Goal: Information Seeking & Learning: Learn about a topic

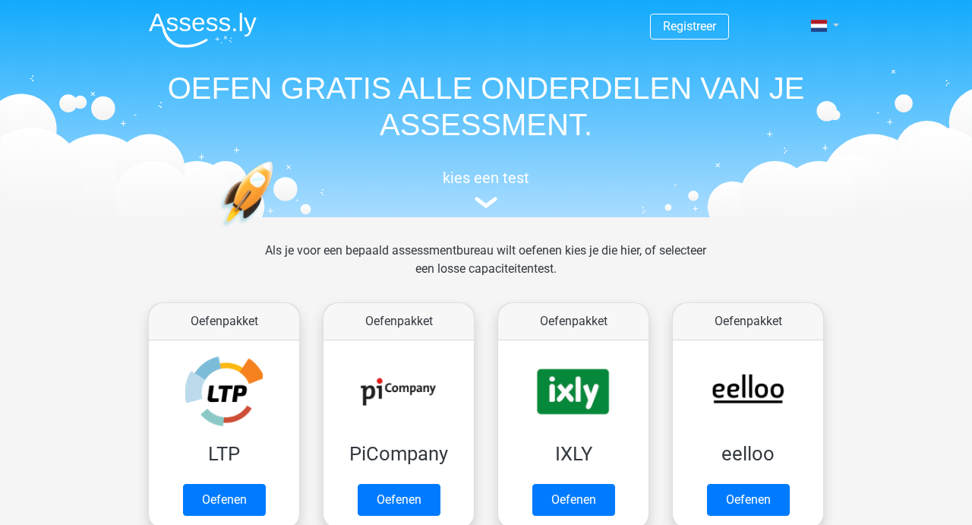
click at [835, 27] on link at bounding box center [820, 26] width 30 height 18
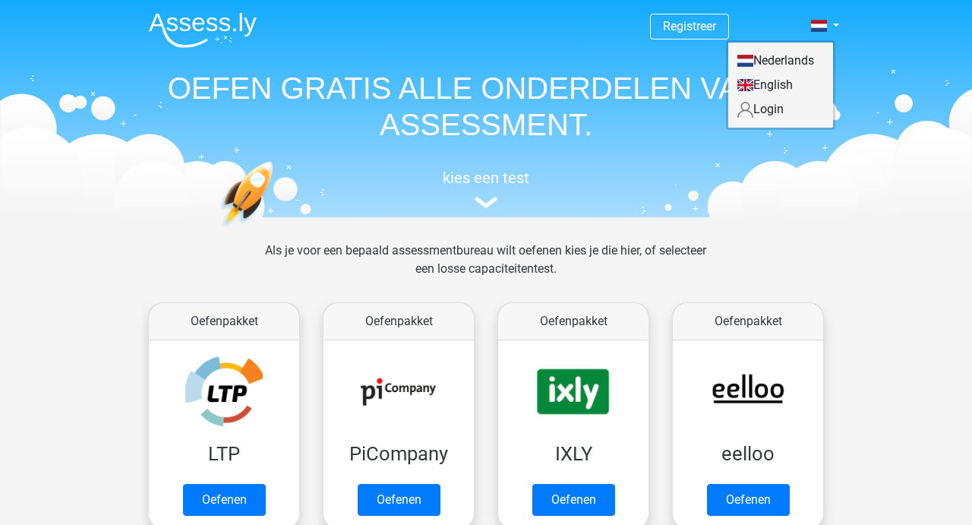
click at [768, 111] on link "Login" at bounding box center [780, 109] width 105 height 24
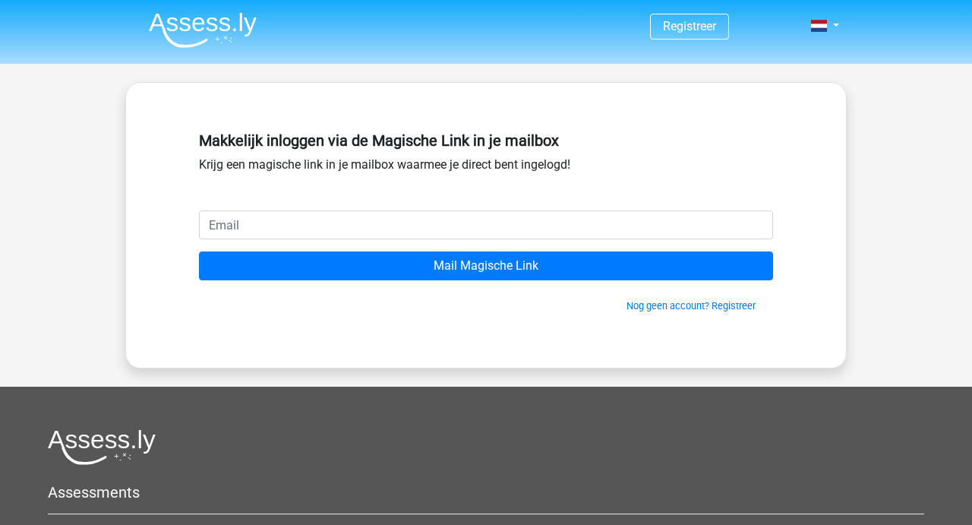
click at [244, 225] on input "email" at bounding box center [486, 224] width 574 height 29
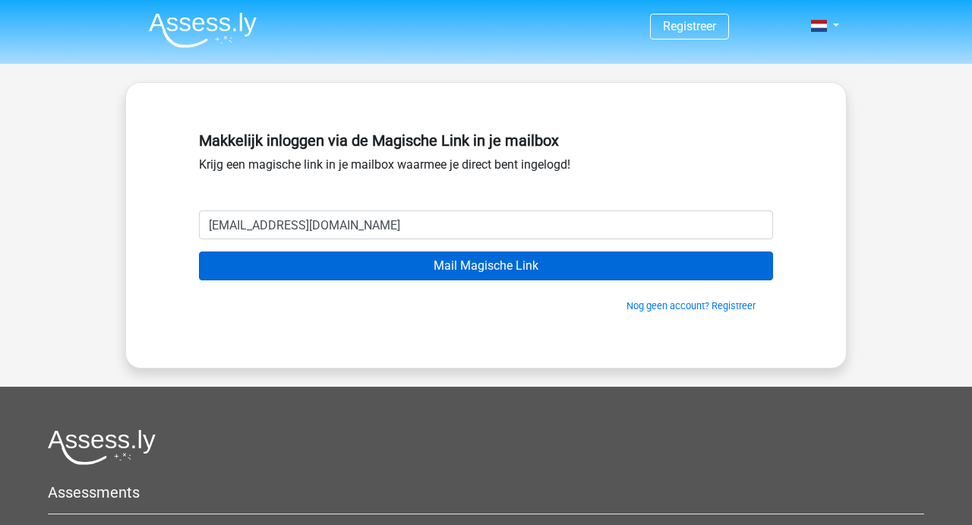
type input "[EMAIL_ADDRESS][DOMAIN_NAME]"
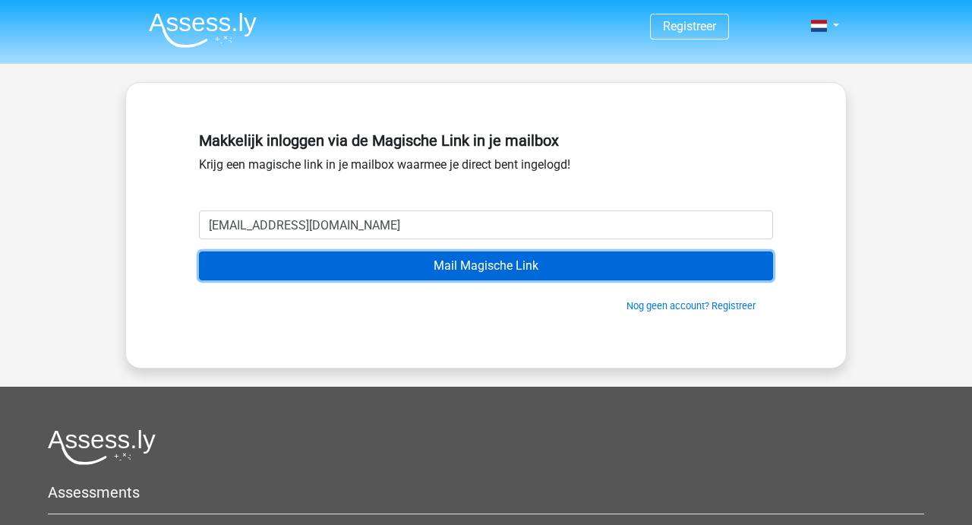
click at [475, 266] on input "Mail Magische Link" at bounding box center [486, 265] width 574 height 29
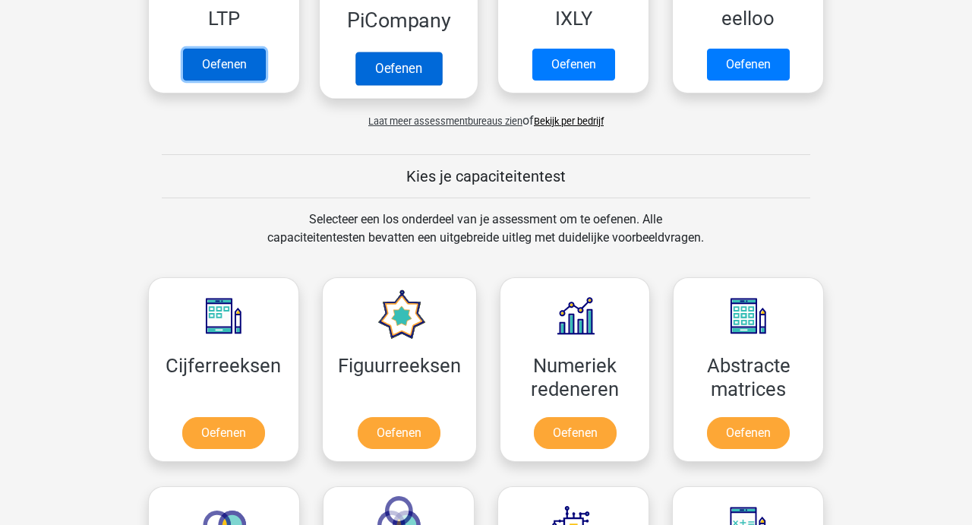
scroll to position [560, 0]
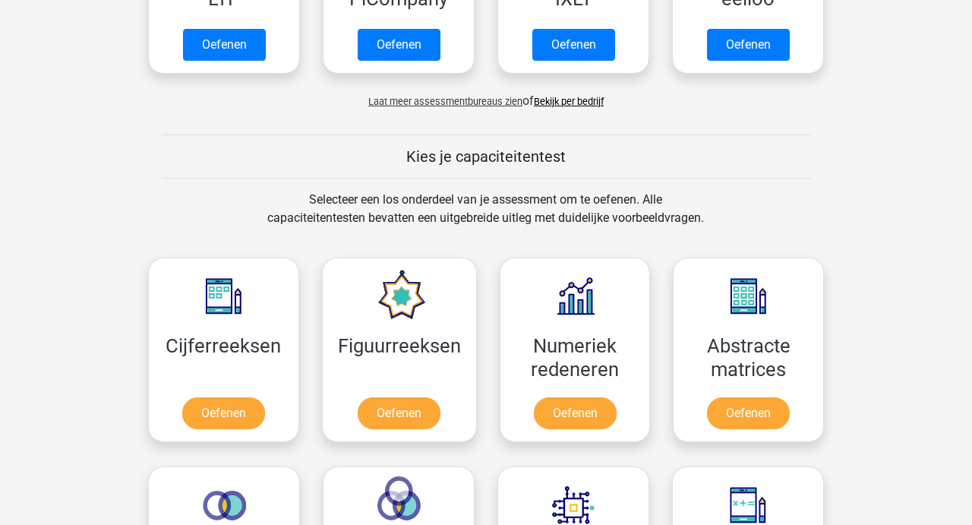
click at [566, 96] on link "Bekijk per bedrijf" at bounding box center [569, 101] width 70 height 11
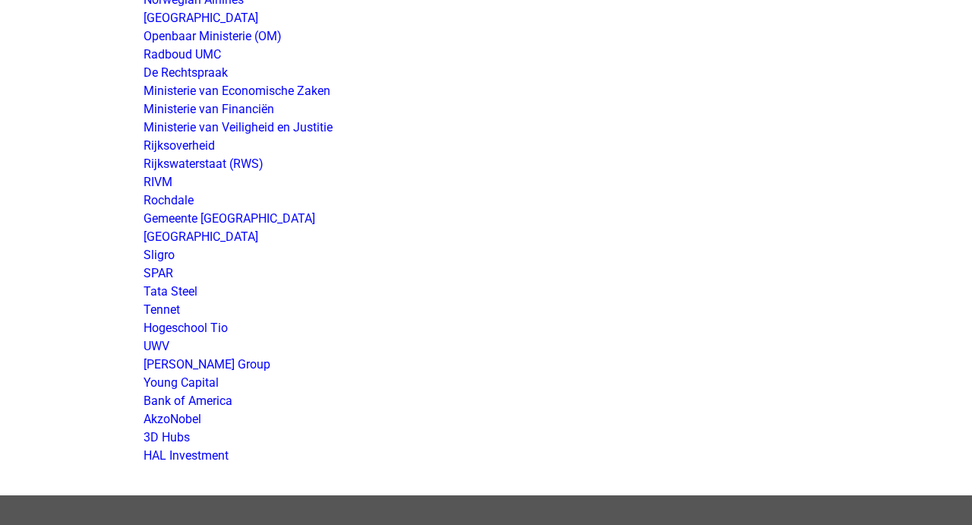
scroll to position [2832, 0]
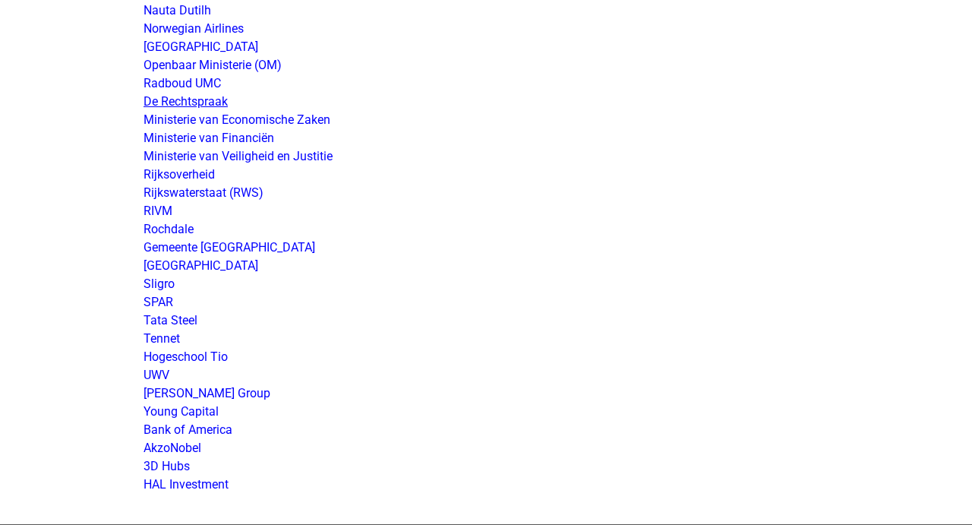
click at [178, 96] on link "De Rechtspraak" at bounding box center [185, 101] width 84 height 14
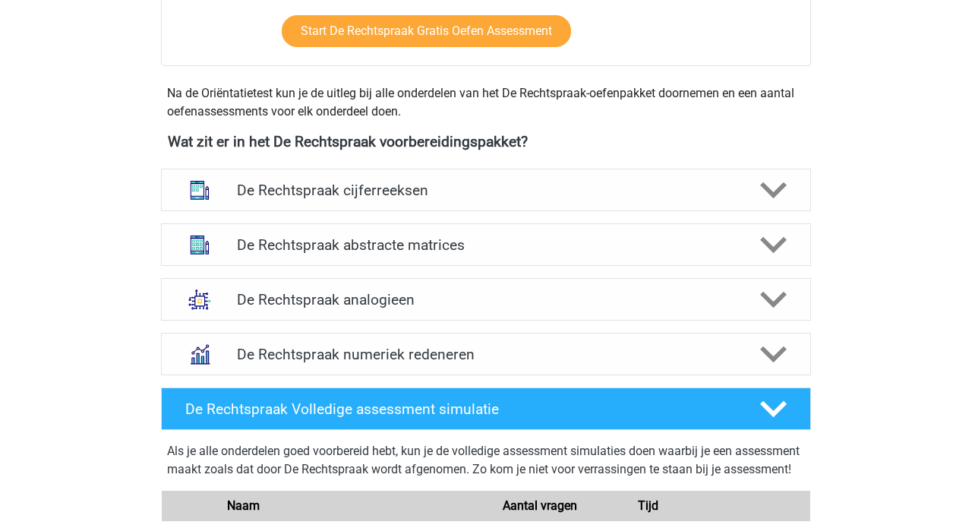
scroll to position [649, 0]
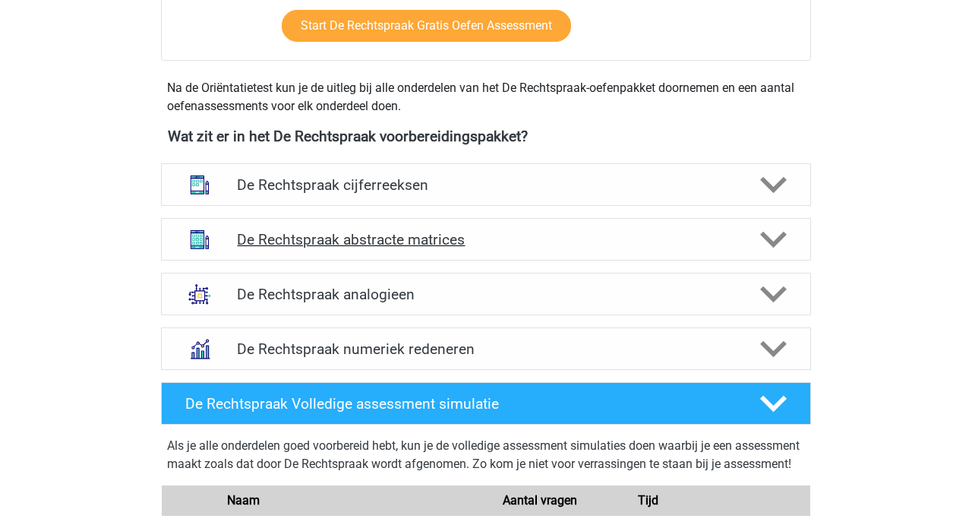
click at [777, 230] on icon at bounding box center [773, 239] width 27 height 27
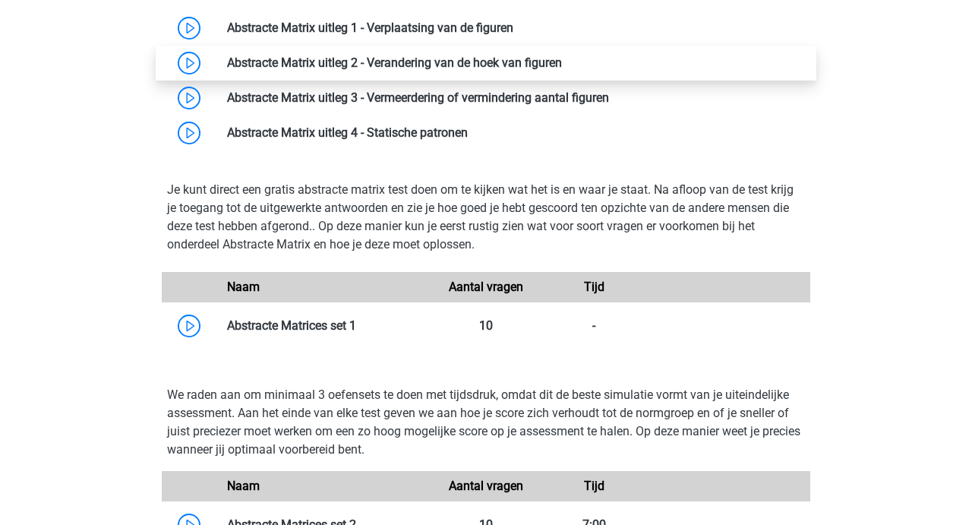
scroll to position [1019, 0]
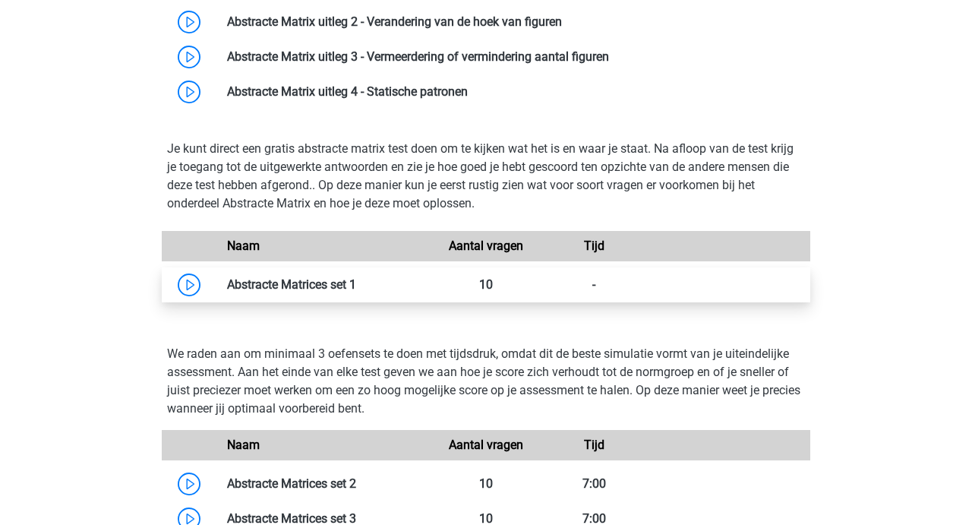
click at [356, 286] on link at bounding box center [356, 284] width 0 height 14
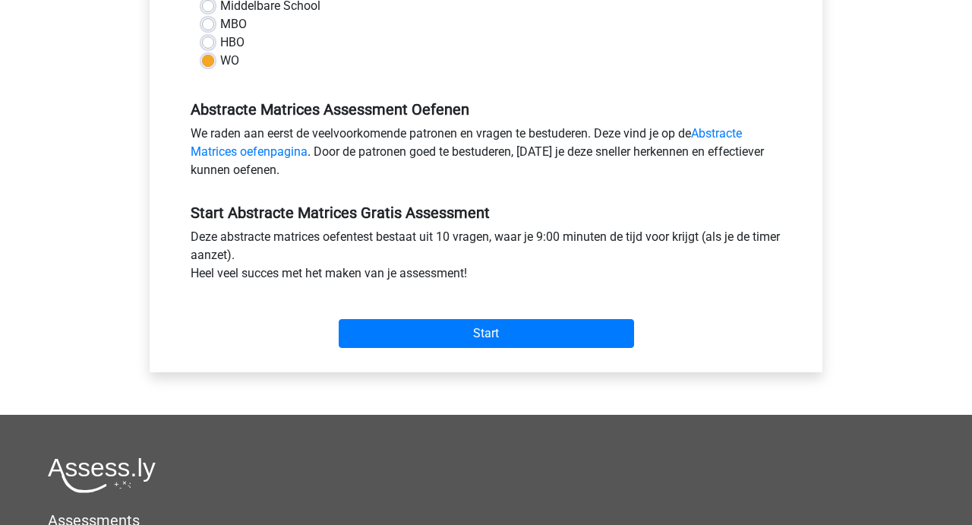
scroll to position [398, 0]
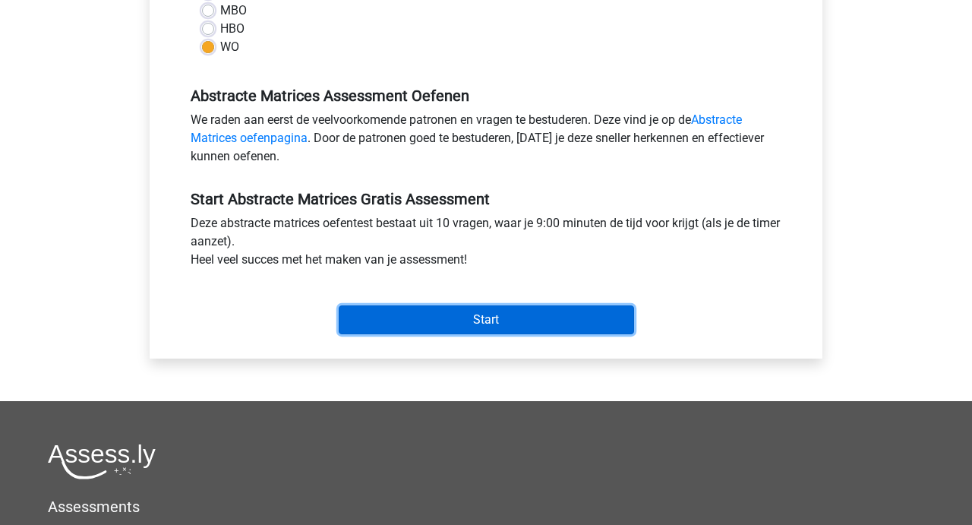
click at [473, 323] on input "Start" at bounding box center [486, 319] width 295 height 29
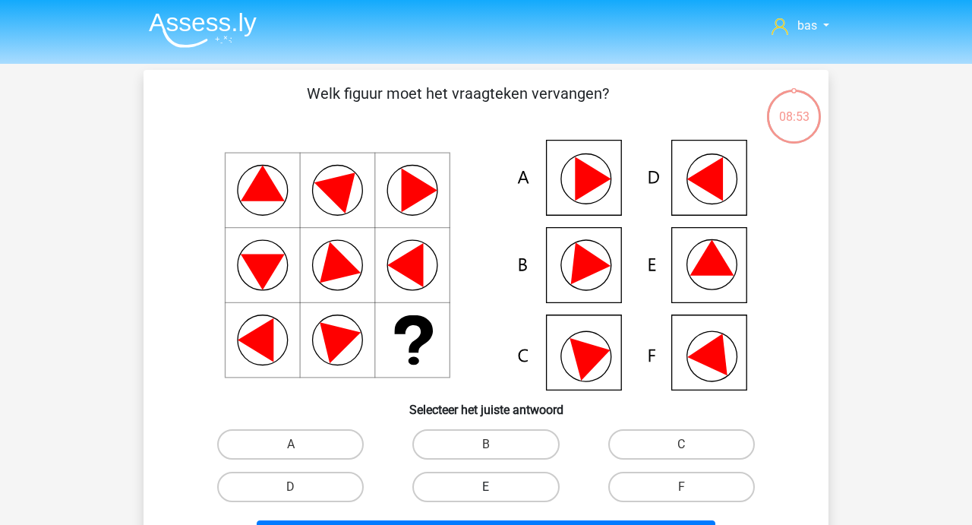
click at [507, 484] on label "E" at bounding box center [485, 486] width 147 height 30
click at [496, 487] on input "E" at bounding box center [491, 492] width 10 height 10
radio input "true"
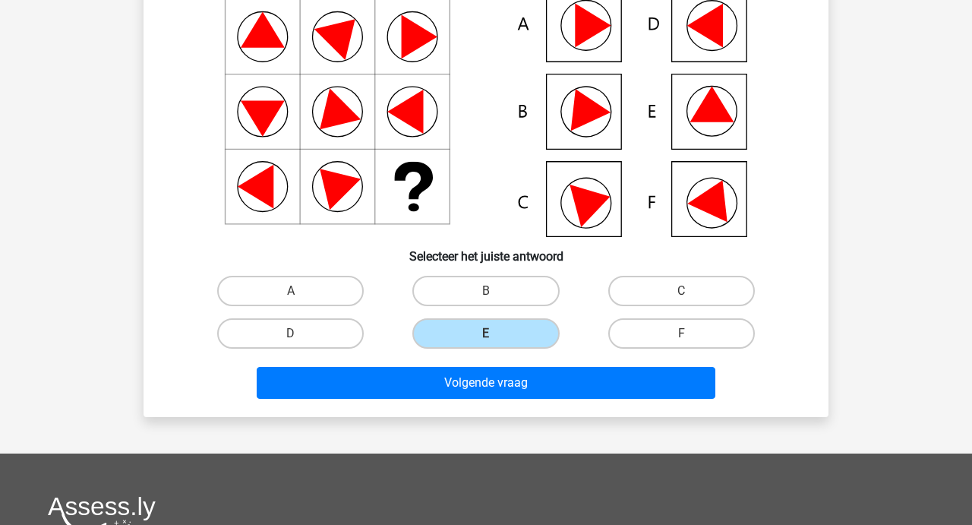
scroll to position [166, 0]
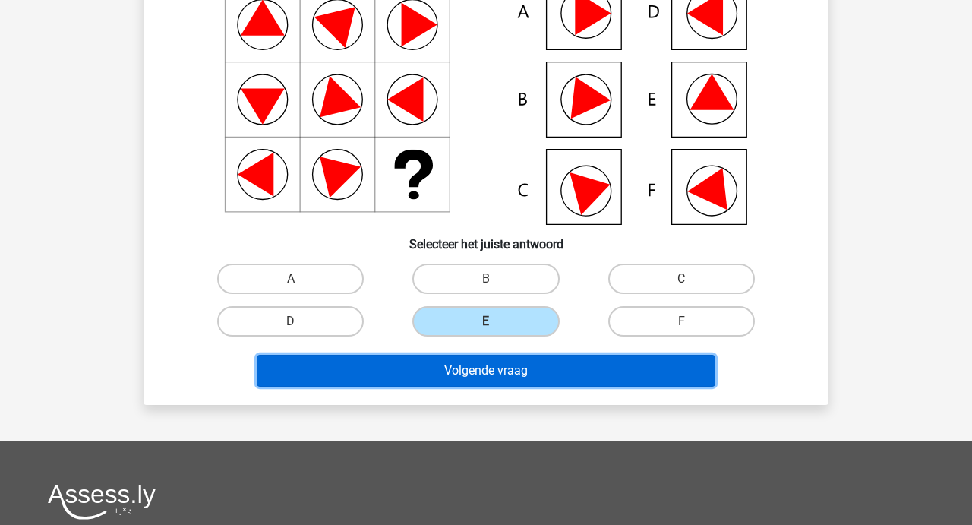
click at [462, 376] on button "Volgende vraag" at bounding box center [486, 371] width 459 height 32
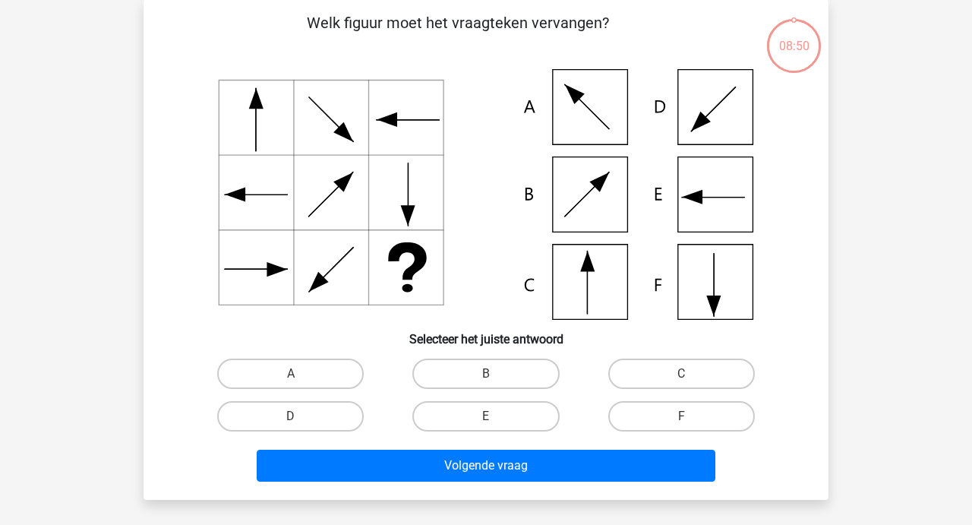
scroll to position [70, 0]
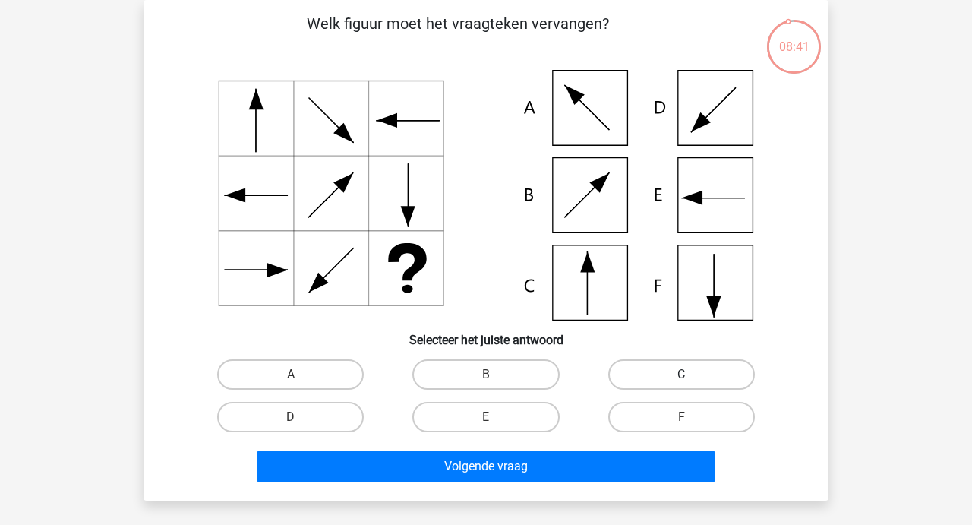
click at [677, 384] on label "C" at bounding box center [681, 374] width 147 height 30
click at [681, 384] on input "C" at bounding box center [686, 379] width 10 height 10
radio input "true"
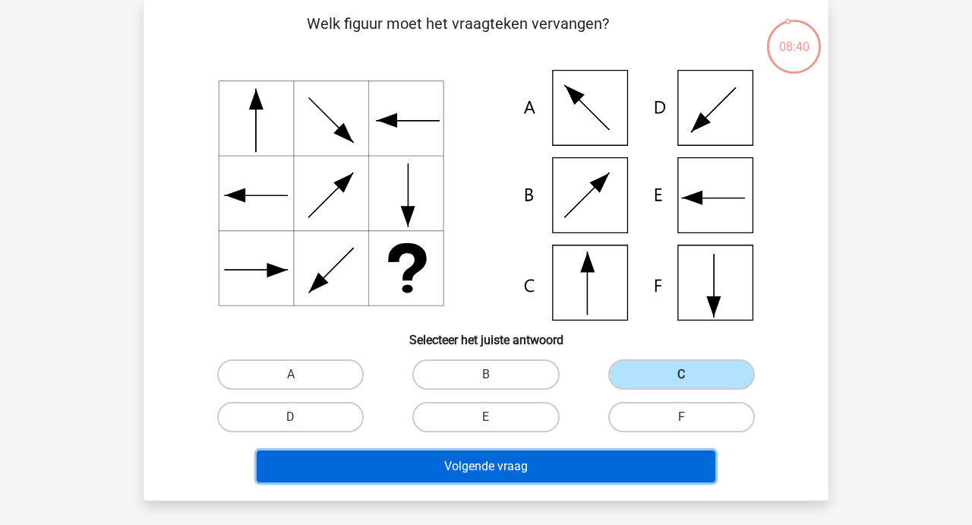
click at [495, 465] on button "Volgende vraag" at bounding box center [486, 466] width 459 height 32
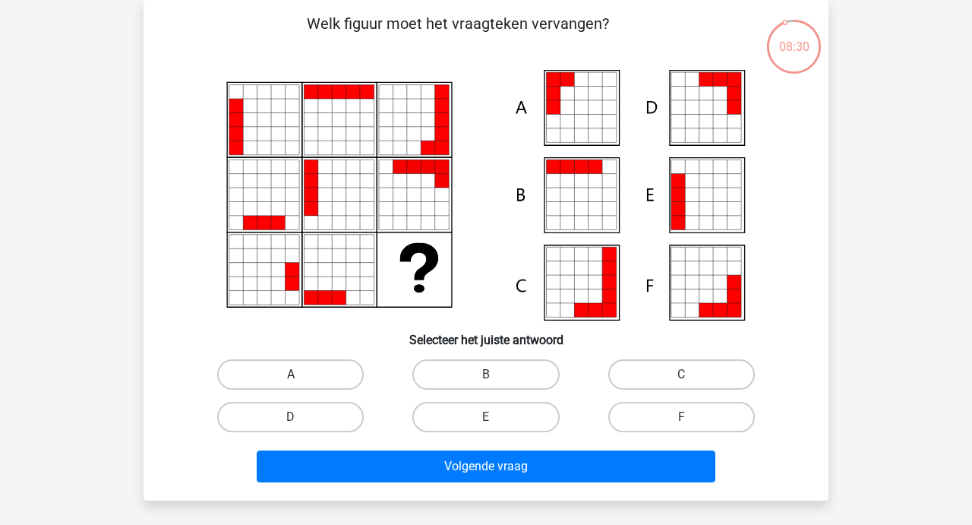
click at [288, 374] on label "A" at bounding box center [290, 374] width 147 height 30
click at [291, 374] on input "A" at bounding box center [296, 379] width 10 height 10
radio input "true"
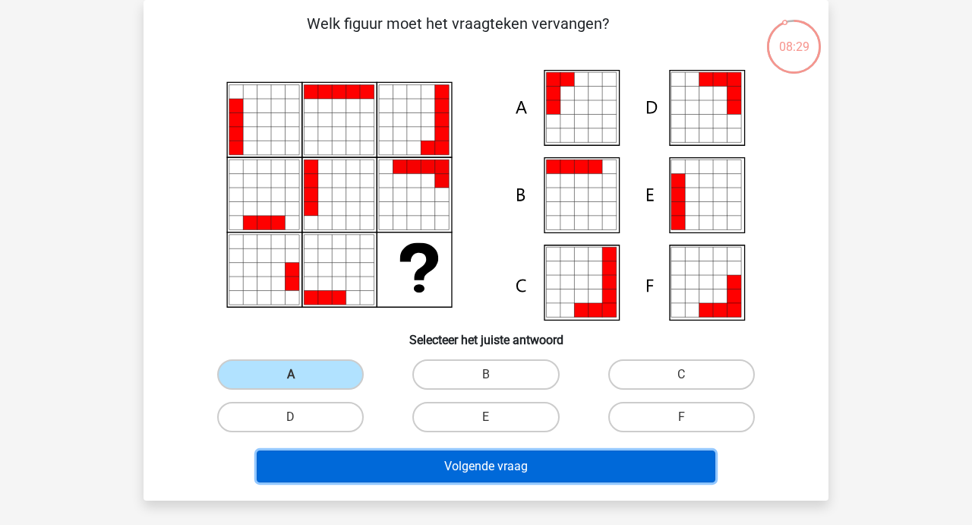
click at [500, 462] on button "Volgende vraag" at bounding box center [486, 466] width 459 height 32
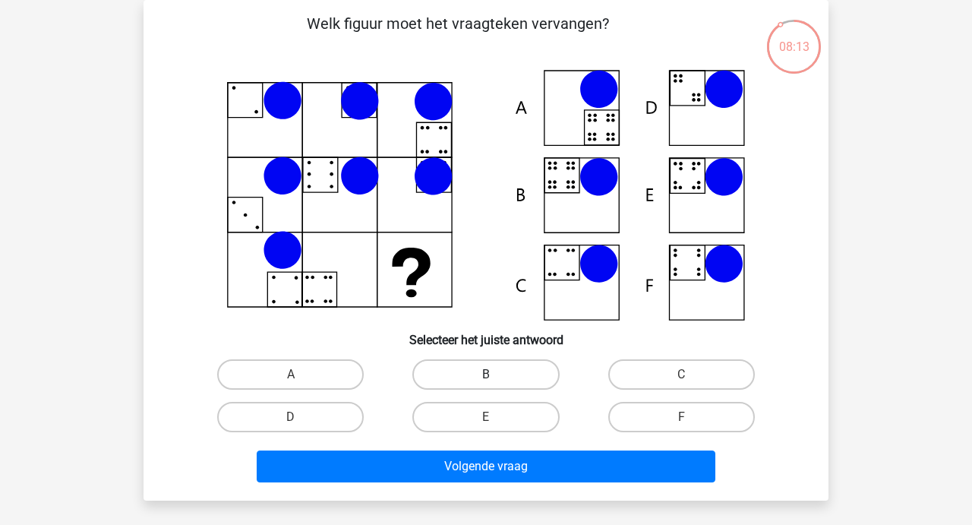
click at [486, 369] on label "B" at bounding box center [485, 374] width 147 height 30
click at [486, 374] on input "B" at bounding box center [491, 379] width 10 height 10
radio input "true"
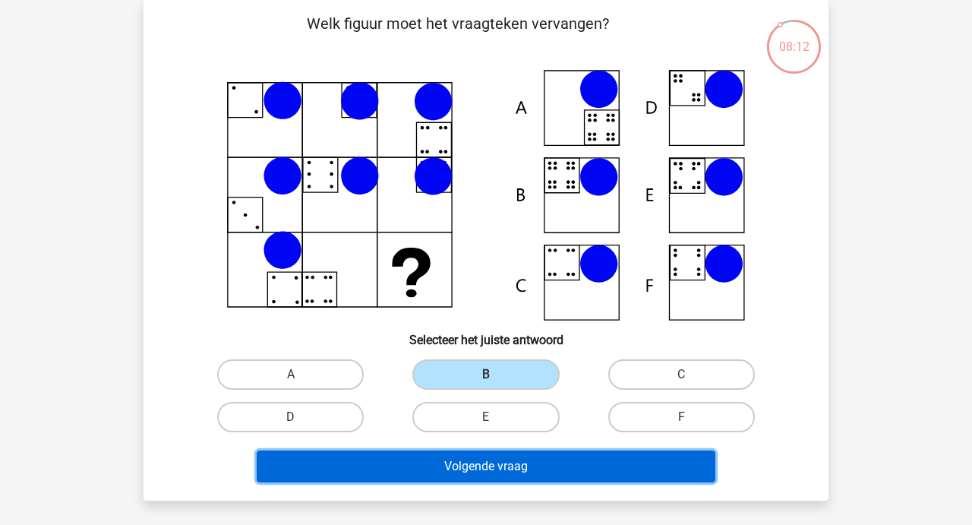
click at [473, 461] on button "Volgende vraag" at bounding box center [486, 466] width 459 height 32
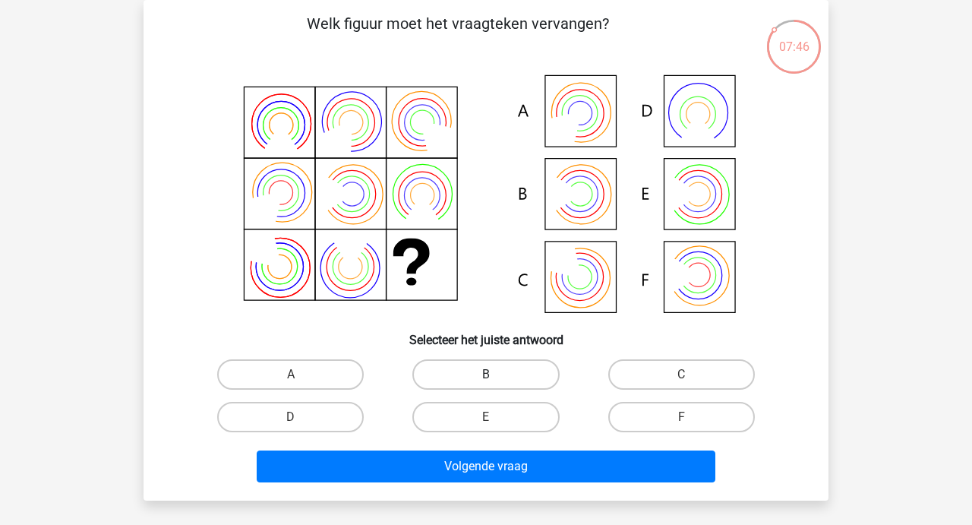
click at [464, 366] on label "B" at bounding box center [485, 374] width 147 height 30
click at [486, 374] on input "B" at bounding box center [491, 379] width 10 height 10
radio input "true"
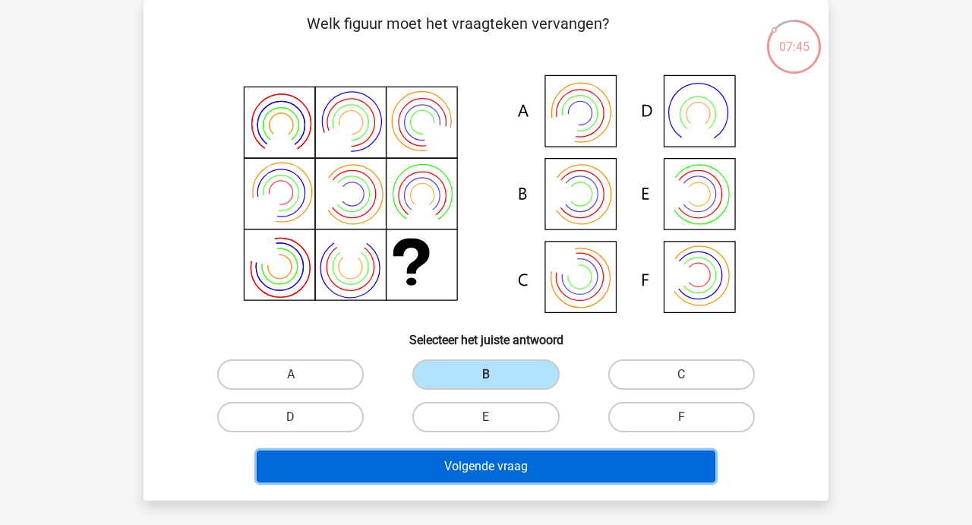
click at [470, 459] on button "Volgende vraag" at bounding box center [486, 466] width 459 height 32
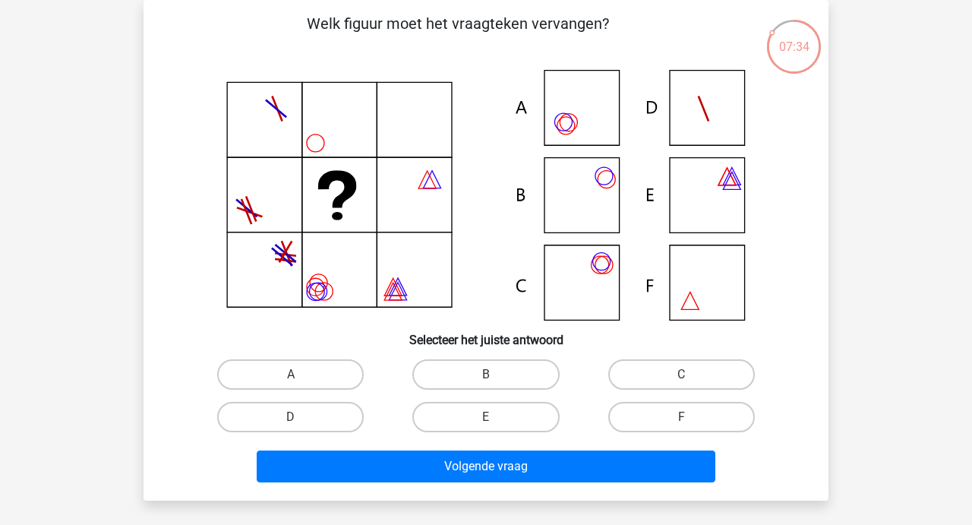
click at [312, 143] on icon at bounding box center [486, 195] width 612 height 251
click at [688, 357] on div "C" at bounding box center [681, 374] width 195 height 43
click at [683, 368] on label "C" at bounding box center [681, 374] width 147 height 30
click at [683, 374] on input "C" at bounding box center [686, 379] width 10 height 10
radio input "true"
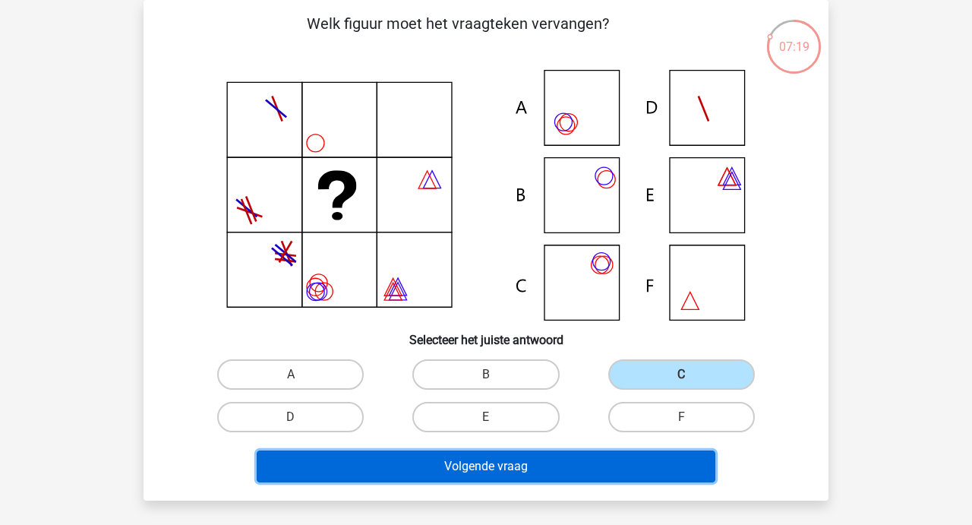
click at [468, 464] on button "Volgende vraag" at bounding box center [486, 466] width 459 height 32
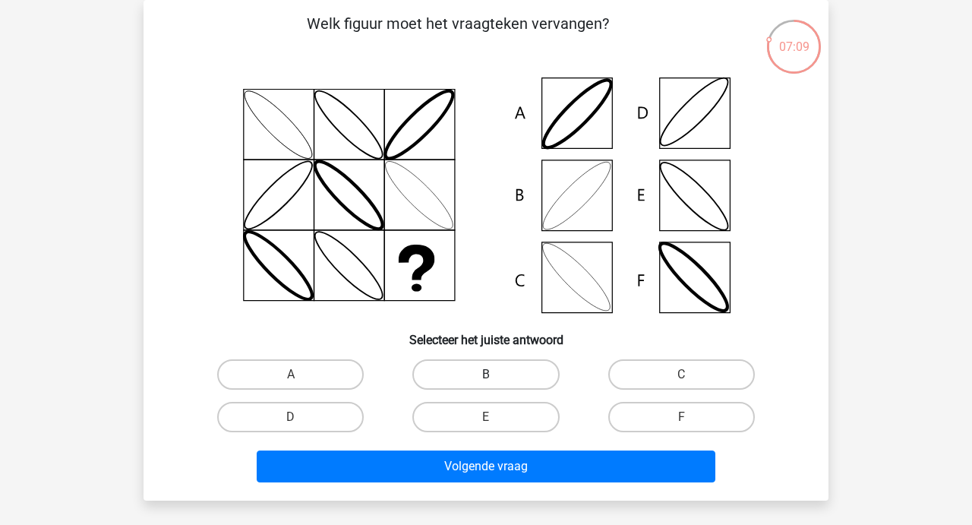
click at [482, 370] on label "B" at bounding box center [485, 374] width 147 height 30
click at [486, 374] on input "B" at bounding box center [491, 379] width 10 height 10
radio input "true"
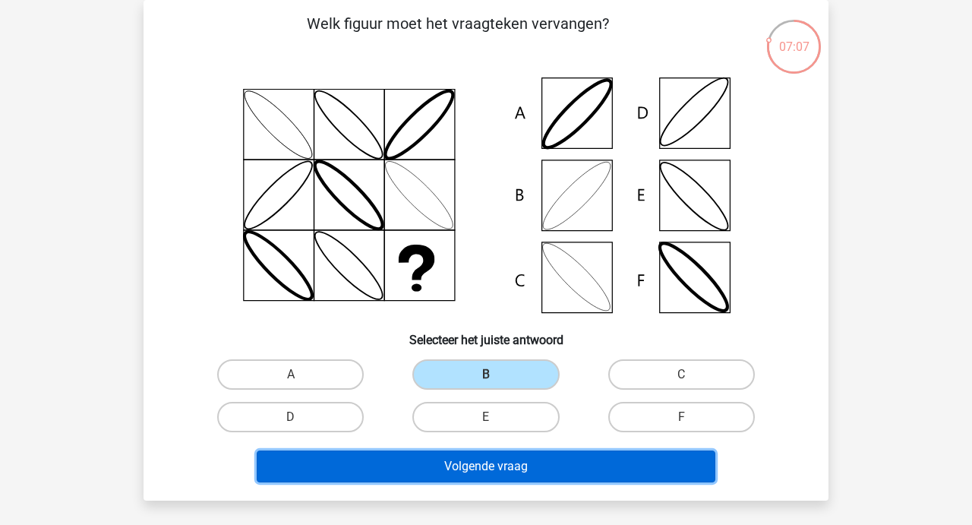
click at [457, 469] on button "Volgende vraag" at bounding box center [486, 466] width 459 height 32
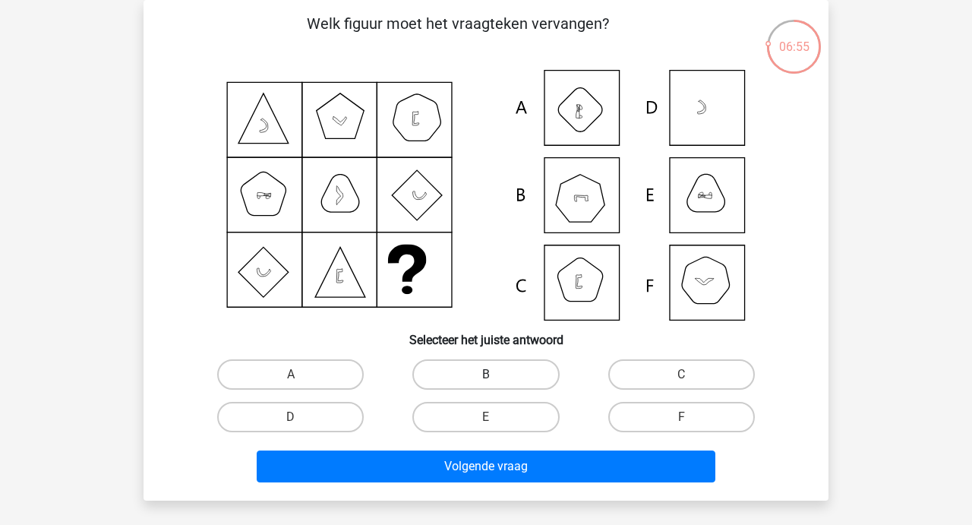
click at [484, 383] on label "B" at bounding box center [485, 374] width 147 height 30
click at [486, 383] on input "B" at bounding box center [491, 379] width 10 height 10
radio input "true"
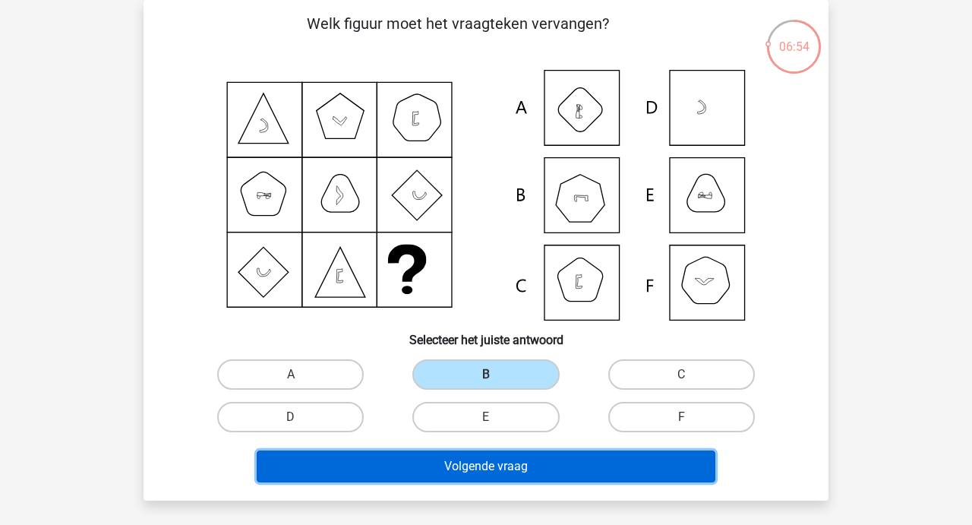
click at [484, 456] on button "Volgende vraag" at bounding box center [486, 466] width 459 height 32
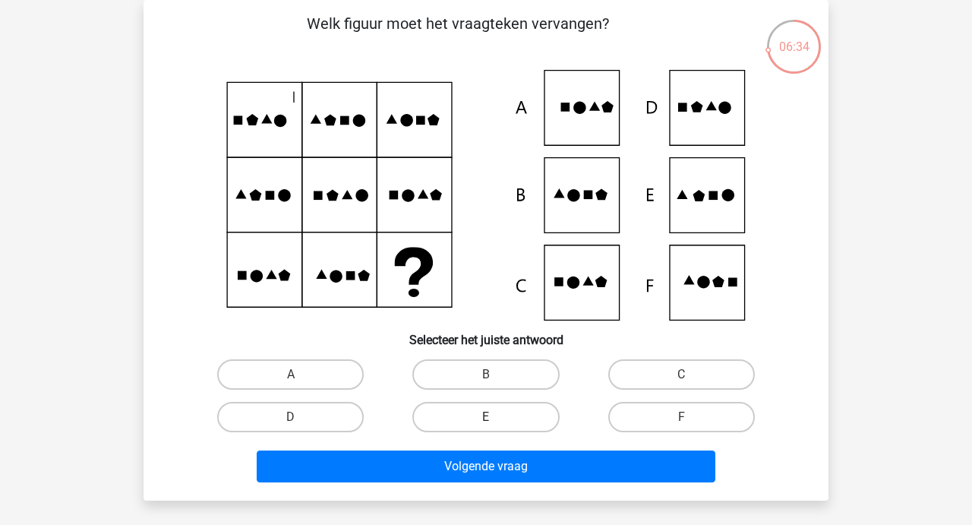
click at [474, 424] on label "E" at bounding box center [485, 417] width 147 height 30
click at [486, 424] on input "E" at bounding box center [491, 422] width 10 height 10
radio input "true"
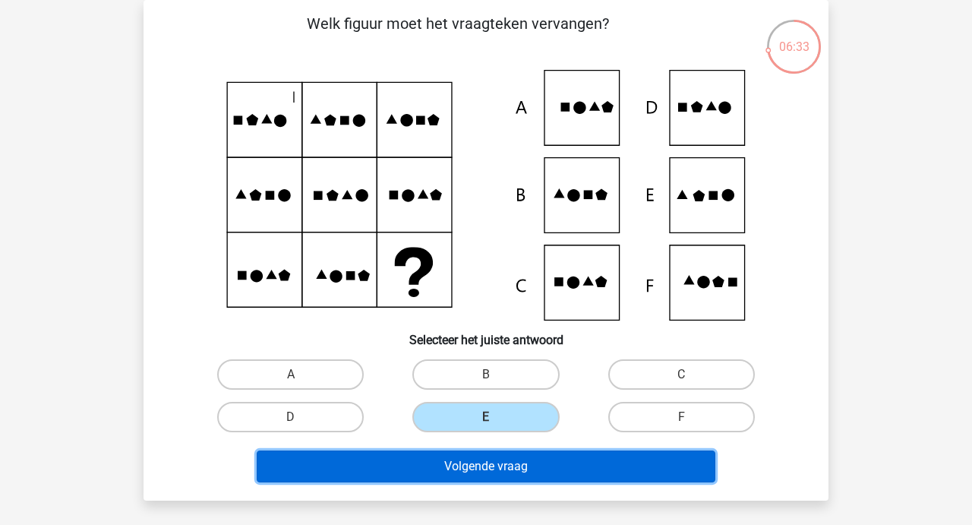
click at [476, 465] on button "Volgende vraag" at bounding box center [486, 466] width 459 height 32
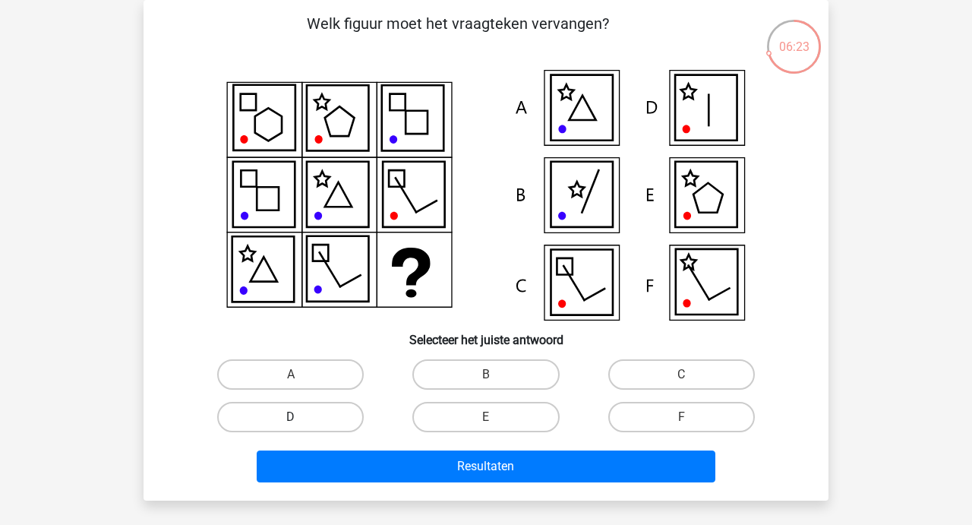
click at [321, 424] on label "D" at bounding box center [290, 417] width 147 height 30
click at [301, 424] on input "D" at bounding box center [296, 422] width 10 height 10
radio input "true"
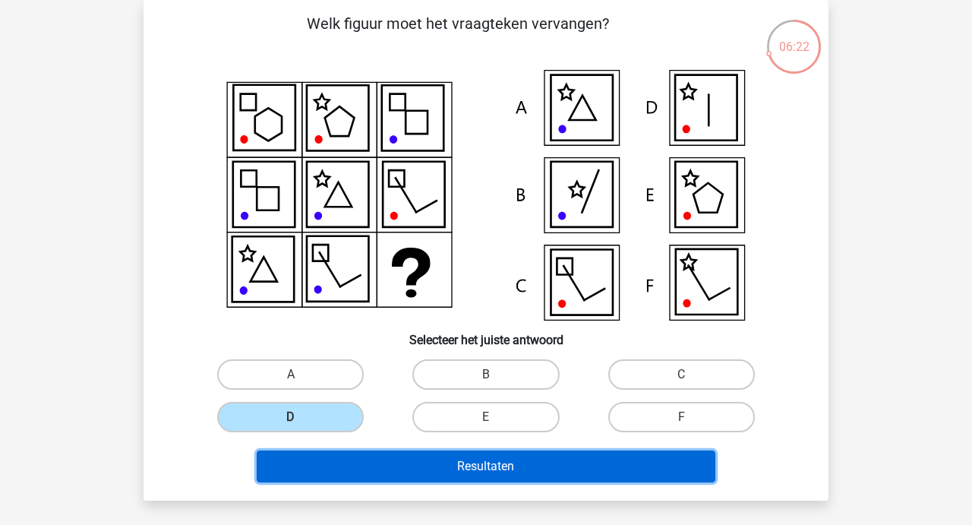
click at [475, 461] on button "Resultaten" at bounding box center [486, 466] width 459 height 32
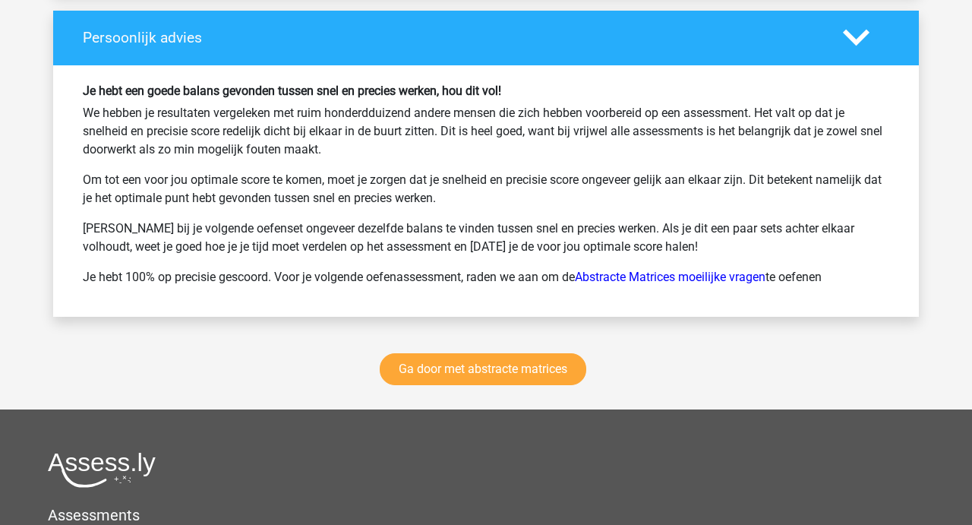
scroll to position [2013, 0]
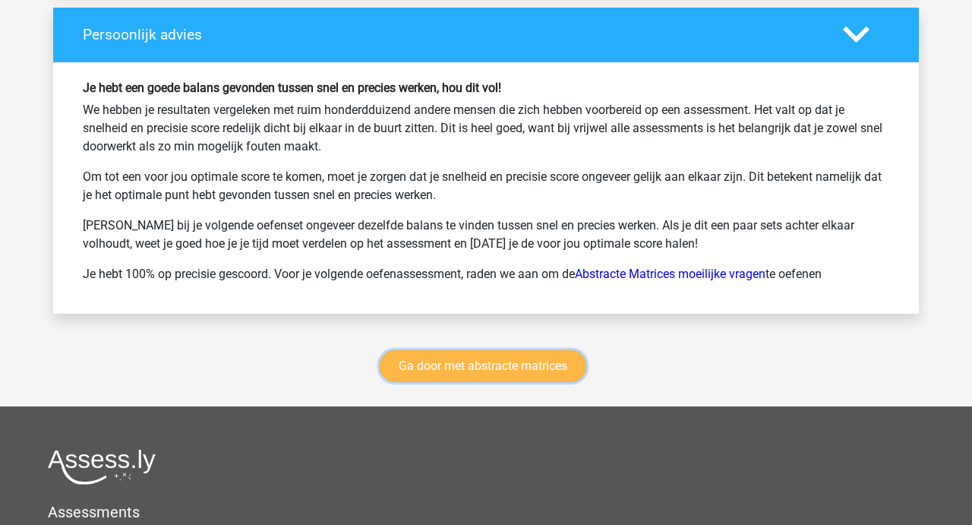
click at [458, 359] on link "Ga door met abstracte matrices" at bounding box center [483, 366] width 207 height 32
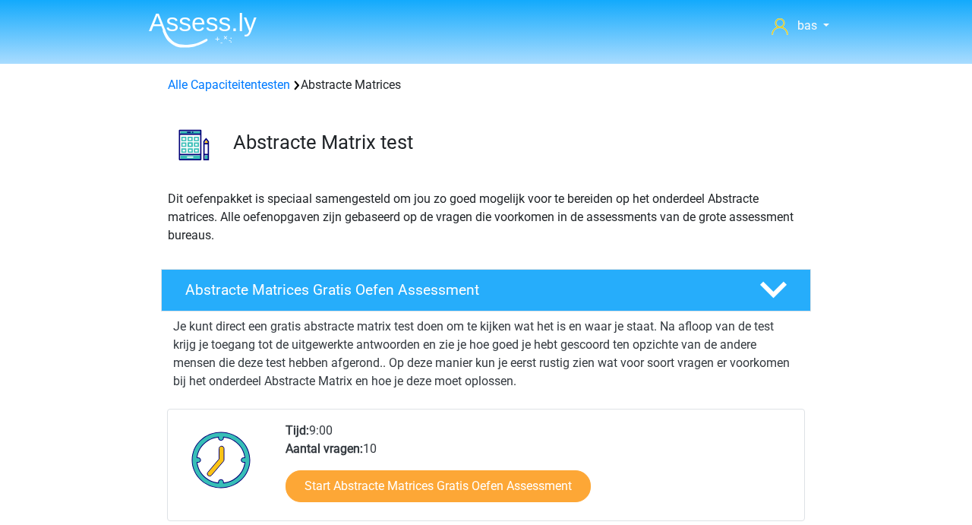
scroll to position [677, 0]
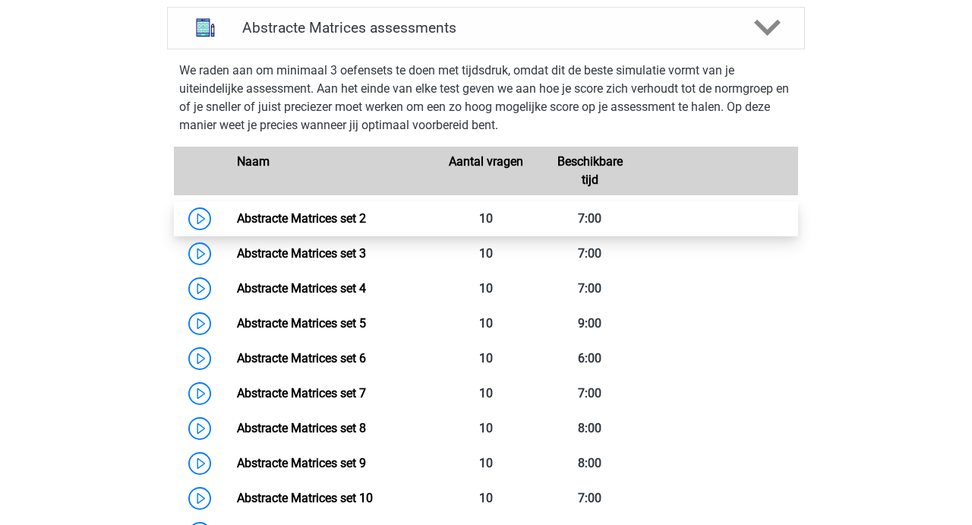
click at [312, 216] on link "Abstracte Matrices set 2" at bounding box center [301, 218] width 129 height 14
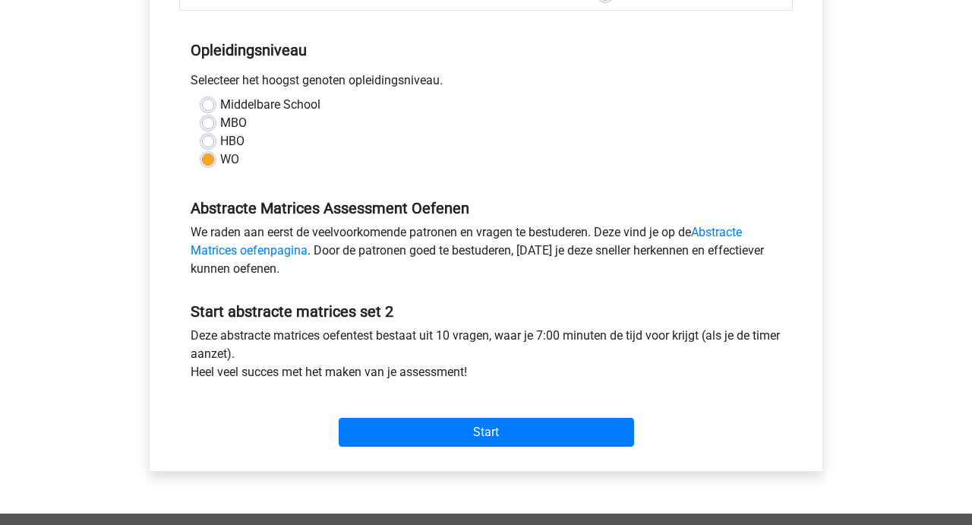
scroll to position [303, 0]
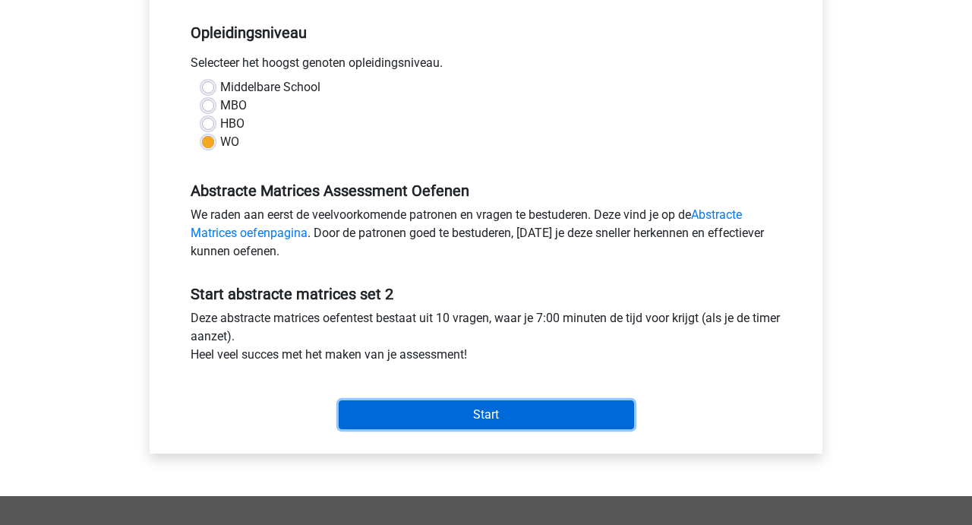
click at [480, 412] on input "Start" at bounding box center [486, 414] width 295 height 29
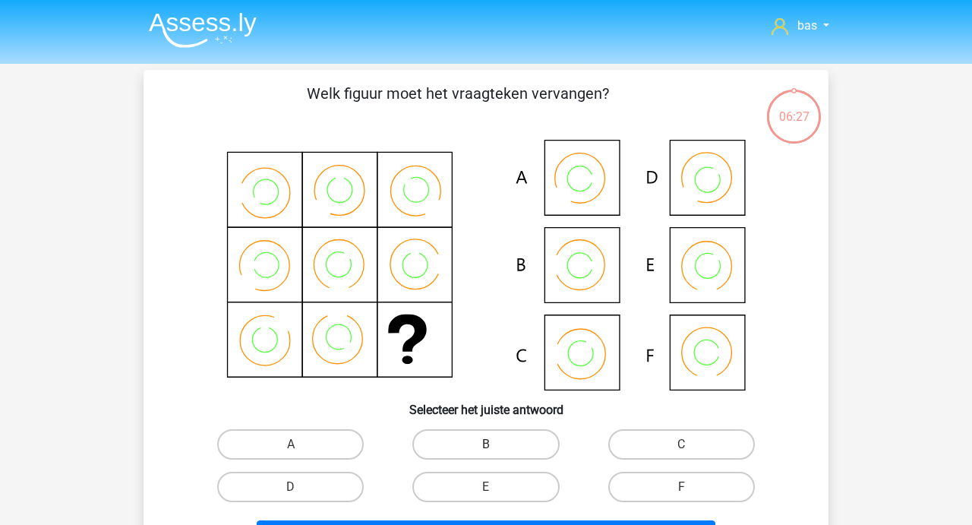
click at [486, 440] on label "B" at bounding box center [485, 444] width 147 height 30
click at [486, 444] on input "B" at bounding box center [491, 449] width 10 height 10
radio input "true"
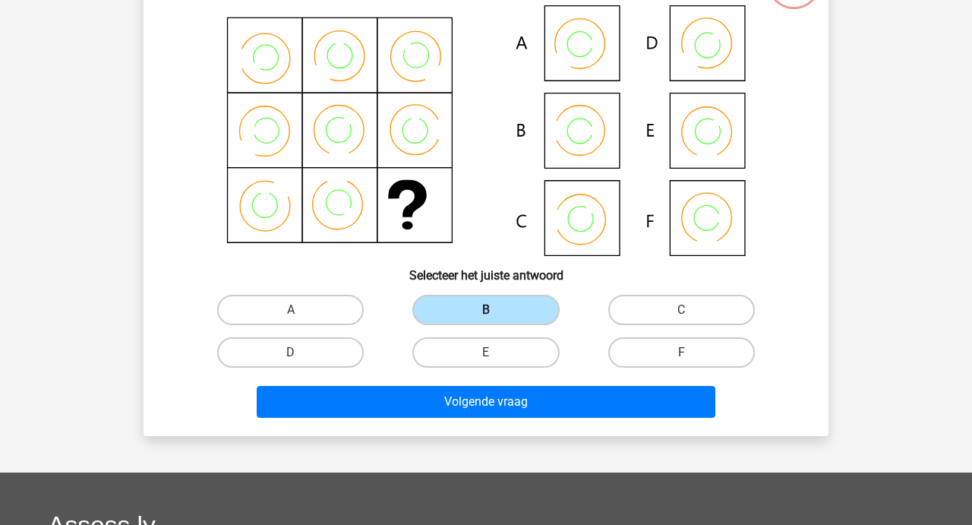
scroll to position [136, 0]
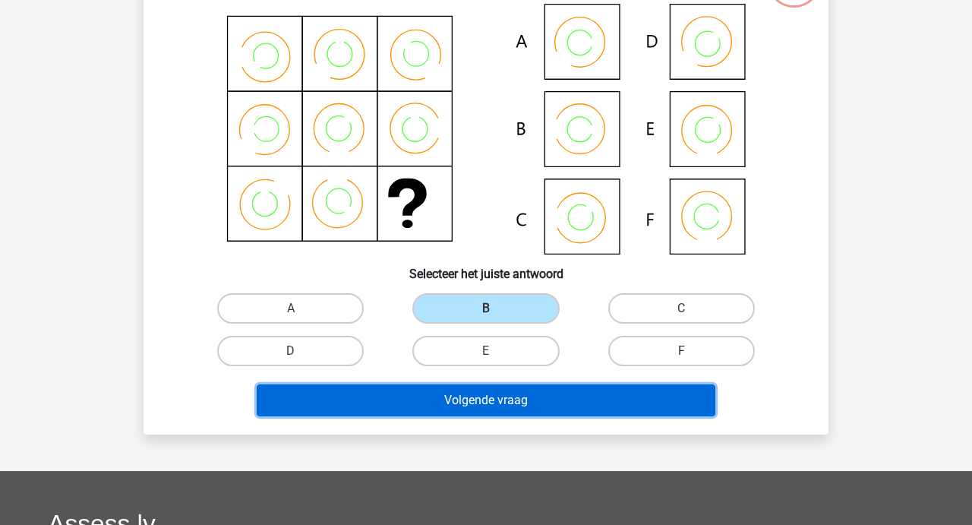
click at [478, 404] on button "Volgende vraag" at bounding box center [486, 400] width 459 height 32
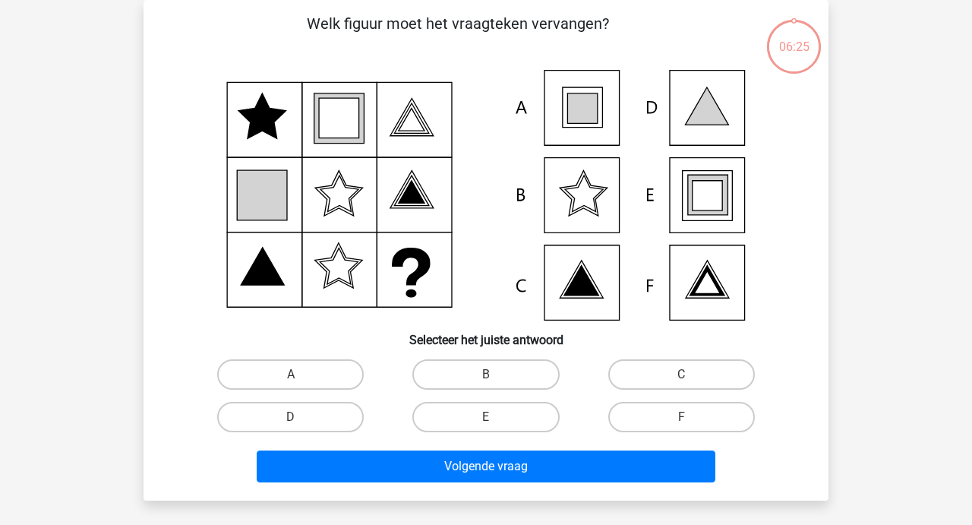
scroll to position [70, 0]
click at [487, 408] on label "E" at bounding box center [485, 417] width 147 height 30
click at [487, 417] on input "E" at bounding box center [491, 422] width 10 height 10
radio input "true"
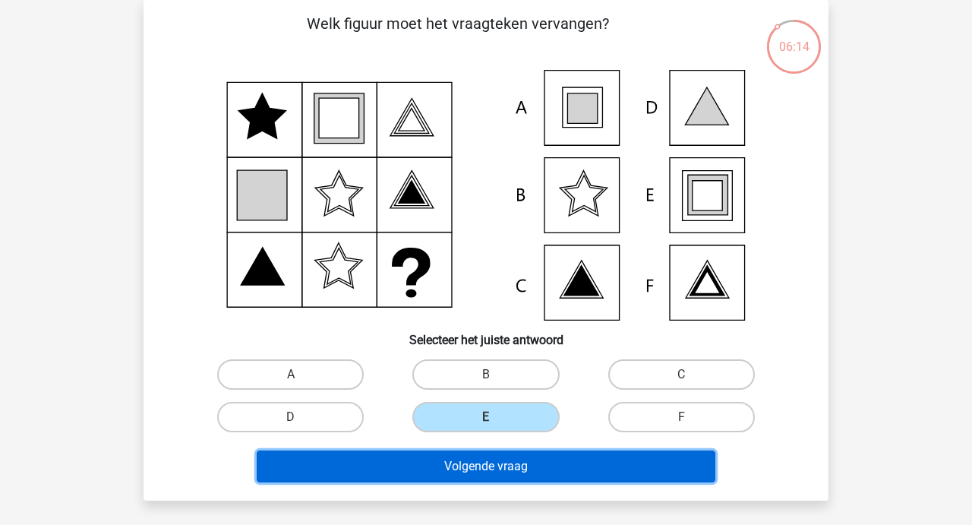
click at [475, 459] on button "Volgende vraag" at bounding box center [486, 466] width 459 height 32
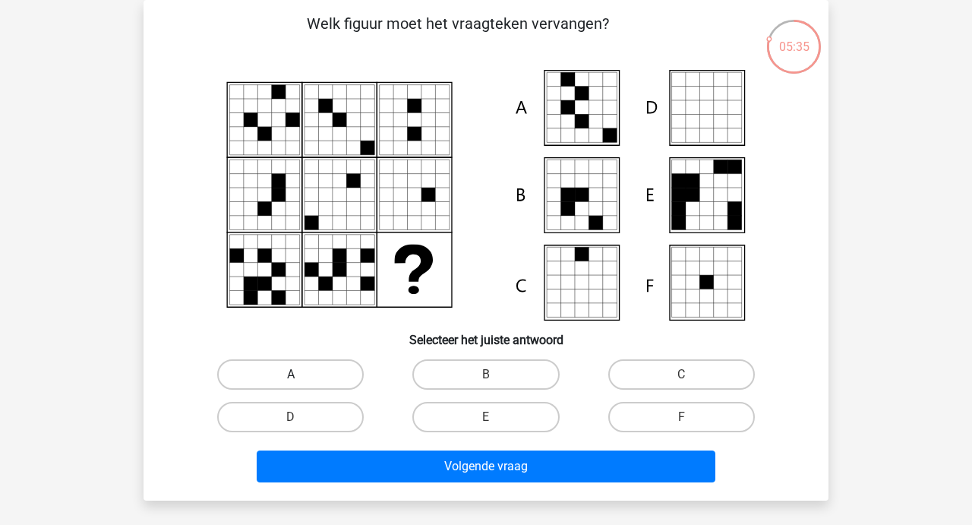
click at [315, 373] on label "A" at bounding box center [290, 374] width 147 height 30
click at [301, 374] on input "A" at bounding box center [296, 379] width 10 height 10
radio input "true"
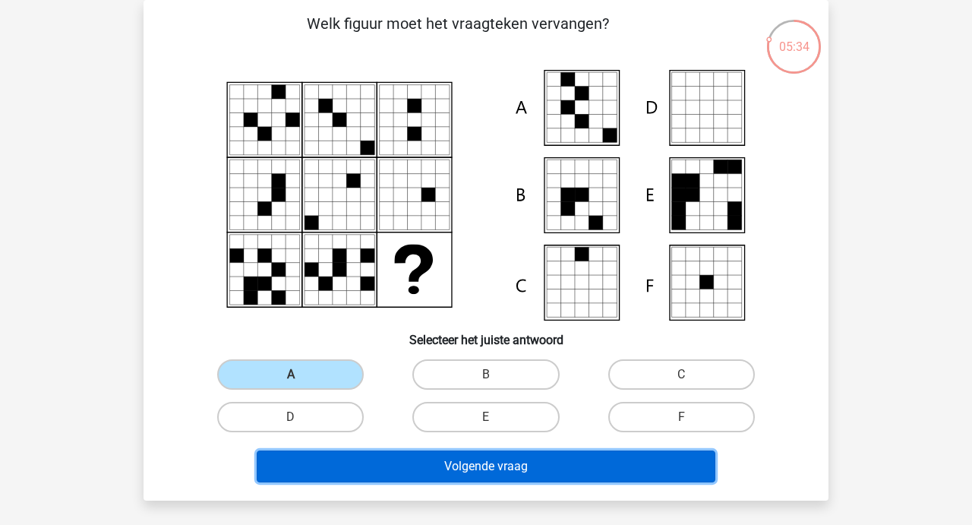
click at [471, 461] on button "Volgende vraag" at bounding box center [486, 466] width 459 height 32
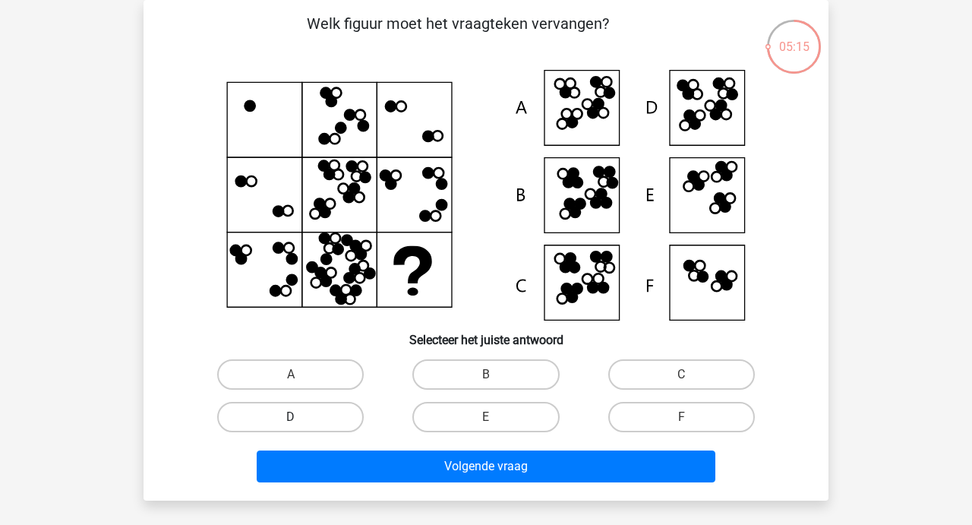
click at [289, 420] on label "D" at bounding box center [290, 417] width 147 height 30
click at [291, 420] on input "D" at bounding box center [296, 422] width 10 height 10
radio input "true"
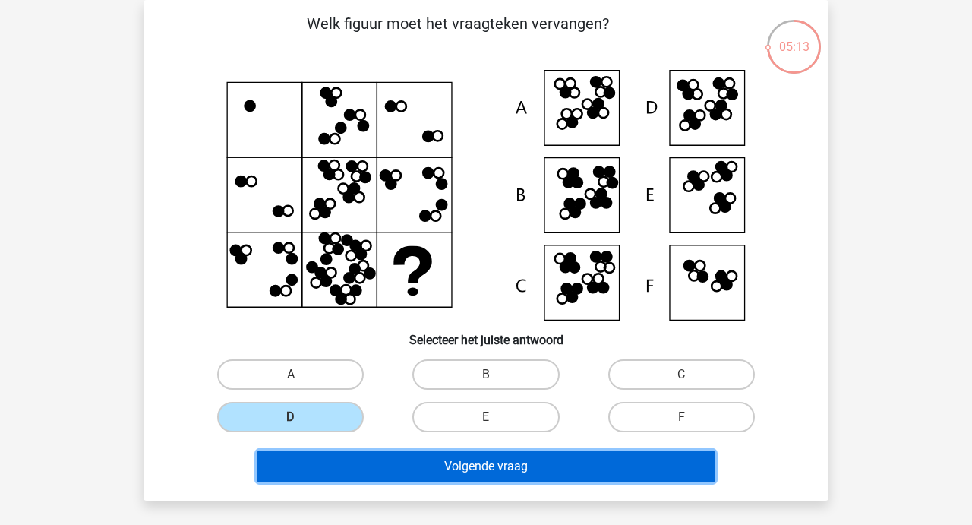
click at [460, 463] on button "Volgende vraag" at bounding box center [486, 466] width 459 height 32
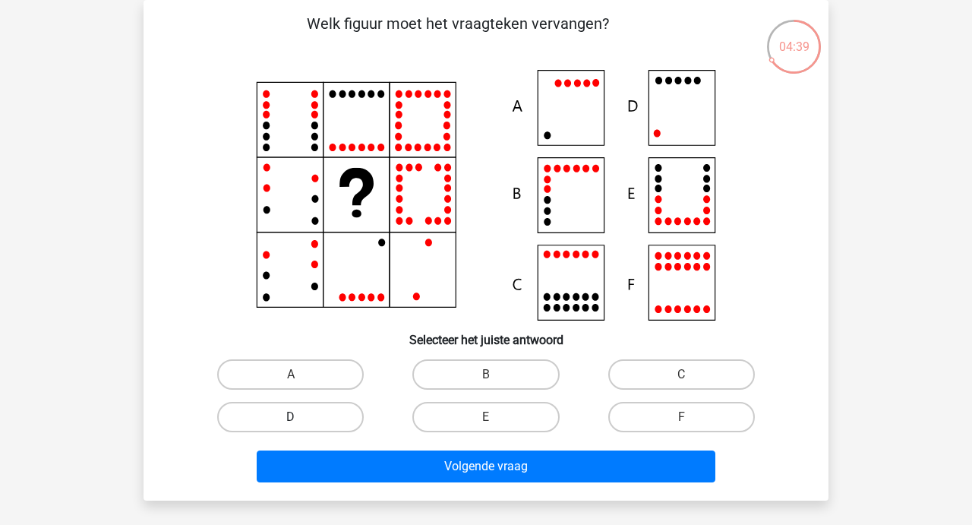
click at [291, 410] on label "D" at bounding box center [290, 417] width 147 height 30
click at [291, 417] on input "D" at bounding box center [296, 422] width 10 height 10
radio input "true"
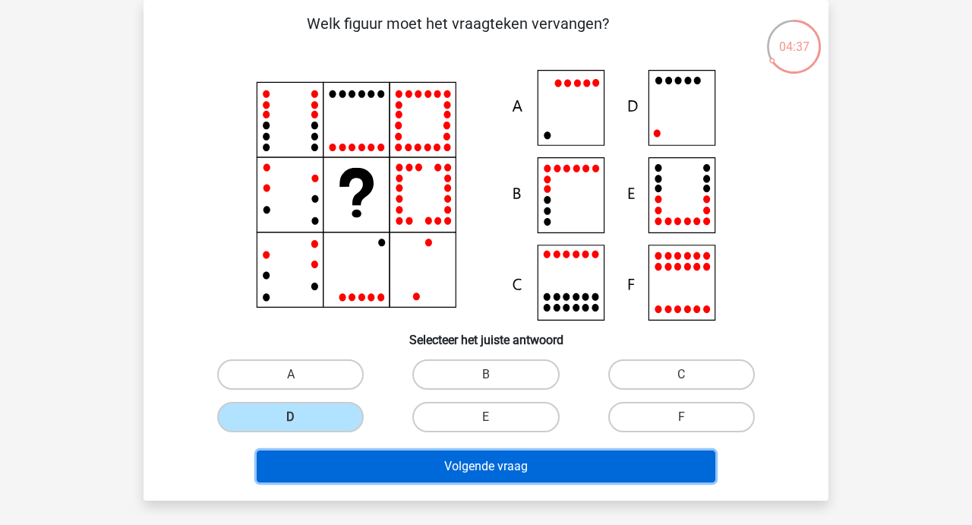
click at [510, 473] on button "Volgende vraag" at bounding box center [486, 466] width 459 height 32
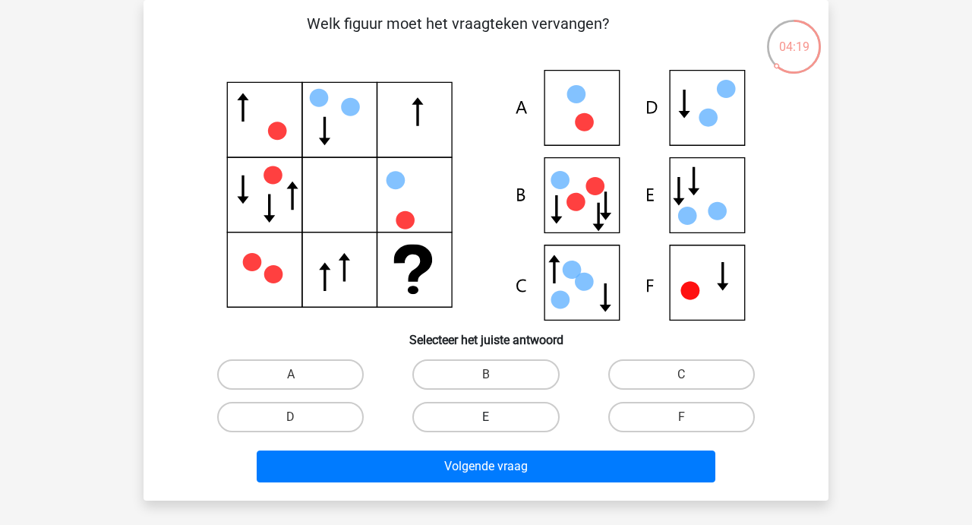
click at [485, 424] on label "E" at bounding box center [485, 417] width 147 height 30
click at [486, 424] on input "E" at bounding box center [491, 422] width 10 height 10
radio input "true"
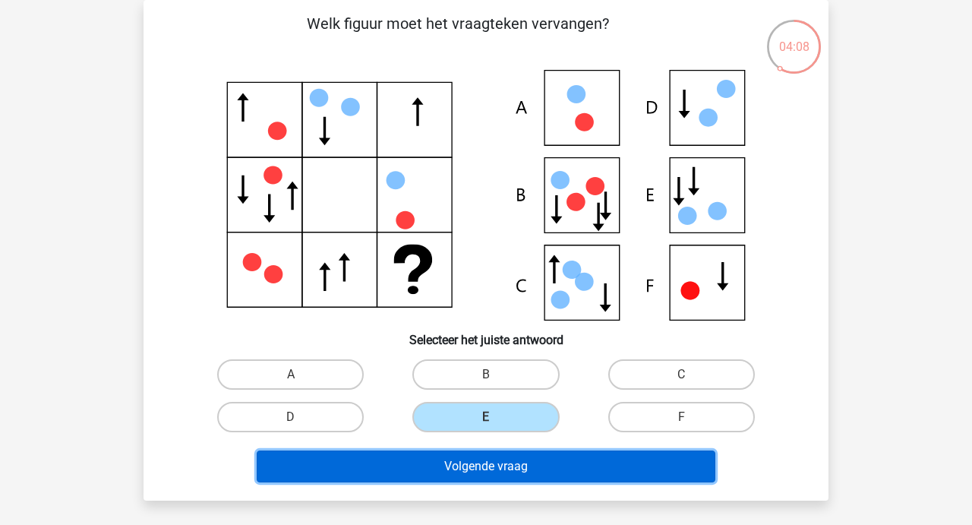
click at [491, 467] on button "Volgende vraag" at bounding box center [486, 466] width 459 height 32
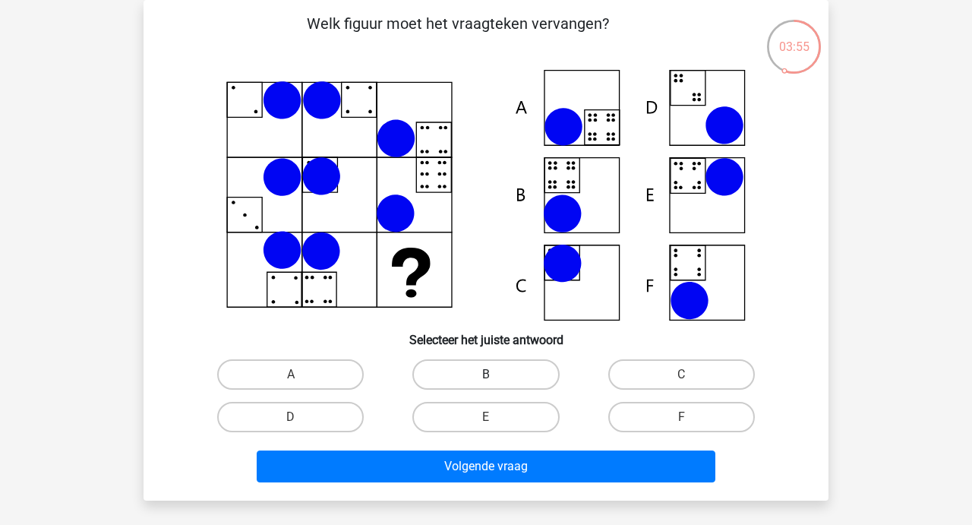
click at [471, 375] on label "B" at bounding box center [485, 374] width 147 height 30
click at [486, 375] on input "B" at bounding box center [491, 379] width 10 height 10
radio input "true"
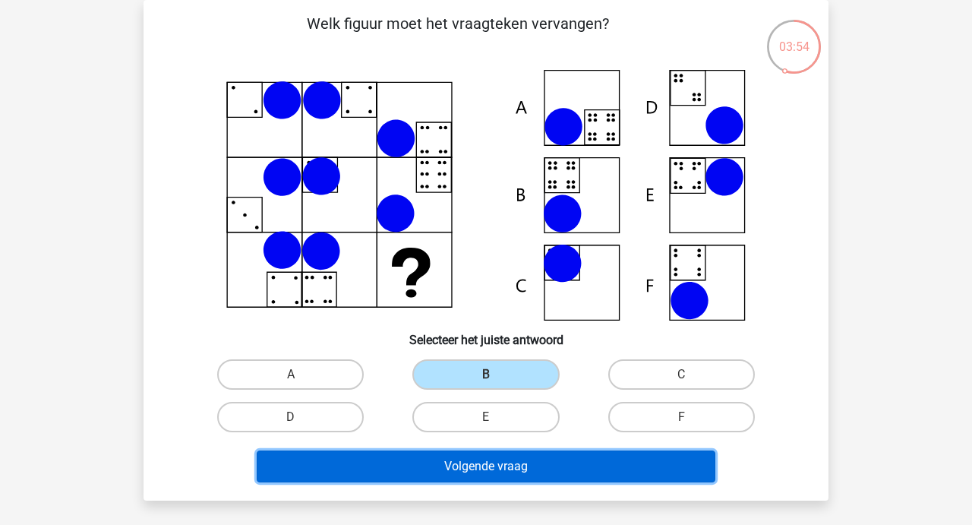
click at [482, 465] on button "Volgende vraag" at bounding box center [486, 466] width 459 height 32
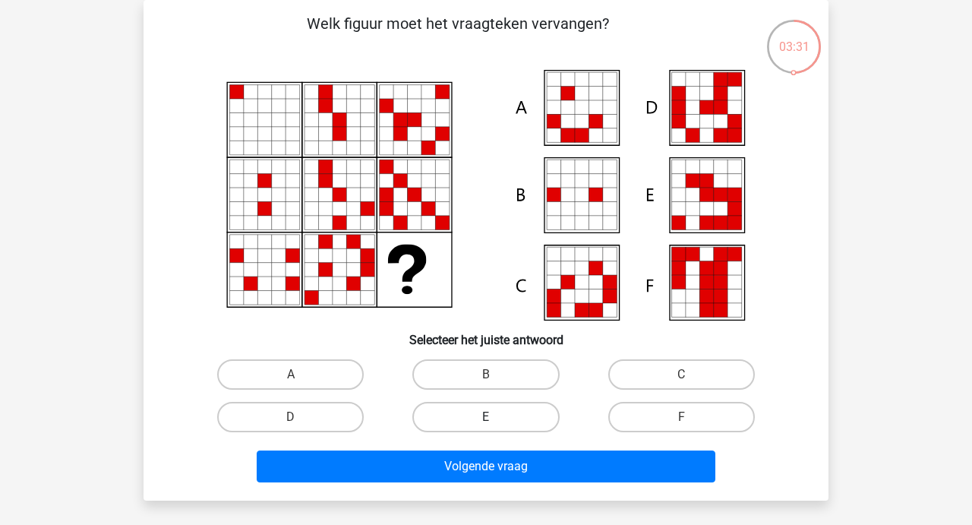
click at [495, 405] on label "E" at bounding box center [485, 417] width 147 height 30
click at [495, 417] on input "E" at bounding box center [491, 422] width 10 height 10
radio input "true"
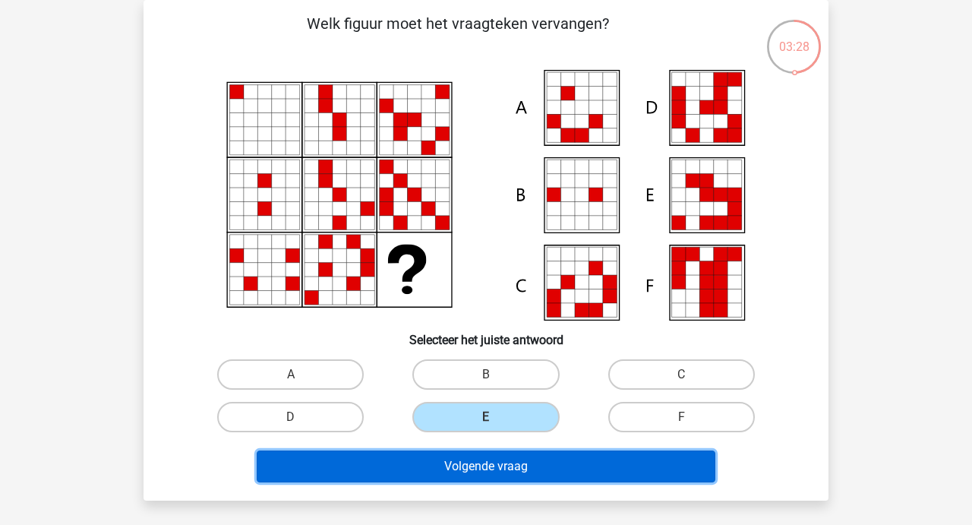
click at [507, 465] on button "Volgende vraag" at bounding box center [486, 466] width 459 height 32
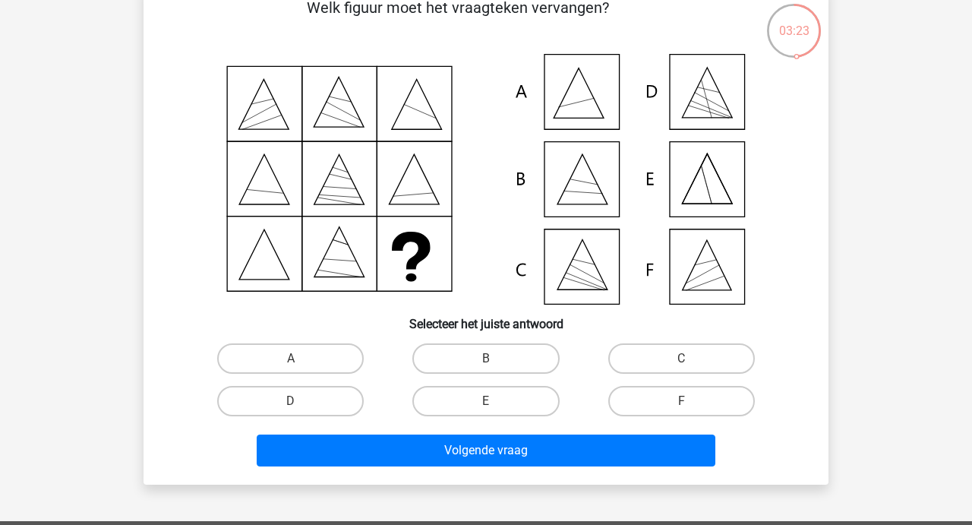
scroll to position [81, 0]
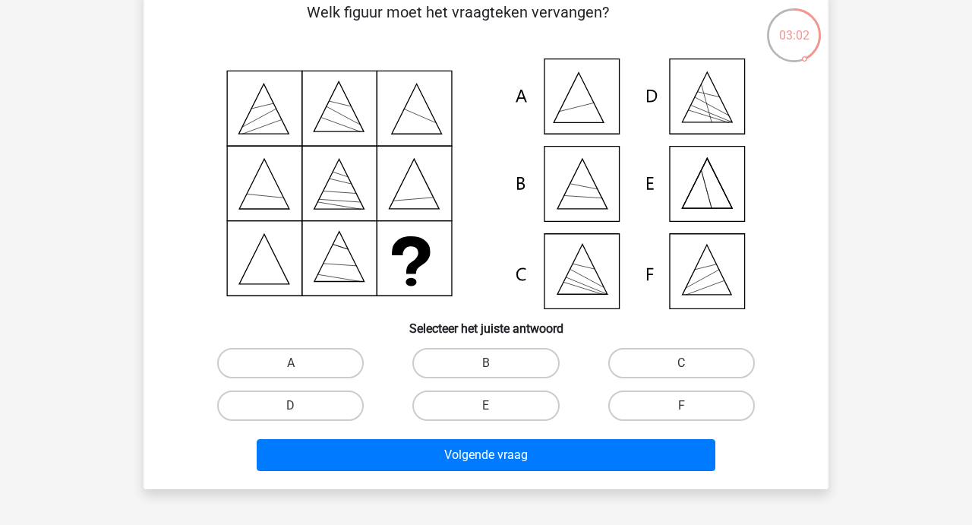
click at [686, 367] on input "C" at bounding box center [686, 368] width 10 height 10
radio input "true"
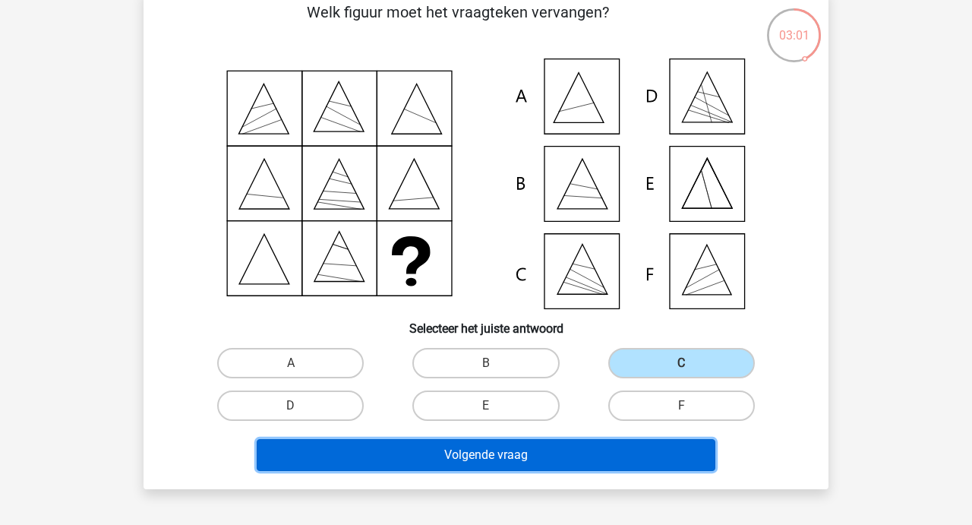
click at [456, 460] on button "Volgende vraag" at bounding box center [486, 455] width 459 height 32
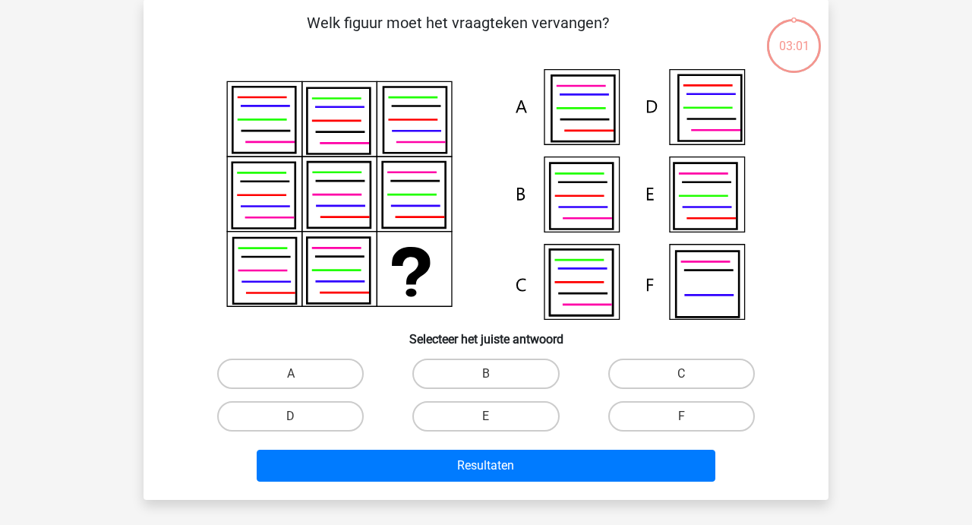
scroll to position [70, 0]
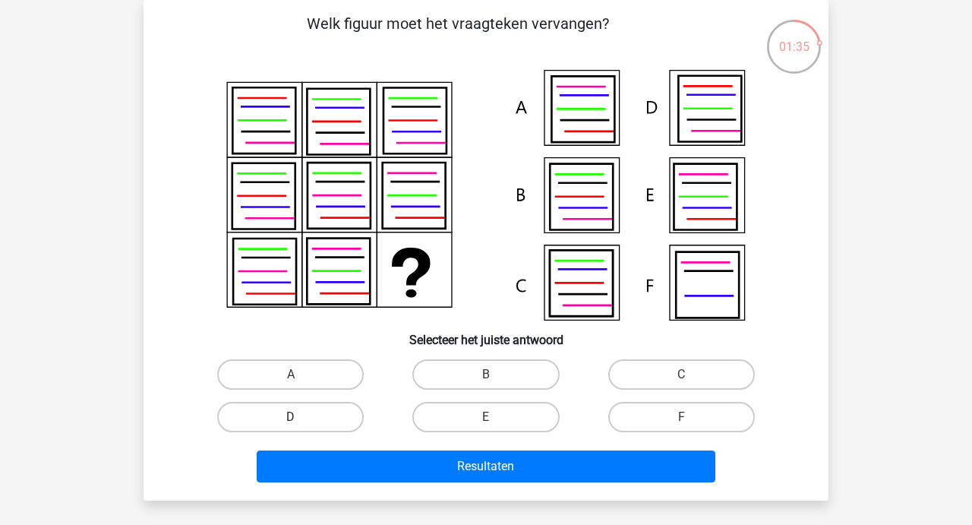
click at [273, 418] on label "D" at bounding box center [290, 417] width 147 height 30
click at [291, 418] on input "D" at bounding box center [296, 422] width 10 height 10
radio input "true"
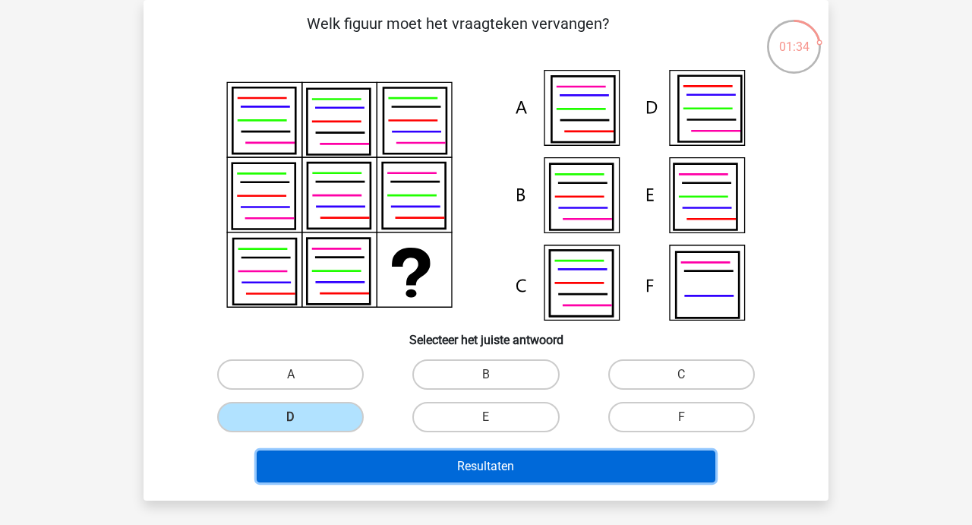
click at [501, 460] on button "Resultaten" at bounding box center [486, 466] width 459 height 32
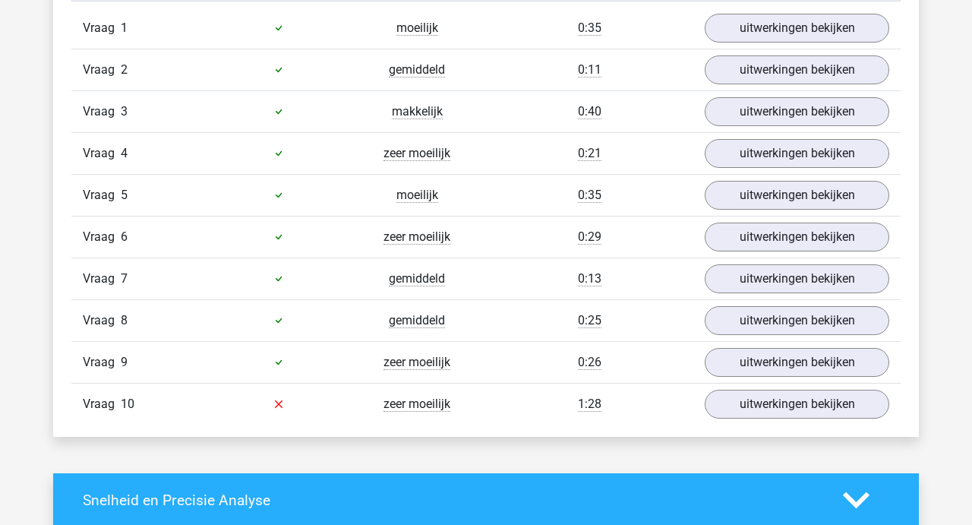
scroll to position [1046, 0]
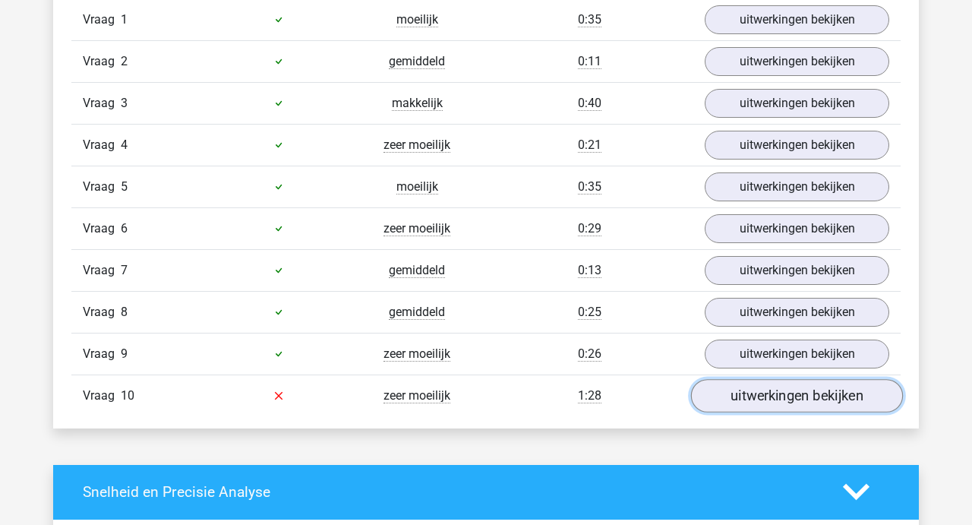
click at [760, 386] on link "uitwerkingen bekijken" at bounding box center [797, 395] width 212 height 33
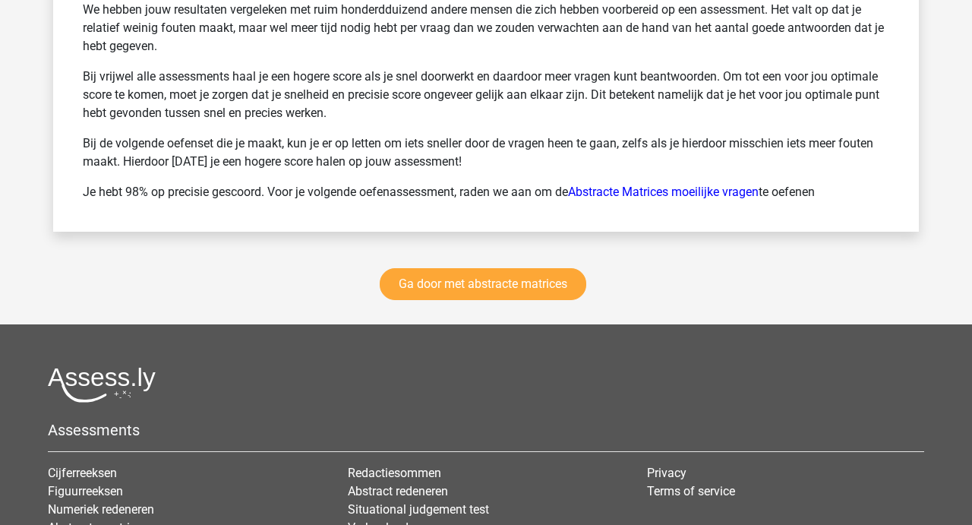
scroll to position [2805, 0]
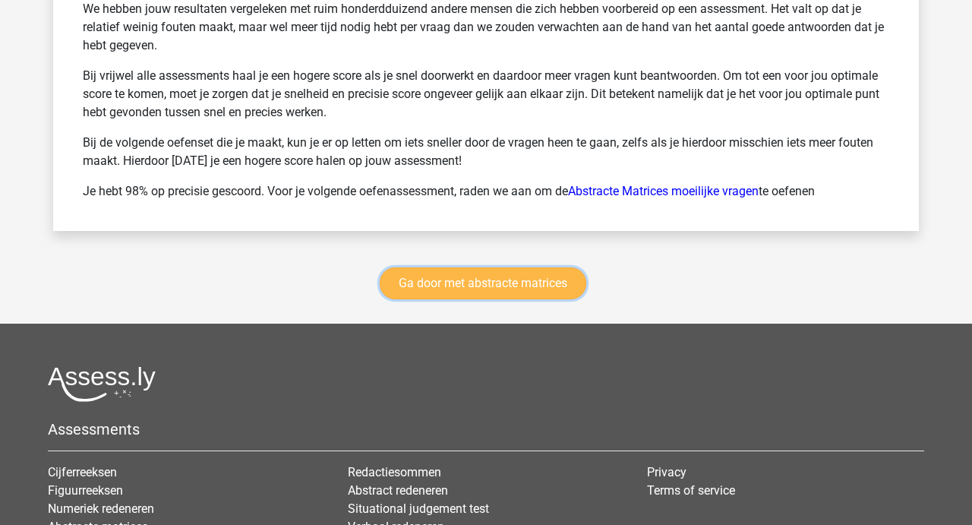
click at [467, 285] on link "Ga door met abstracte matrices" at bounding box center [483, 283] width 207 height 32
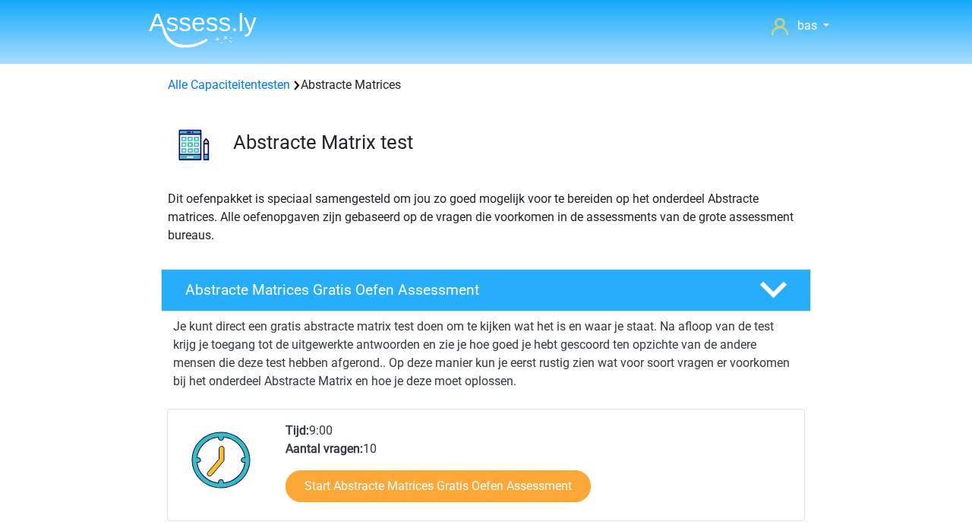
scroll to position [677, 0]
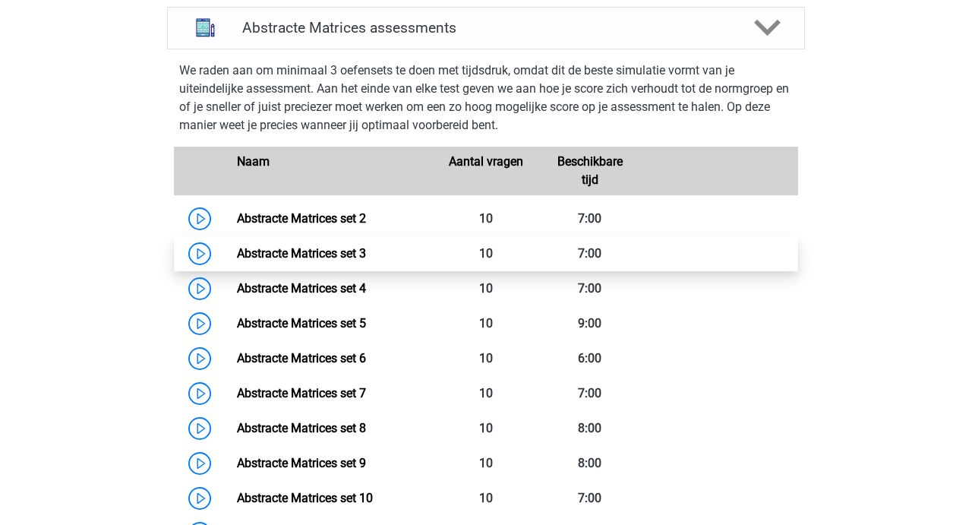
click at [266, 248] on link "Abstracte Matrices set 3" at bounding box center [301, 253] width 129 height 14
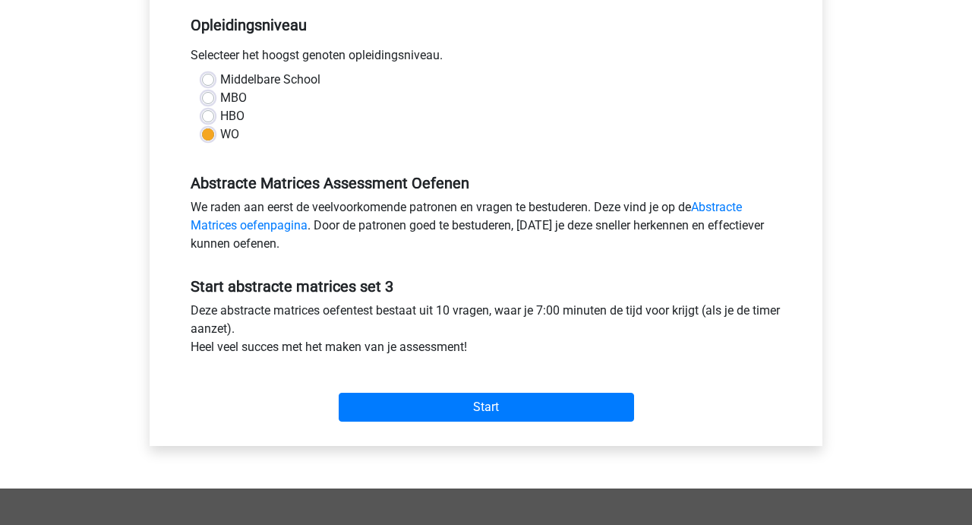
scroll to position [313, 0]
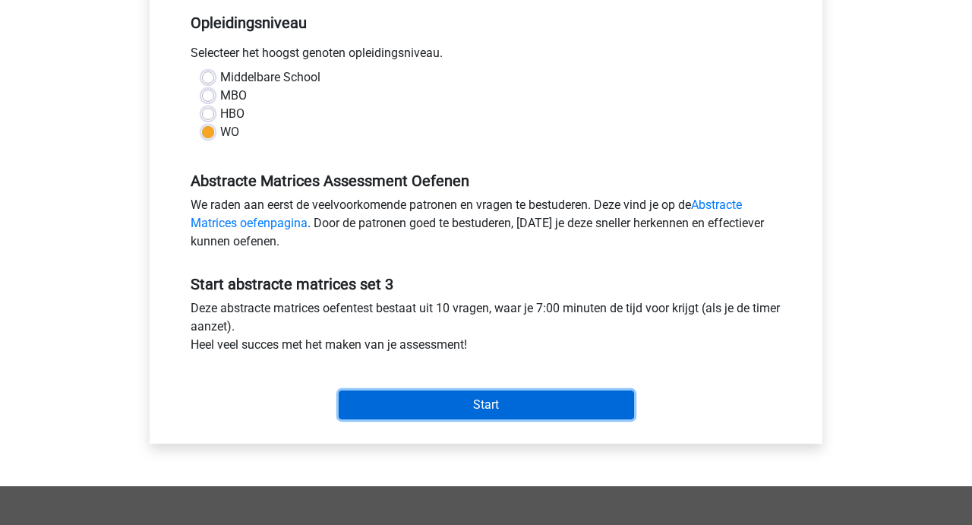
click at [468, 406] on input "Start" at bounding box center [486, 404] width 295 height 29
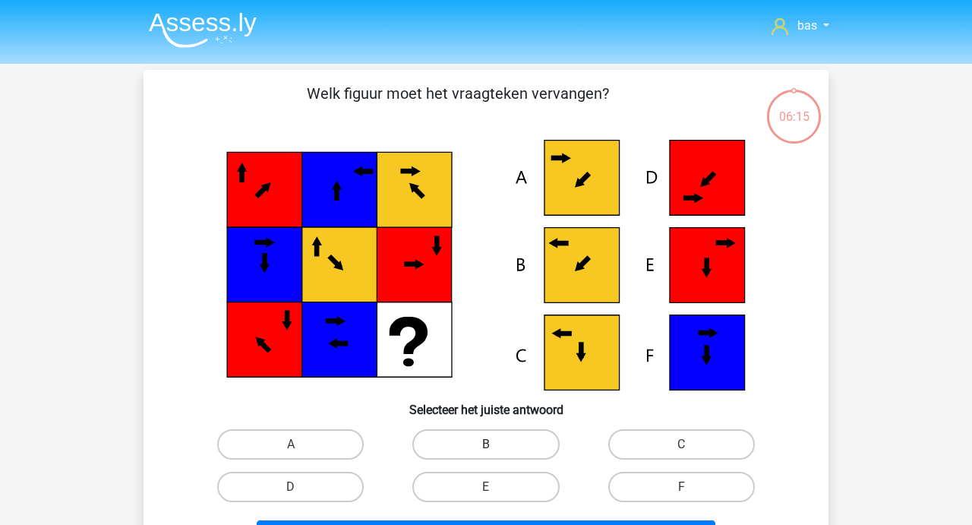
click at [483, 437] on label "B" at bounding box center [485, 444] width 147 height 30
click at [486, 444] on input "B" at bounding box center [491, 449] width 10 height 10
radio input "true"
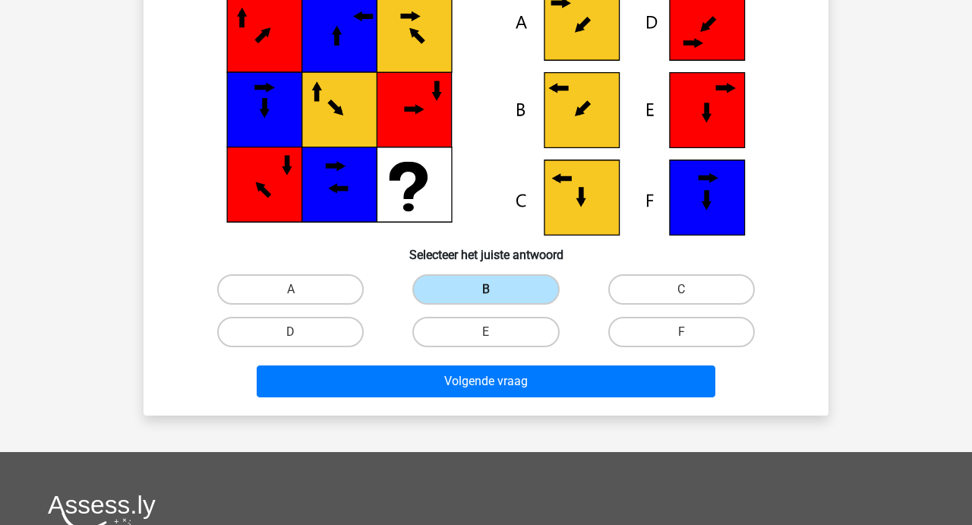
scroll to position [156, 0]
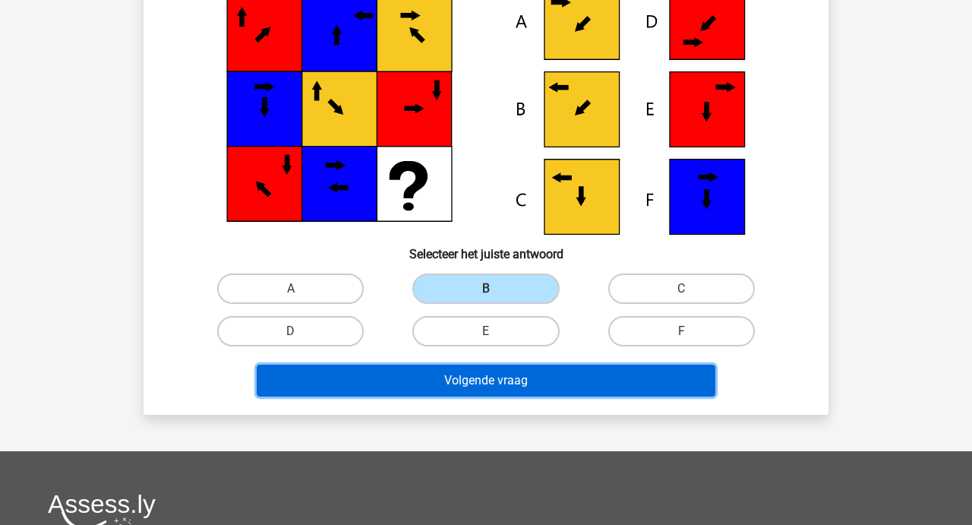
click at [477, 382] on button "Volgende vraag" at bounding box center [486, 380] width 459 height 32
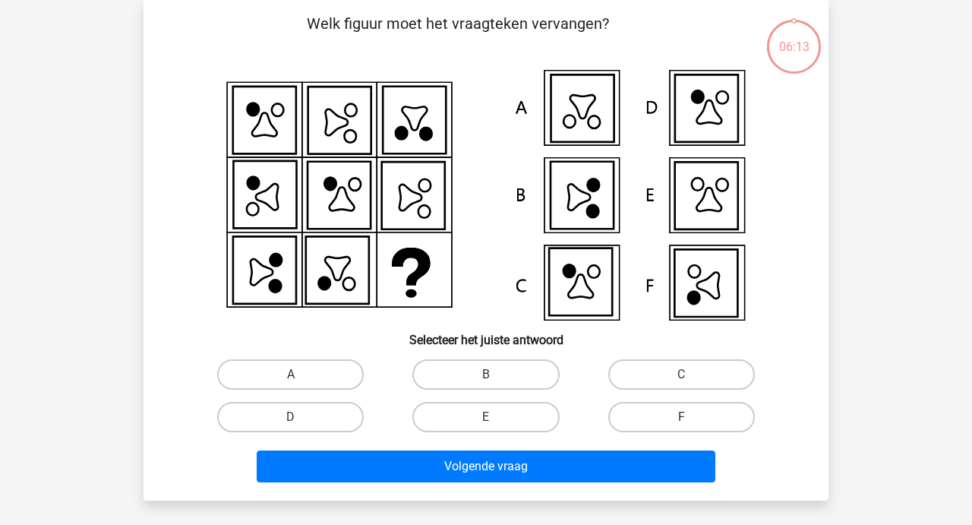
scroll to position [70, 0]
click at [672, 408] on label "F" at bounding box center [681, 417] width 147 height 30
click at [681, 417] on input "F" at bounding box center [686, 422] width 10 height 10
radio input "true"
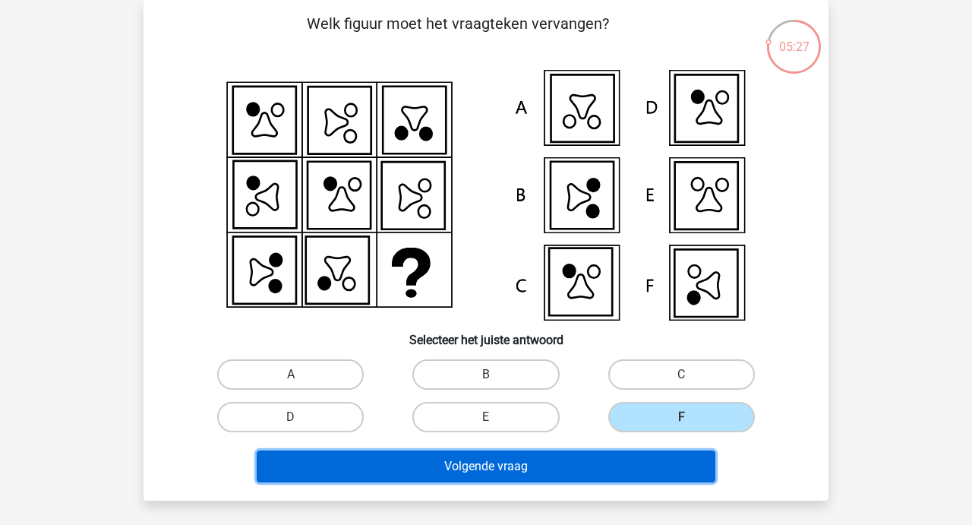
click at [453, 470] on button "Volgende vraag" at bounding box center [486, 466] width 459 height 32
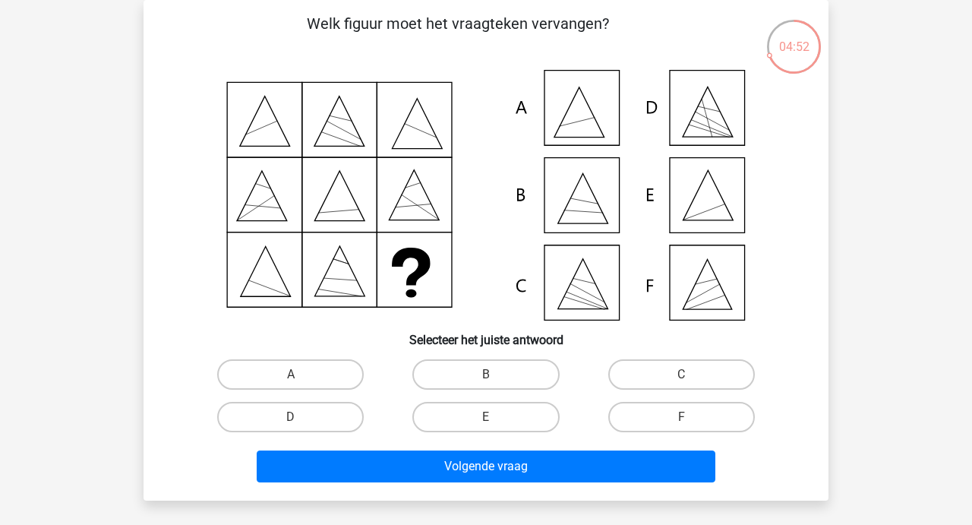
click at [291, 421] on input "D" at bounding box center [296, 422] width 10 height 10
radio input "true"
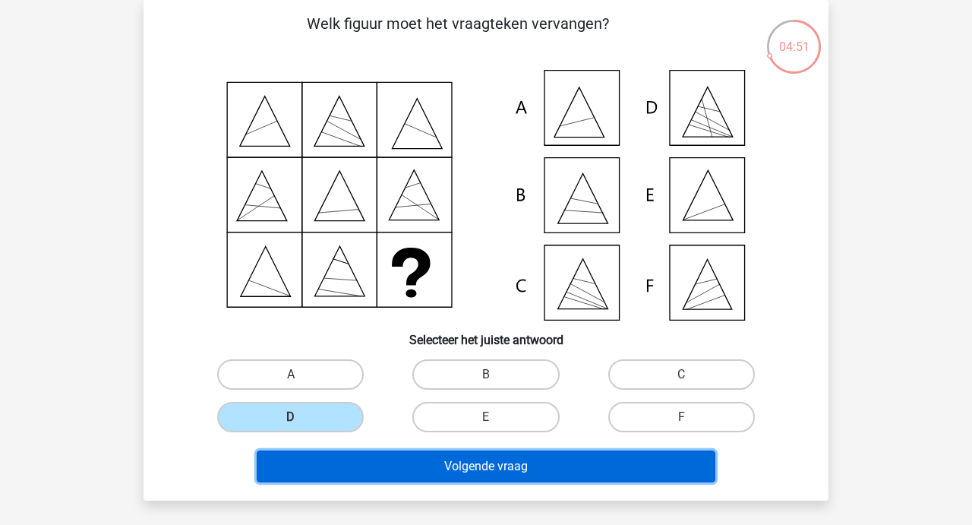
click at [479, 474] on button "Volgende vraag" at bounding box center [486, 466] width 459 height 32
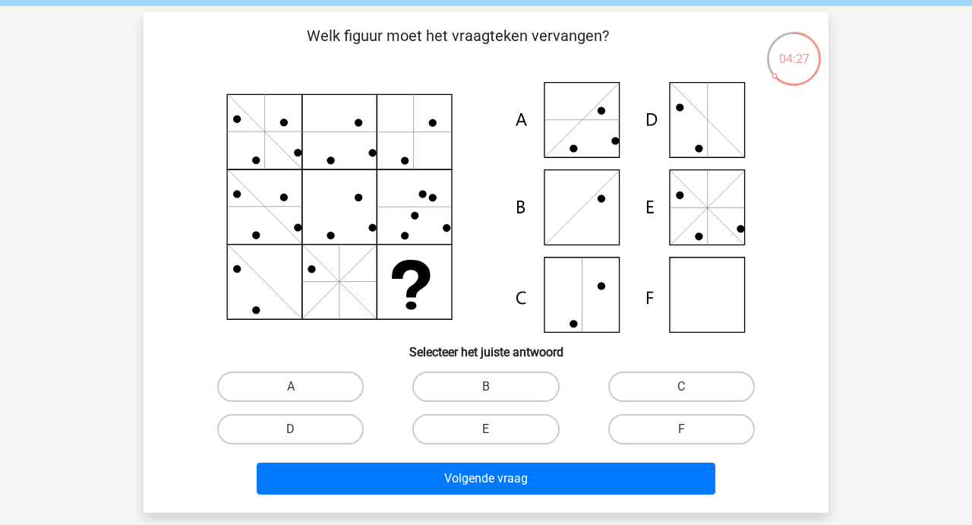
scroll to position [55, 0]
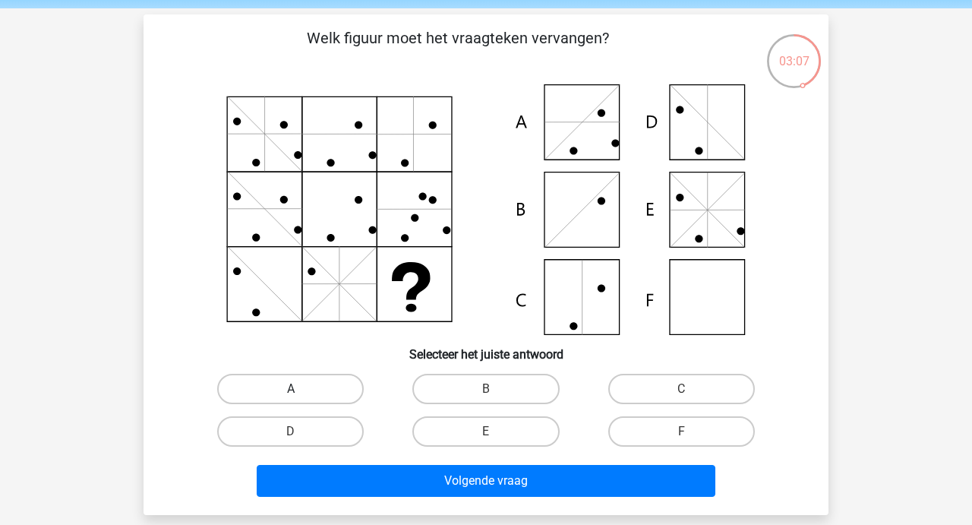
click at [329, 389] on label "A" at bounding box center [290, 389] width 147 height 30
click at [301, 389] on input "A" at bounding box center [296, 394] width 10 height 10
radio input "true"
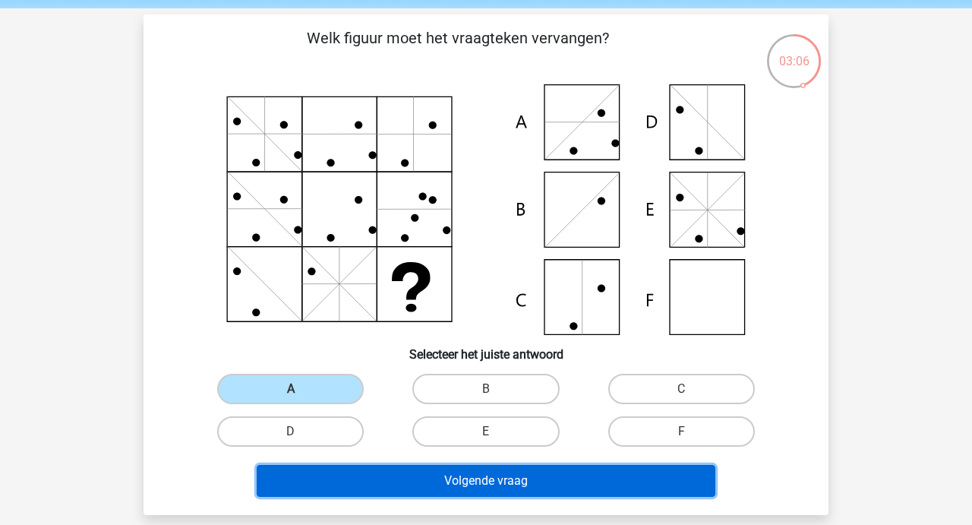
click at [456, 485] on button "Volgende vraag" at bounding box center [486, 481] width 459 height 32
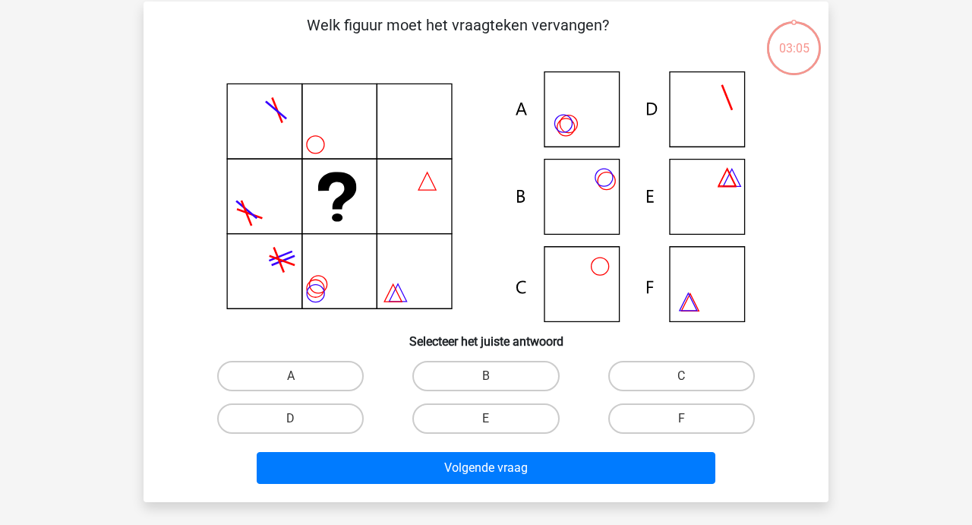
scroll to position [70, 0]
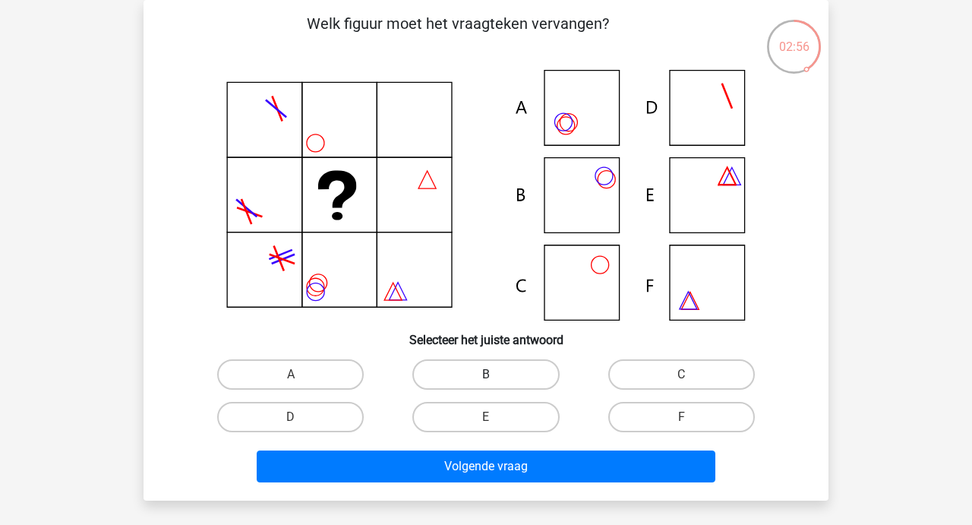
click at [518, 362] on label "B" at bounding box center [485, 374] width 147 height 30
click at [496, 374] on input "B" at bounding box center [491, 379] width 10 height 10
radio input "true"
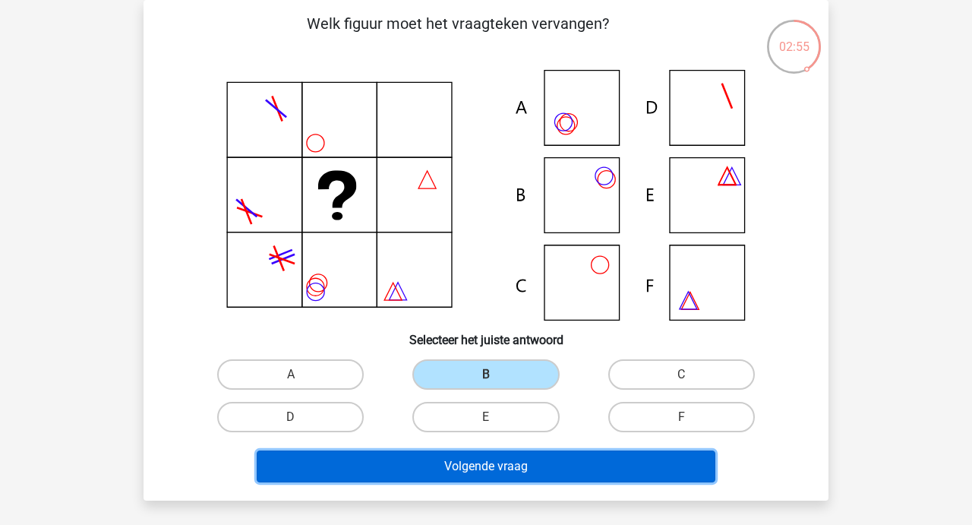
click at [480, 455] on button "Volgende vraag" at bounding box center [486, 466] width 459 height 32
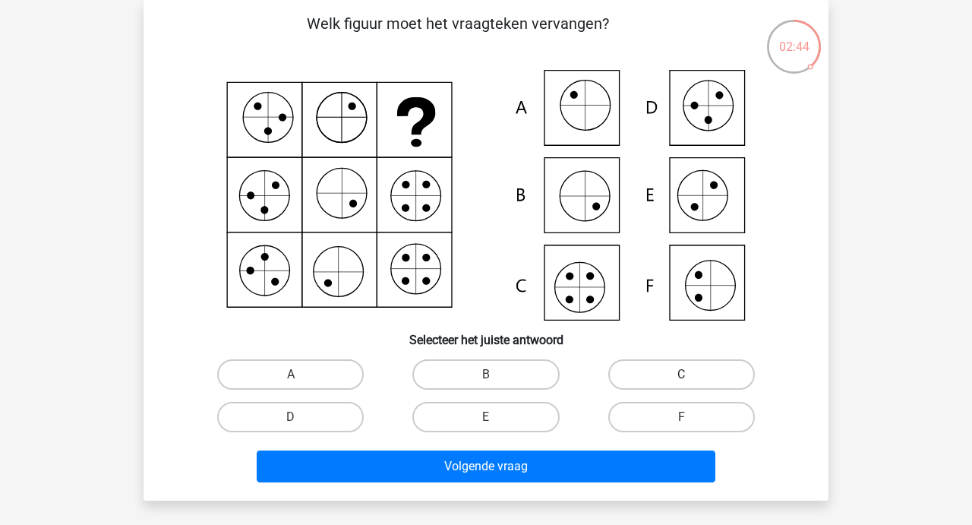
click at [620, 374] on label "C" at bounding box center [681, 374] width 147 height 30
click at [681, 374] on input "C" at bounding box center [686, 379] width 10 height 10
radio input "true"
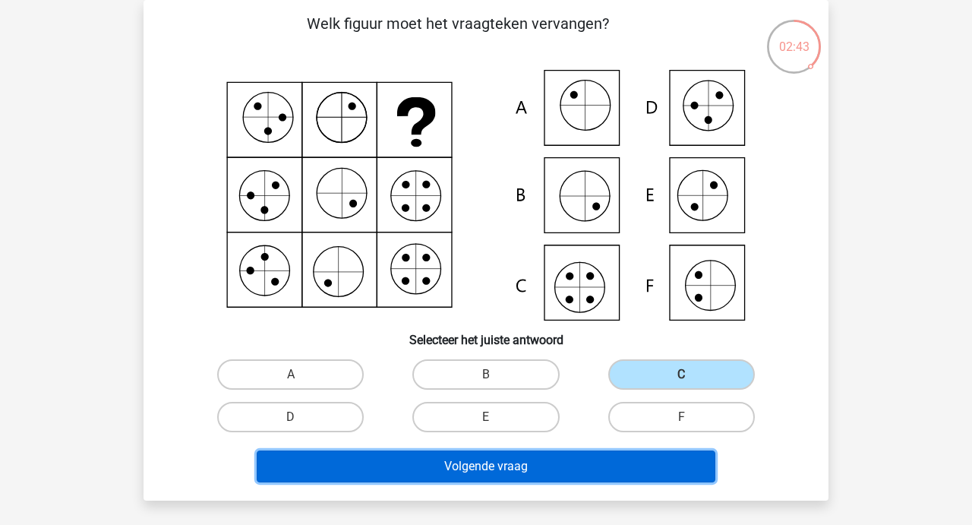
click at [487, 457] on button "Volgende vraag" at bounding box center [486, 466] width 459 height 32
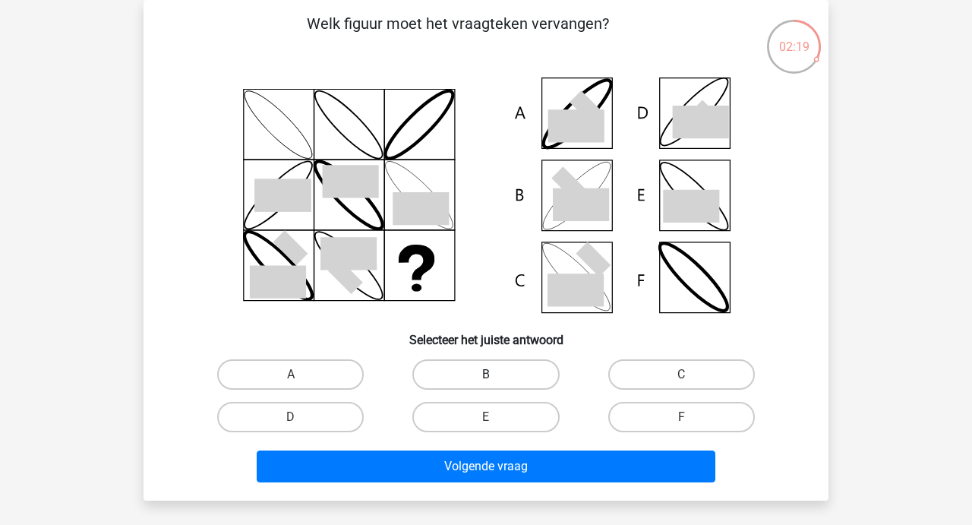
click at [496, 369] on label "B" at bounding box center [485, 374] width 147 height 30
click at [496, 374] on input "B" at bounding box center [491, 379] width 10 height 10
radio input "true"
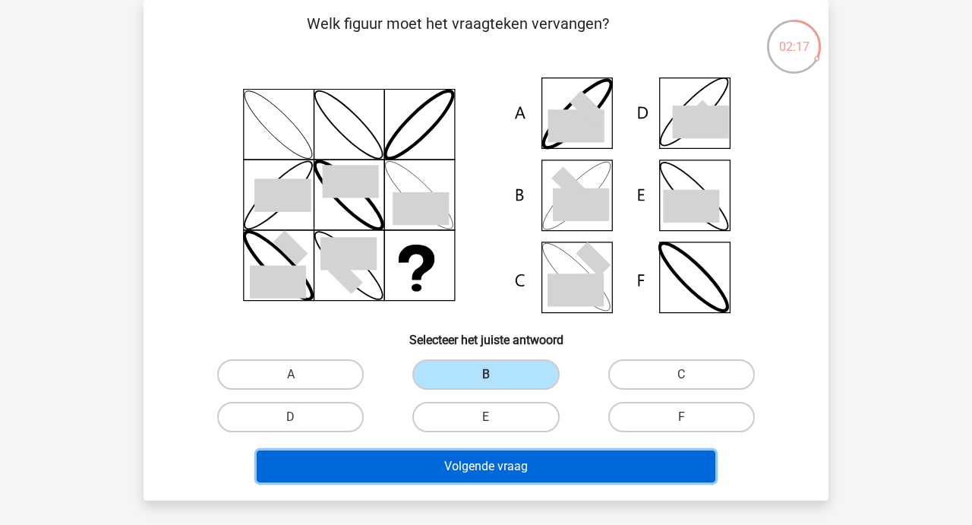
click at [447, 465] on button "Volgende vraag" at bounding box center [486, 466] width 459 height 32
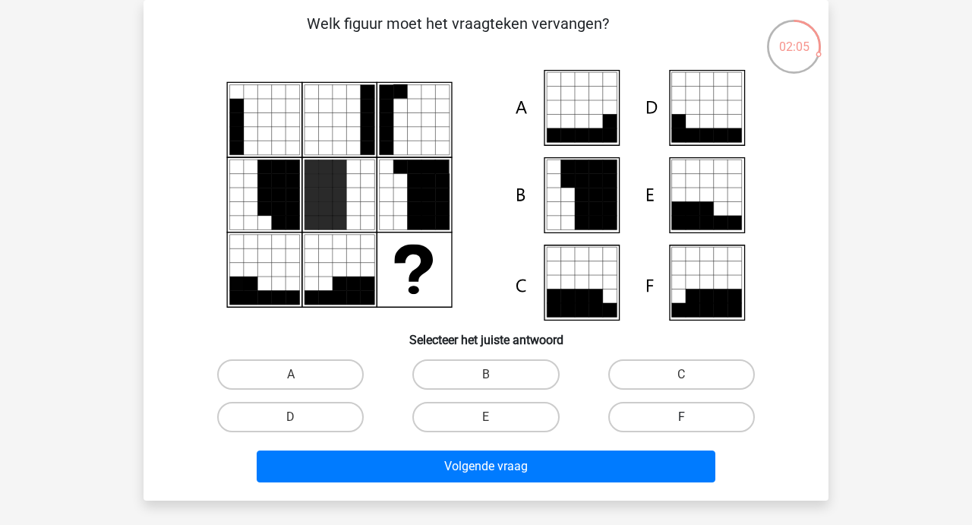
click at [653, 409] on label "F" at bounding box center [681, 417] width 147 height 30
click at [681, 417] on input "F" at bounding box center [686, 422] width 10 height 10
radio input "true"
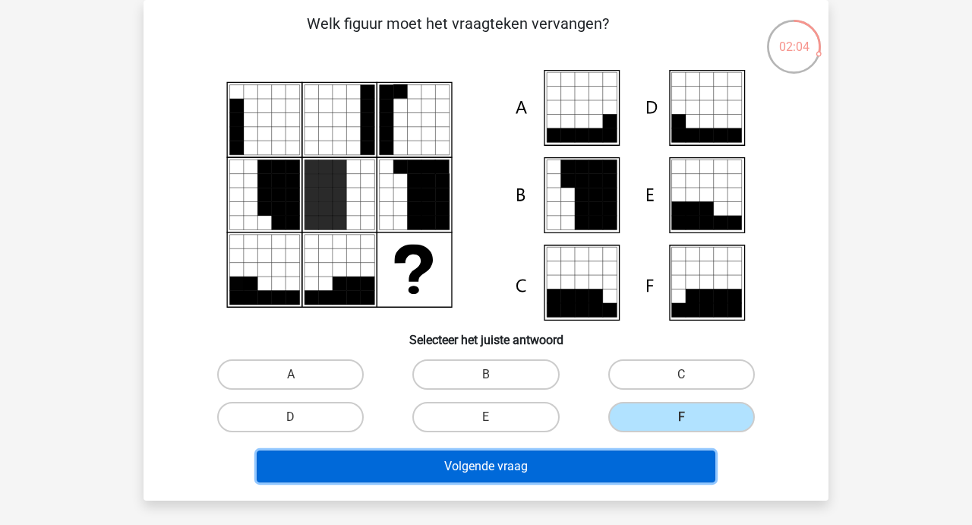
click at [490, 462] on button "Volgende vraag" at bounding box center [486, 466] width 459 height 32
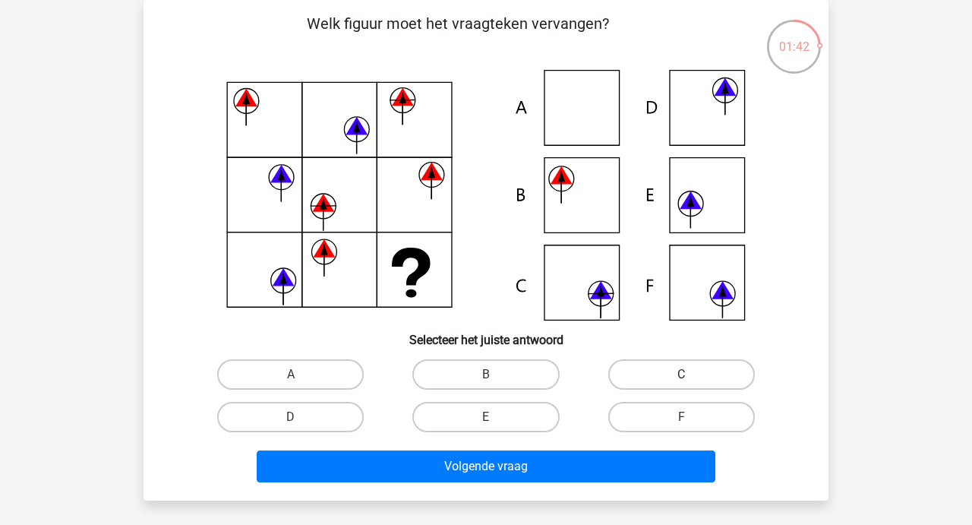
click at [646, 374] on label "C" at bounding box center [681, 374] width 147 height 30
click at [681, 374] on input "C" at bounding box center [686, 379] width 10 height 10
radio input "true"
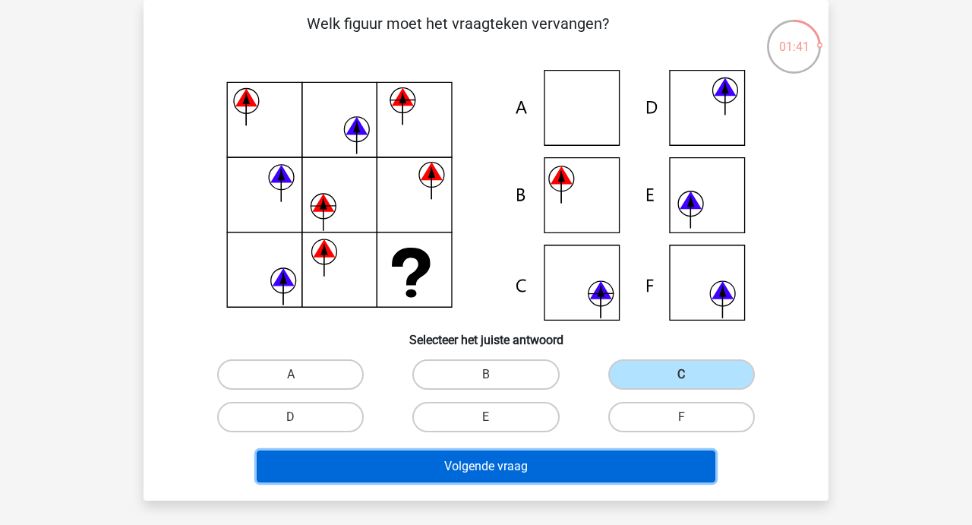
click at [484, 461] on button "Volgende vraag" at bounding box center [486, 466] width 459 height 32
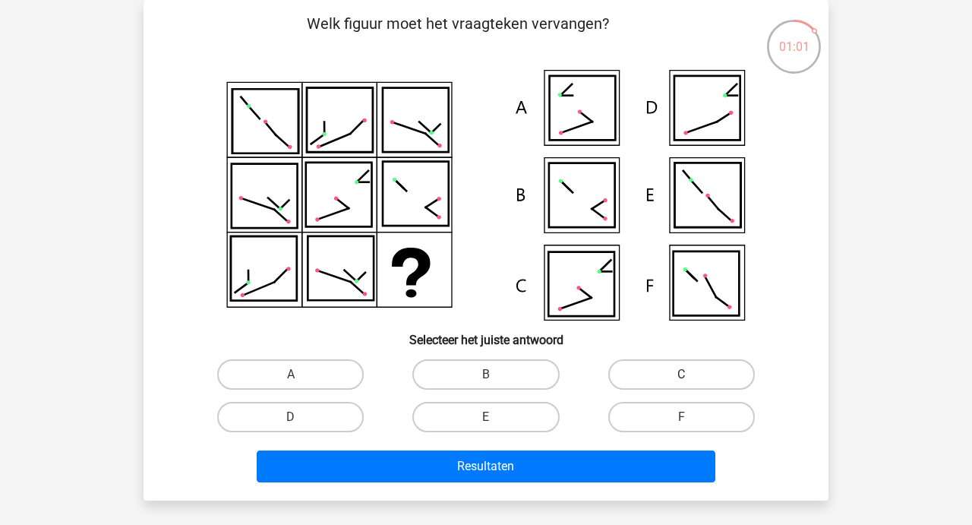
click at [677, 366] on label "C" at bounding box center [681, 374] width 147 height 30
click at [681, 374] on input "C" at bounding box center [686, 379] width 10 height 10
radio input "true"
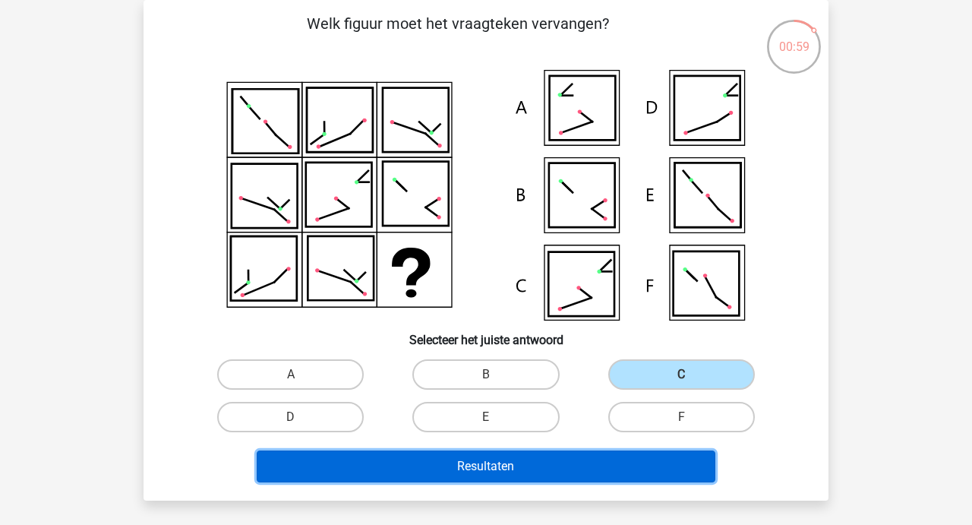
click at [467, 470] on button "Resultaten" at bounding box center [486, 466] width 459 height 32
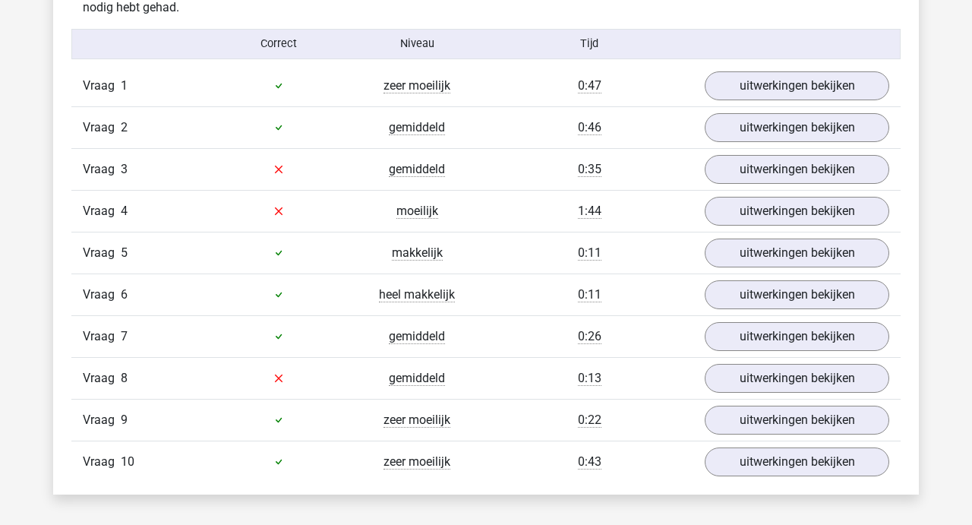
scroll to position [982, 0]
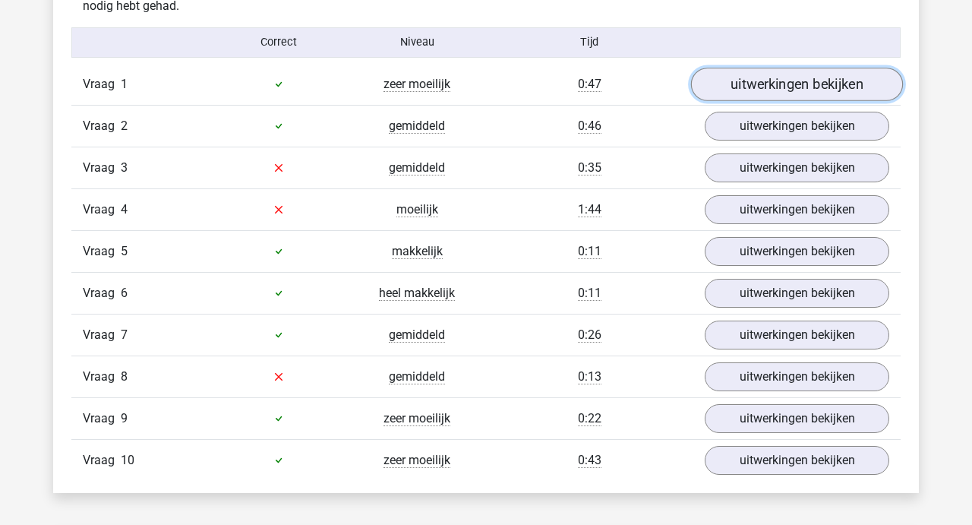
click at [788, 81] on link "uitwerkingen bekijken" at bounding box center [797, 84] width 212 height 33
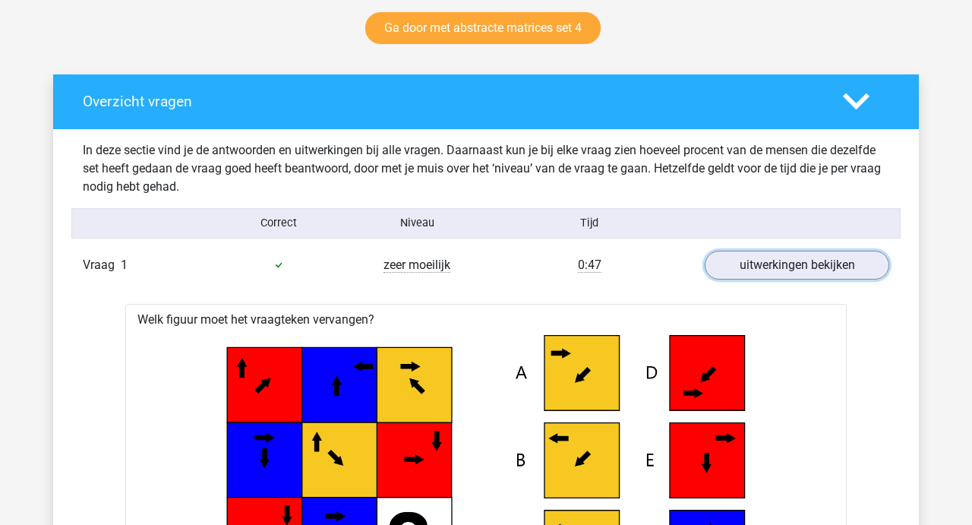
scroll to position [808, 0]
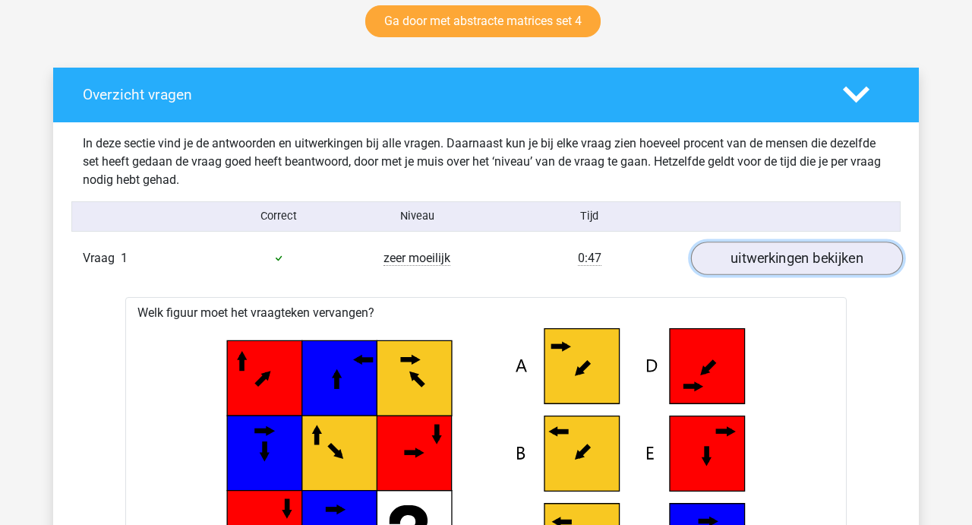
click at [800, 249] on link "uitwerkingen bekijken" at bounding box center [797, 257] width 212 height 33
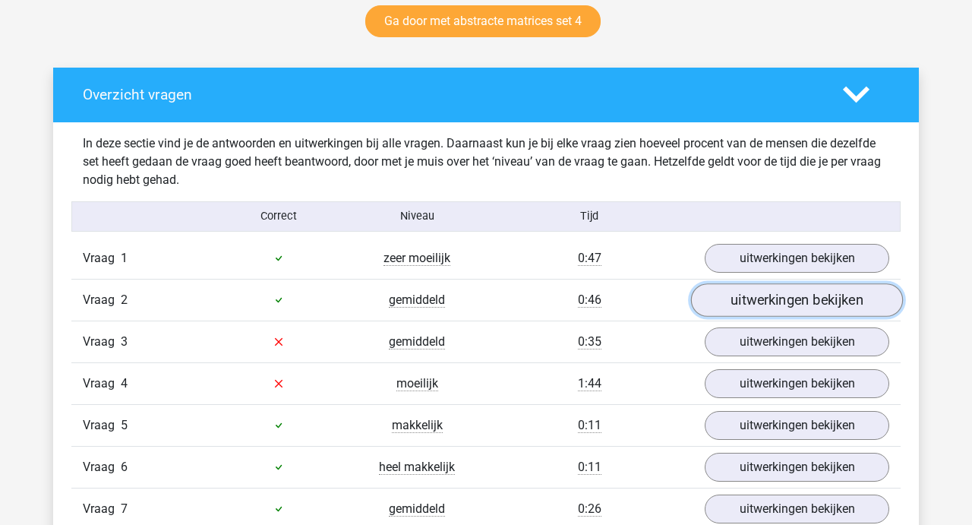
click at [777, 301] on link "uitwerkingen bekijken" at bounding box center [797, 299] width 212 height 33
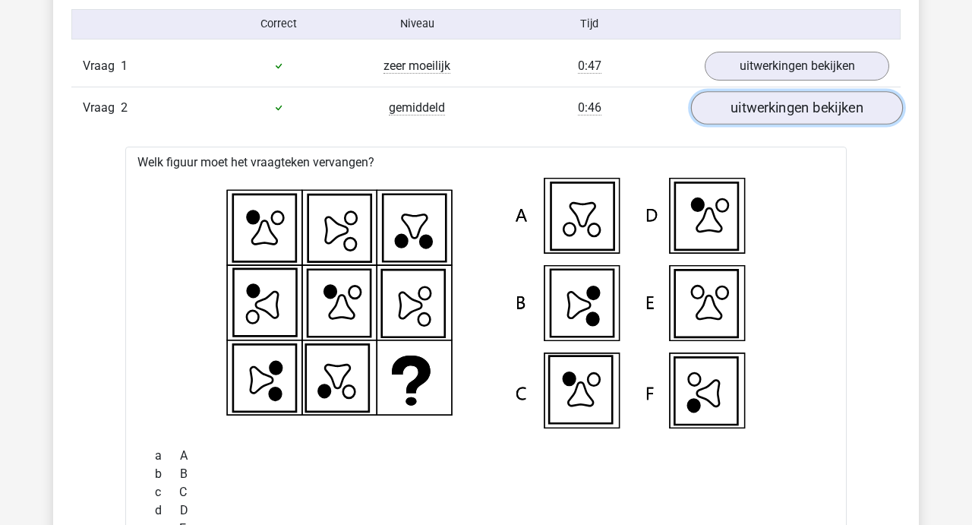
scroll to position [987, 0]
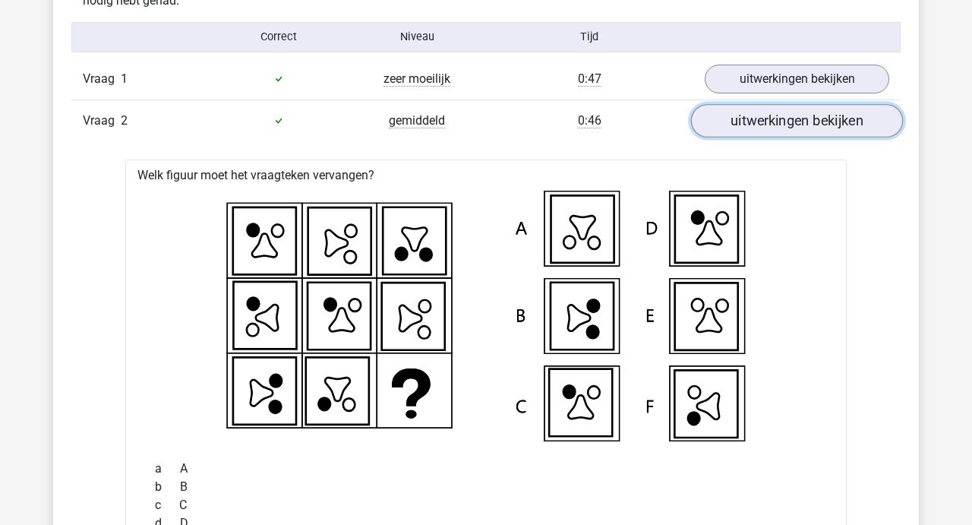
click at [787, 119] on link "uitwerkingen bekijken" at bounding box center [797, 120] width 212 height 33
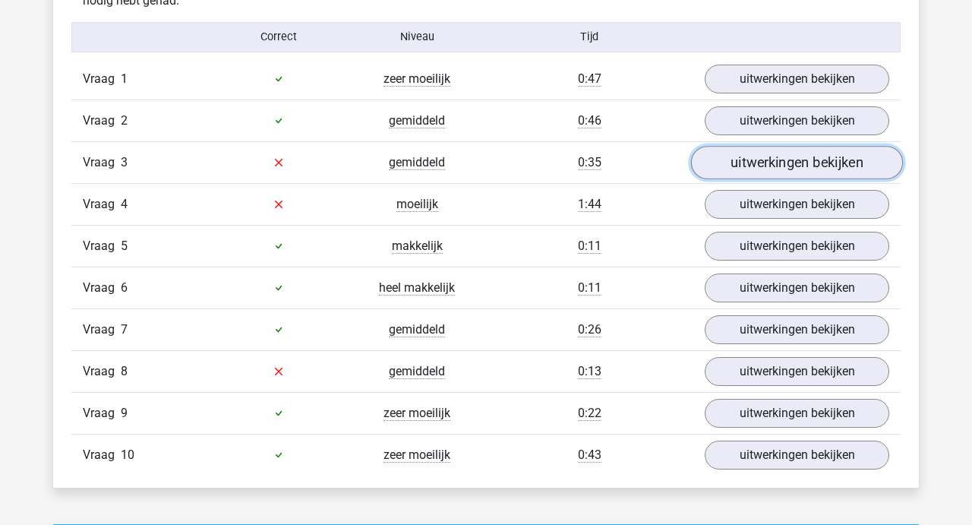
click at [781, 156] on link "uitwerkingen bekijken" at bounding box center [797, 162] width 212 height 33
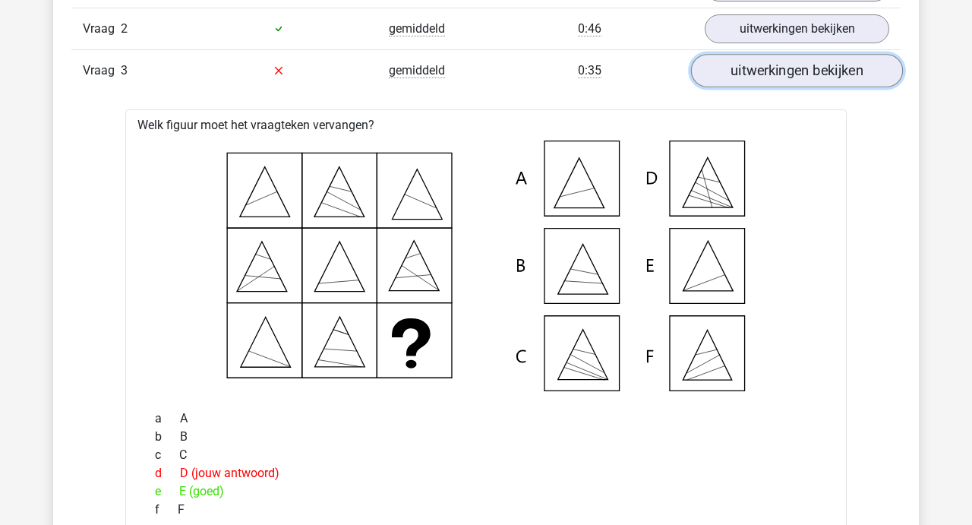
scroll to position [1078, 0]
click at [777, 66] on link "uitwerkingen bekijken" at bounding box center [797, 71] width 212 height 33
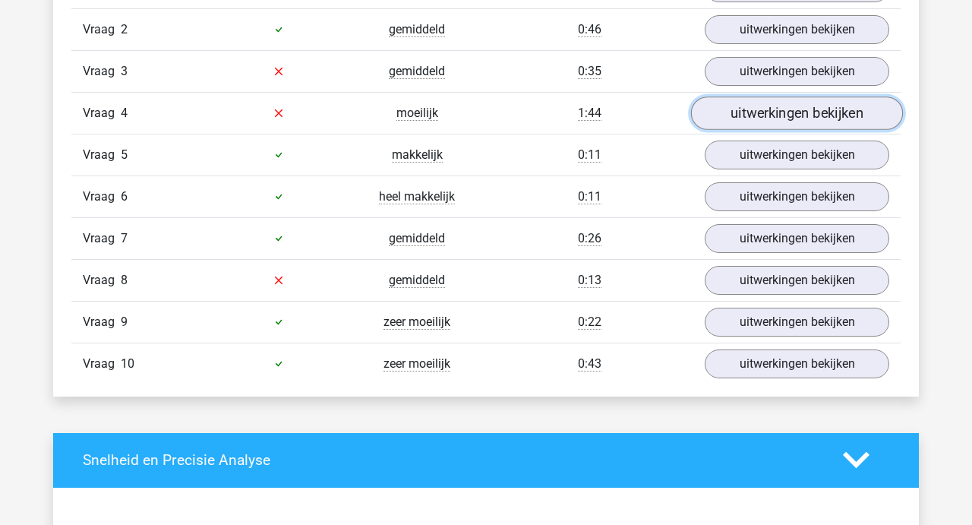
click at [769, 113] on link "uitwerkingen bekijken" at bounding box center [797, 112] width 212 height 33
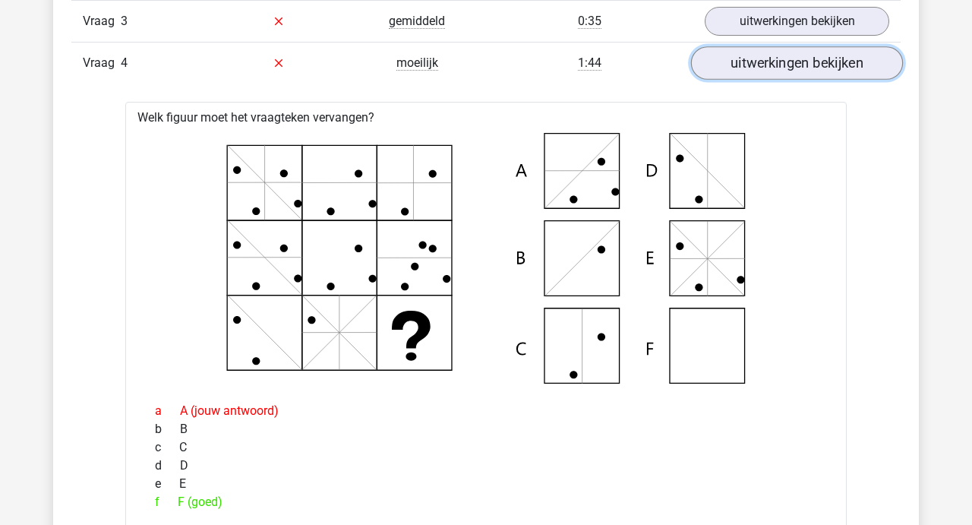
scroll to position [1124, 0]
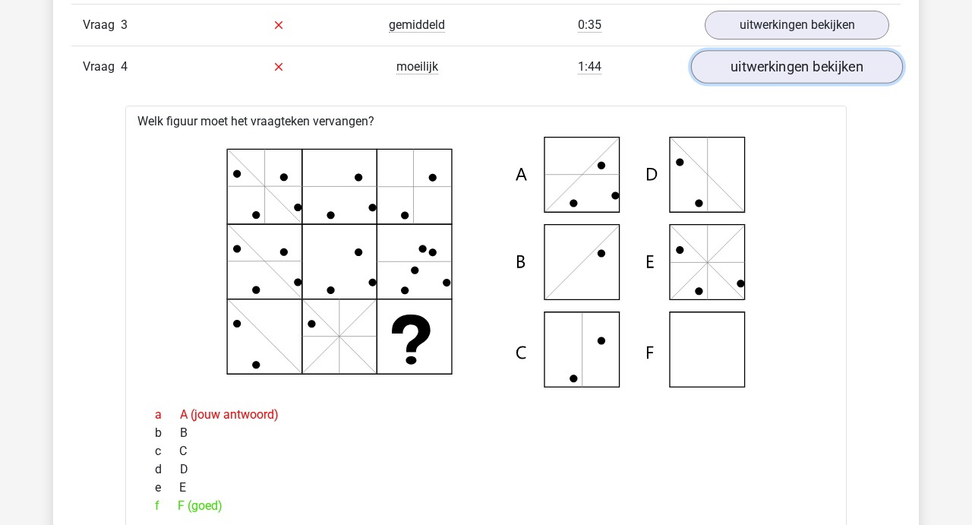
click at [780, 62] on link "uitwerkingen bekijken" at bounding box center [797, 66] width 212 height 33
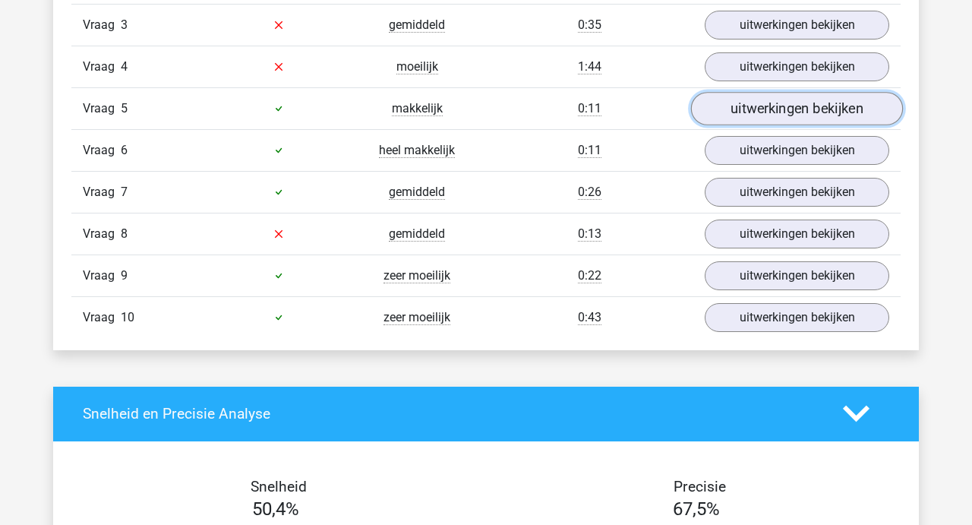
click at [765, 121] on link "uitwerkingen bekijken" at bounding box center [797, 108] width 212 height 33
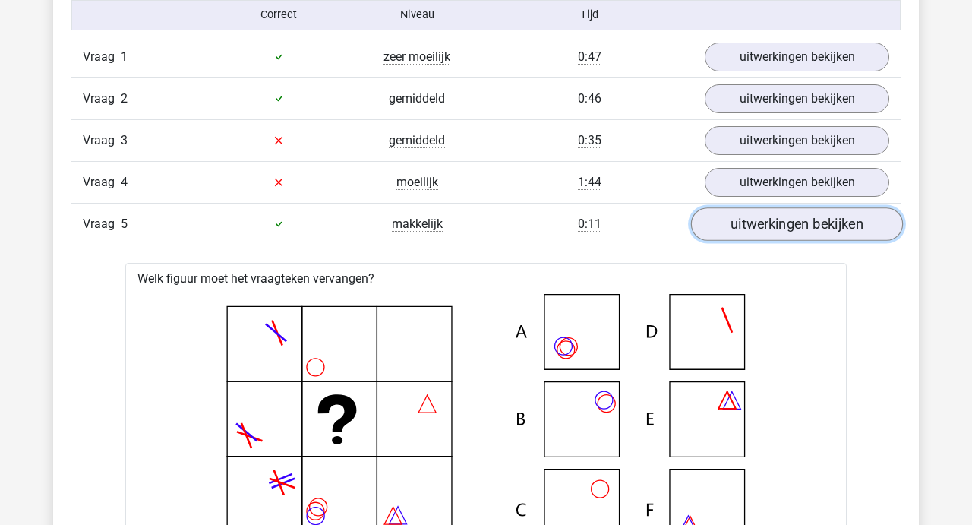
scroll to position [1018, 0]
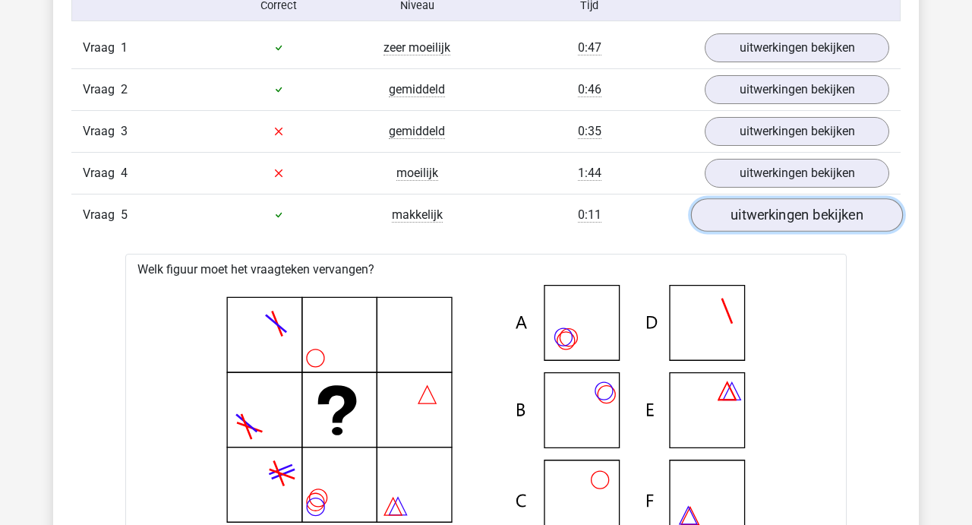
click at [778, 214] on link "uitwerkingen bekijken" at bounding box center [797, 214] width 212 height 33
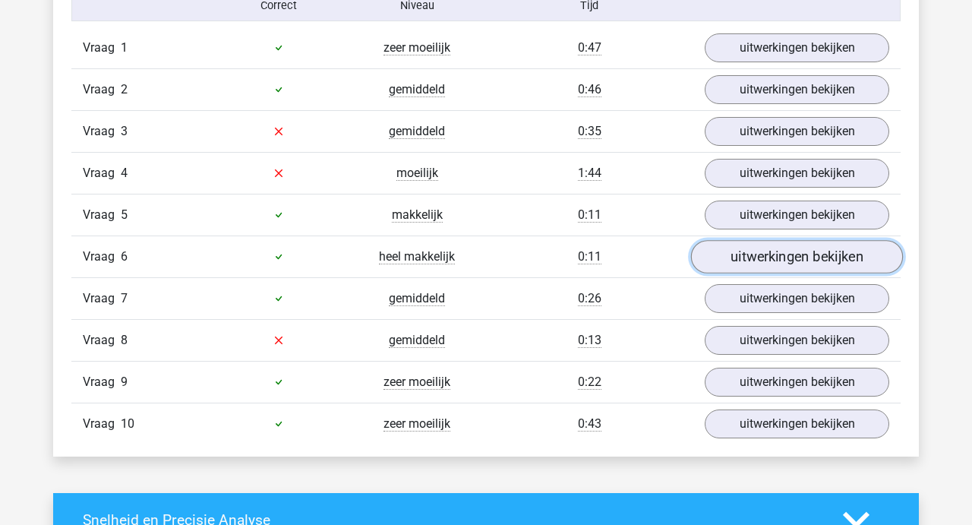
click at [771, 262] on link "uitwerkingen bekijken" at bounding box center [797, 256] width 212 height 33
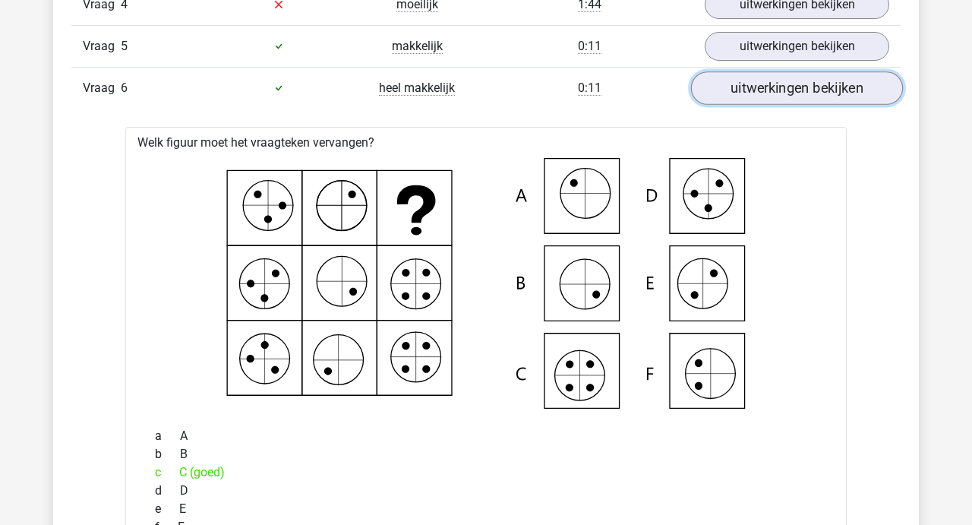
scroll to position [1186, 0]
click at [778, 77] on link "uitwerkingen bekijken" at bounding box center [797, 88] width 212 height 33
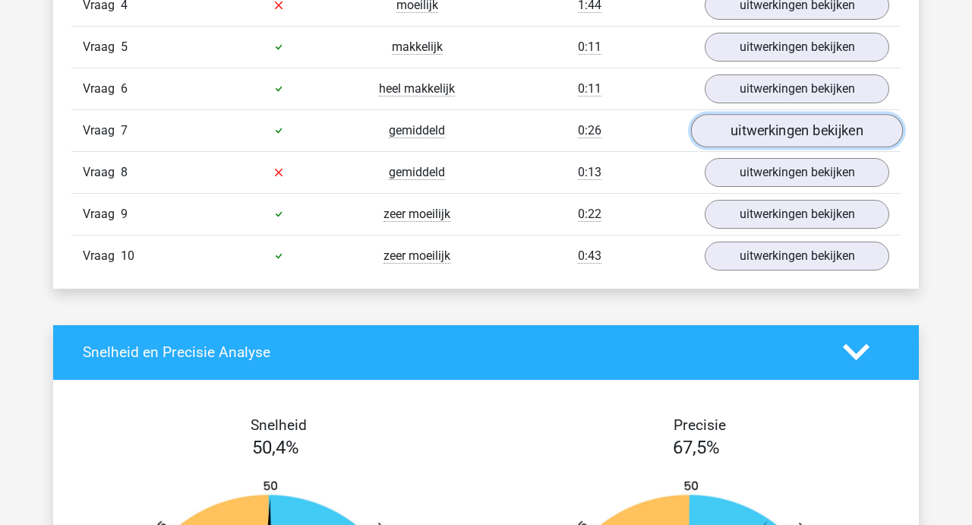
click at [770, 131] on link "uitwerkingen bekijken" at bounding box center [797, 130] width 212 height 33
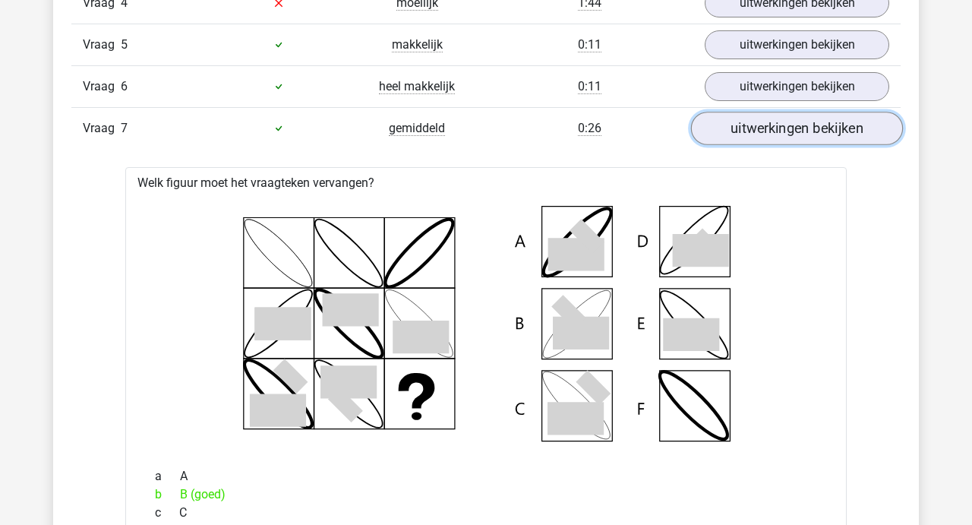
scroll to position [1160, 0]
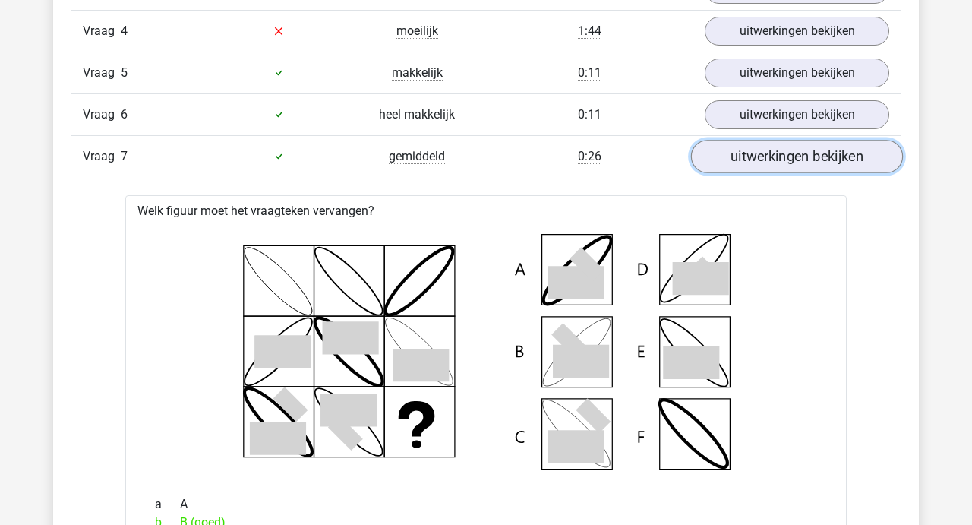
click at [771, 147] on link "uitwerkingen bekijken" at bounding box center [797, 156] width 212 height 33
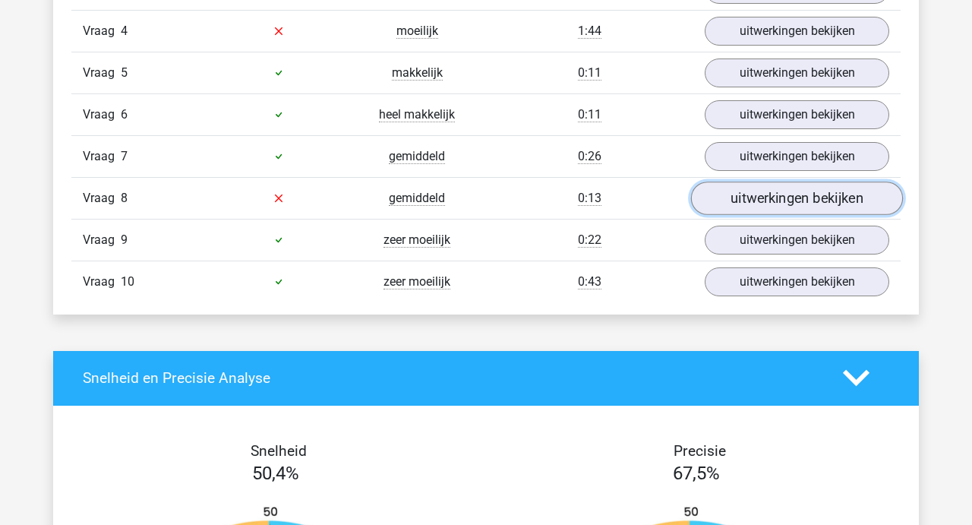
click at [768, 195] on link "uitwerkingen bekijken" at bounding box center [797, 197] width 212 height 33
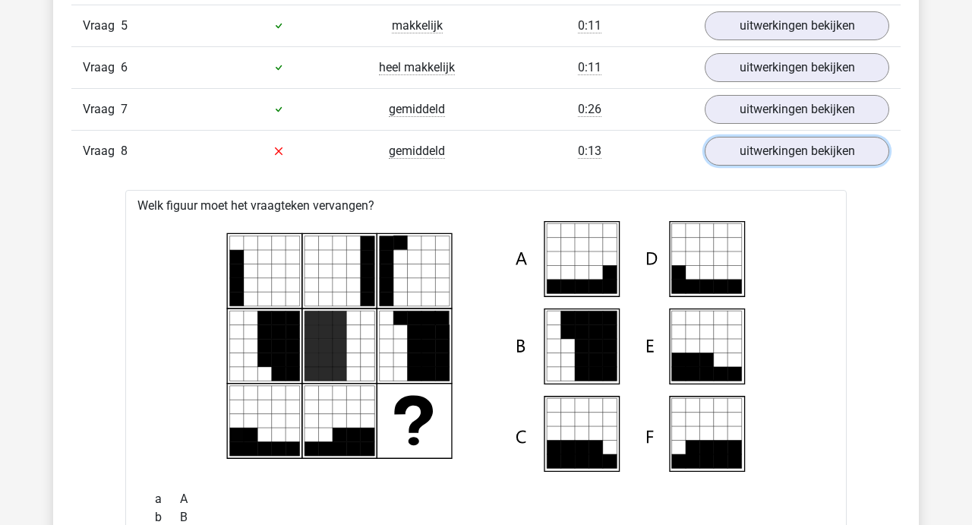
scroll to position [1148, 0]
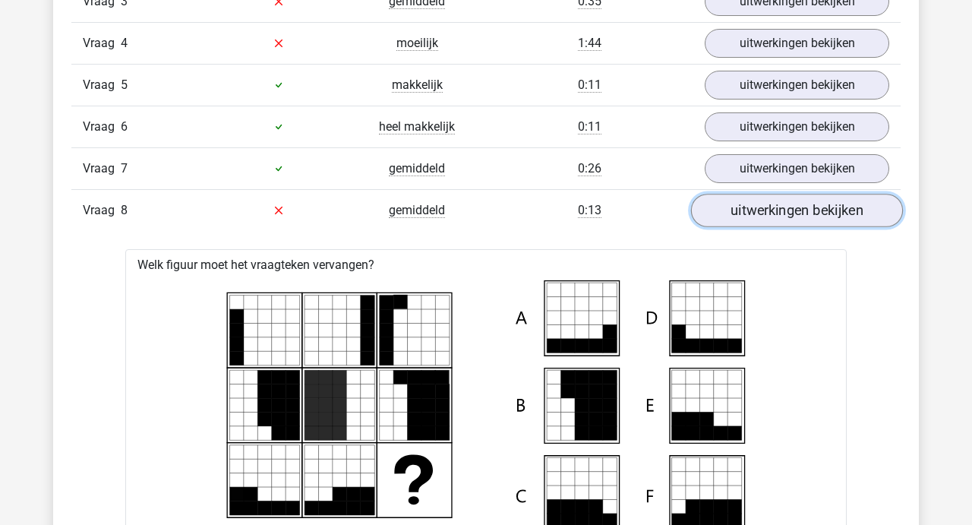
click at [766, 203] on link "uitwerkingen bekijken" at bounding box center [797, 210] width 212 height 33
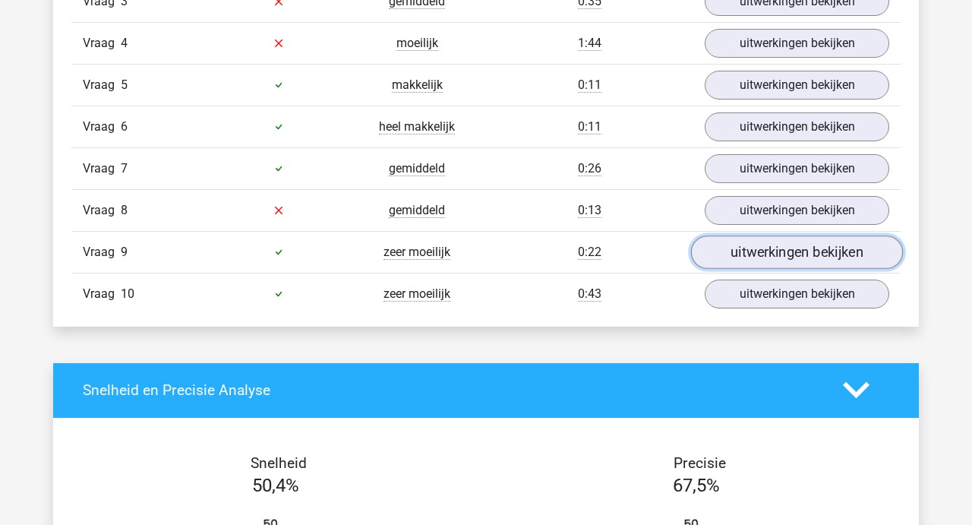
click at [762, 242] on link "uitwerkingen bekijken" at bounding box center [797, 251] width 212 height 33
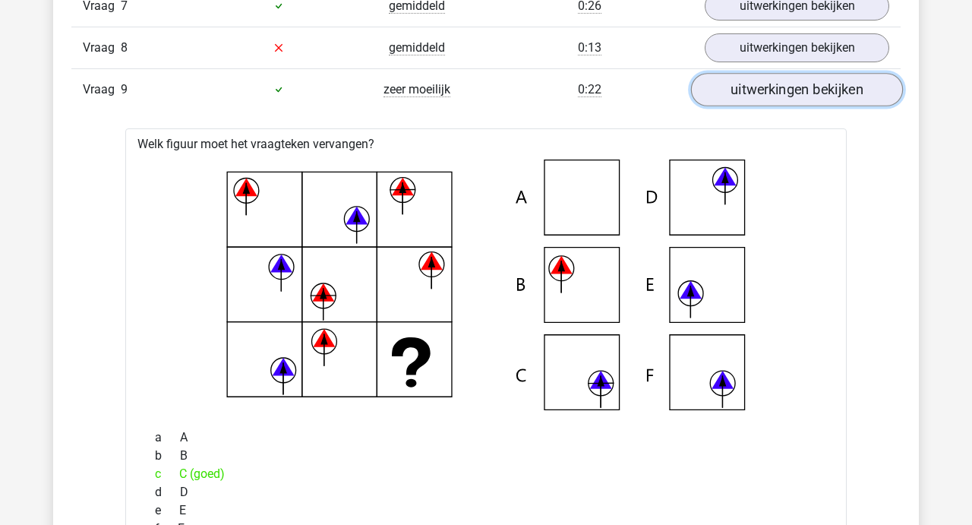
scroll to position [1306, 0]
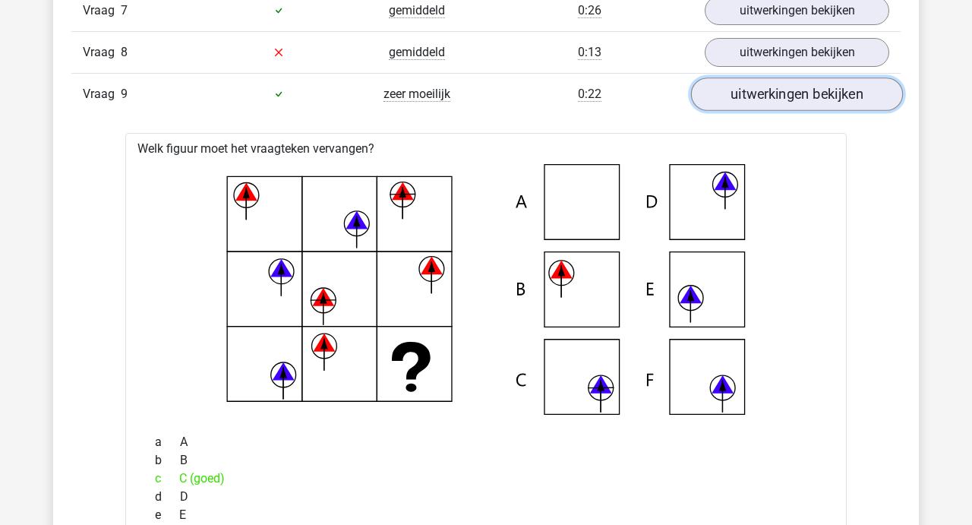
click at [777, 91] on link "uitwerkingen bekijken" at bounding box center [797, 93] width 212 height 33
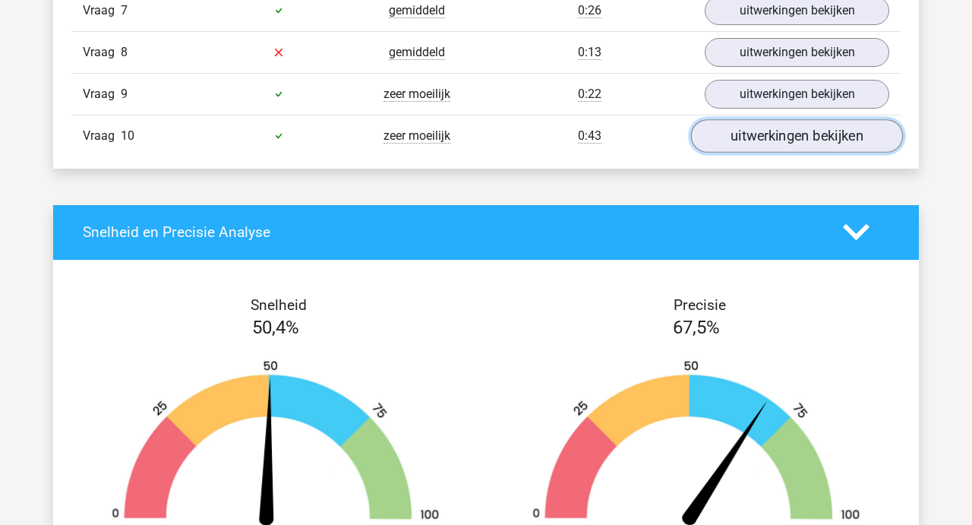
click at [774, 137] on link "uitwerkingen bekijken" at bounding box center [797, 135] width 212 height 33
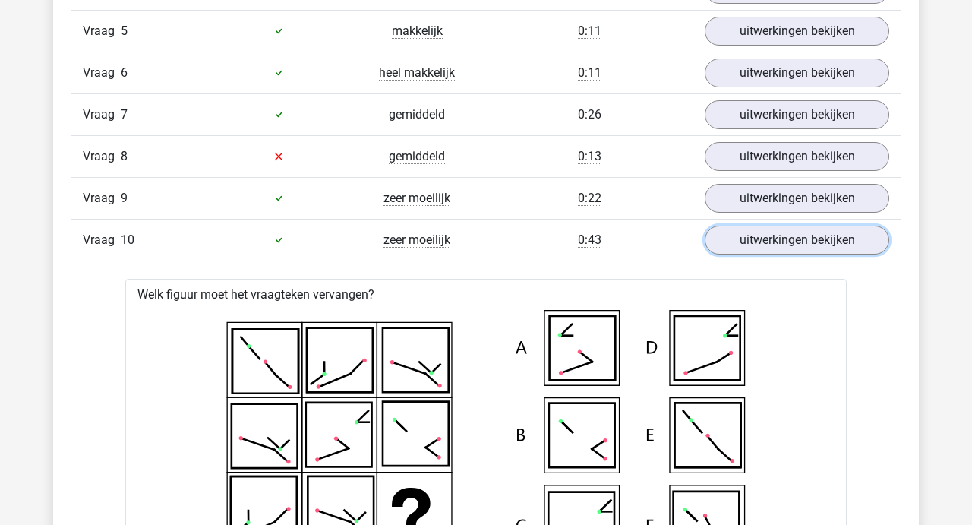
scroll to position [1180, 0]
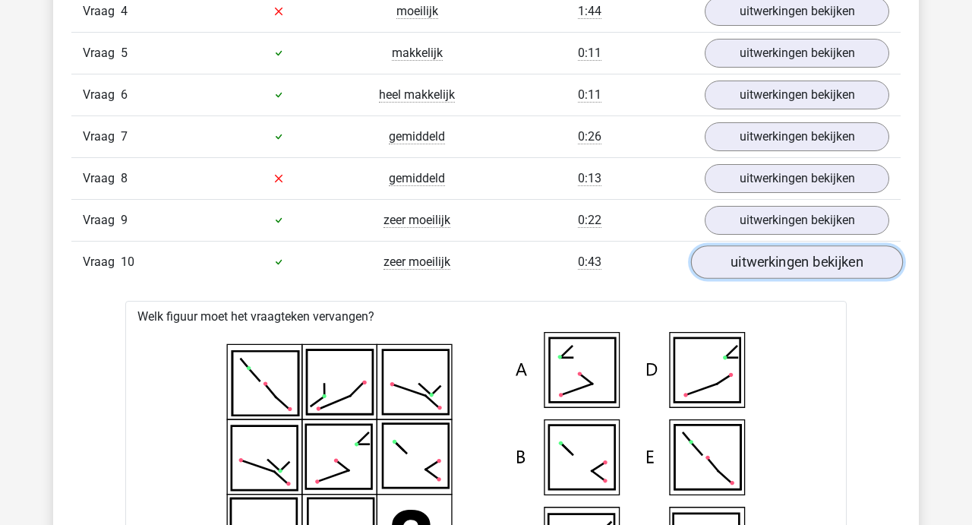
click at [790, 252] on link "uitwerkingen bekijken" at bounding box center [797, 261] width 212 height 33
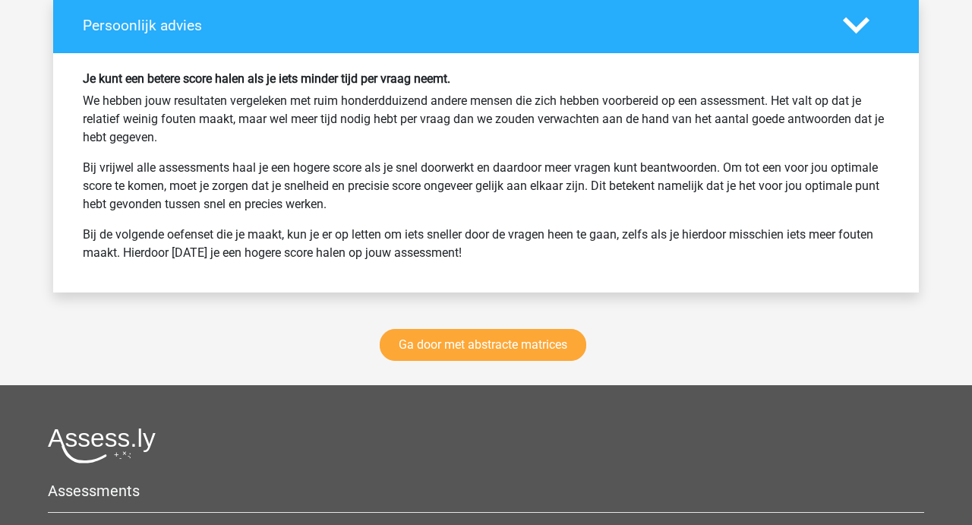
scroll to position [2025, 0]
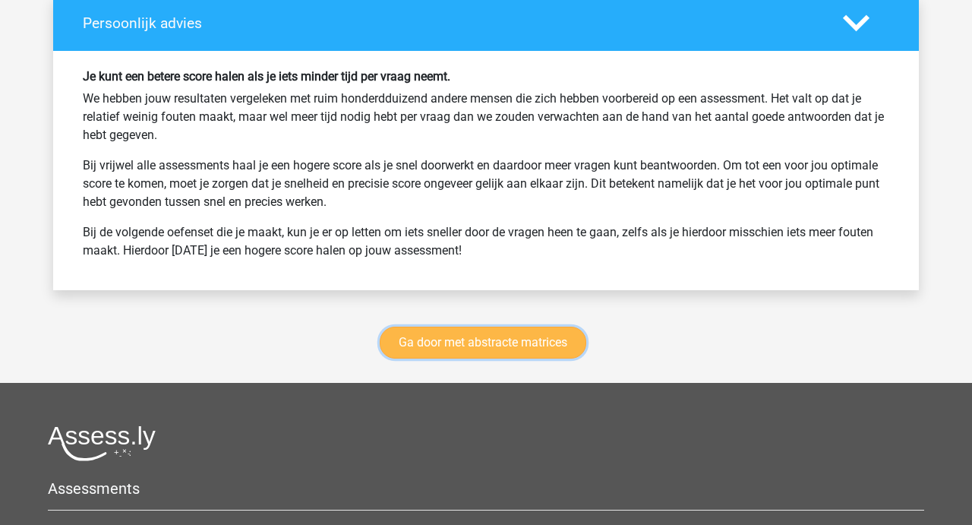
click at [490, 345] on link "Ga door met abstracte matrices" at bounding box center [483, 342] width 207 height 32
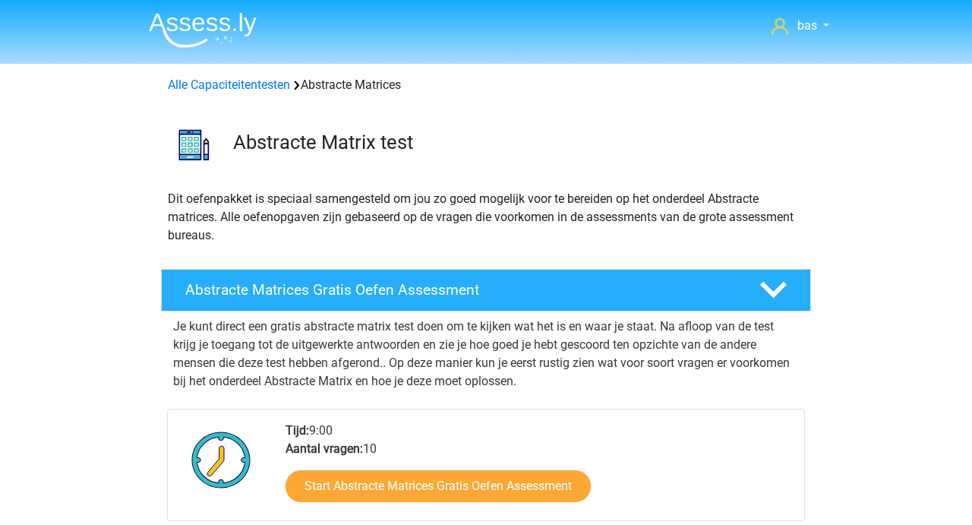
scroll to position [677, 0]
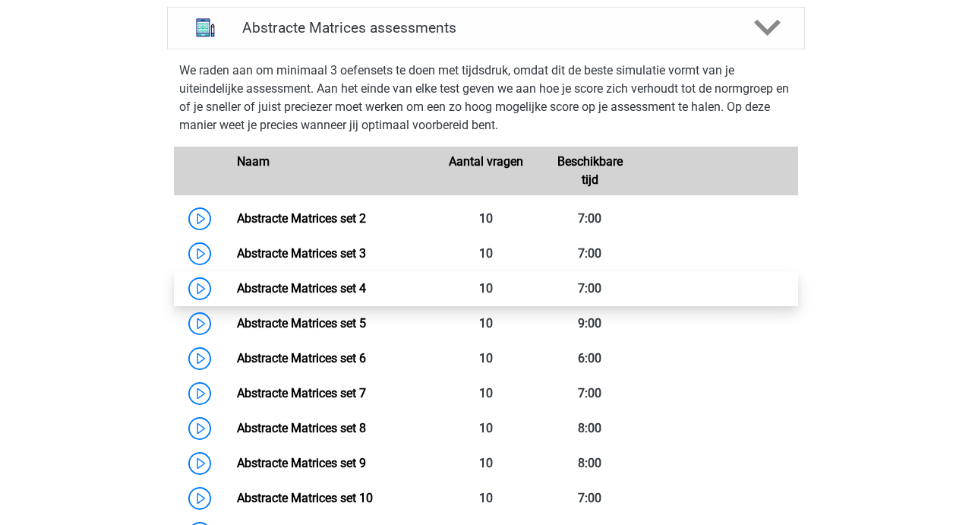
click at [339, 295] on link "Abstracte Matrices set 4" at bounding box center [301, 288] width 129 height 14
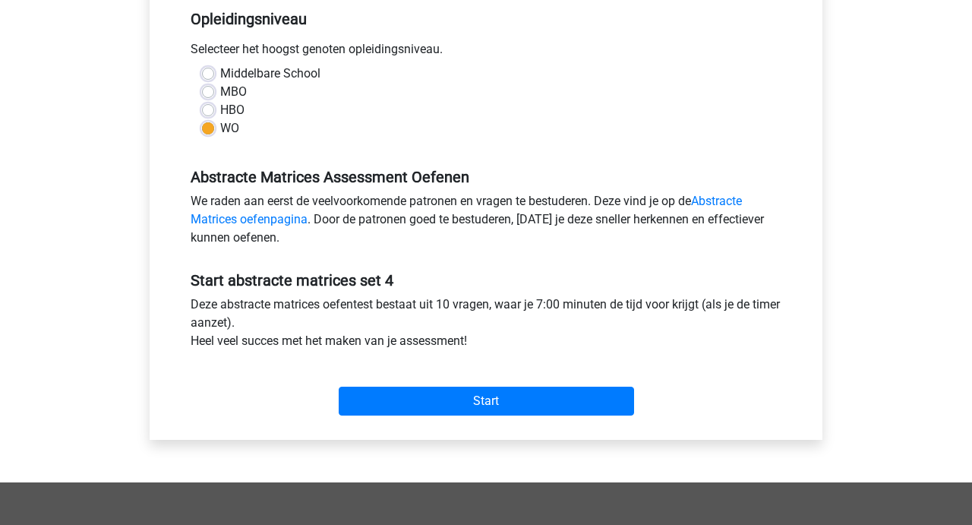
scroll to position [342, 0]
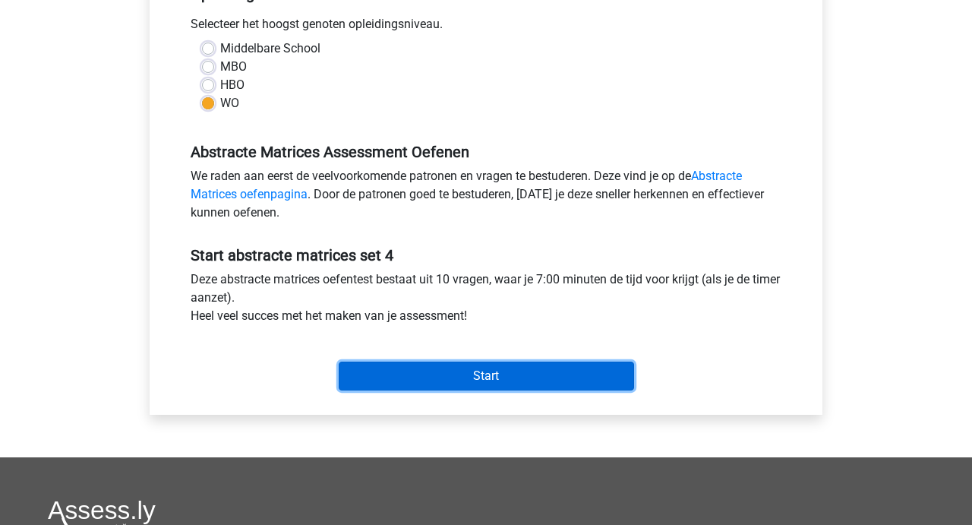
click at [483, 374] on input "Start" at bounding box center [486, 375] width 295 height 29
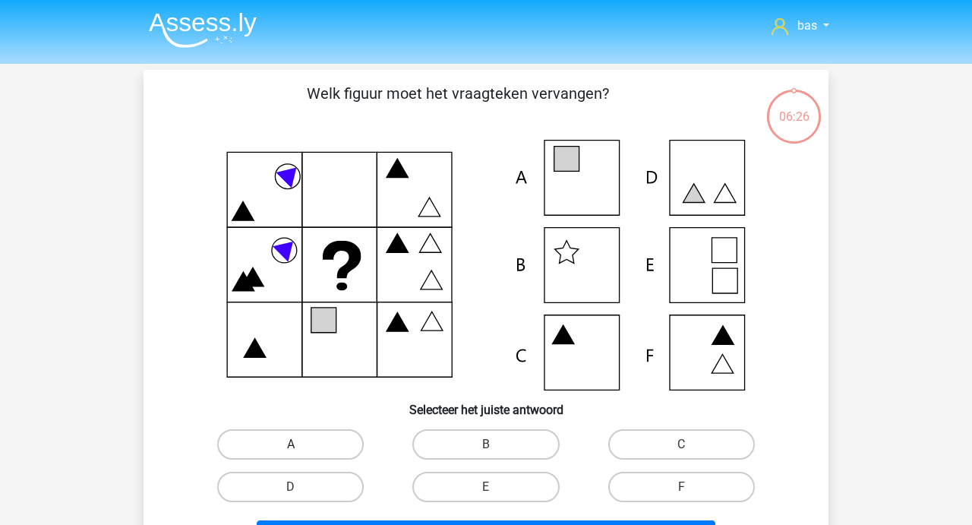
click at [301, 437] on label "A" at bounding box center [290, 444] width 147 height 30
click at [301, 444] on input "A" at bounding box center [296, 449] width 10 height 10
radio input "true"
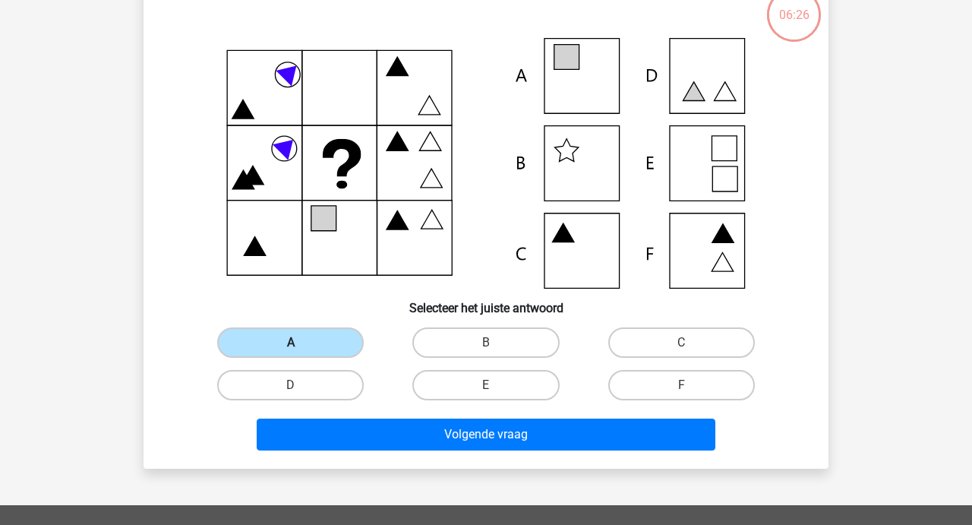
scroll to position [143, 0]
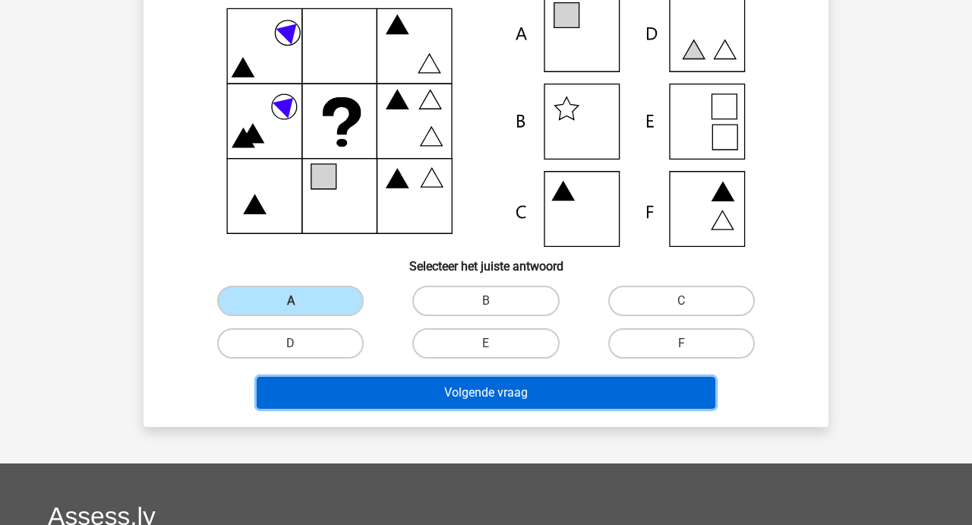
click at [464, 395] on button "Volgende vraag" at bounding box center [486, 393] width 459 height 32
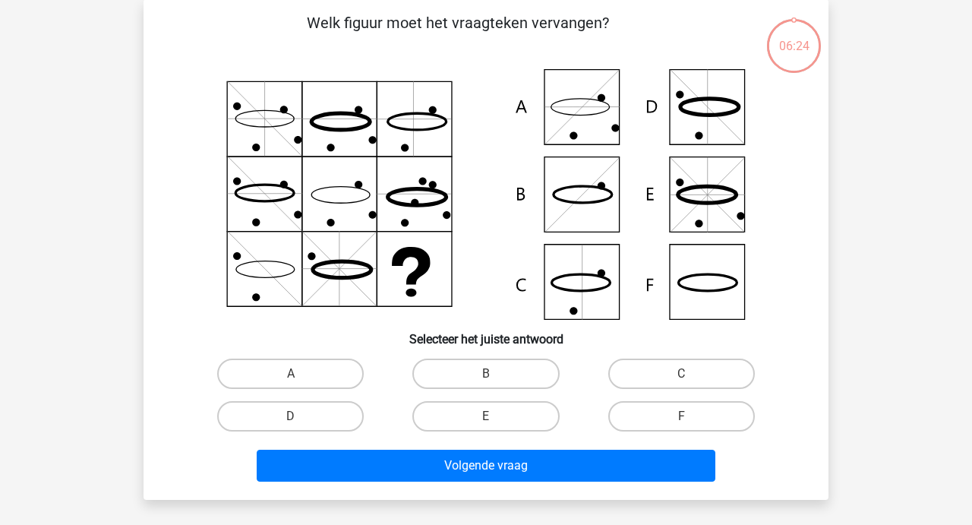
scroll to position [70, 0]
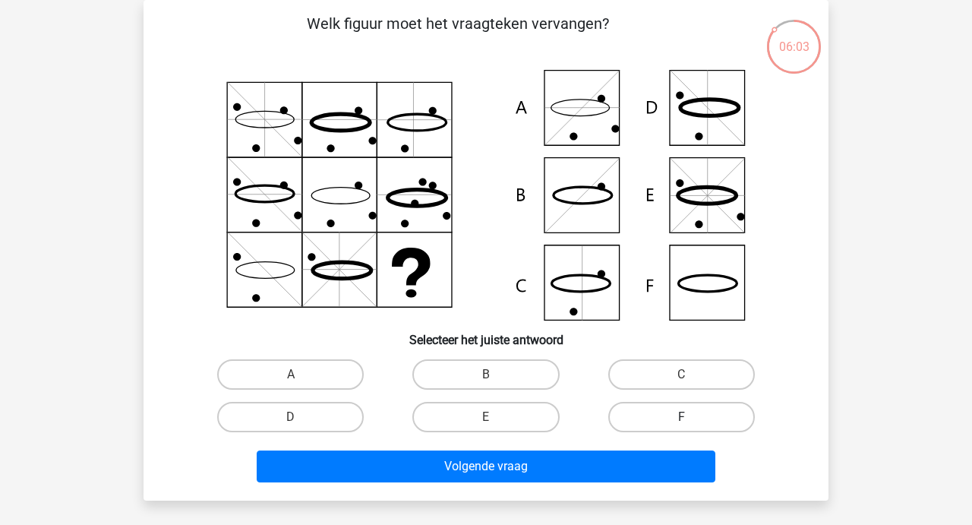
click at [648, 430] on label "F" at bounding box center [681, 417] width 147 height 30
click at [681, 427] on input "F" at bounding box center [686, 422] width 10 height 10
radio input "true"
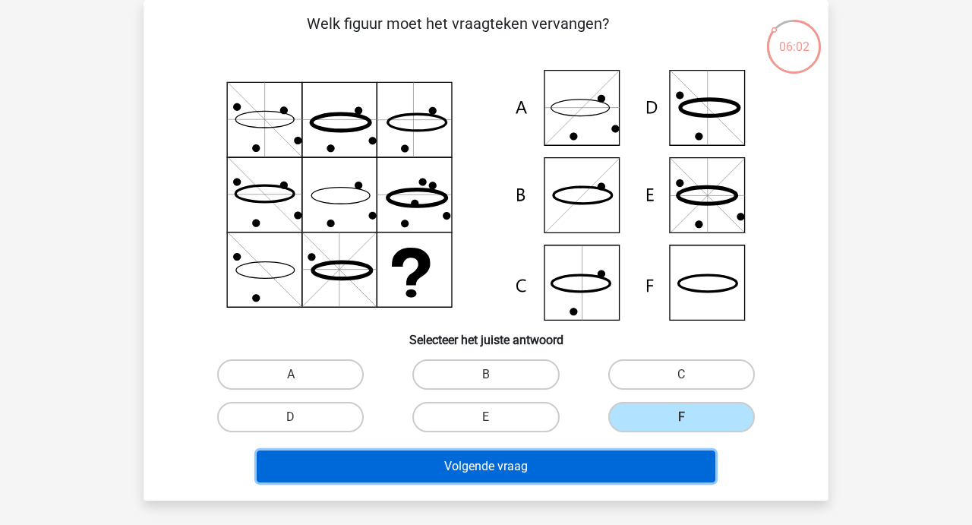
click at [512, 463] on button "Volgende vraag" at bounding box center [486, 466] width 459 height 32
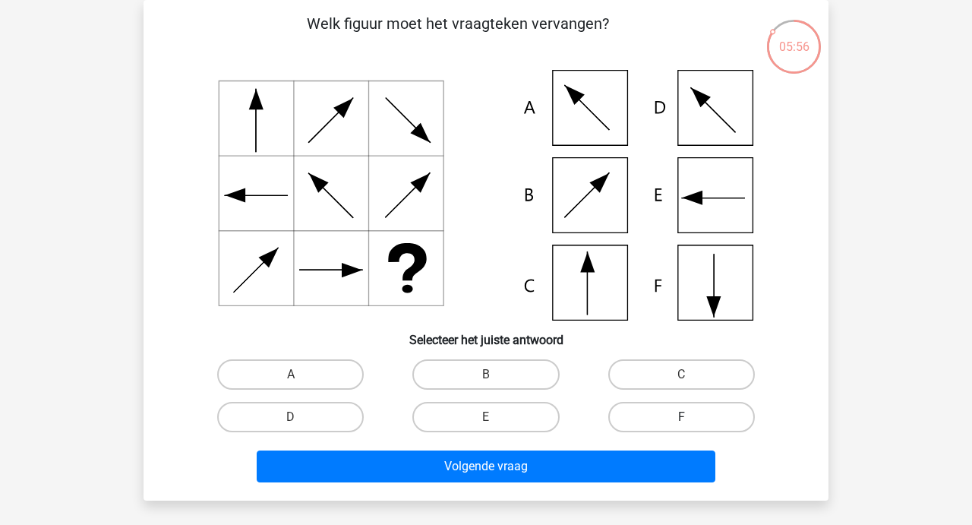
click at [649, 415] on label "F" at bounding box center [681, 417] width 147 height 30
click at [681, 417] on input "F" at bounding box center [686, 422] width 10 height 10
radio input "true"
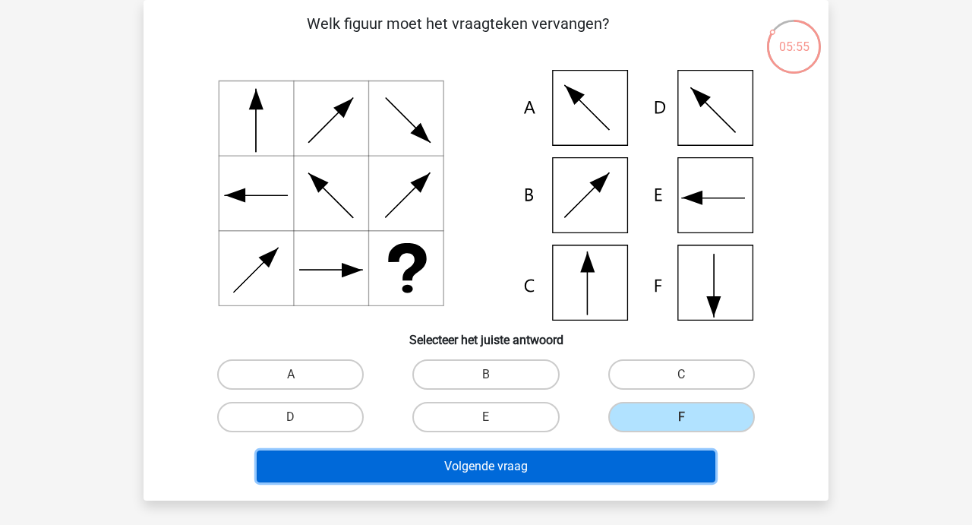
click at [488, 463] on button "Volgende vraag" at bounding box center [486, 466] width 459 height 32
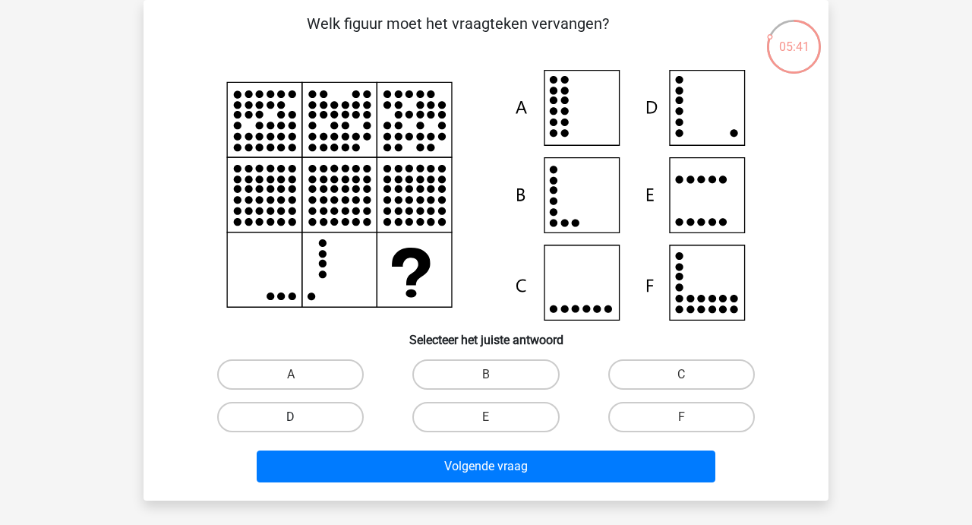
click at [317, 416] on label "D" at bounding box center [290, 417] width 147 height 30
click at [301, 417] on input "D" at bounding box center [296, 422] width 10 height 10
radio input "true"
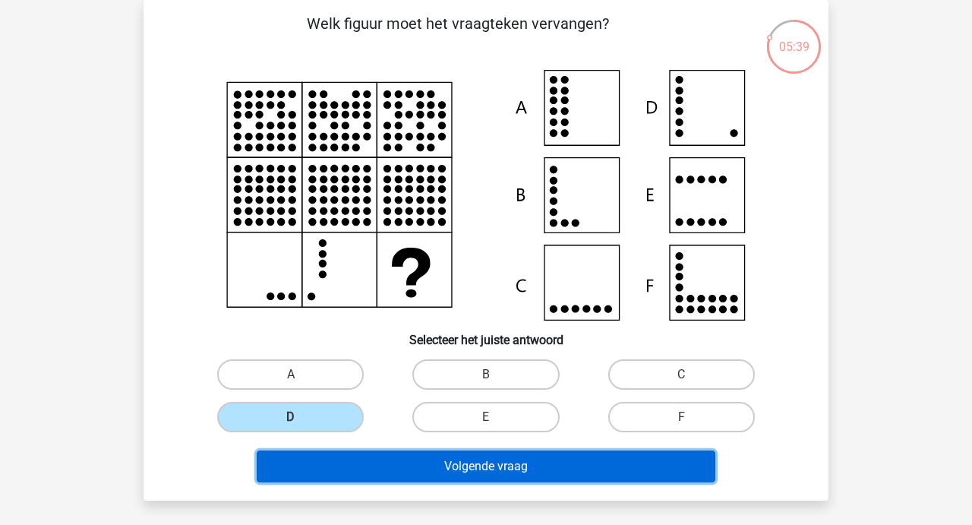
click at [464, 455] on button "Volgende vraag" at bounding box center [486, 466] width 459 height 32
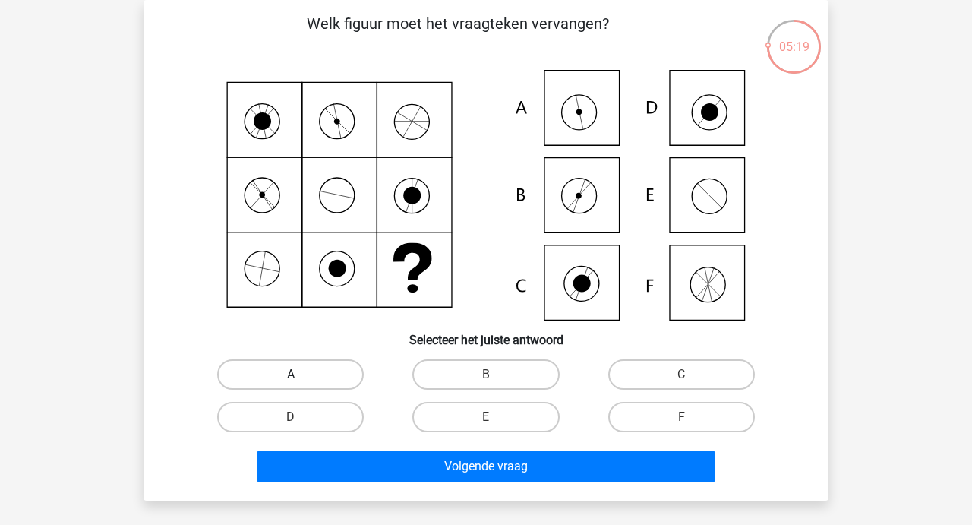
click at [303, 375] on label "A" at bounding box center [290, 374] width 147 height 30
click at [301, 375] on input "A" at bounding box center [296, 379] width 10 height 10
radio input "true"
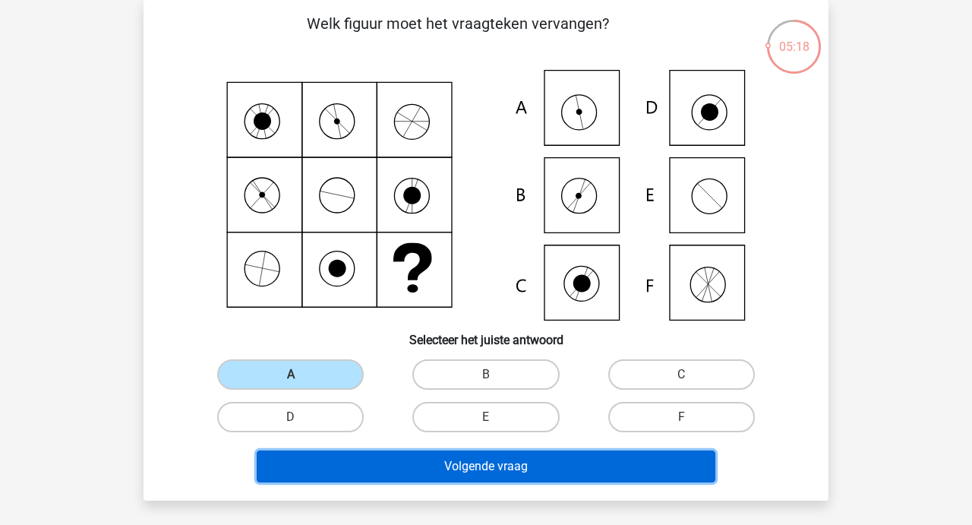
click at [457, 462] on button "Volgende vraag" at bounding box center [486, 466] width 459 height 32
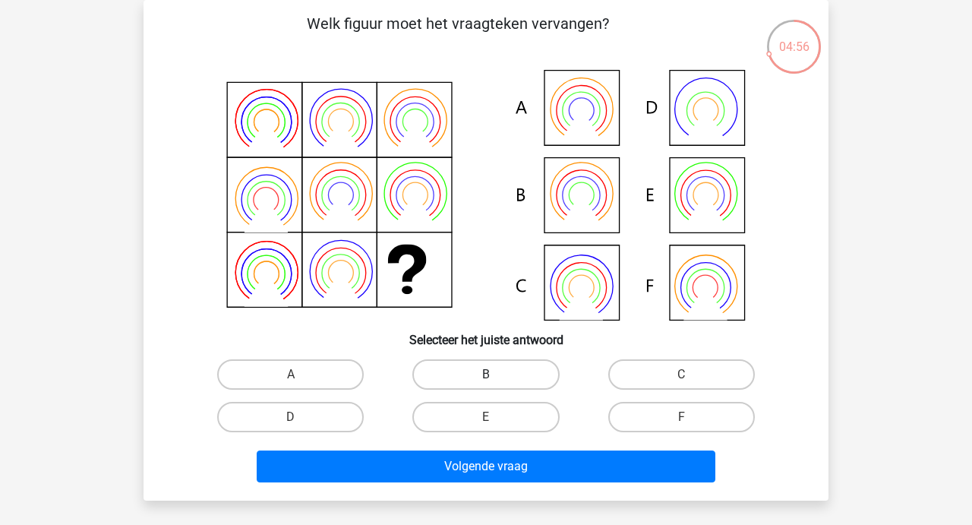
click at [471, 375] on label "B" at bounding box center [485, 374] width 147 height 30
click at [486, 375] on input "B" at bounding box center [491, 379] width 10 height 10
radio input "true"
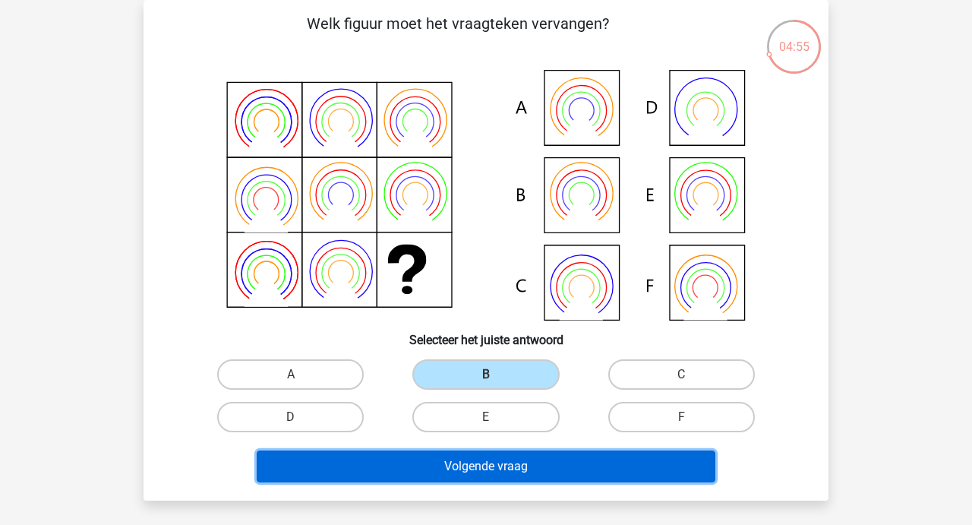
click at [471, 459] on button "Volgende vraag" at bounding box center [486, 466] width 459 height 32
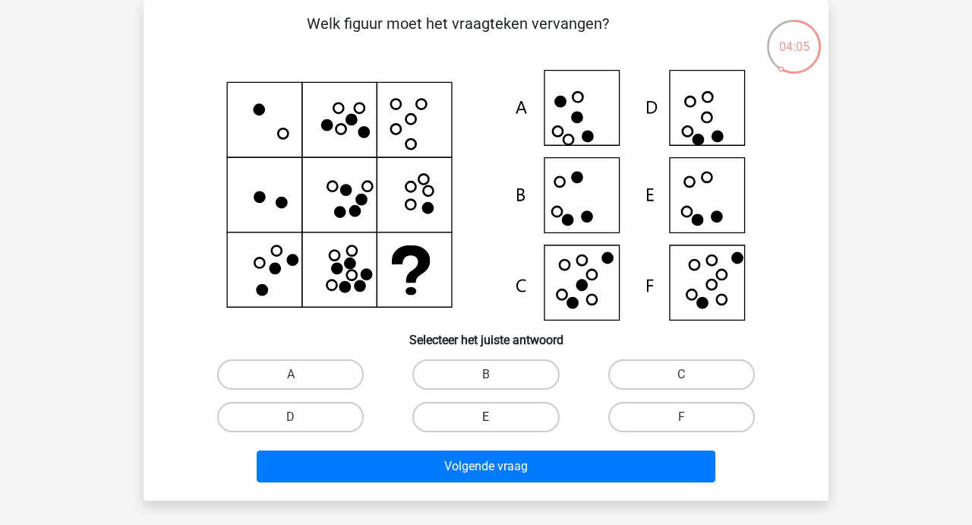
click at [473, 418] on label "E" at bounding box center [485, 417] width 147 height 30
click at [486, 418] on input "E" at bounding box center [491, 422] width 10 height 10
radio input "true"
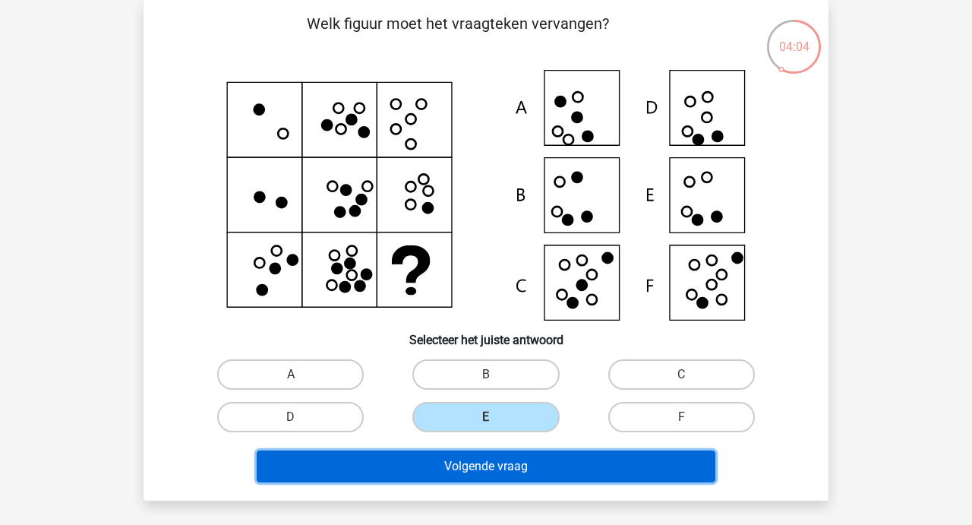
click at [478, 454] on button "Volgende vraag" at bounding box center [486, 466] width 459 height 32
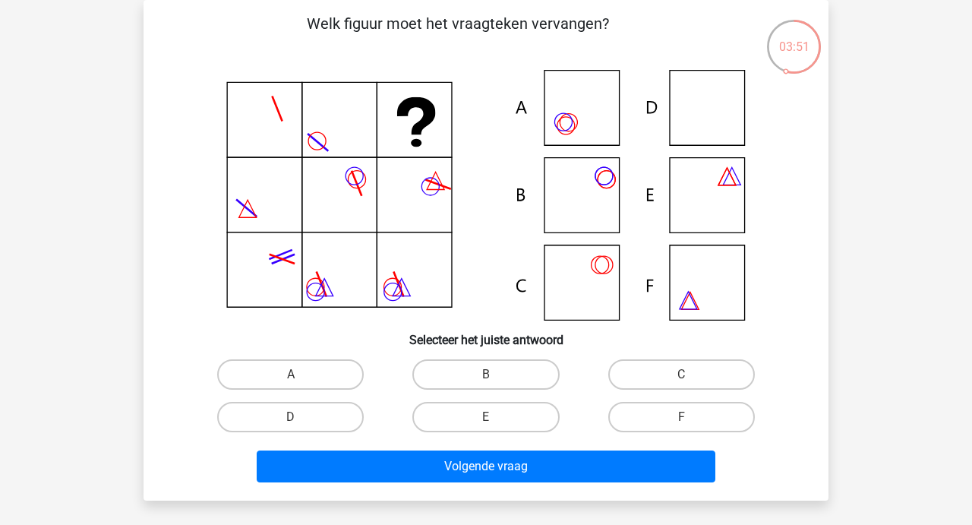
click at [683, 421] on input "F" at bounding box center [686, 422] width 10 height 10
radio input "true"
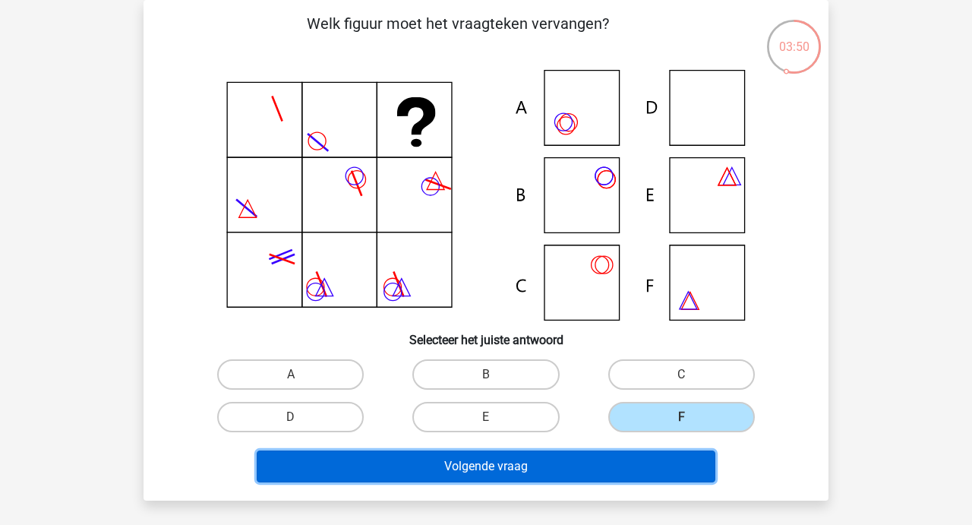
click at [512, 462] on button "Volgende vraag" at bounding box center [486, 466] width 459 height 32
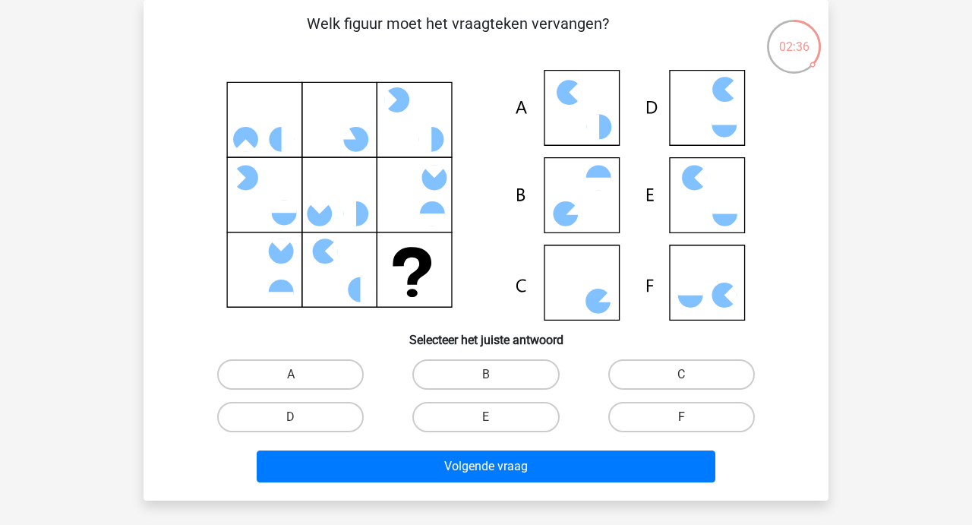
click at [669, 411] on label "F" at bounding box center [681, 417] width 147 height 30
click at [681, 417] on input "F" at bounding box center [686, 422] width 10 height 10
radio input "true"
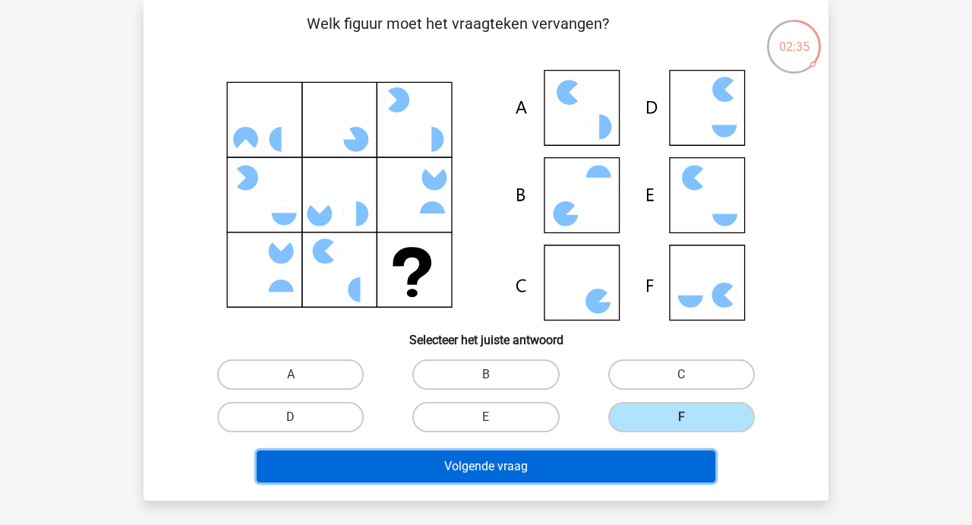
click at [497, 472] on button "Volgende vraag" at bounding box center [486, 466] width 459 height 32
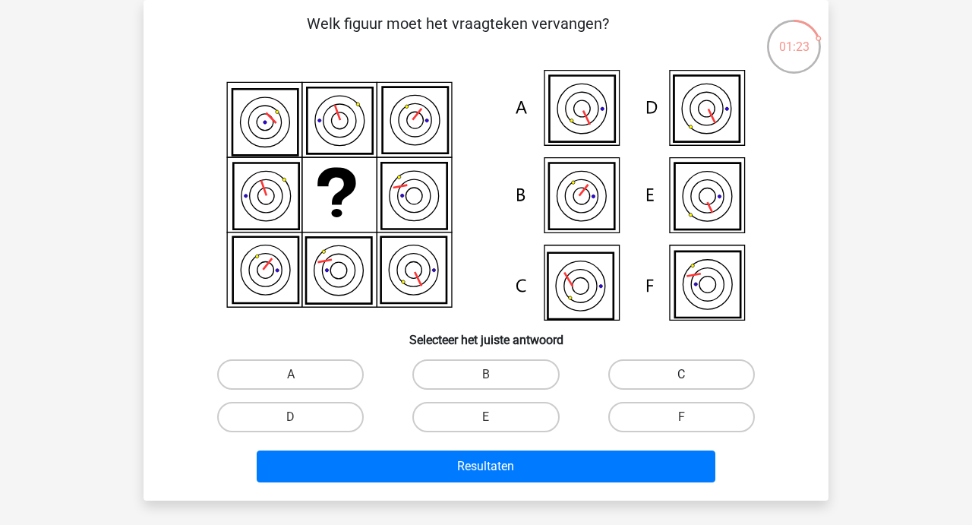
click at [610, 372] on label "C" at bounding box center [681, 374] width 147 height 30
click at [681, 374] on input "C" at bounding box center [686, 379] width 10 height 10
radio input "true"
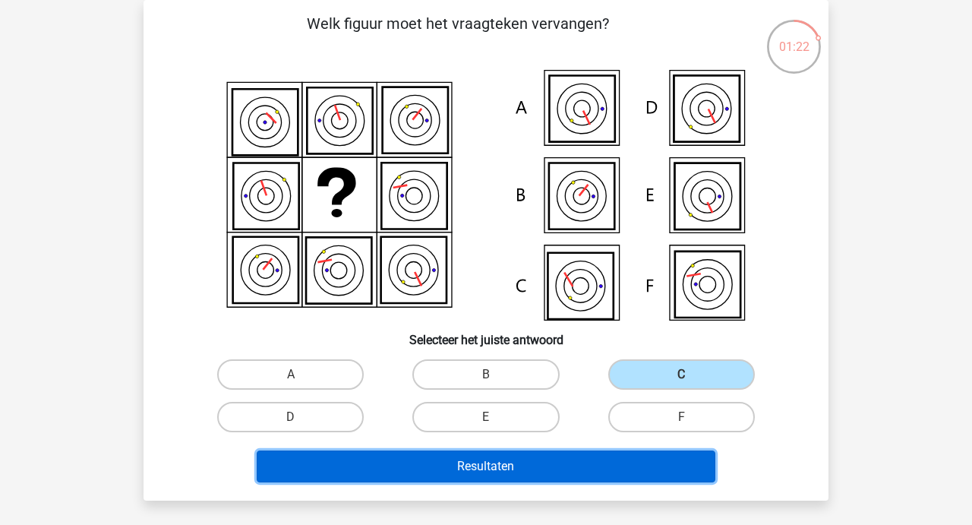
click at [502, 457] on button "Resultaten" at bounding box center [486, 466] width 459 height 32
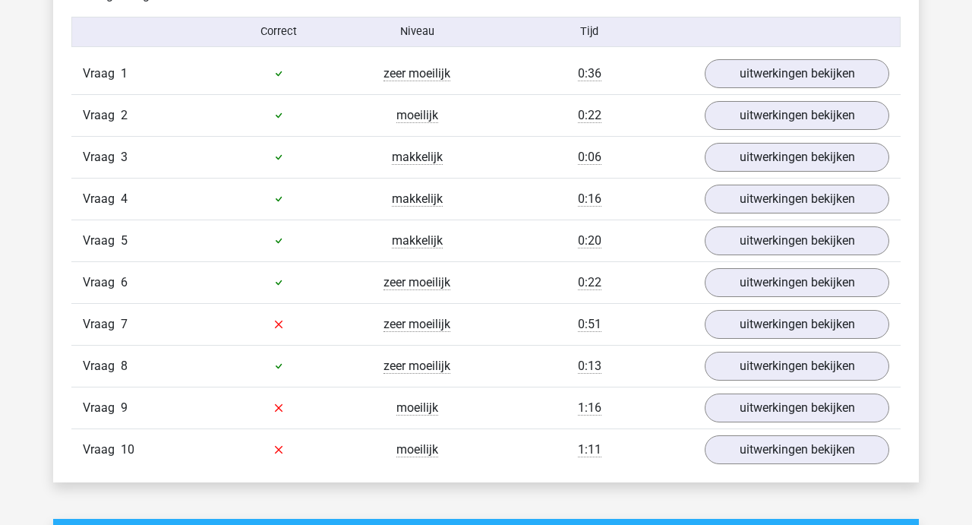
scroll to position [990, 0]
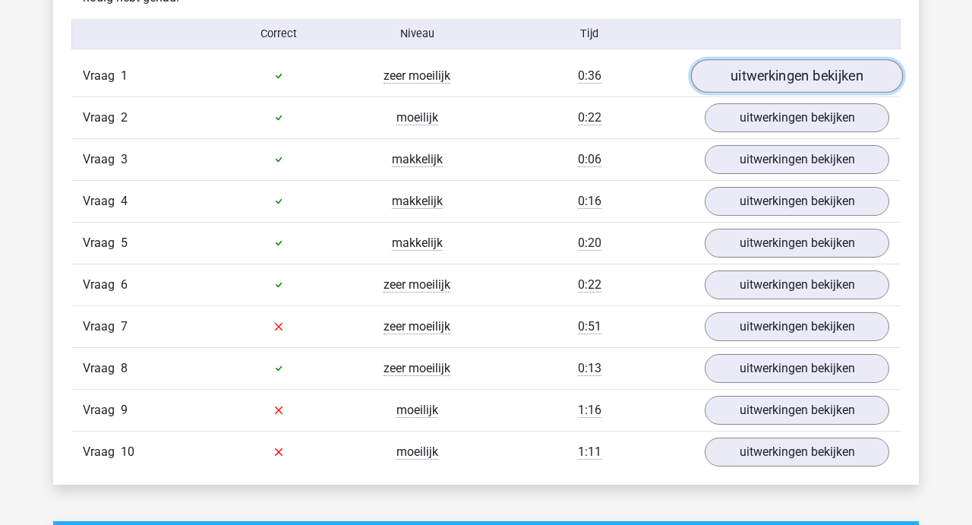
click at [765, 80] on link "uitwerkingen bekijken" at bounding box center [797, 75] width 212 height 33
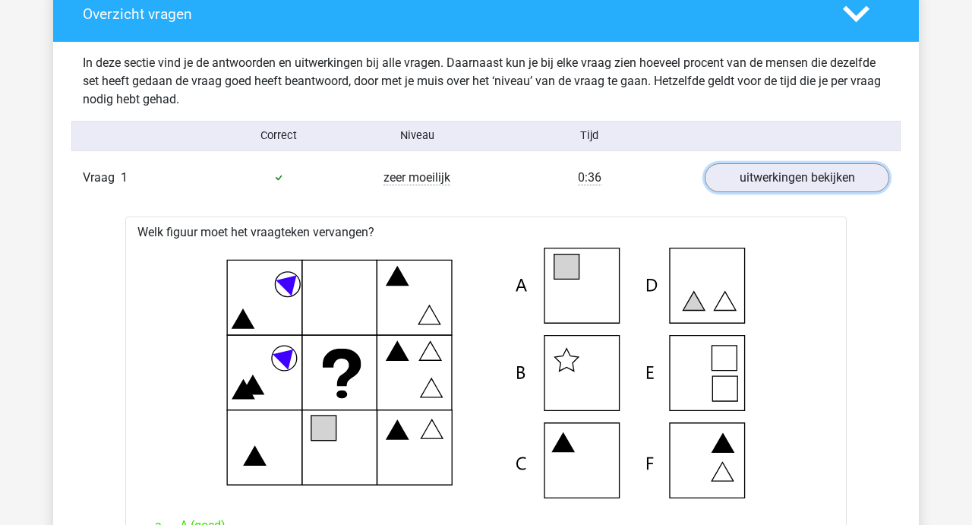
scroll to position [878, 0]
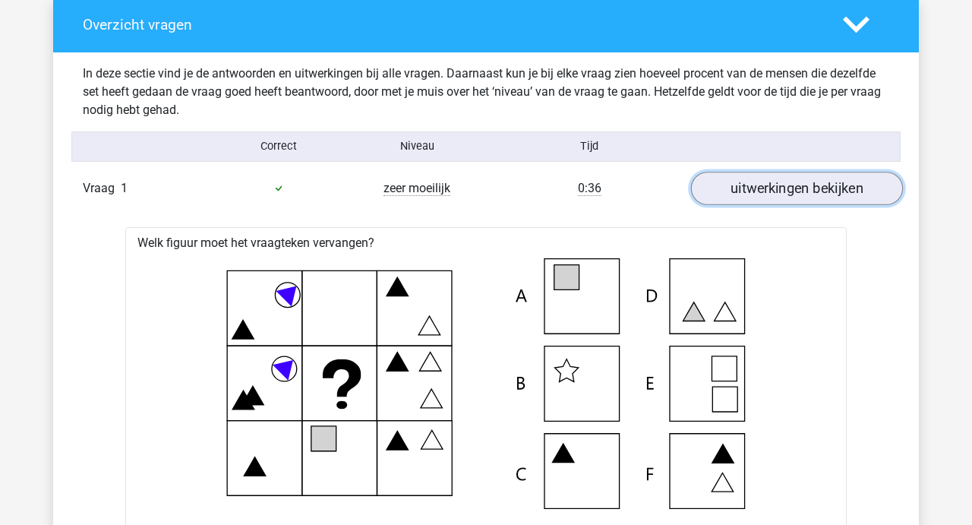
click at [790, 190] on link "uitwerkingen bekijken" at bounding box center [797, 188] width 212 height 33
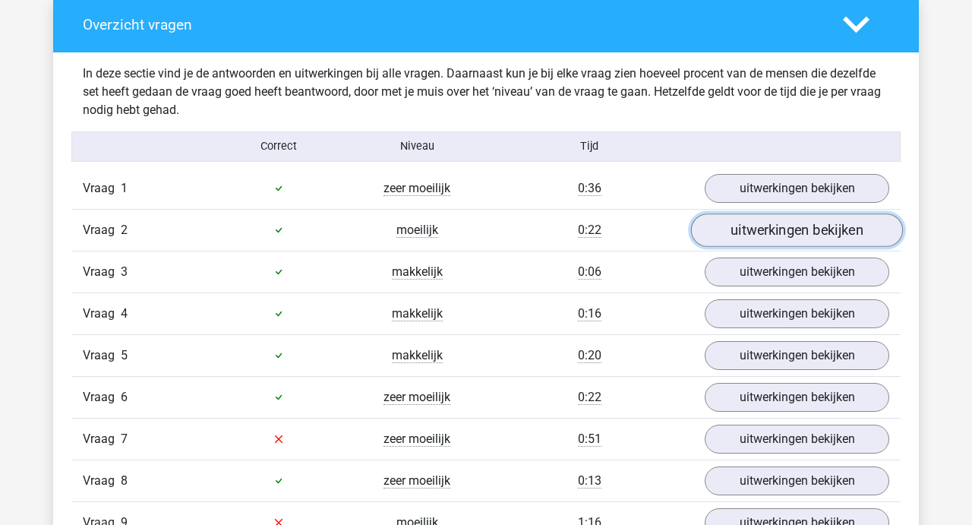
click at [792, 234] on link "uitwerkingen bekijken" at bounding box center [797, 229] width 212 height 33
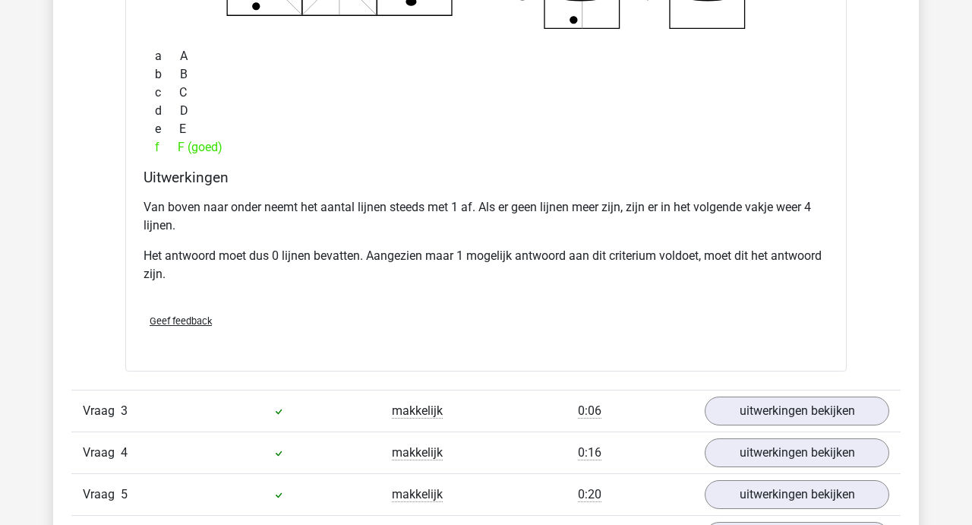
scroll to position [1417, 0]
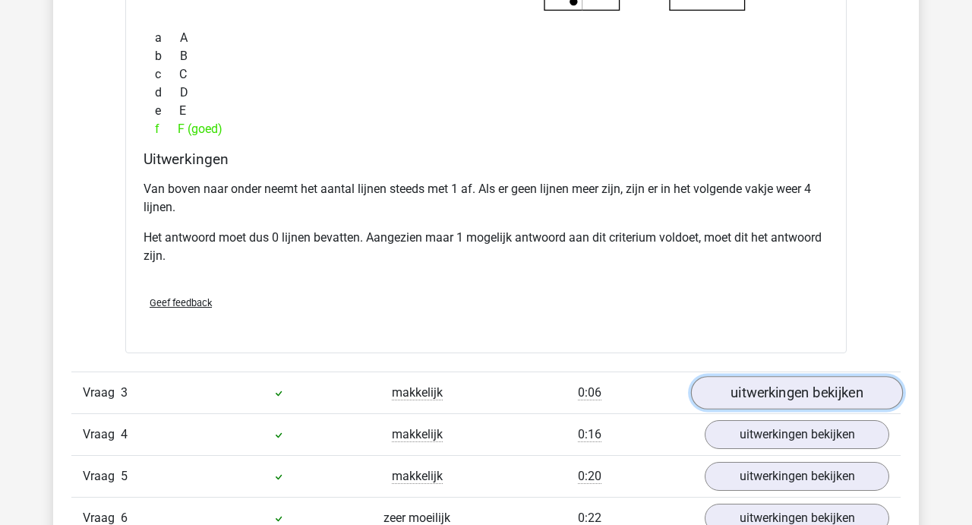
click at [796, 395] on link "uitwerkingen bekijken" at bounding box center [797, 392] width 212 height 33
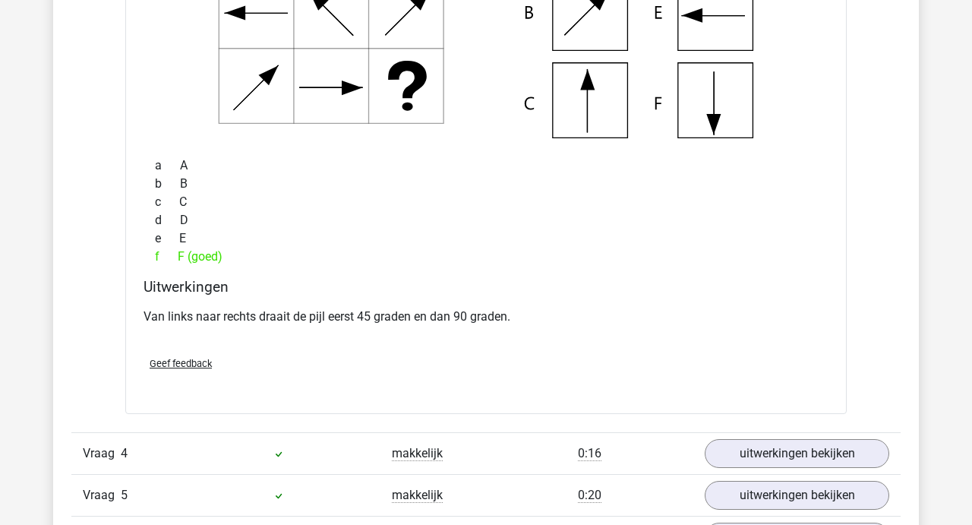
scroll to position [1994, 0]
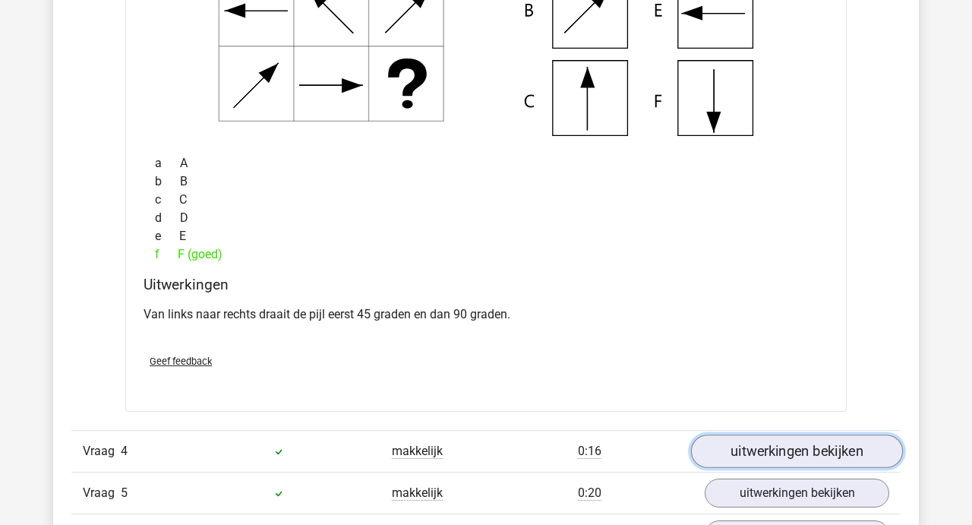
click at [804, 462] on link "uitwerkingen bekijken" at bounding box center [797, 450] width 212 height 33
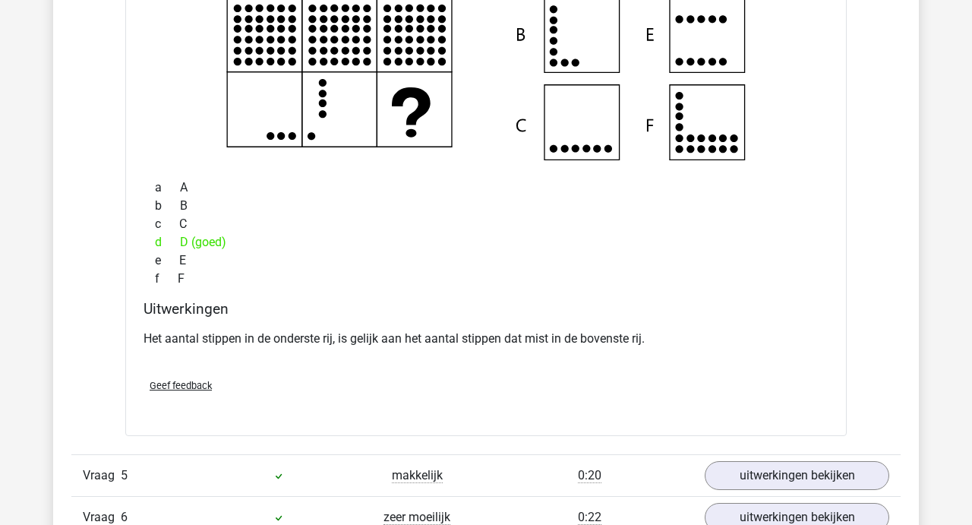
scroll to position [2625, 0]
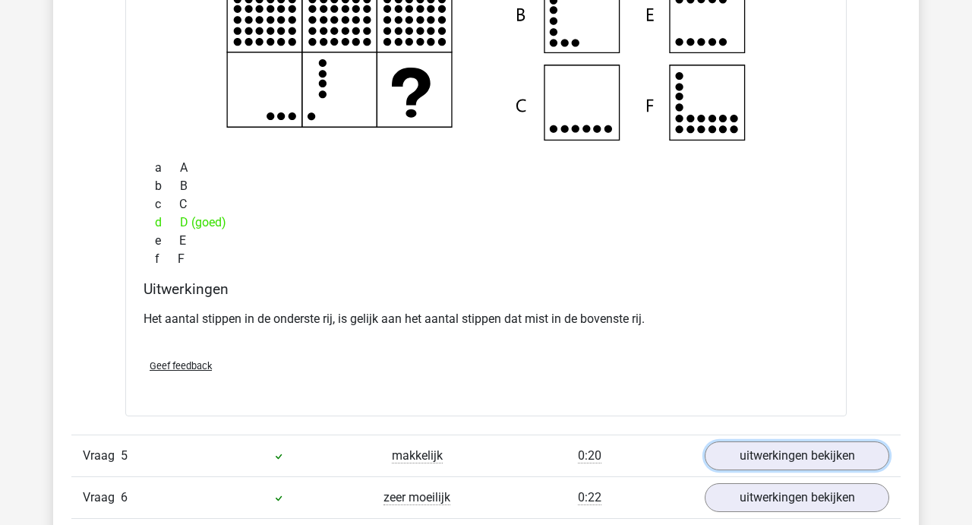
click at [804, 462] on link "uitwerkingen bekijken" at bounding box center [797, 455] width 184 height 29
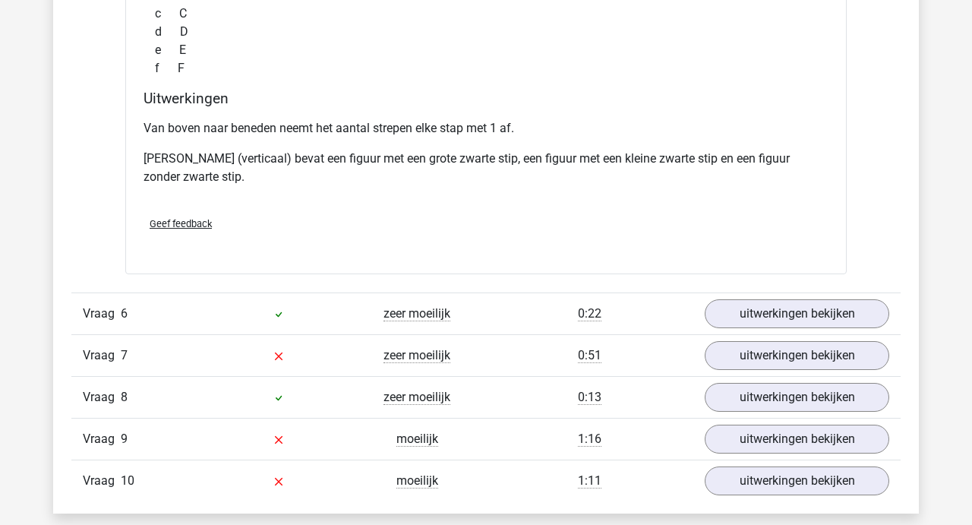
scroll to position [3453, 0]
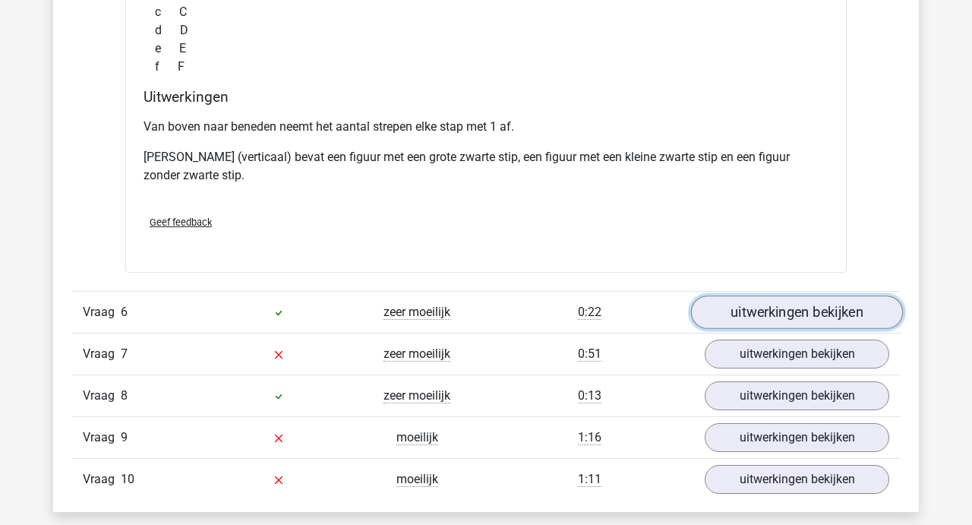
click at [793, 311] on link "uitwerkingen bekijken" at bounding box center [797, 312] width 212 height 33
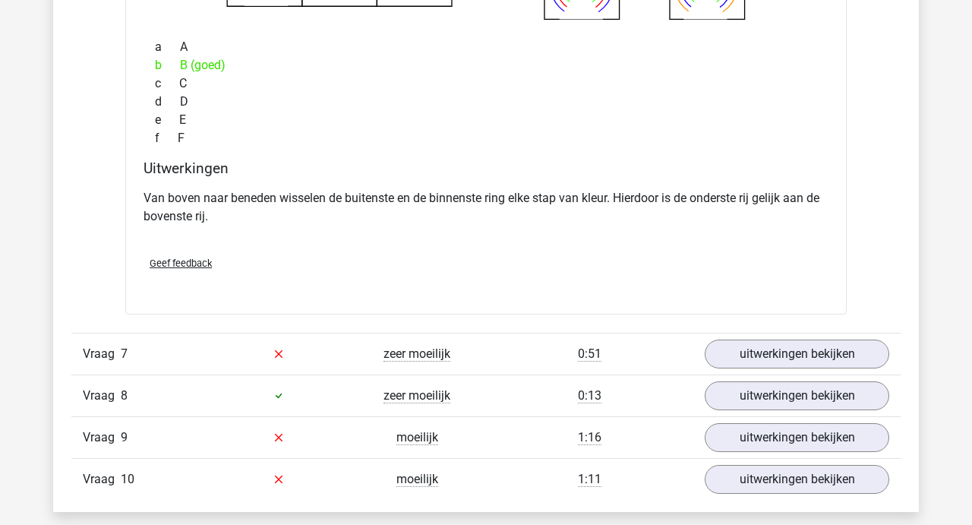
scroll to position [4090, 0]
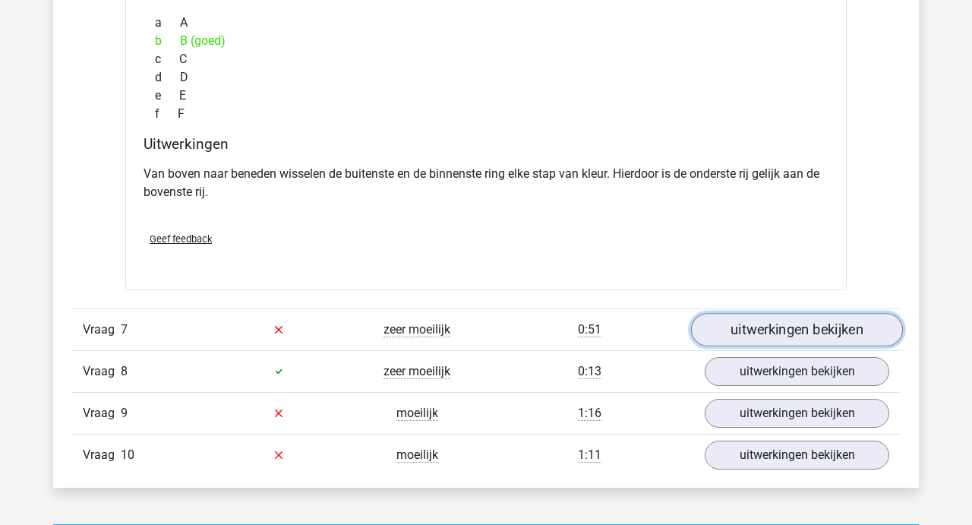
click at [790, 322] on link "uitwerkingen bekijken" at bounding box center [797, 329] width 212 height 33
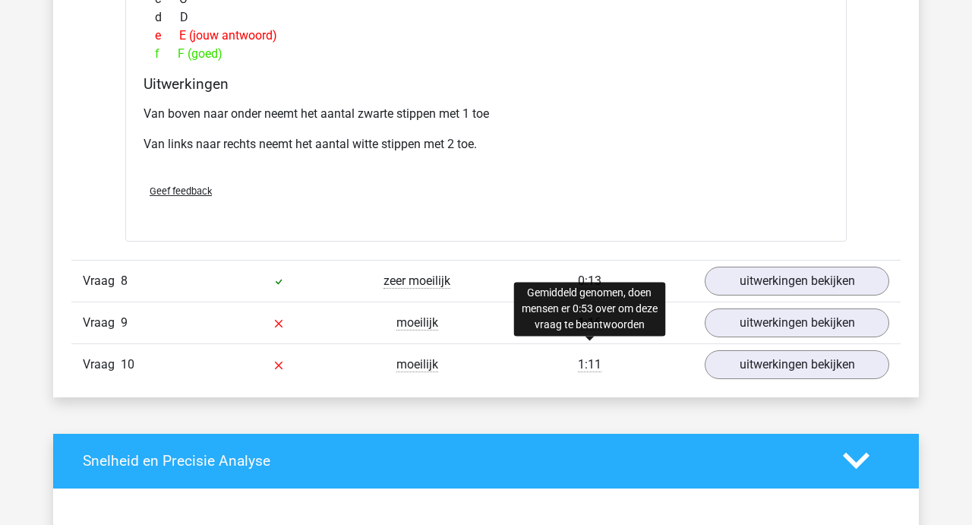
scroll to position [4806, 0]
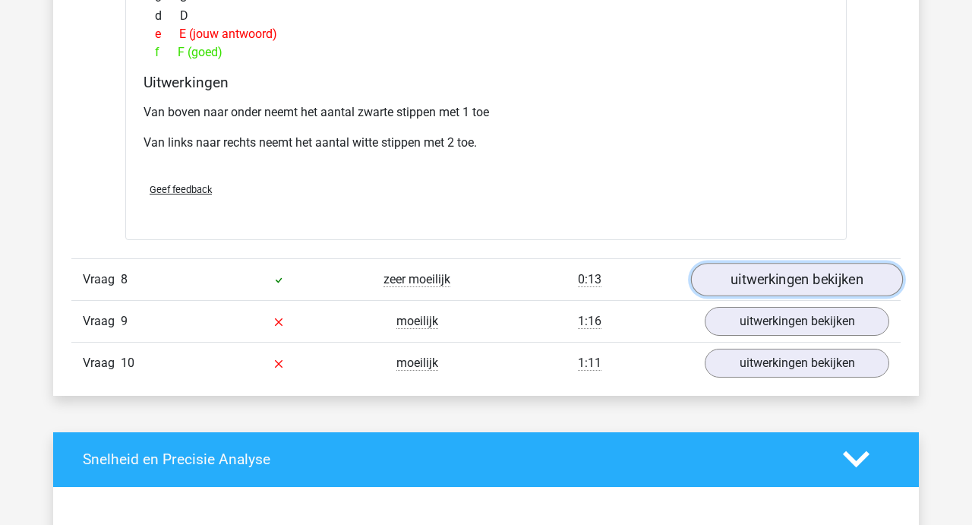
click at [728, 290] on link "uitwerkingen bekijken" at bounding box center [797, 279] width 212 height 33
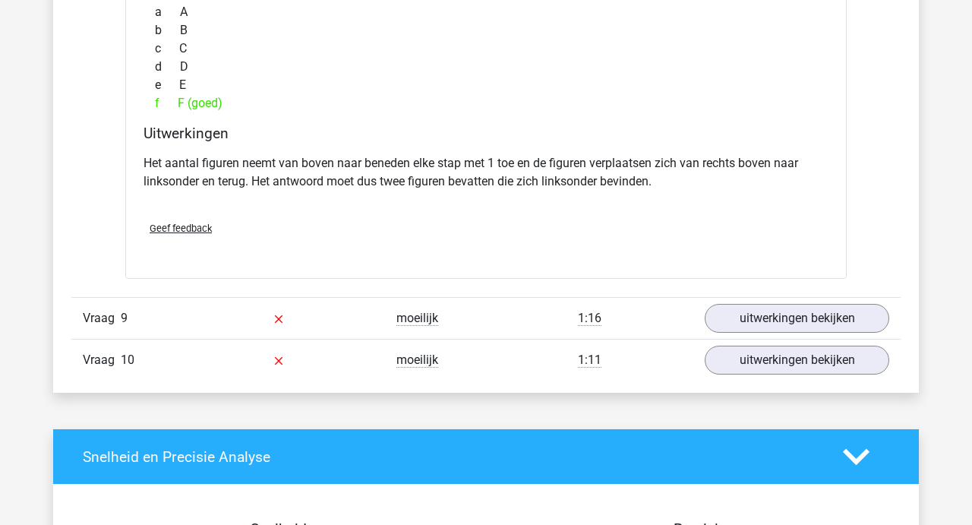
scroll to position [5435, 0]
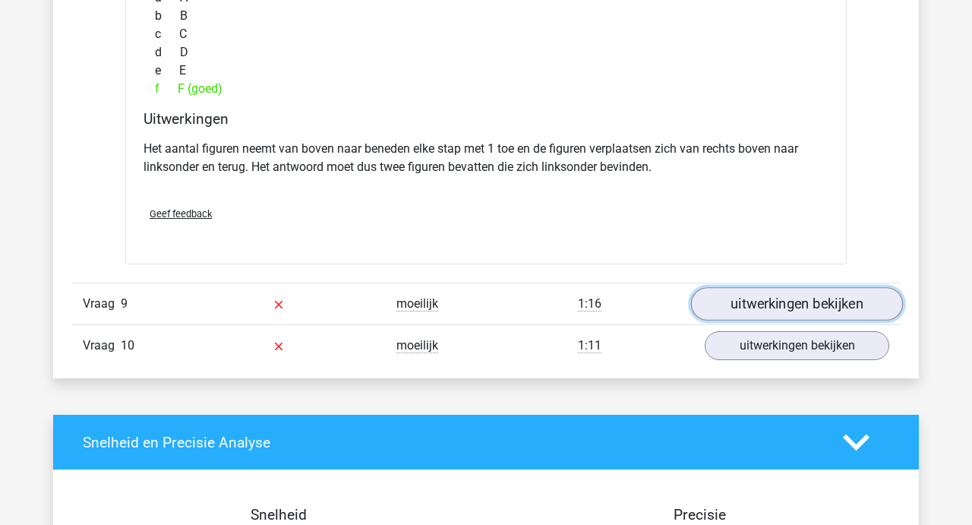
click at [778, 289] on link "uitwerkingen bekijken" at bounding box center [797, 303] width 212 height 33
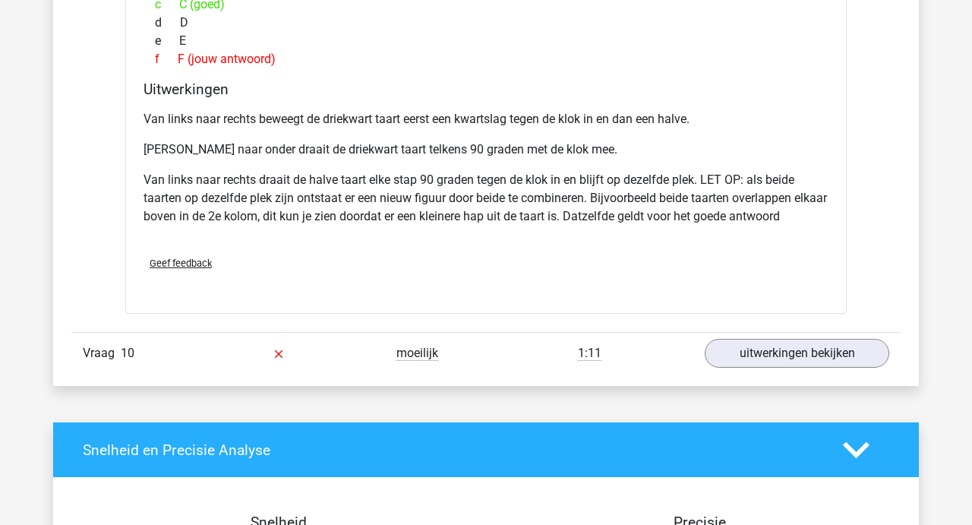
scroll to position [6125, 0]
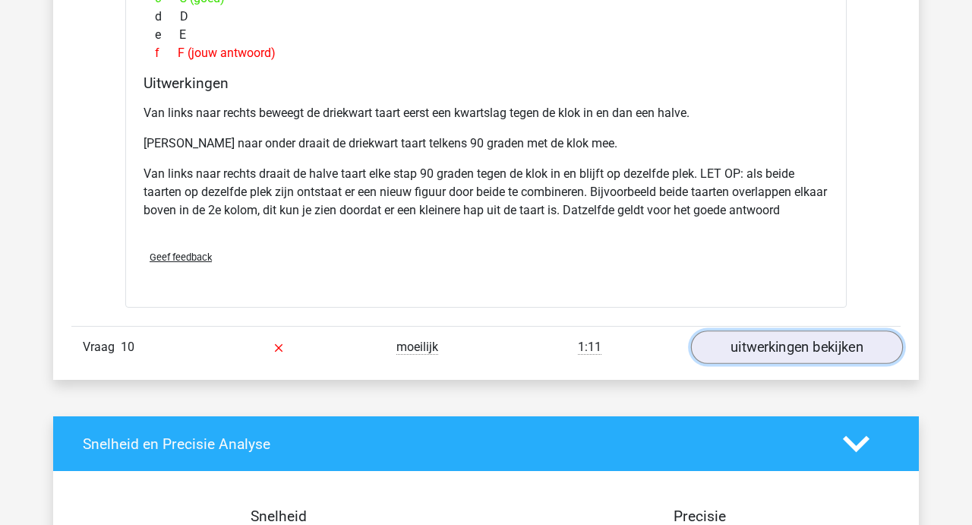
click at [741, 342] on link "uitwerkingen bekijken" at bounding box center [797, 346] width 212 height 33
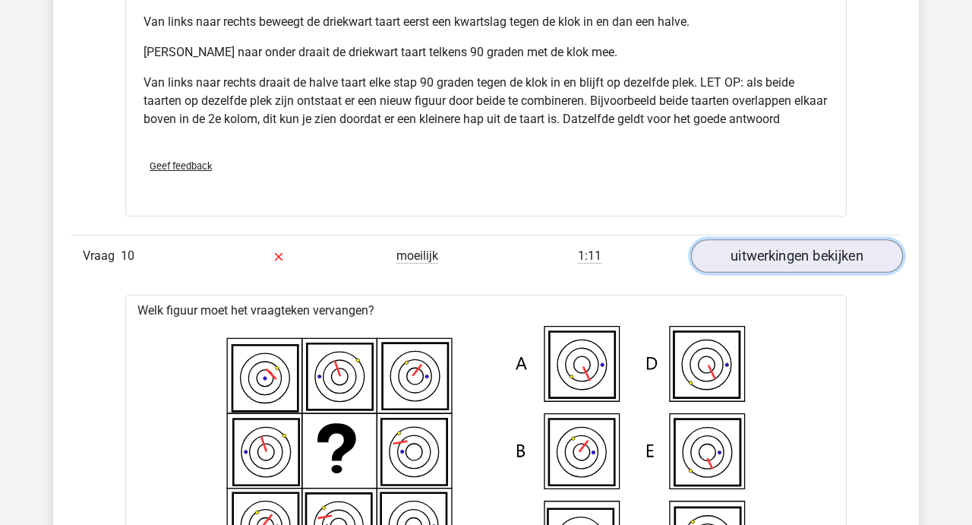
scroll to position [6208, 0]
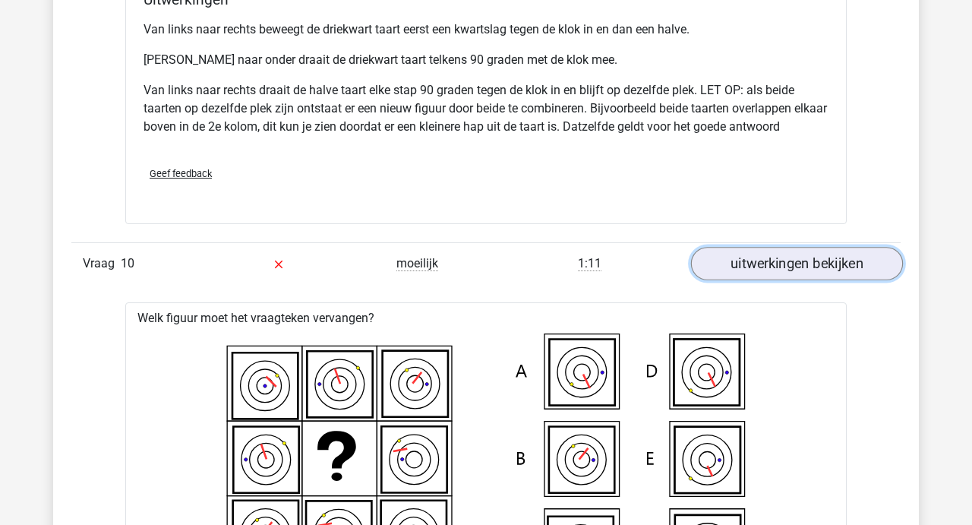
click at [788, 254] on link "uitwerkingen bekijken" at bounding box center [797, 263] width 212 height 33
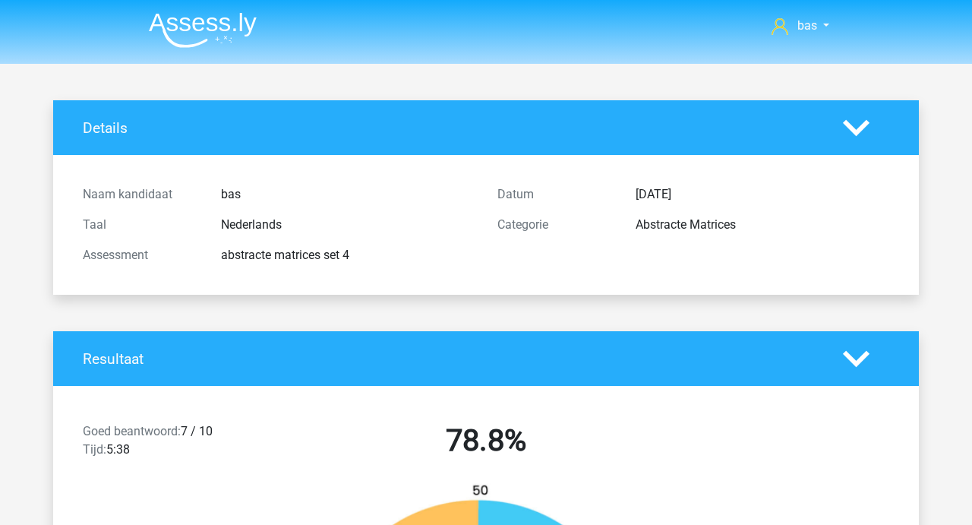
scroll to position [7, 0]
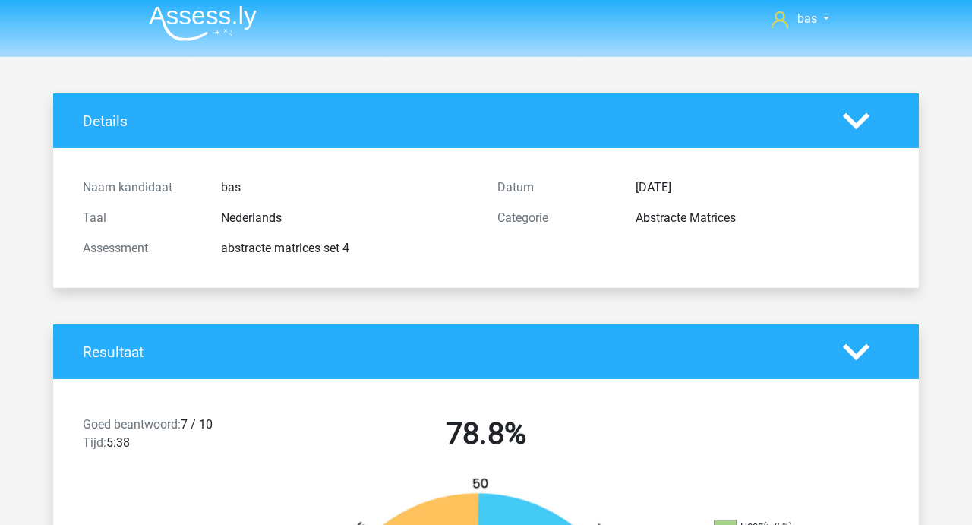
click at [857, 352] on icon at bounding box center [856, 352] width 27 height 27
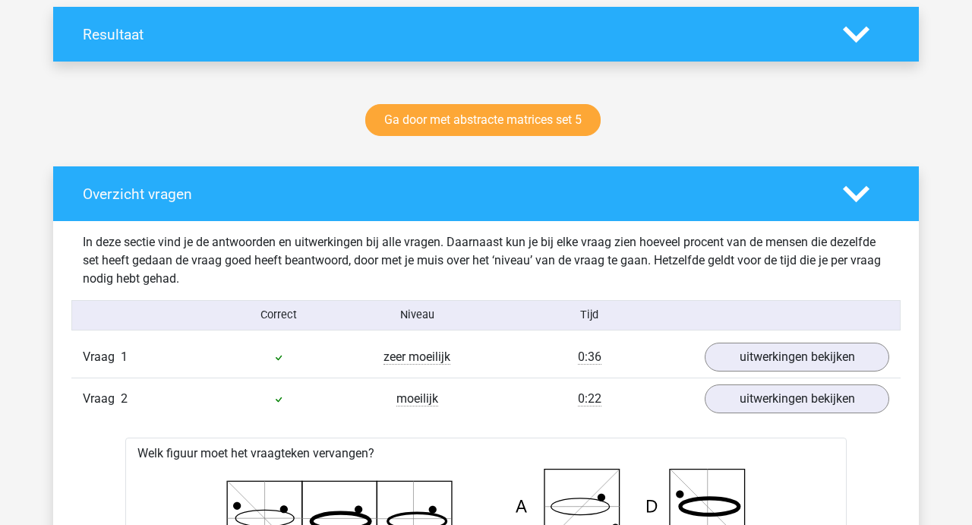
scroll to position [326, 0]
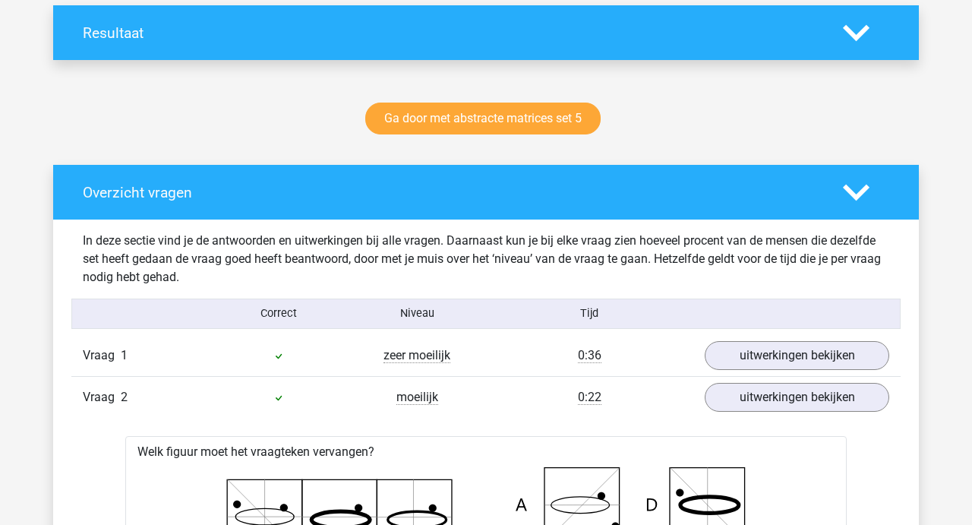
click at [855, 186] on icon at bounding box center [856, 192] width 27 height 27
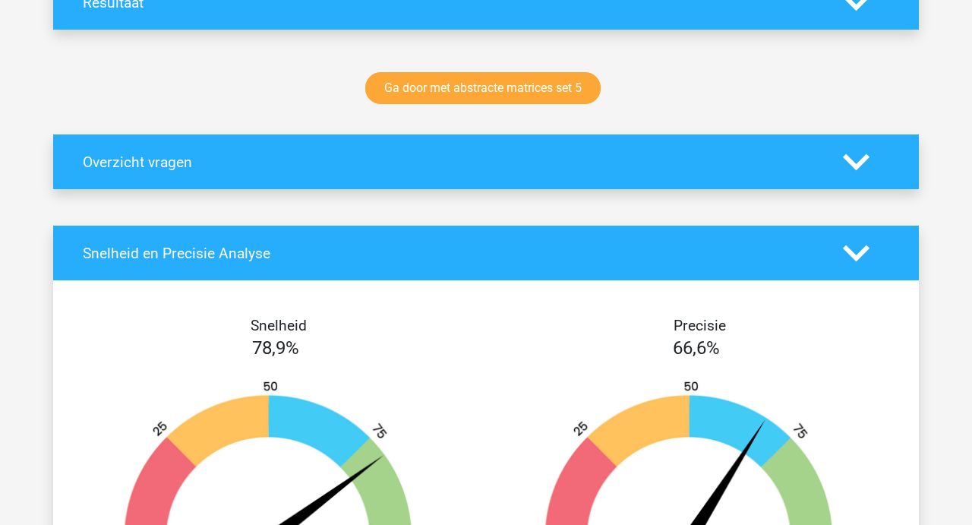
scroll to position [367, 0]
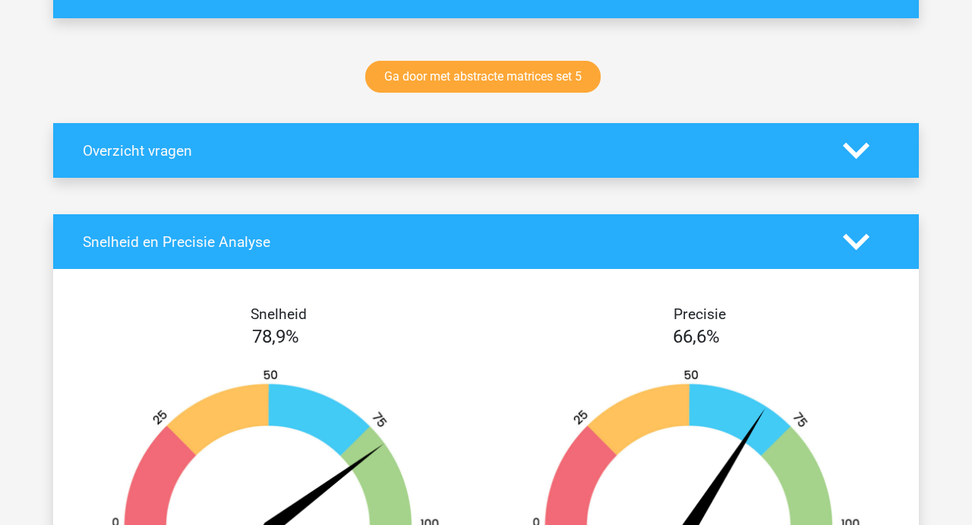
click at [861, 234] on icon at bounding box center [856, 242] width 27 height 27
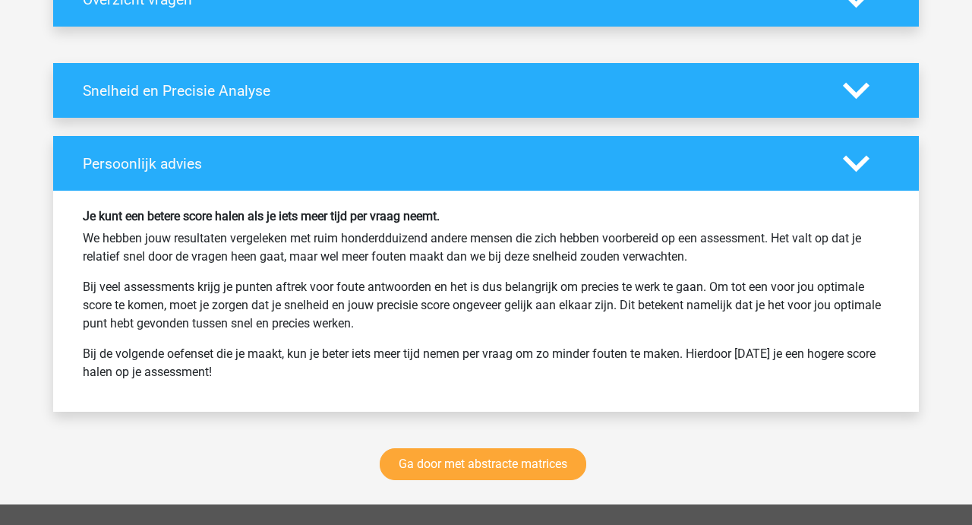
scroll to position [526, 0]
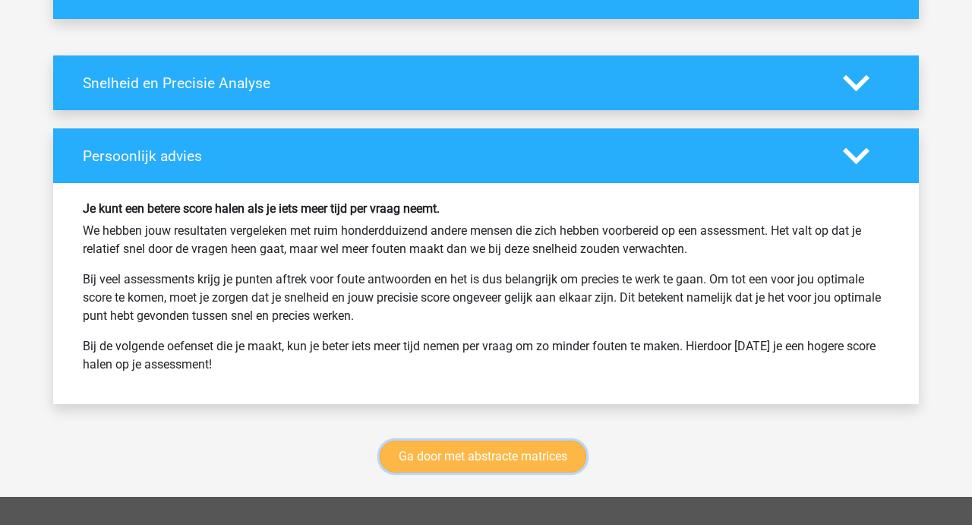
click at [491, 465] on link "Ga door met abstracte matrices" at bounding box center [483, 456] width 207 height 32
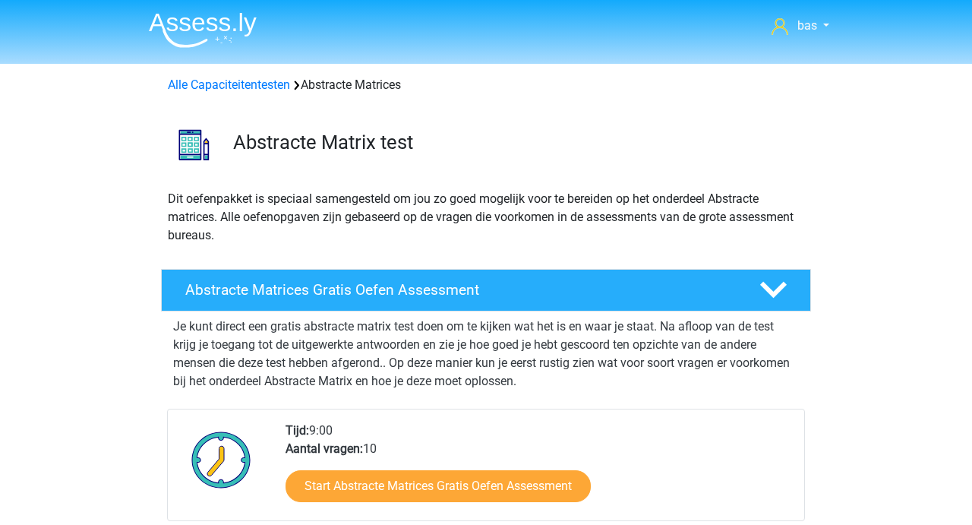
scroll to position [677, 0]
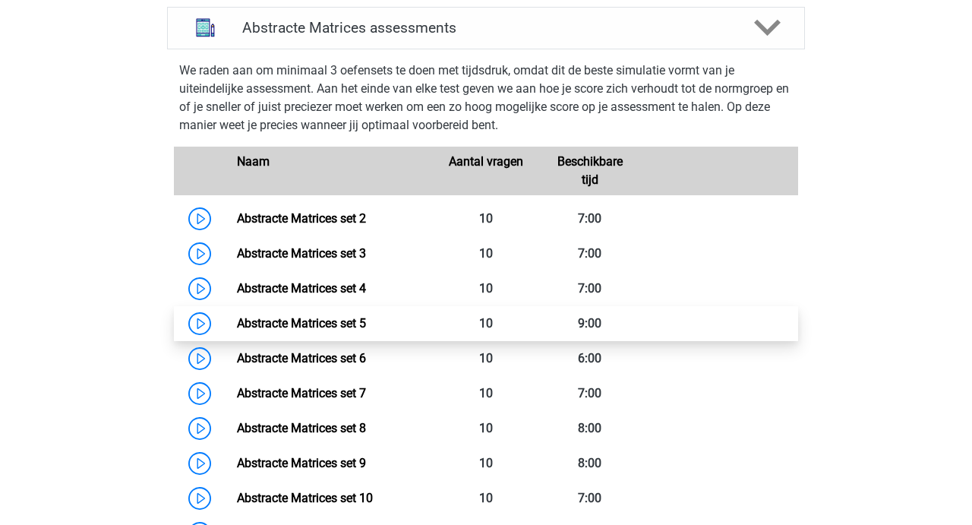
click at [333, 322] on link "Abstracte Matrices set 5" at bounding box center [301, 323] width 129 height 14
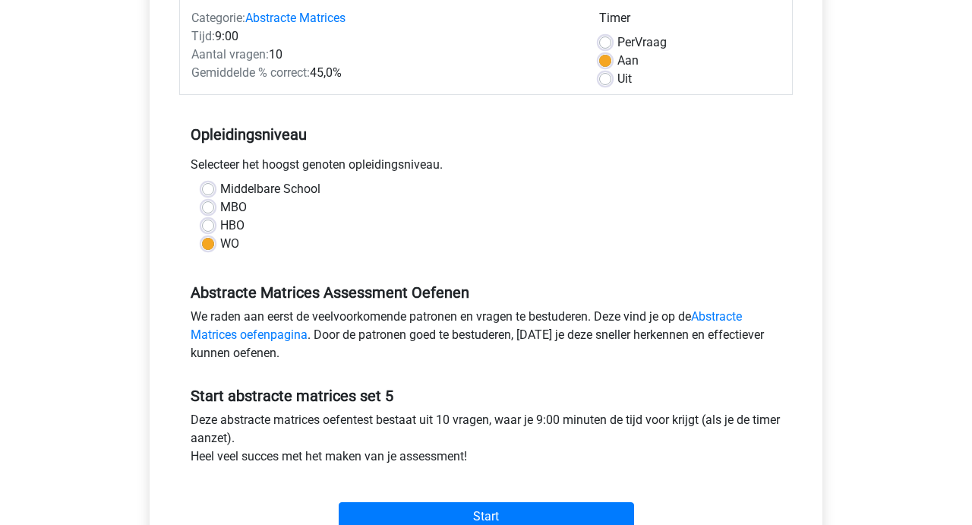
scroll to position [230, 0]
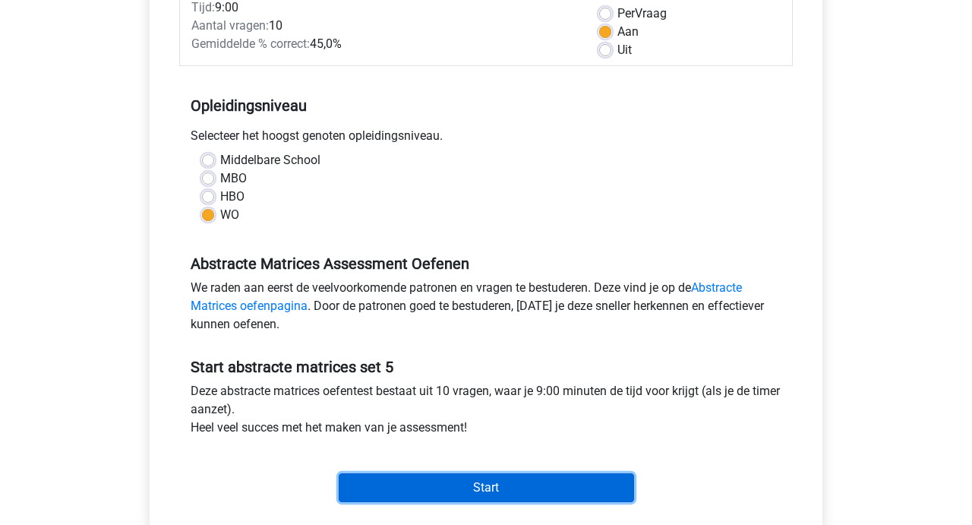
click at [464, 493] on input "Start" at bounding box center [486, 487] width 295 height 29
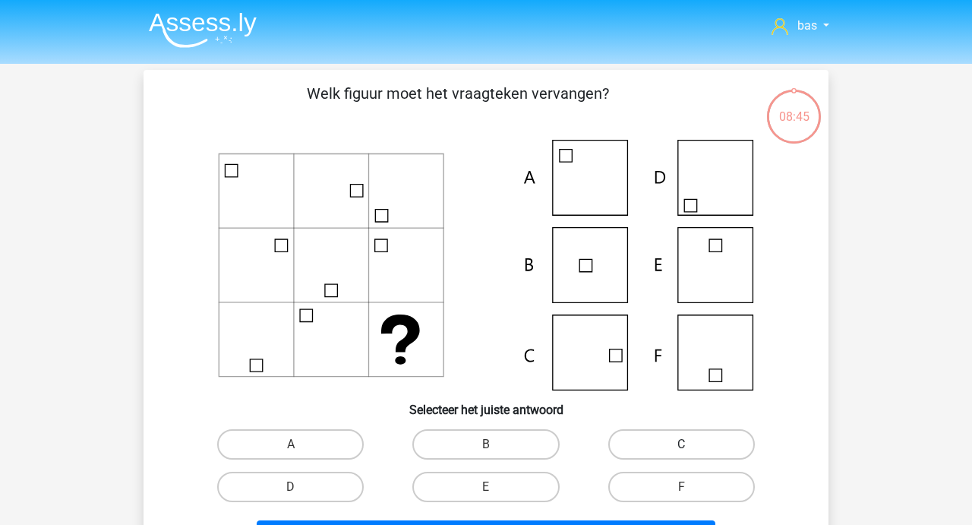
click at [639, 437] on label "C" at bounding box center [681, 444] width 147 height 30
click at [681, 444] on input "C" at bounding box center [686, 449] width 10 height 10
radio input "true"
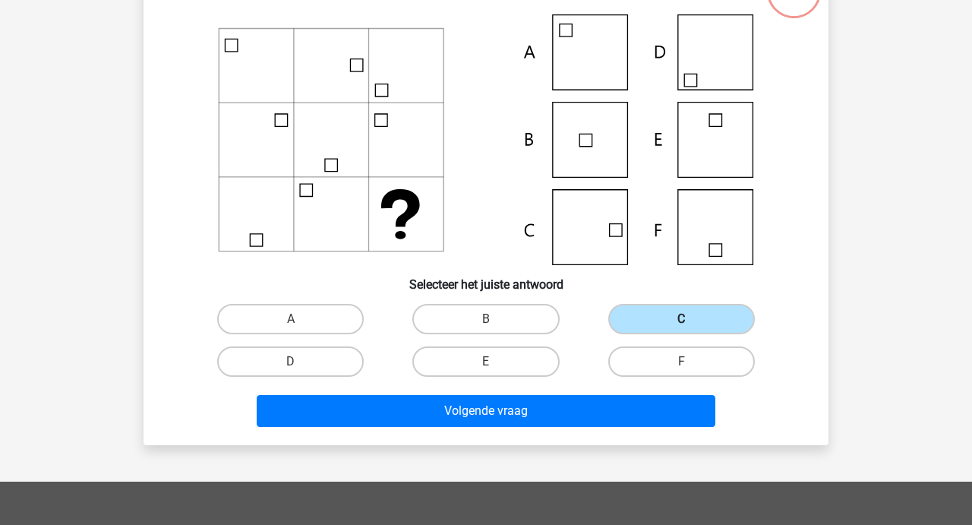
scroll to position [137, 0]
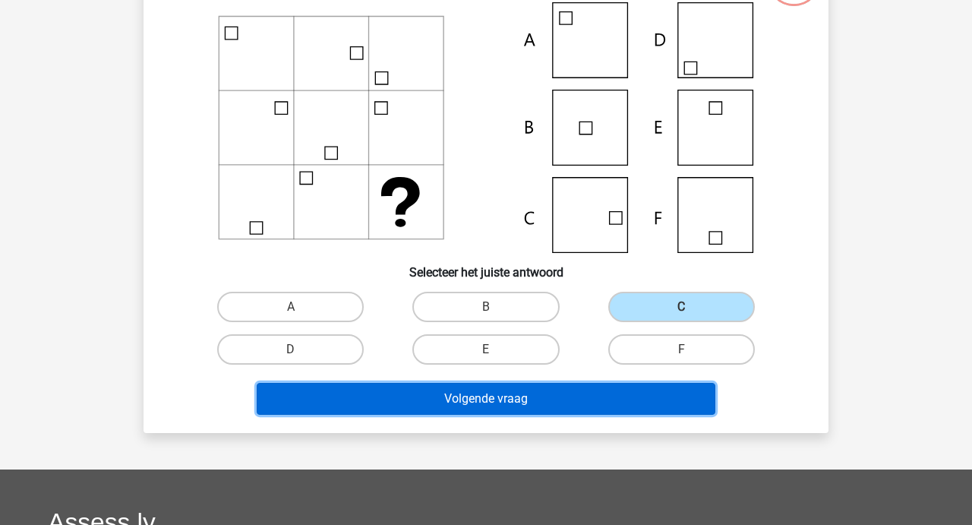
click at [496, 402] on button "Volgende vraag" at bounding box center [486, 399] width 459 height 32
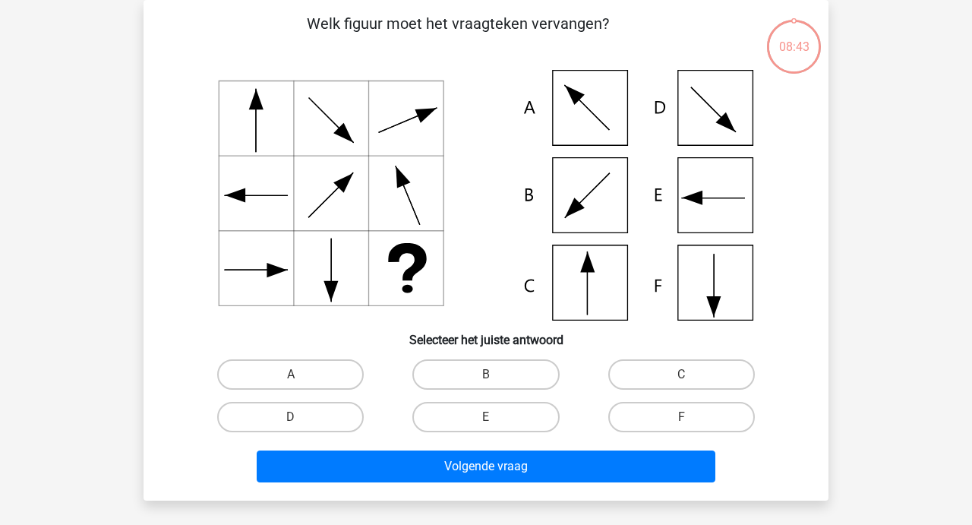
scroll to position [70, 0]
click at [651, 389] on label "C" at bounding box center [681, 374] width 147 height 30
click at [681, 384] on input "C" at bounding box center [686, 379] width 10 height 10
radio input "true"
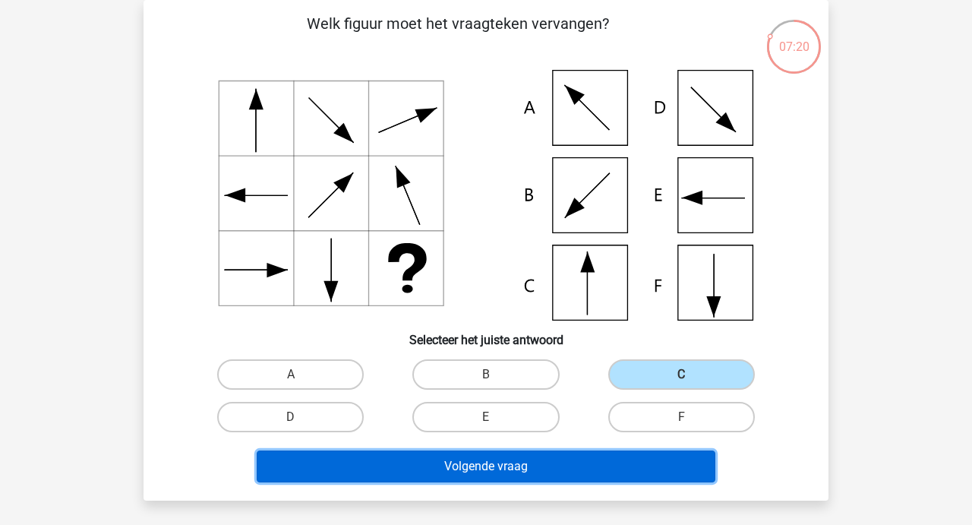
click at [483, 468] on button "Volgende vraag" at bounding box center [486, 466] width 459 height 32
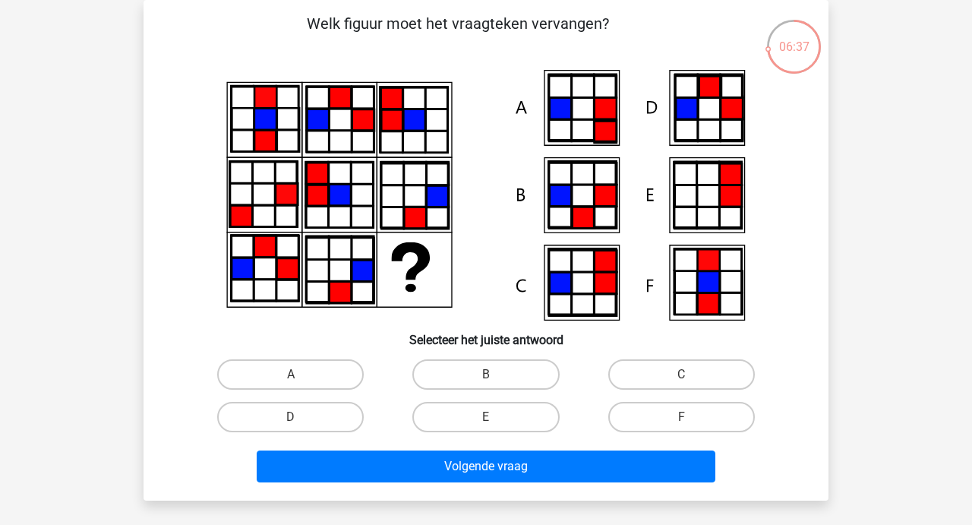
click at [301, 379] on input "A" at bounding box center [296, 379] width 10 height 10
radio input "true"
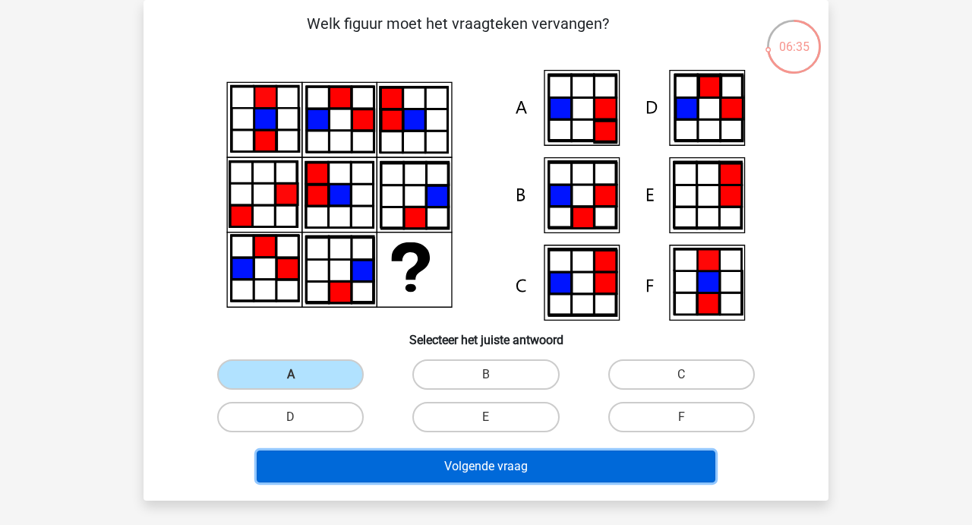
click at [459, 463] on button "Volgende vraag" at bounding box center [486, 466] width 459 height 32
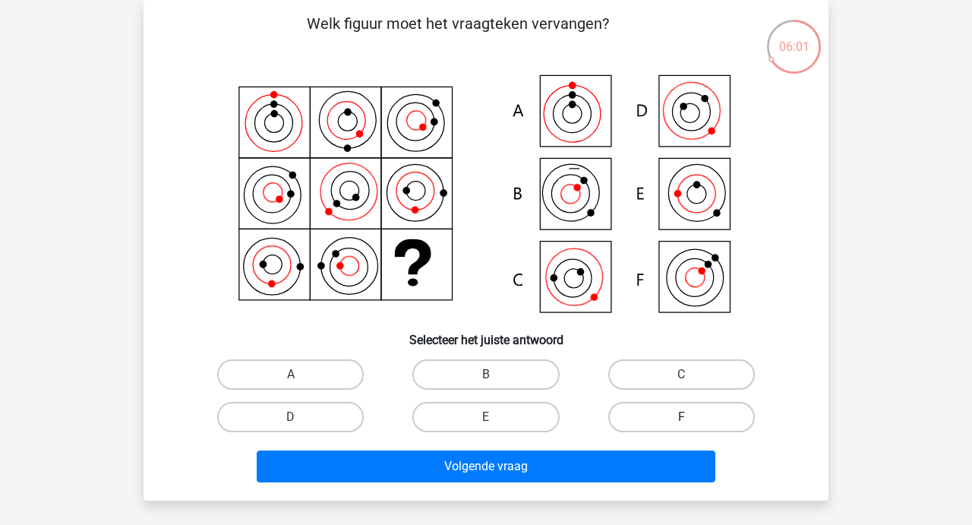
click at [660, 409] on label "F" at bounding box center [681, 417] width 147 height 30
click at [681, 417] on input "F" at bounding box center [686, 422] width 10 height 10
radio input "true"
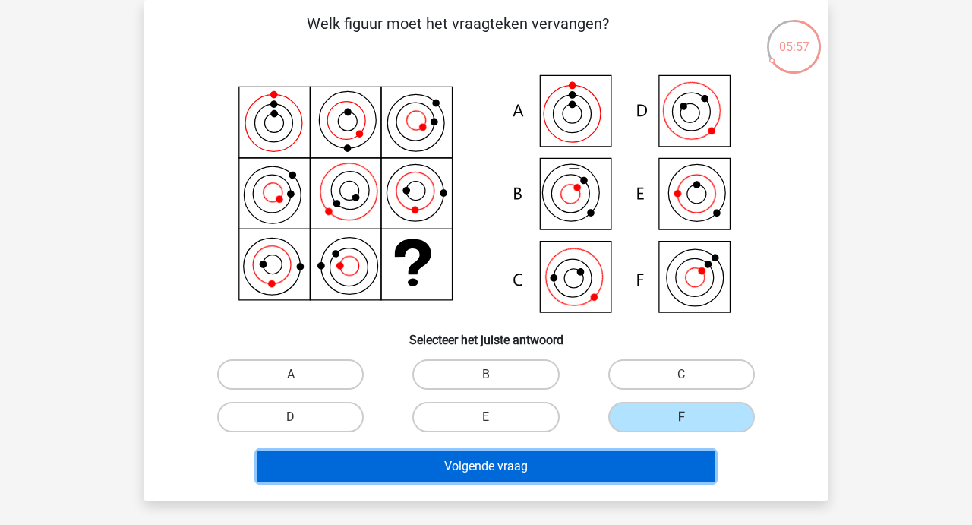
click at [452, 465] on button "Volgende vraag" at bounding box center [486, 466] width 459 height 32
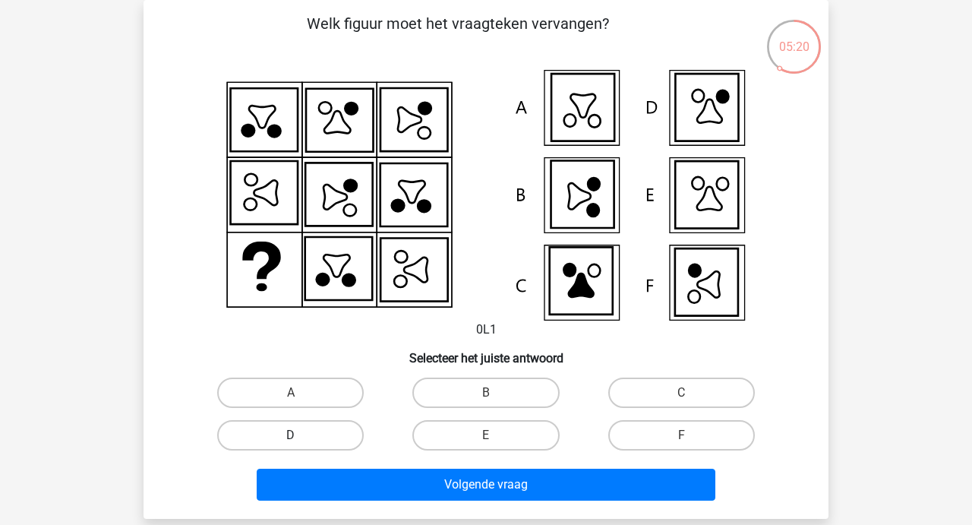
click at [282, 440] on label "D" at bounding box center [290, 435] width 147 height 30
click at [291, 440] on input "D" at bounding box center [296, 440] width 10 height 10
radio input "true"
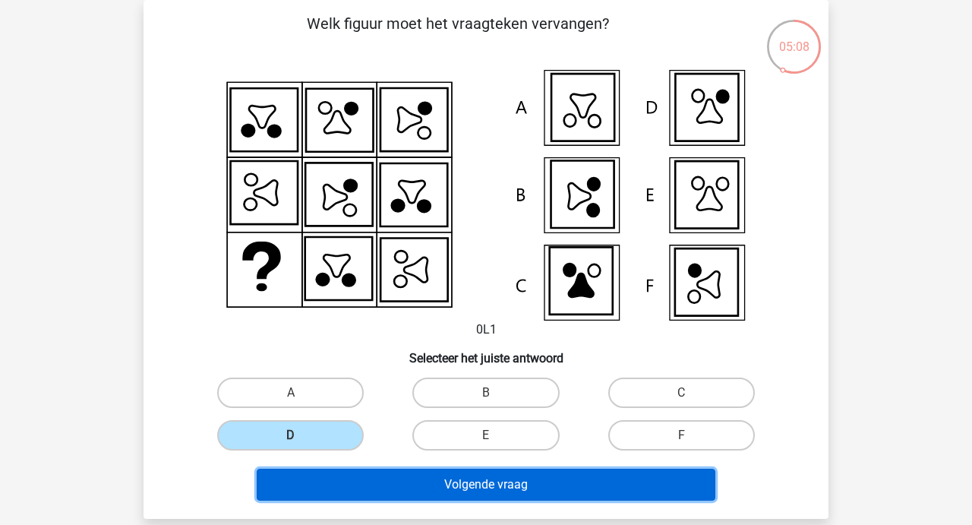
click at [478, 484] on button "Volgende vraag" at bounding box center [486, 484] width 459 height 32
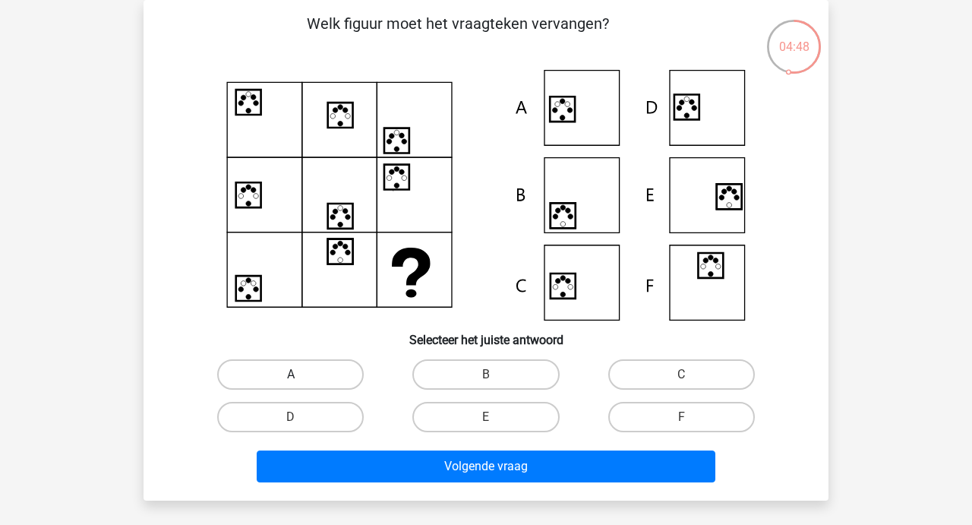
click at [304, 377] on label "A" at bounding box center [290, 374] width 147 height 30
click at [301, 377] on input "A" at bounding box center [296, 379] width 10 height 10
radio input "true"
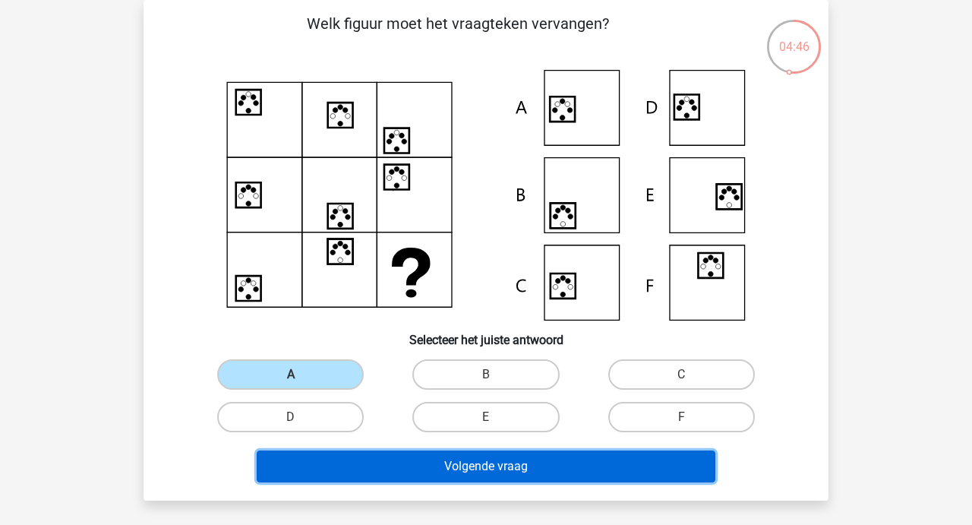
click at [469, 456] on button "Volgende vraag" at bounding box center [486, 466] width 459 height 32
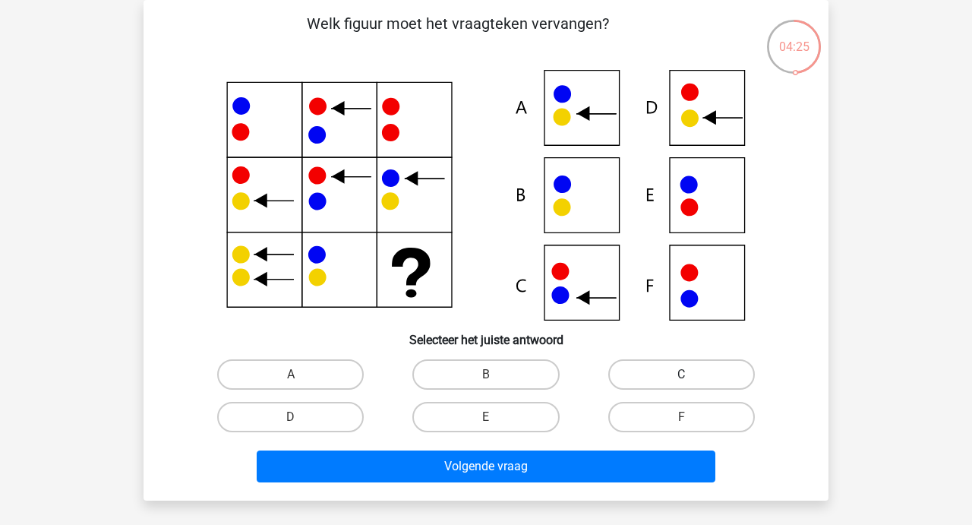
click at [654, 371] on label "C" at bounding box center [681, 374] width 147 height 30
click at [681, 374] on input "C" at bounding box center [686, 379] width 10 height 10
radio input "true"
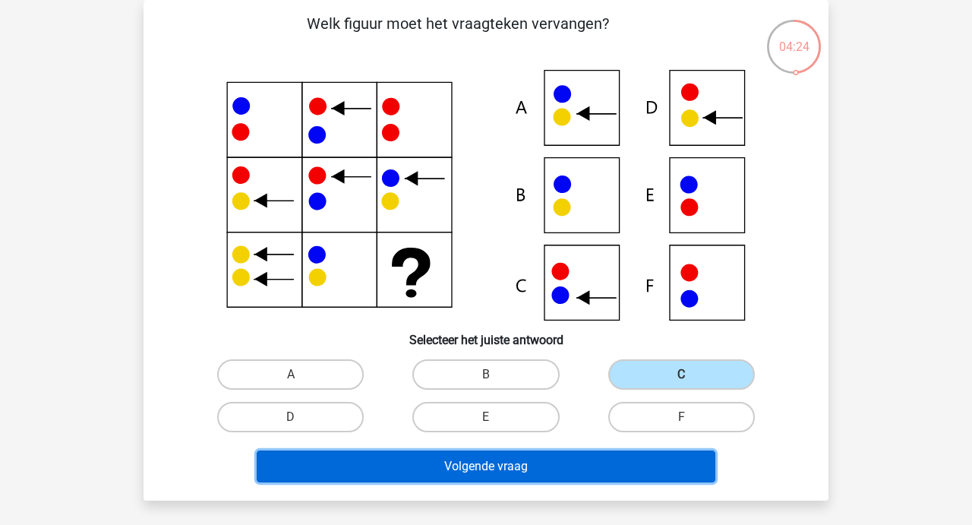
click at [501, 468] on button "Volgende vraag" at bounding box center [486, 466] width 459 height 32
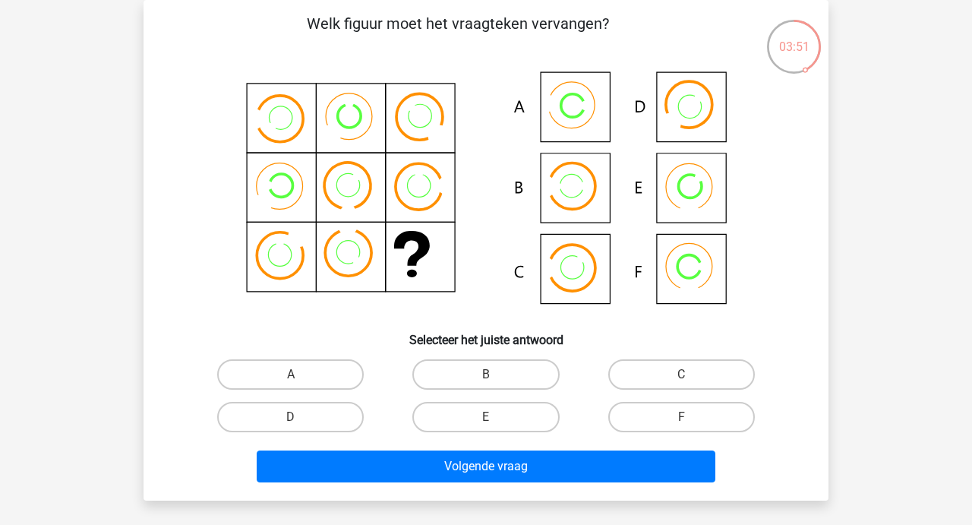
click at [318, 358] on div "A" at bounding box center [290, 374] width 195 height 43
click at [296, 379] on input "A" at bounding box center [296, 379] width 10 height 10
radio input "true"
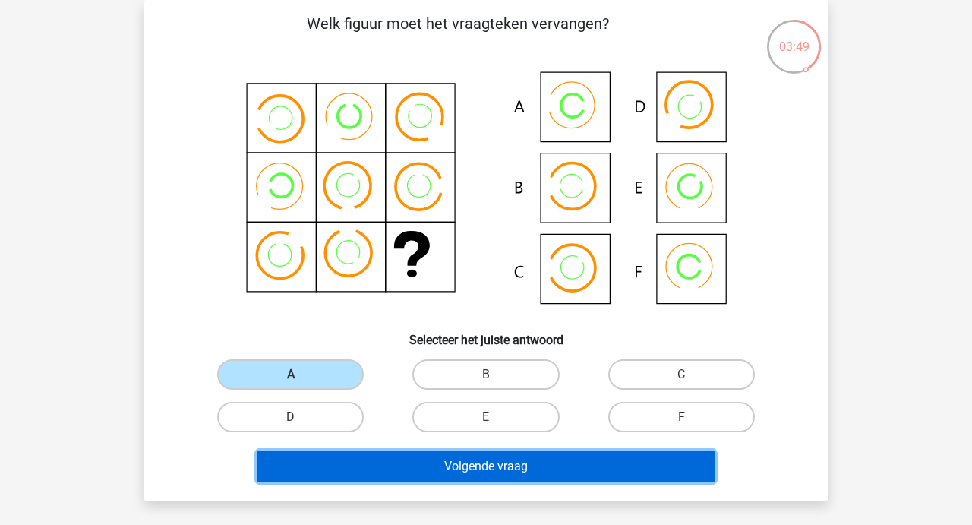
click at [459, 453] on button "Volgende vraag" at bounding box center [486, 466] width 459 height 32
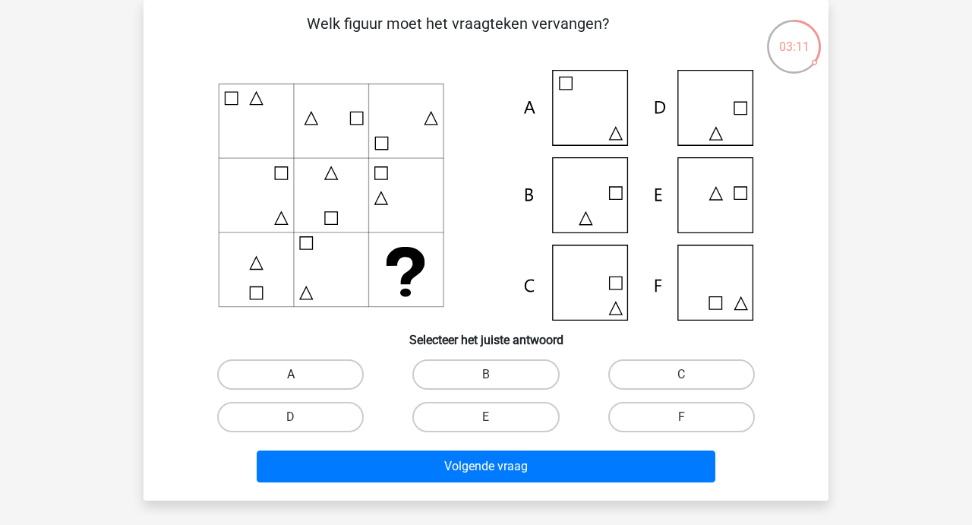
click at [307, 374] on label "A" at bounding box center [290, 374] width 147 height 30
click at [301, 374] on input "A" at bounding box center [296, 379] width 10 height 10
radio input "true"
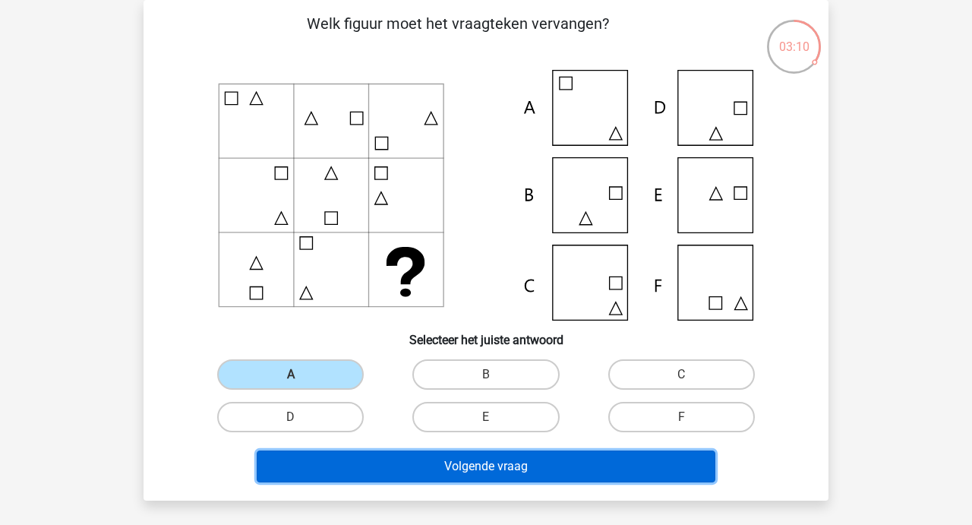
click at [456, 461] on button "Volgende vraag" at bounding box center [486, 466] width 459 height 32
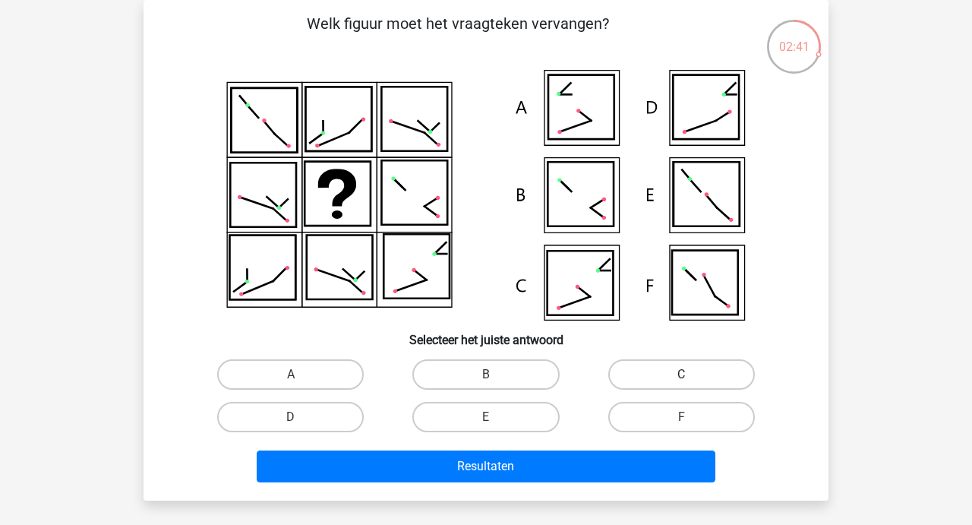
click at [668, 377] on label "C" at bounding box center [681, 374] width 147 height 30
click at [681, 377] on input "C" at bounding box center [686, 379] width 10 height 10
radio input "true"
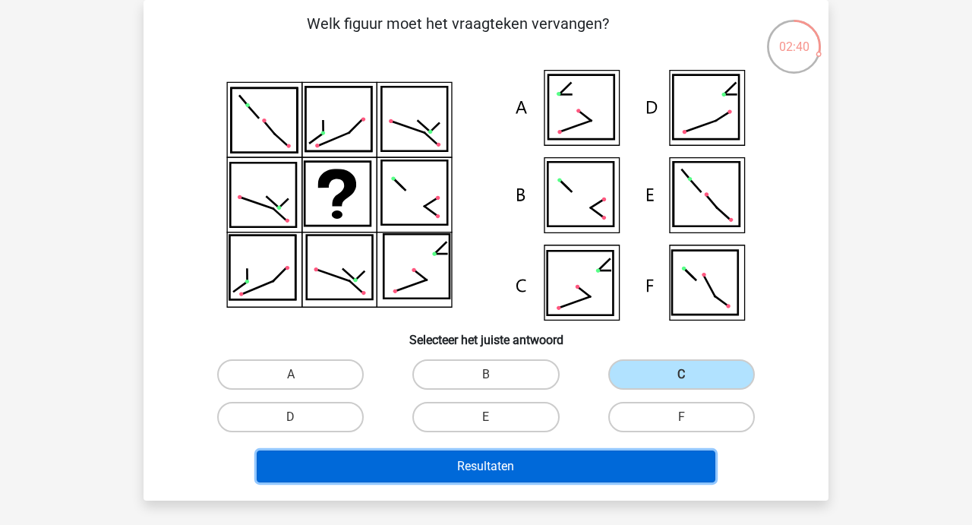
click at [496, 461] on button "Resultaten" at bounding box center [486, 466] width 459 height 32
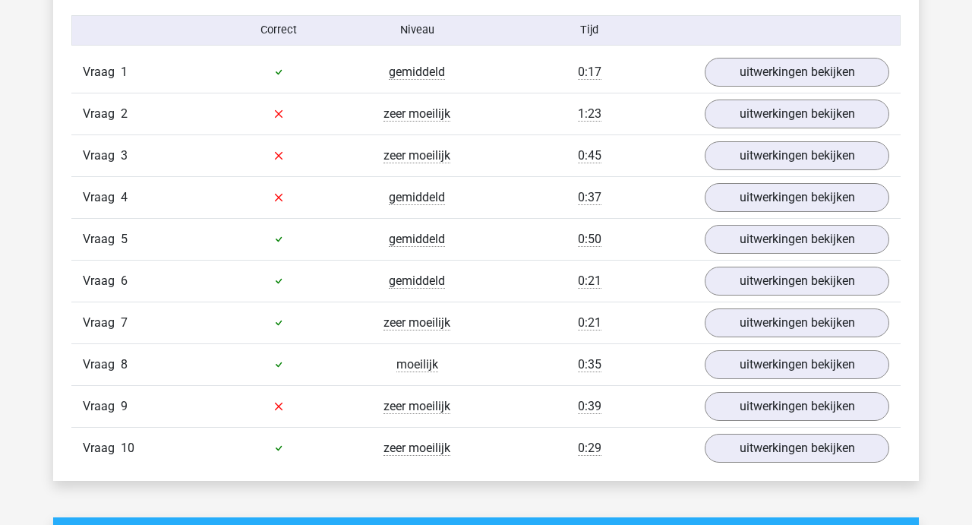
scroll to position [998, 0]
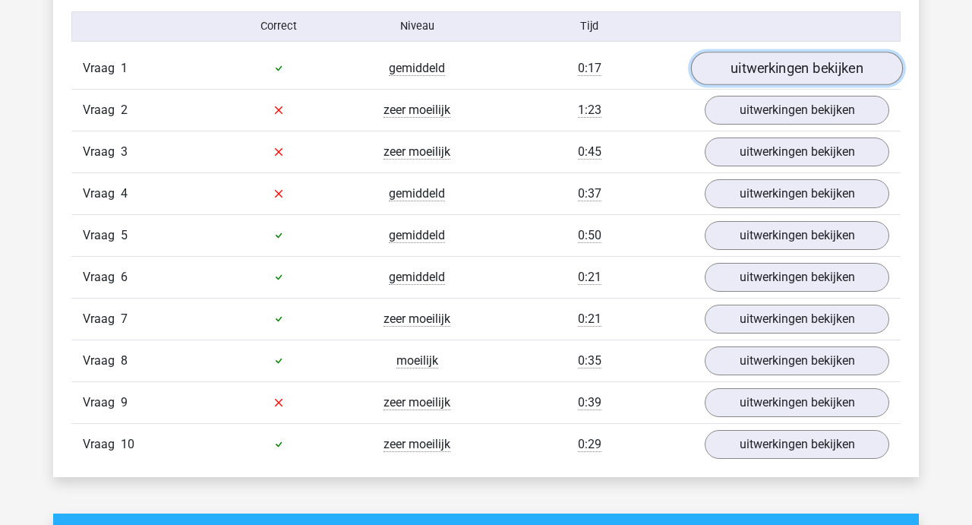
click at [790, 77] on link "uitwerkingen bekijken" at bounding box center [797, 68] width 212 height 33
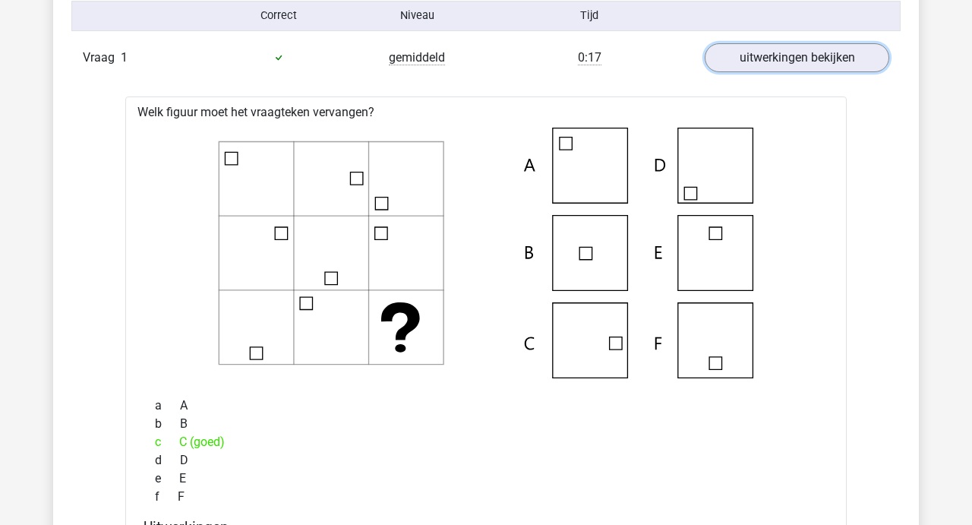
scroll to position [1001, 0]
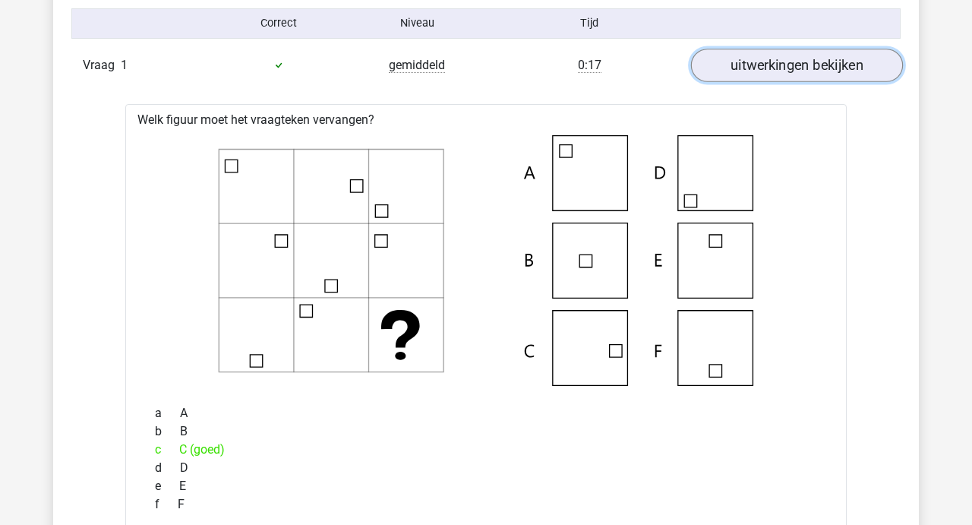
click at [790, 68] on link "uitwerkingen bekijken" at bounding box center [797, 65] width 212 height 33
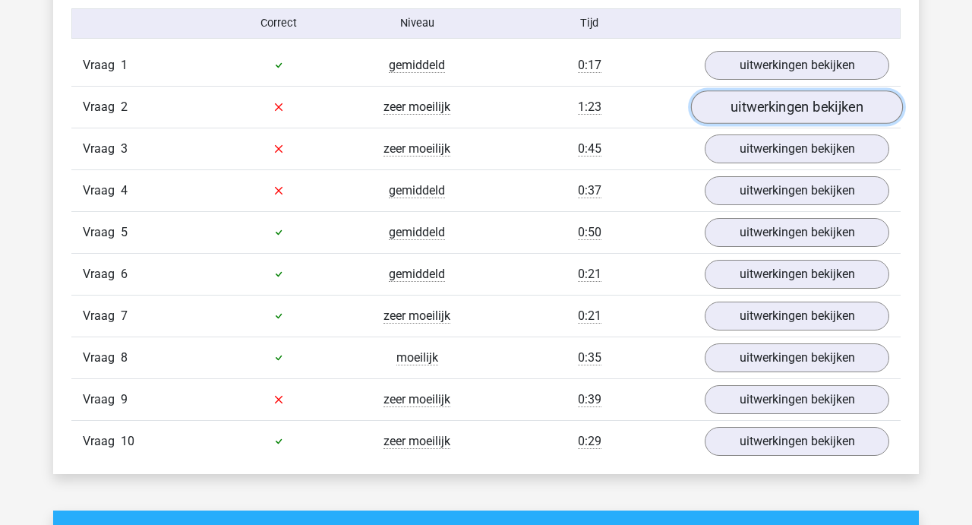
click at [784, 105] on link "uitwerkingen bekijken" at bounding box center [797, 106] width 212 height 33
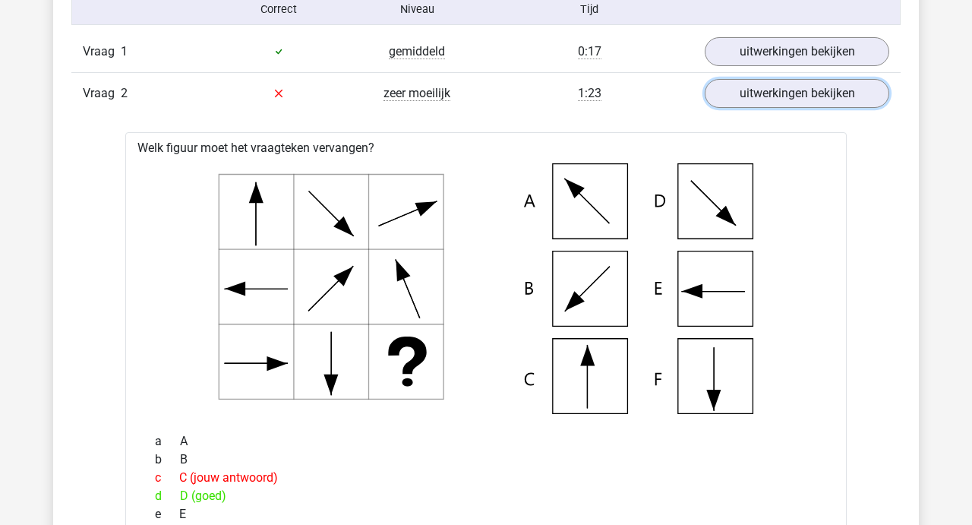
scroll to position [1010, 0]
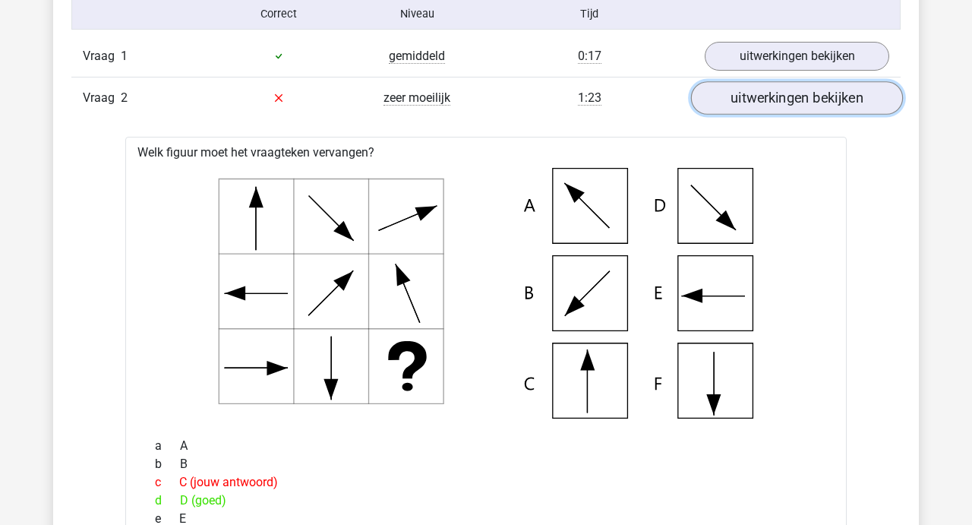
click at [780, 102] on link "uitwerkingen bekijken" at bounding box center [797, 97] width 212 height 33
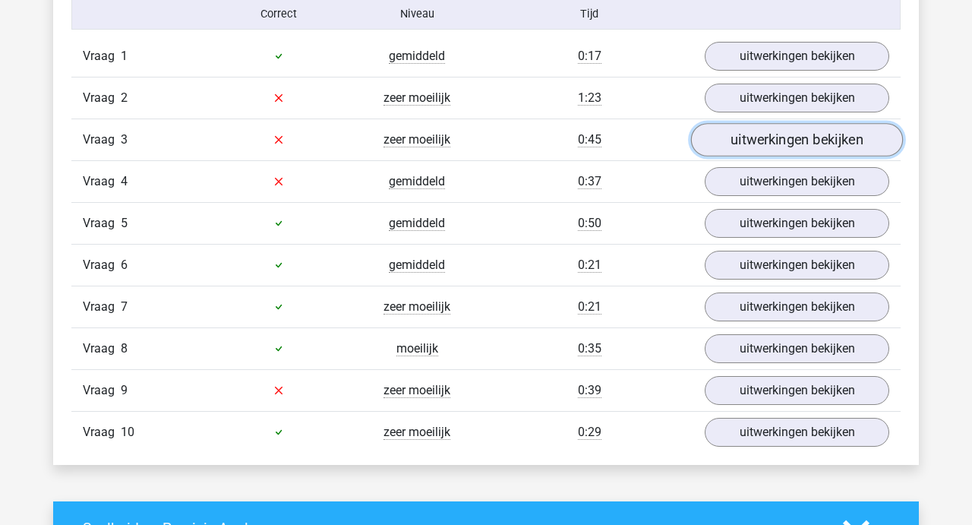
click at [800, 146] on link "uitwerkingen bekijken" at bounding box center [797, 139] width 212 height 33
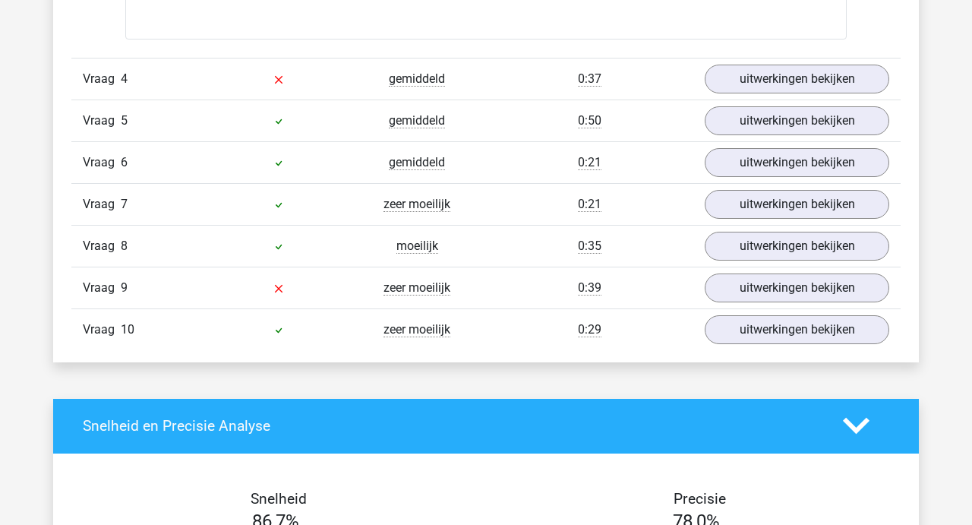
scroll to position [1774, 0]
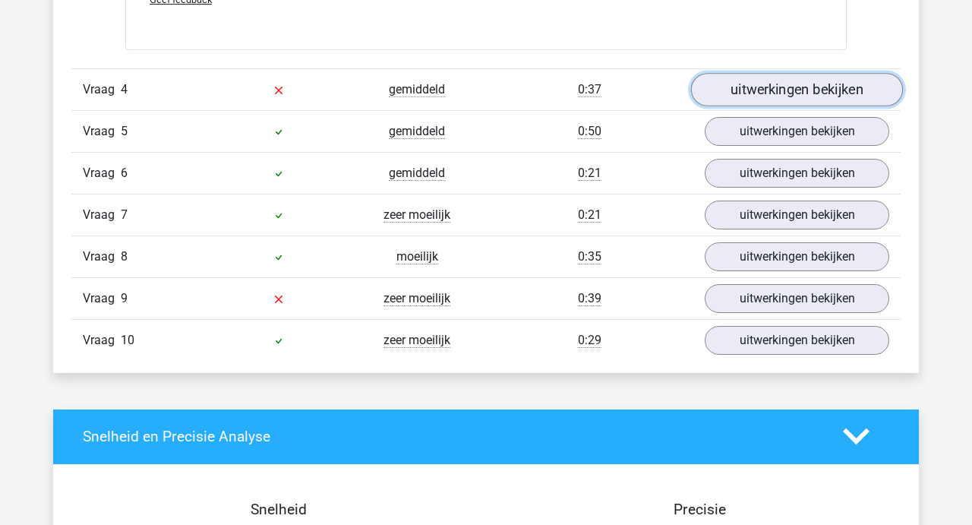
click at [739, 90] on link "uitwerkingen bekijken" at bounding box center [797, 89] width 212 height 33
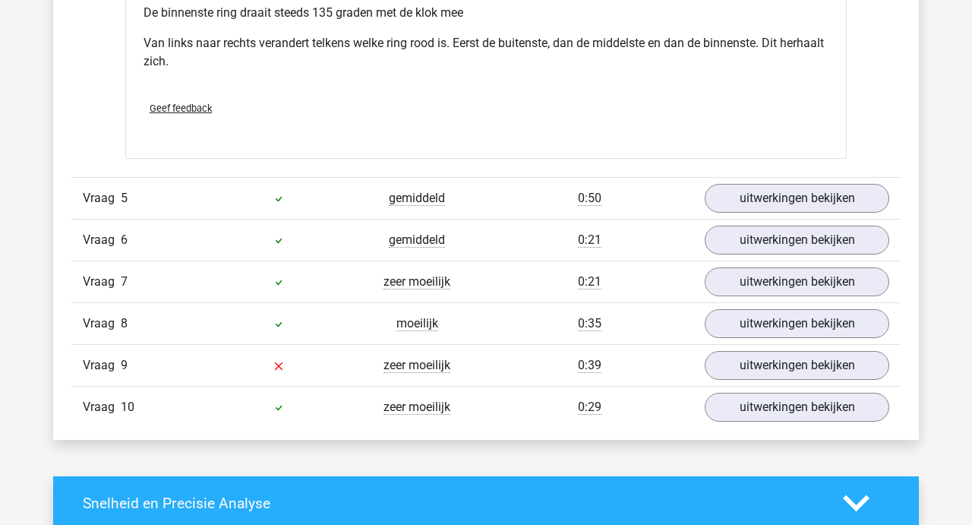
scroll to position [2470, 0]
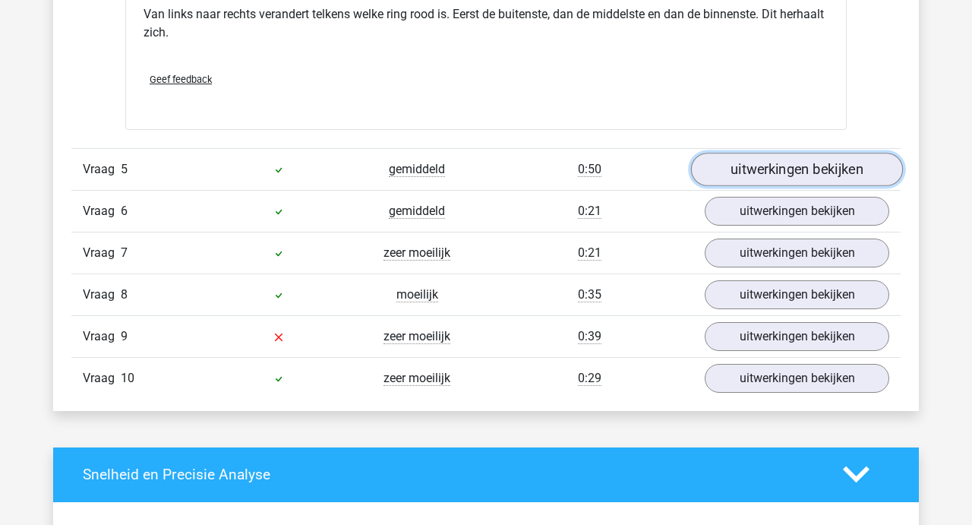
click at [774, 172] on link "uitwerkingen bekijken" at bounding box center [797, 169] width 212 height 33
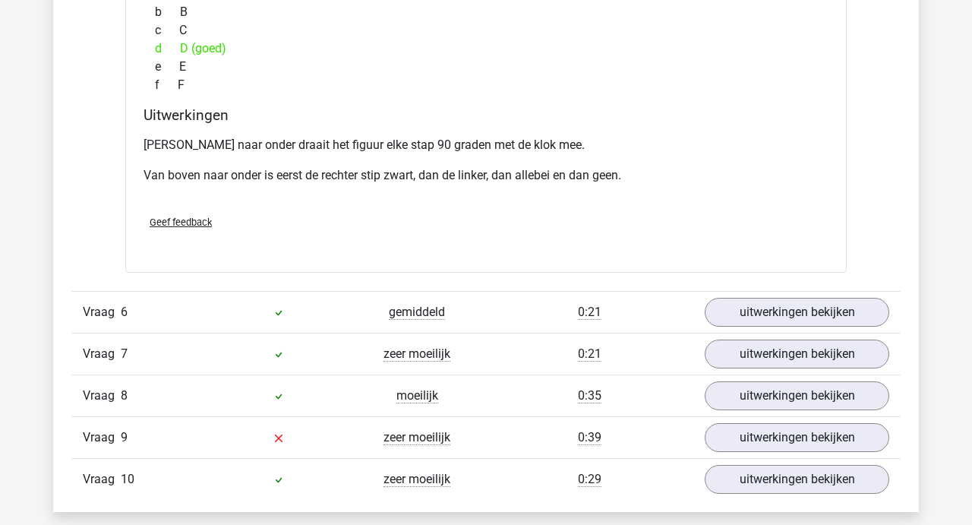
scroll to position [3015, 0]
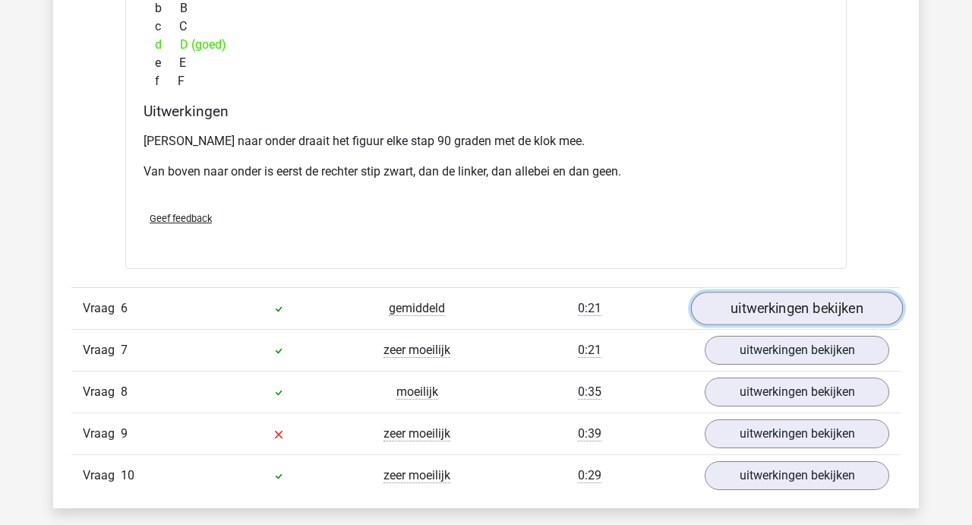
click at [774, 300] on link "uitwerkingen bekijken" at bounding box center [797, 308] width 212 height 33
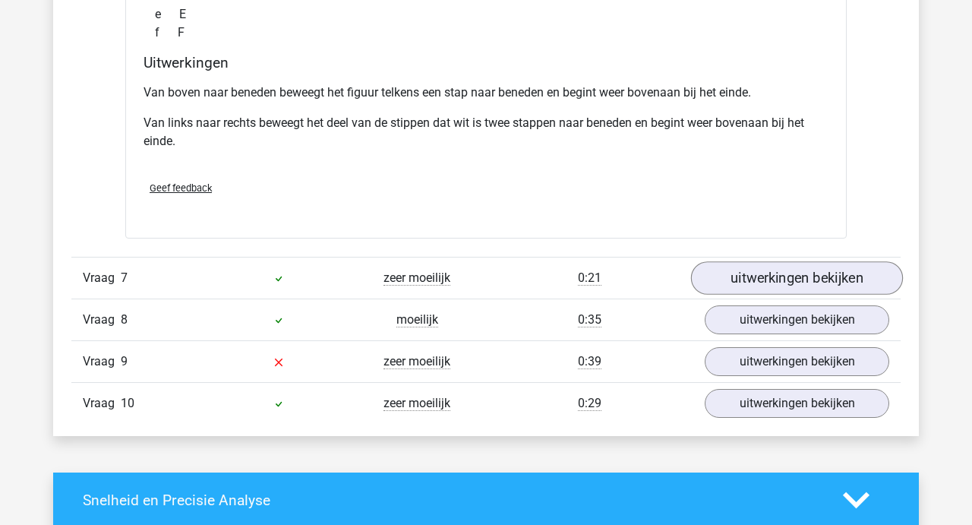
scroll to position [3733, 0]
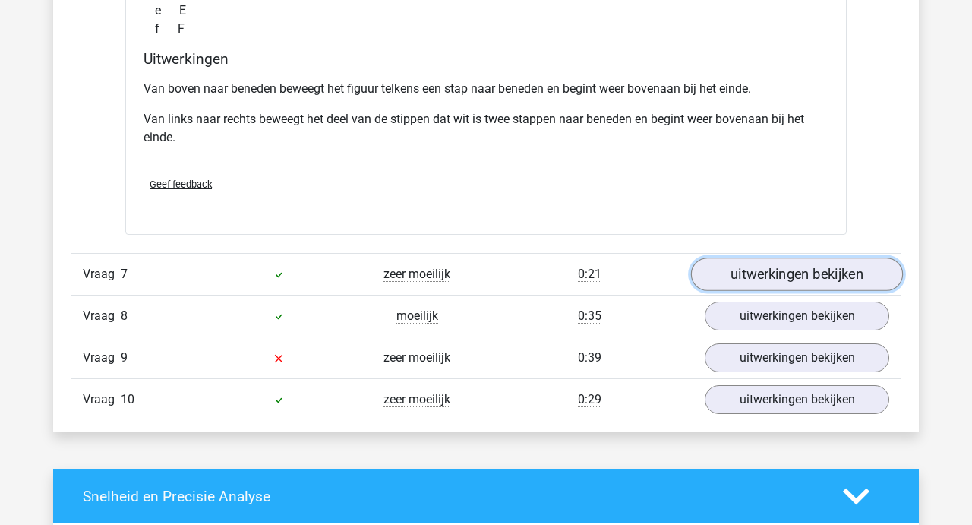
click at [809, 278] on link "uitwerkingen bekijken" at bounding box center [797, 274] width 212 height 33
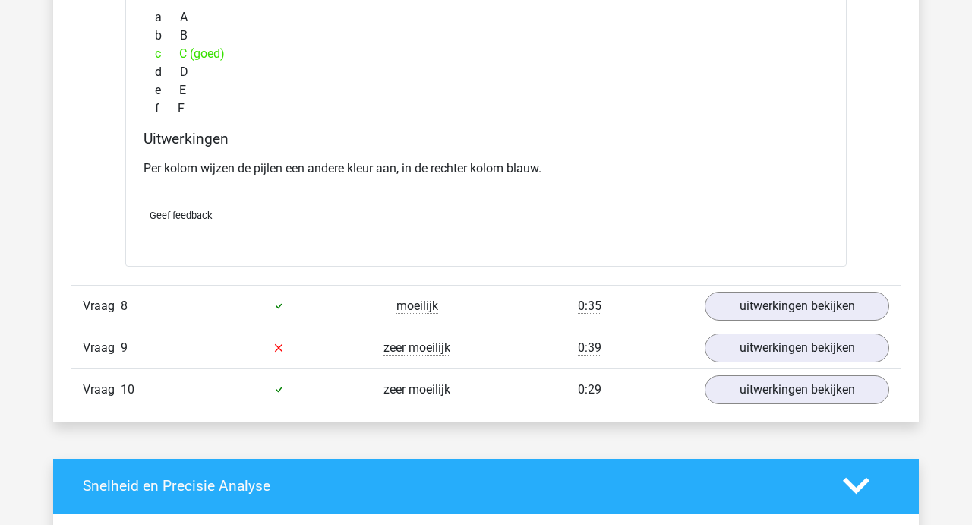
scroll to position [4341, 0]
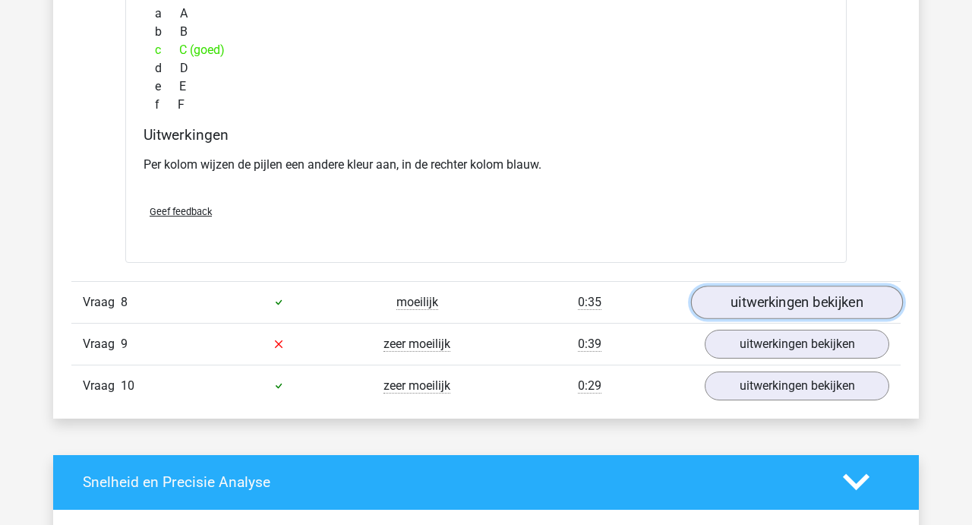
click at [806, 295] on link "uitwerkingen bekijken" at bounding box center [797, 301] width 212 height 33
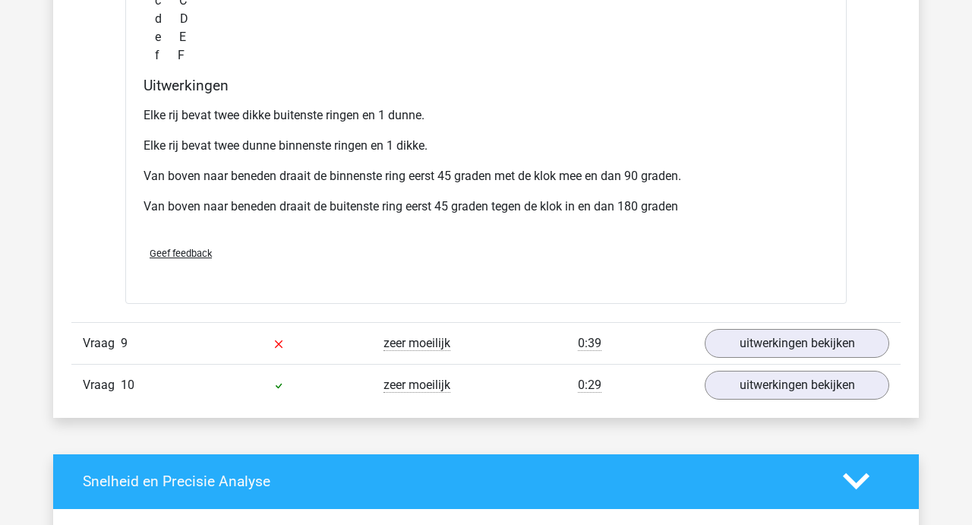
scroll to position [5031, 0]
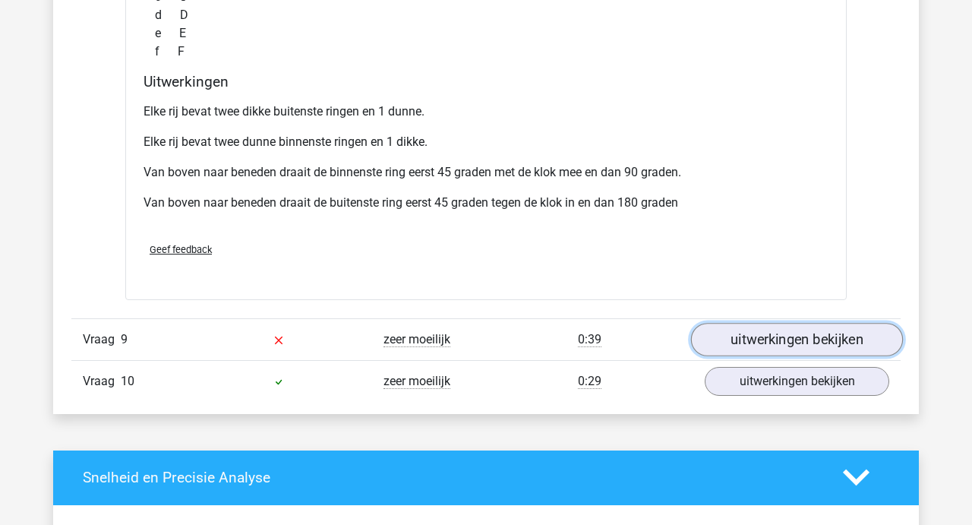
click at [804, 338] on link "uitwerkingen bekijken" at bounding box center [797, 339] width 212 height 33
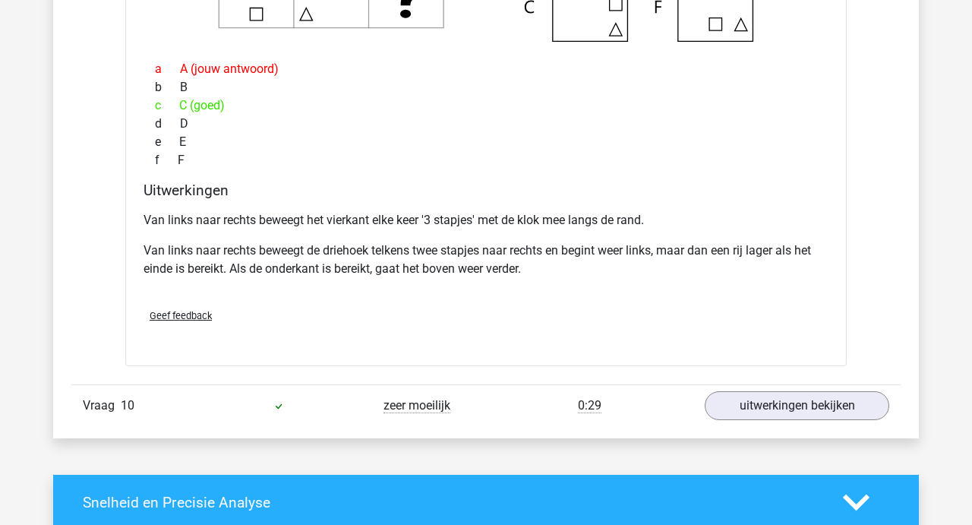
scroll to position [5684, 0]
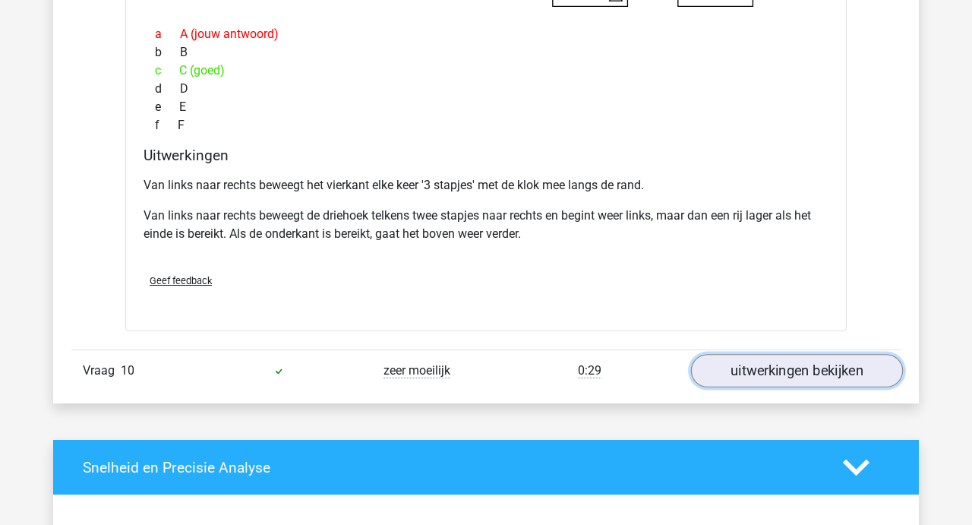
click at [754, 358] on link "uitwerkingen bekijken" at bounding box center [797, 370] width 212 height 33
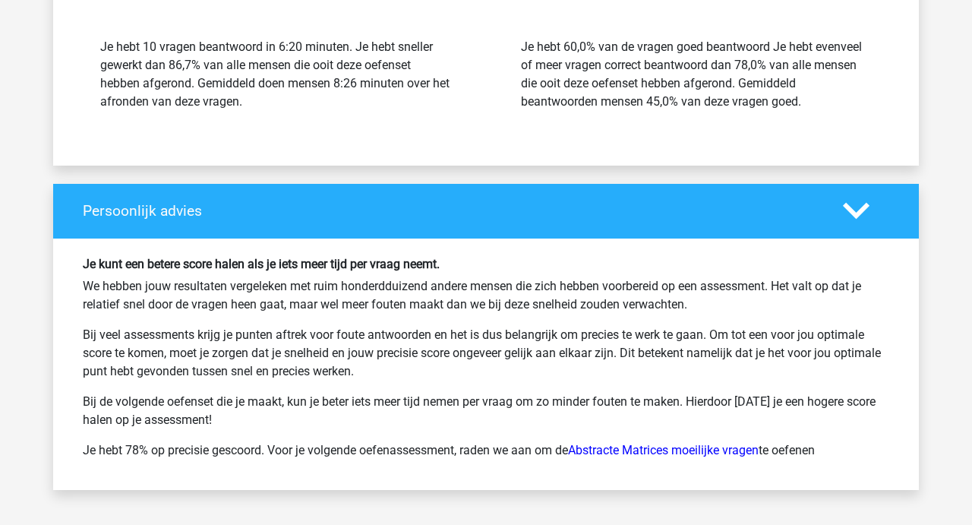
scroll to position [7112, 0]
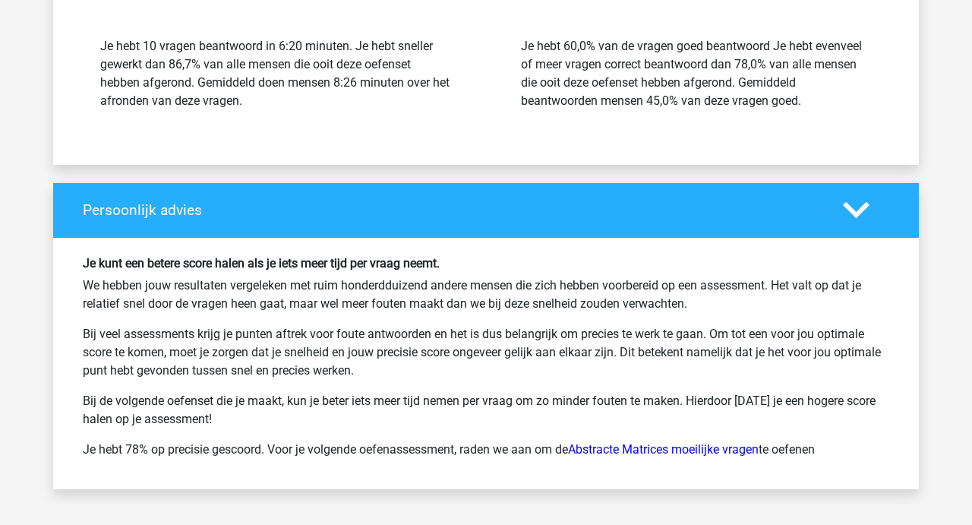
click at [862, 210] on polygon at bounding box center [856, 210] width 27 height 17
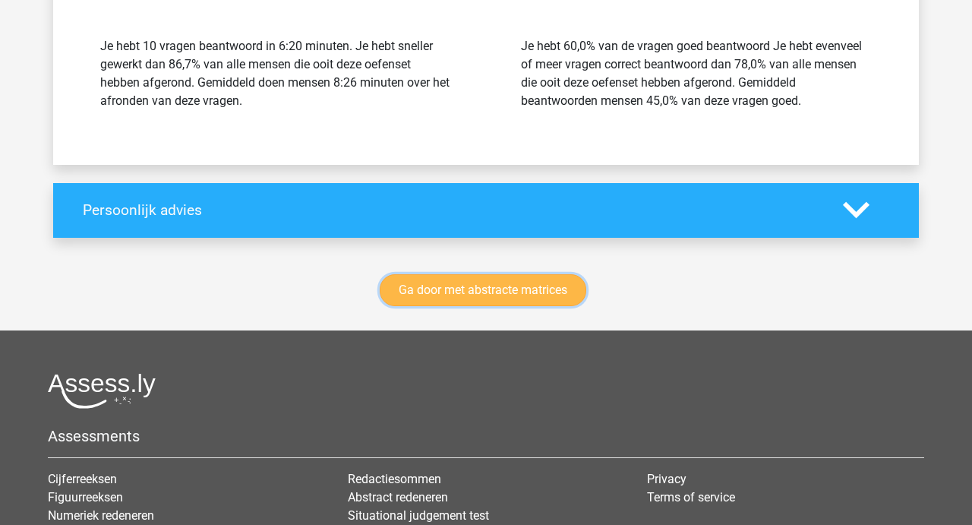
click at [502, 276] on link "Ga door met abstracte matrices" at bounding box center [483, 290] width 207 height 32
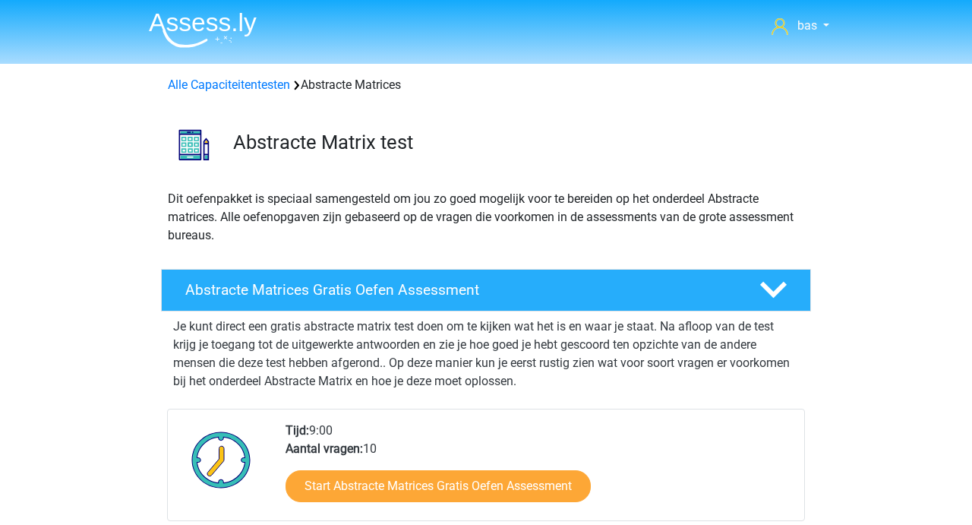
scroll to position [677, 0]
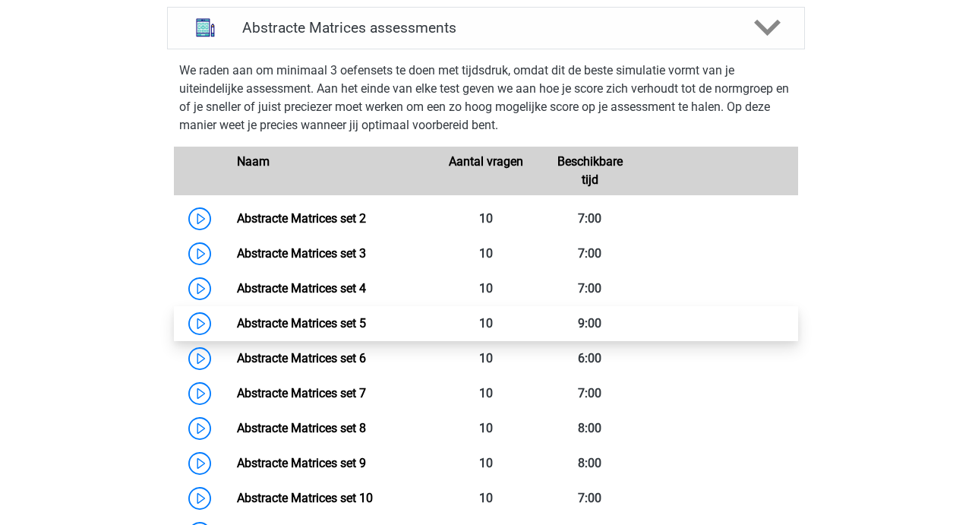
click at [330, 320] on link "Abstracte Matrices set 5" at bounding box center [301, 323] width 129 height 14
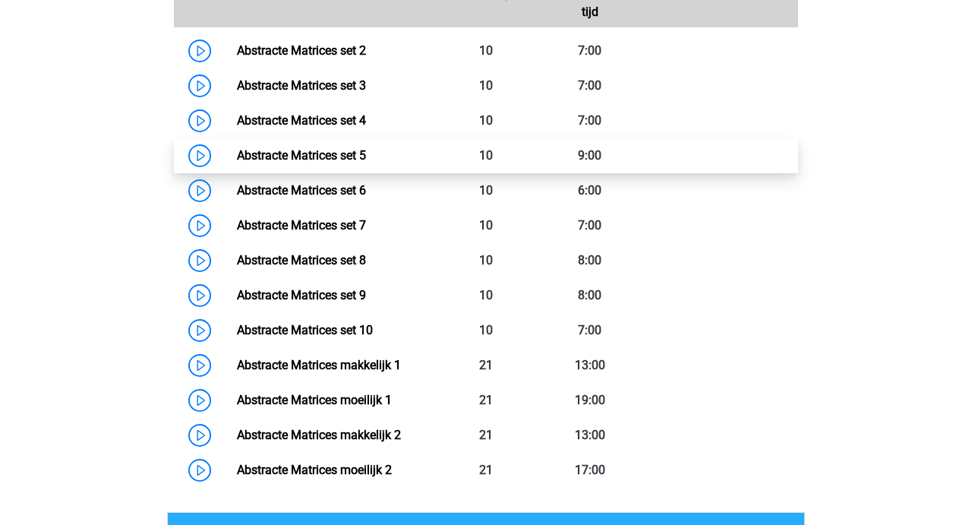
scroll to position [828, 0]
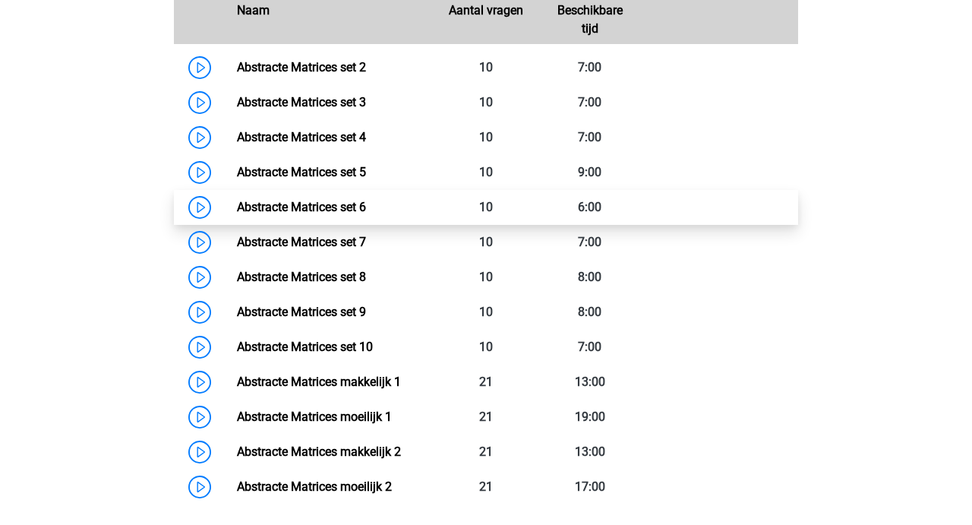
click at [326, 200] on link "Abstracte Matrices set 6" at bounding box center [301, 207] width 129 height 14
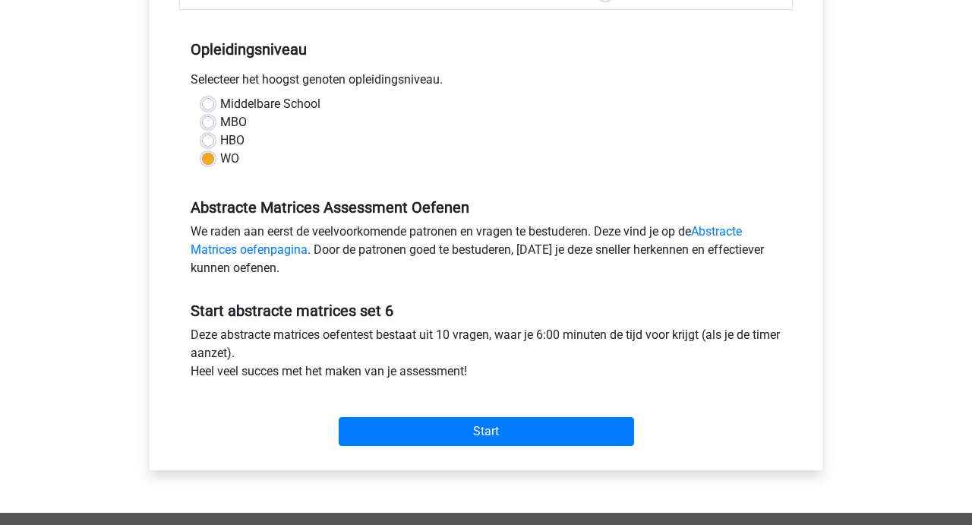
scroll to position [330, 0]
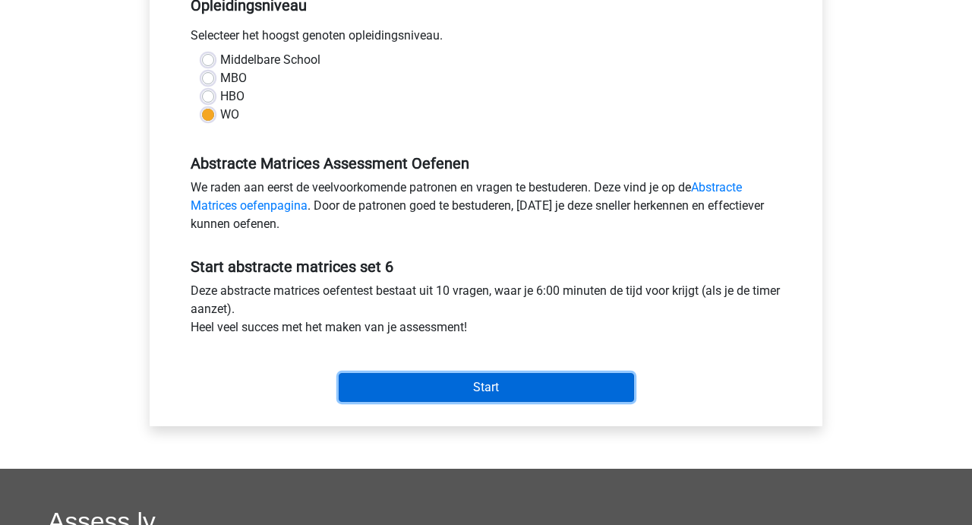
click at [488, 389] on input "Start" at bounding box center [486, 387] width 295 height 29
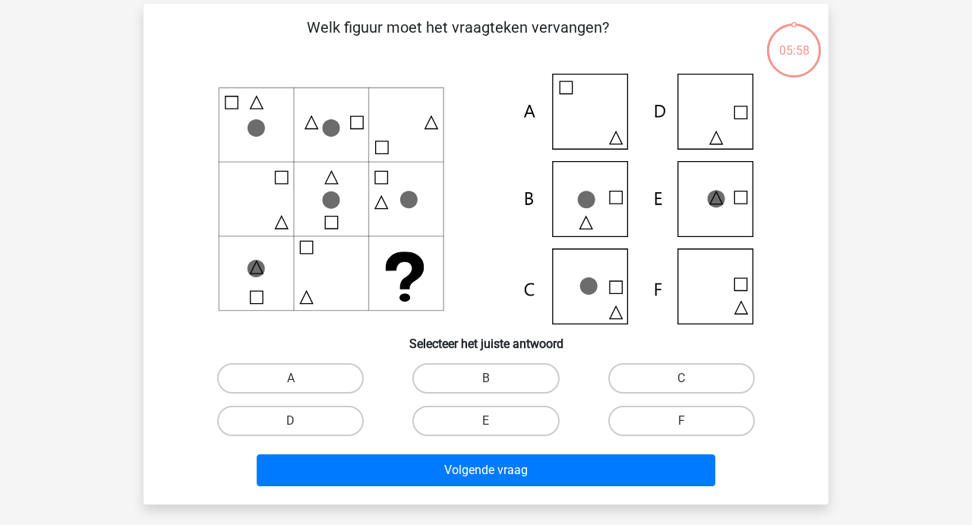
scroll to position [65, 0]
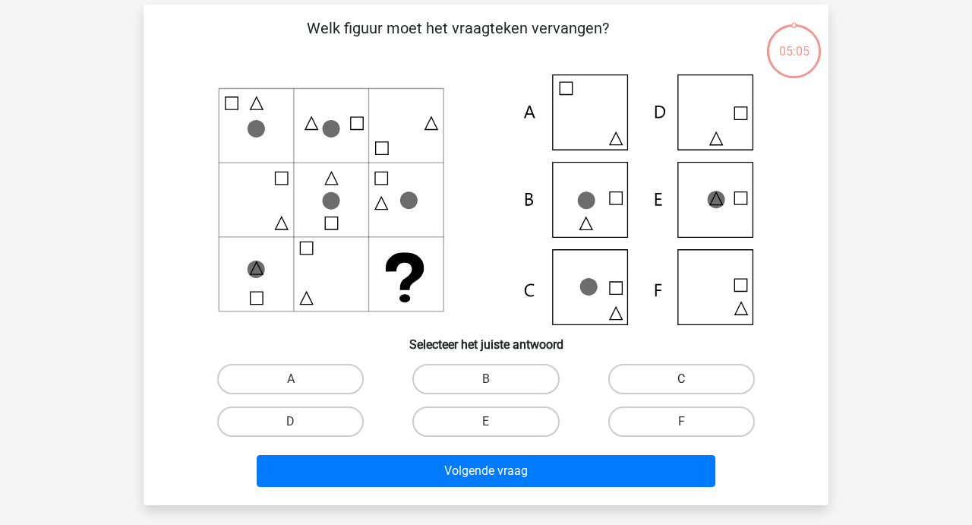
click at [654, 376] on label "C" at bounding box center [681, 379] width 147 height 30
click at [681, 379] on input "C" at bounding box center [686, 384] width 10 height 10
radio input "true"
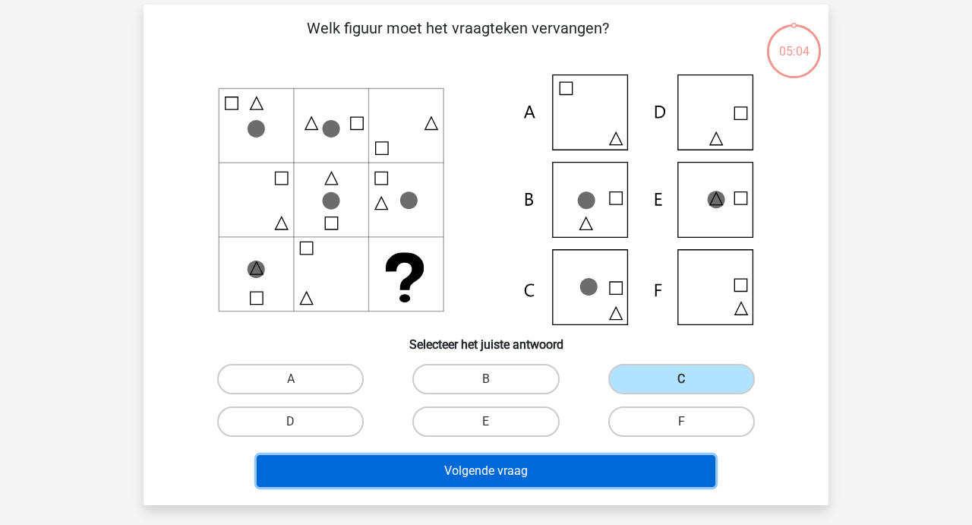
click at [490, 467] on button "Volgende vraag" at bounding box center [486, 471] width 459 height 32
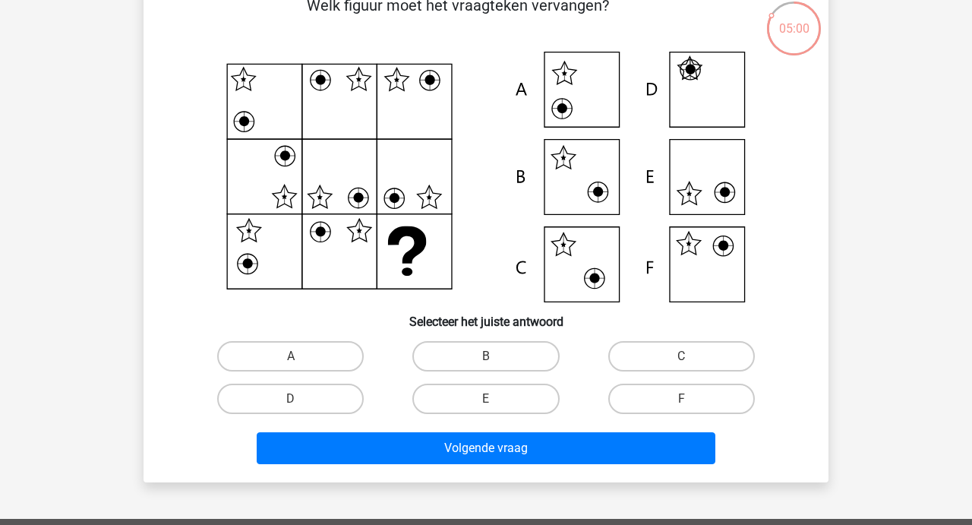
scroll to position [76, 0]
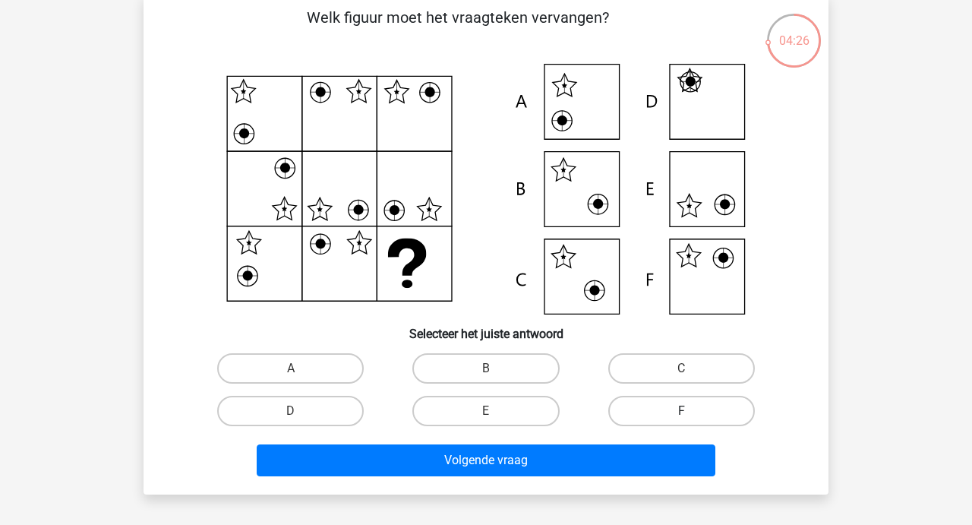
click at [701, 412] on label "F" at bounding box center [681, 411] width 147 height 30
click at [691, 412] on input "F" at bounding box center [686, 416] width 10 height 10
radio input "true"
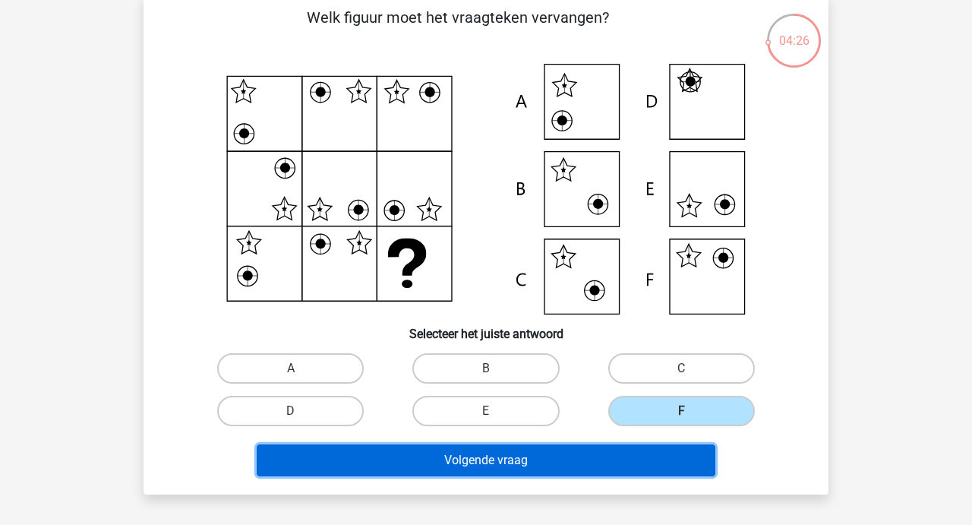
click at [506, 457] on button "Volgende vraag" at bounding box center [486, 460] width 459 height 32
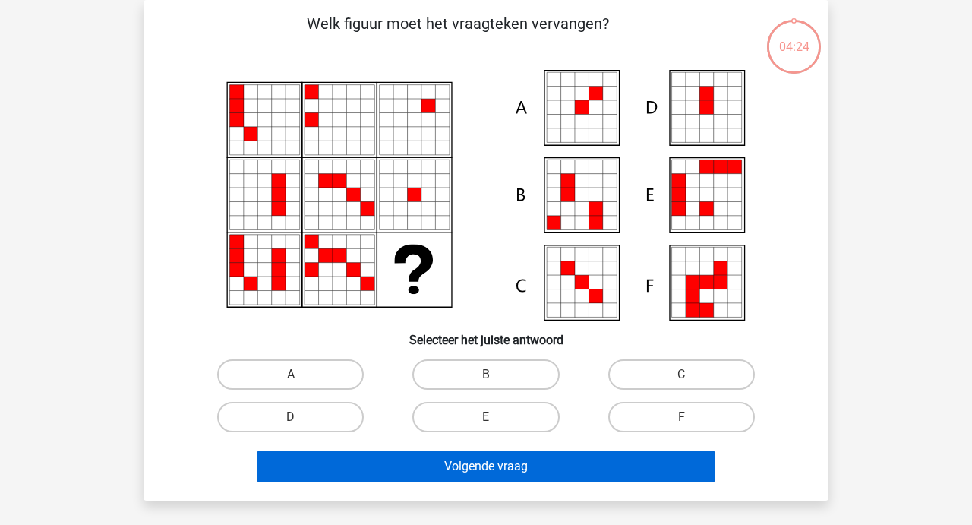
scroll to position [70, 0]
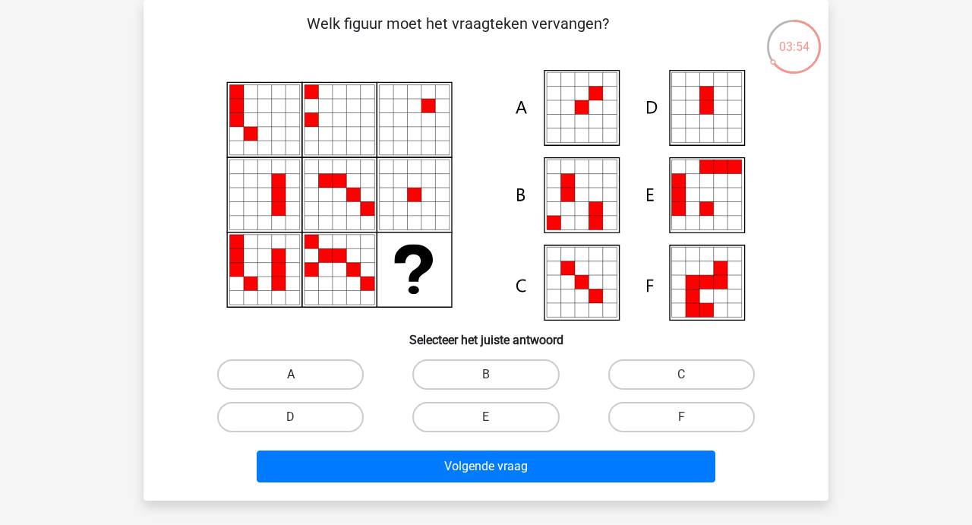
click at [304, 374] on label "A" at bounding box center [290, 374] width 147 height 30
click at [301, 374] on input "A" at bounding box center [296, 379] width 10 height 10
radio input "true"
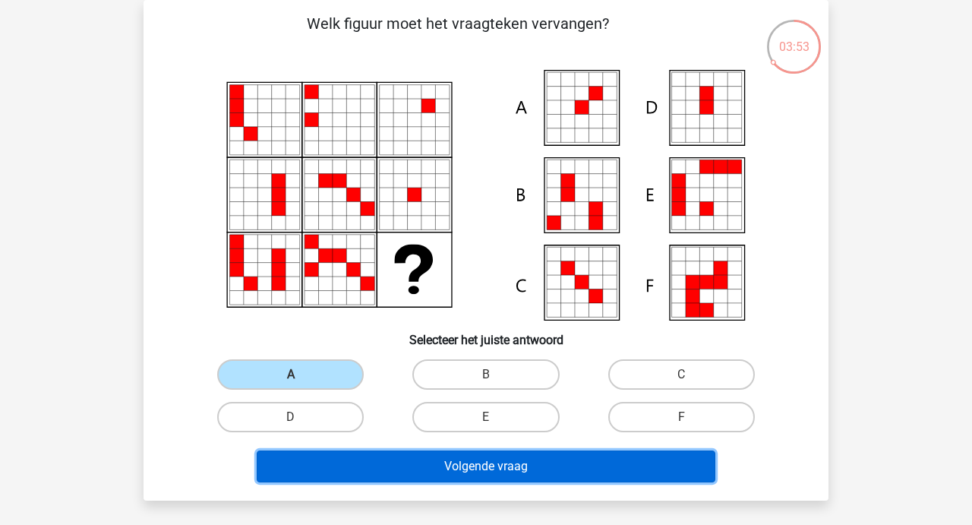
click at [500, 456] on button "Volgende vraag" at bounding box center [486, 466] width 459 height 32
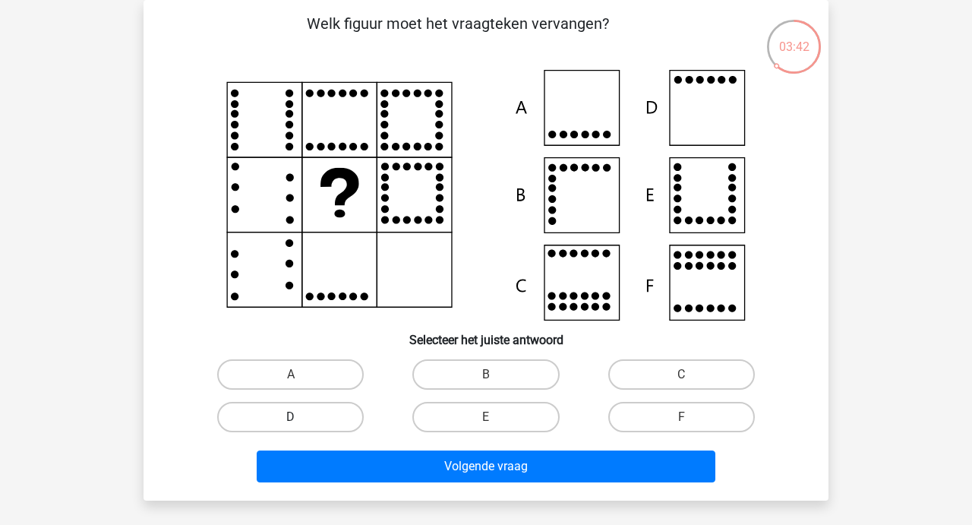
click at [279, 417] on label "D" at bounding box center [290, 417] width 147 height 30
click at [291, 417] on input "D" at bounding box center [296, 422] width 10 height 10
radio input "true"
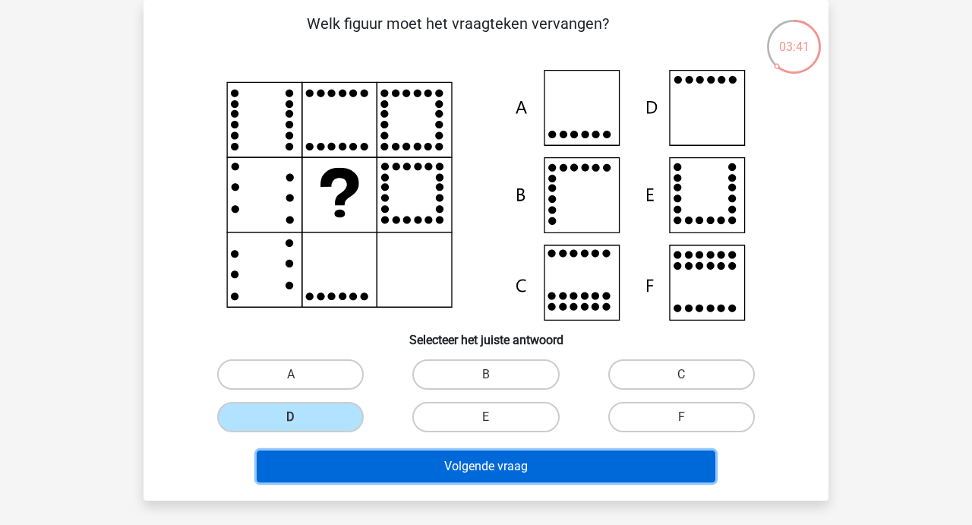
click at [518, 462] on button "Volgende vraag" at bounding box center [486, 466] width 459 height 32
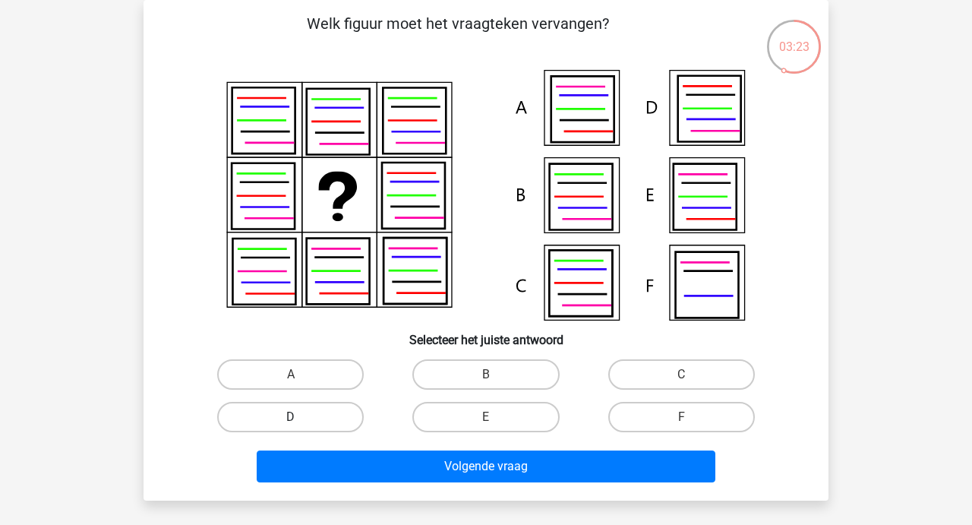
click at [322, 415] on label "D" at bounding box center [290, 417] width 147 height 30
click at [301, 417] on input "D" at bounding box center [296, 422] width 10 height 10
radio input "true"
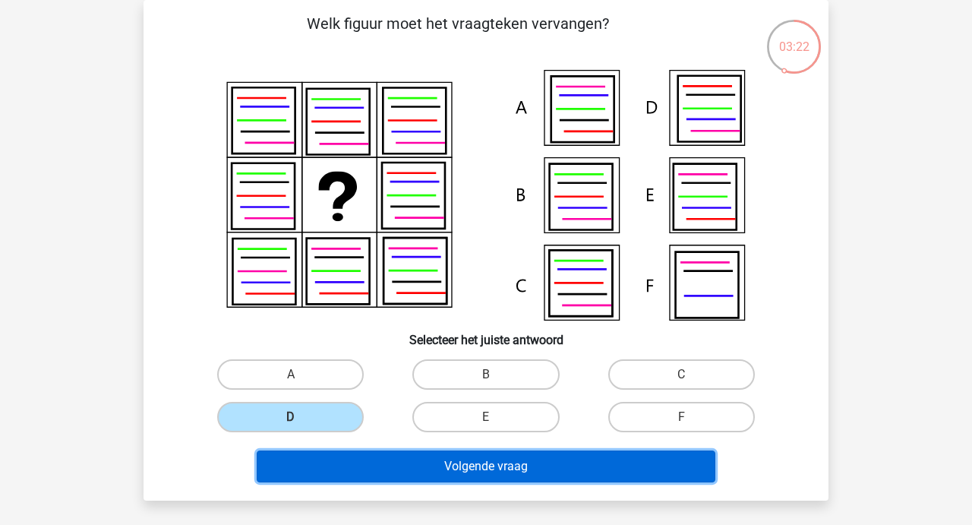
click at [491, 464] on button "Volgende vraag" at bounding box center [486, 466] width 459 height 32
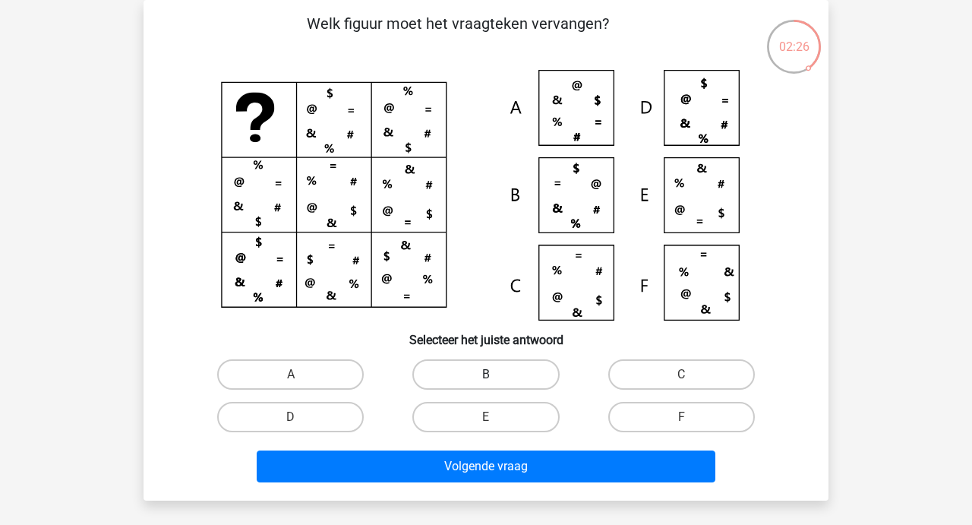
click at [474, 383] on label "B" at bounding box center [485, 374] width 147 height 30
click at [486, 383] on input "B" at bounding box center [491, 379] width 10 height 10
radio input "true"
click at [307, 374] on label "A" at bounding box center [290, 374] width 147 height 30
click at [301, 374] on input "A" at bounding box center [296, 379] width 10 height 10
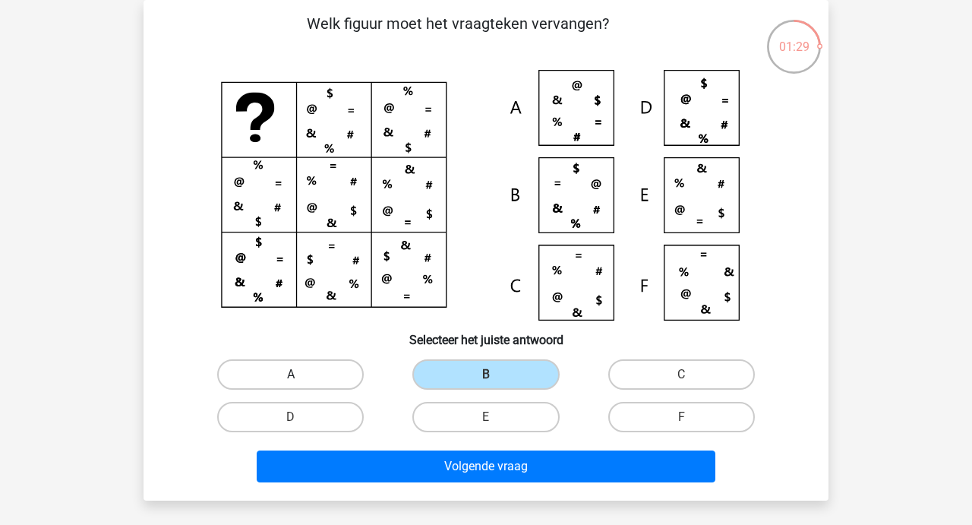
radio input "true"
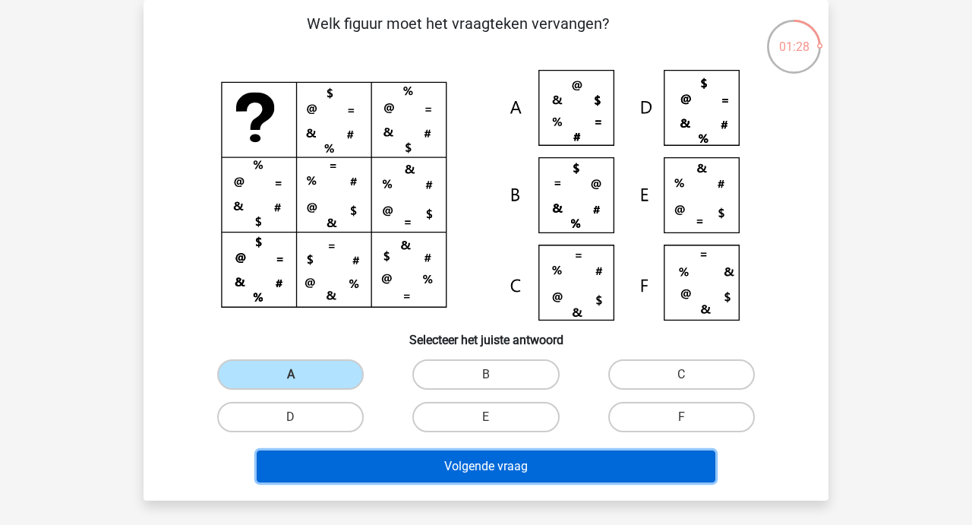
click at [505, 461] on button "Volgende vraag" at bounding box center [486, 466] width 459 height 32
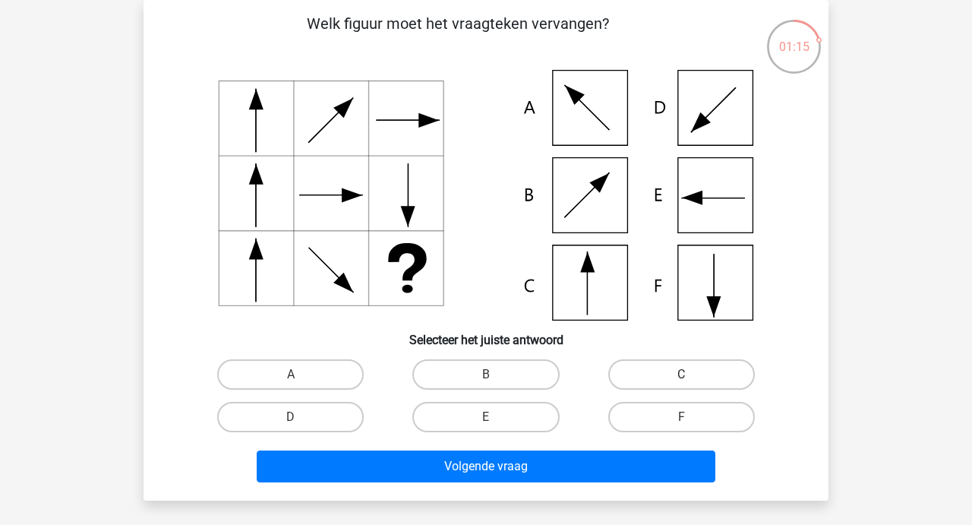
click at [628, 371] on label "C" at bounding box center [681, 374] width 147 height 30
click at [681, 374] on input "C" at bounding box center [686, 379] width 10 height 10
radio input "true"
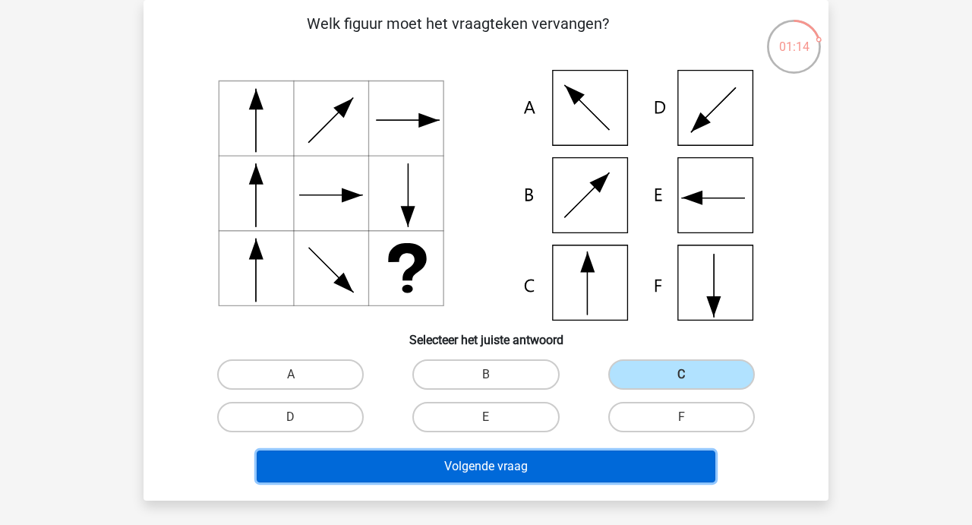
click at [489, 464] on button "Volgende vraag" at bounding box center [486, 466] width 459 height 32
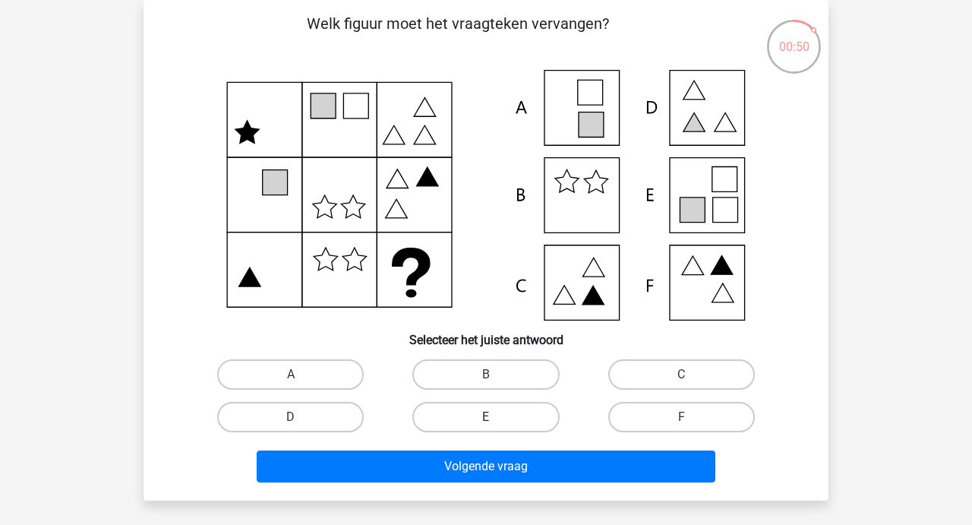
click at [502, 427] on label "E" at bounding box center [485, 417] width 147 height 30
click at [496, 427] on input "E" at bounding box center [491, 422] width 10 height 10
radio input "true"
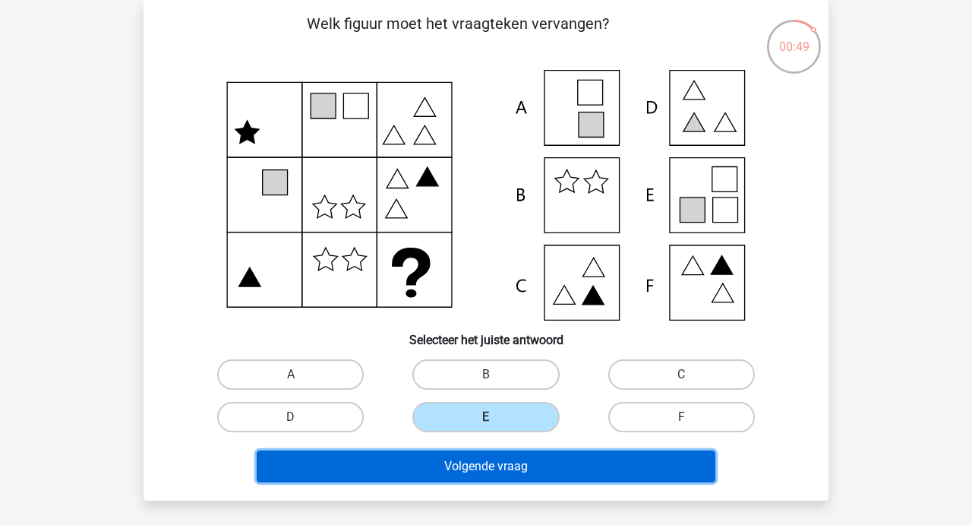
click at [486, 466] on button "Volgende vraag" at bounding box center [486, 466] width 459 height 32
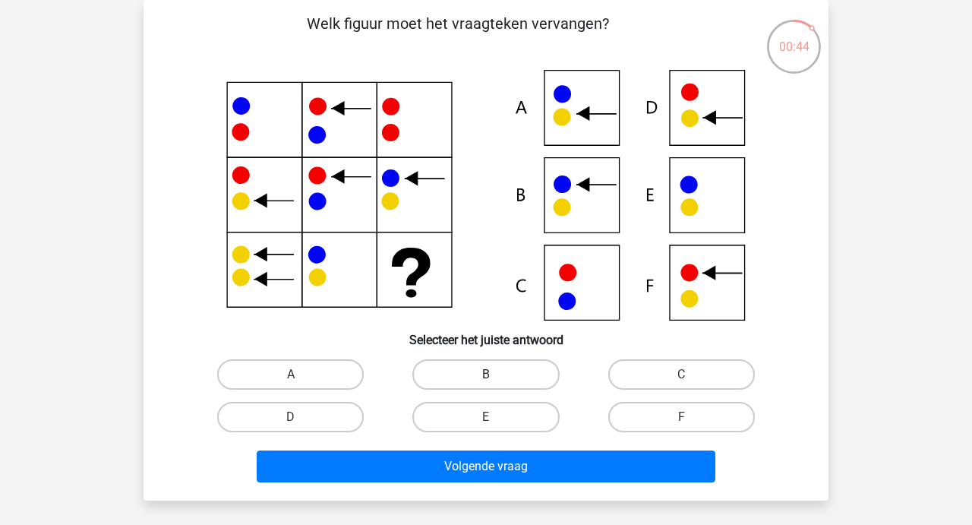
click at [491, 365] on label "B" at bounding box center [485, 374] width 147 height 30
click at [491, 374] on input "B" at bounding box center [491, 379] width 10 height 10
radio input "true"
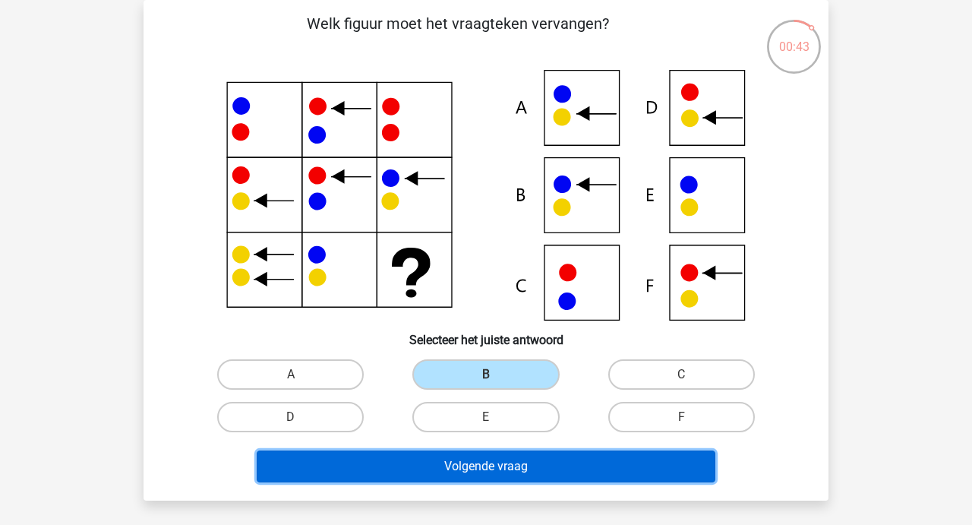
click at [452, 462] on button "Volgende vraag" at bounding box center [486, 466] width 459 height 32
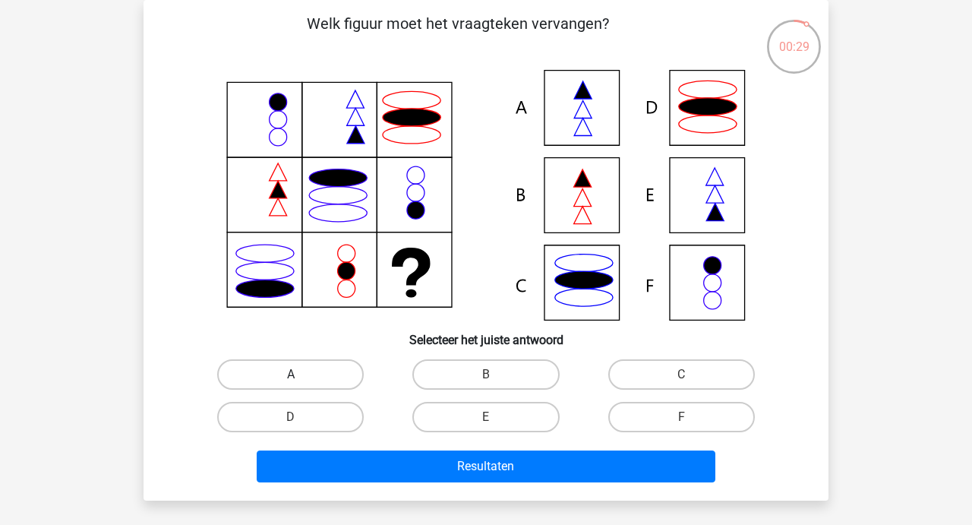
click at [280, 369] on label "A" at bounding box center [290, 374] width 147 height 30
click at [291, 374] on input "A" at bounding box center [296, 379] width 10 height 10
radio input "true"
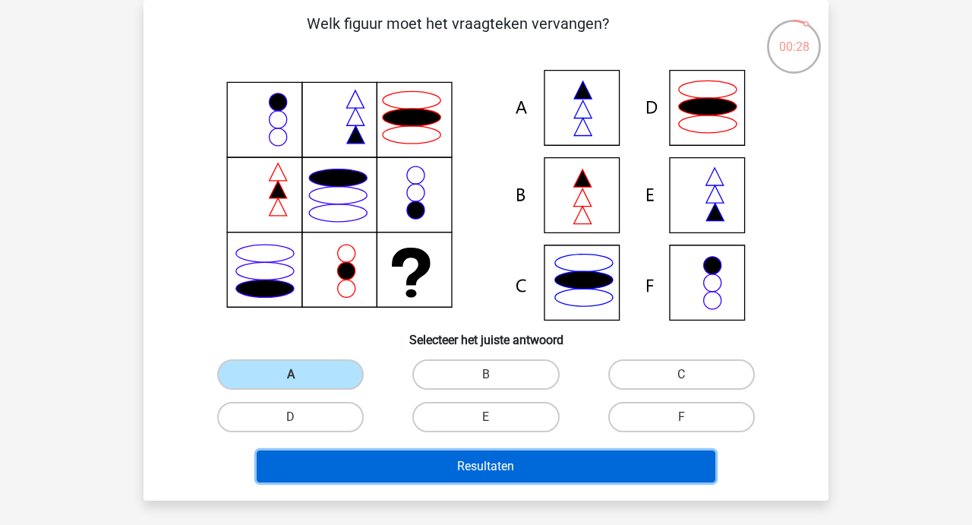
click at [506, 452] on button "Resultaten" at bounding box center [486, 466] width 459 height 32
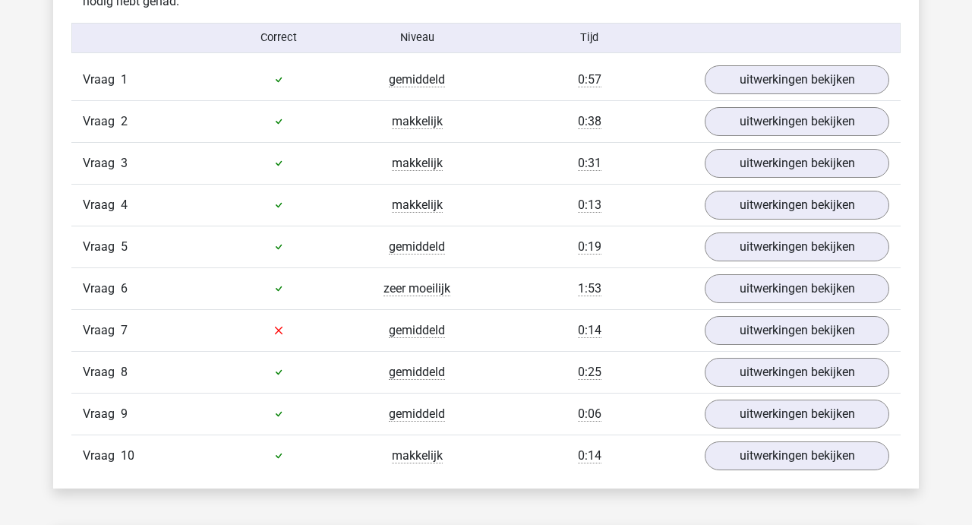
scroll to position [995, 0]
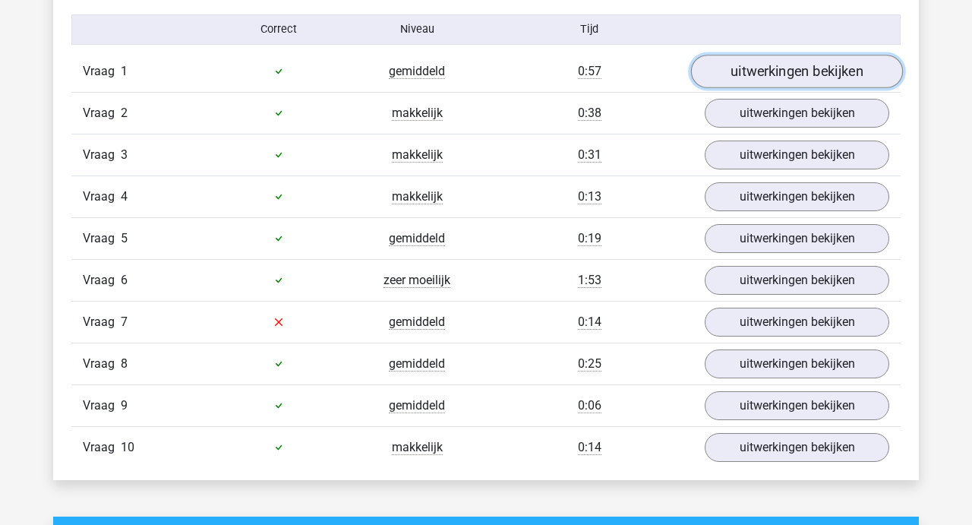
click at [785, 79] on link "uitwerkingen bekijken" at bounding box center [797, 71] width 212 height 33
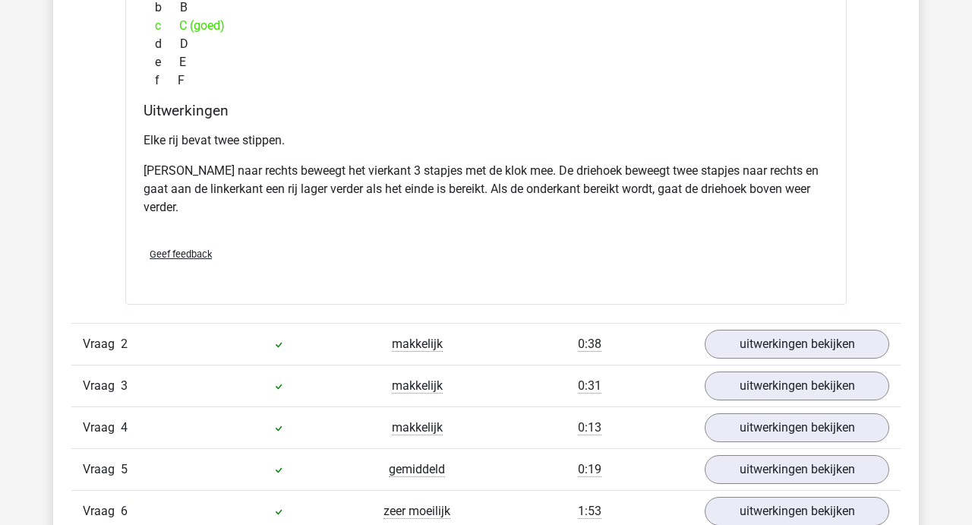
scroll to position [1427, 0]
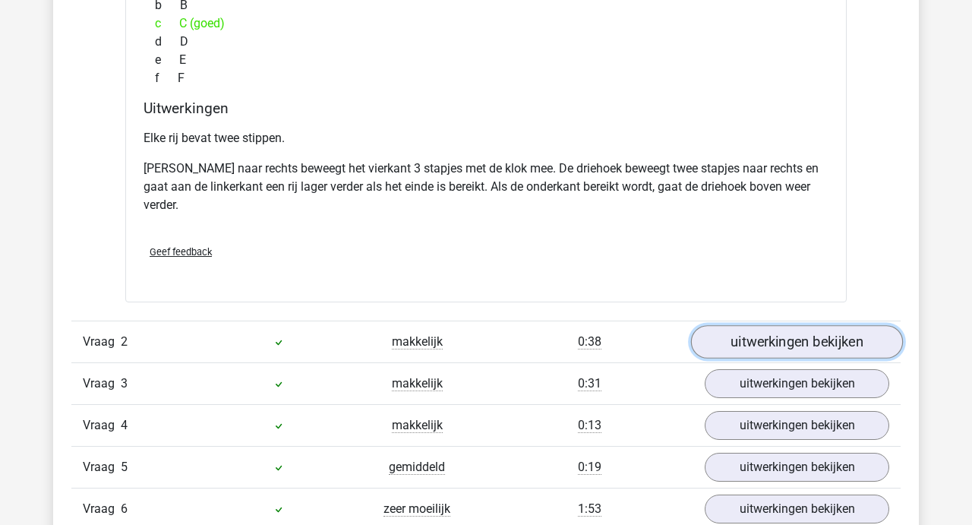
click at [774, 338] on link "uitwerkingen bekijken" at bounding box center [797, 341] width 212 height 33
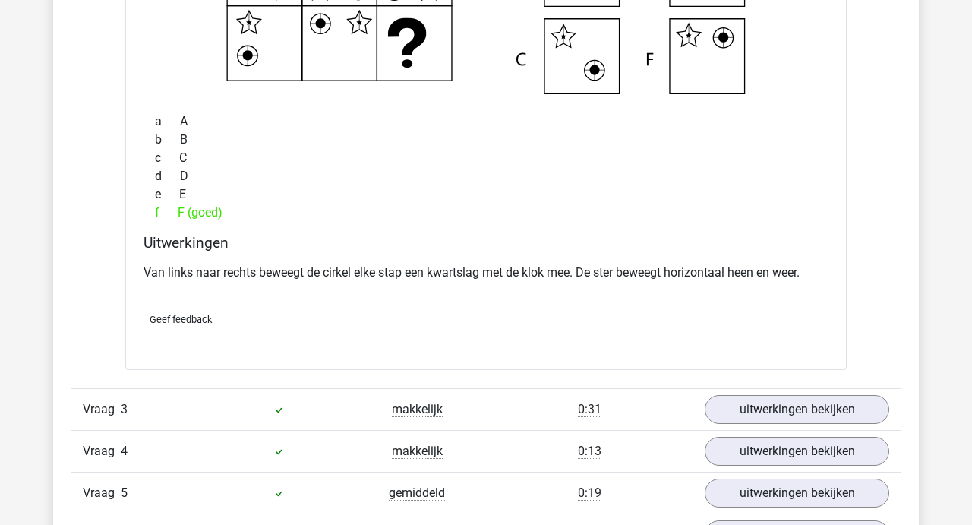
scroll to position [1998, 0]
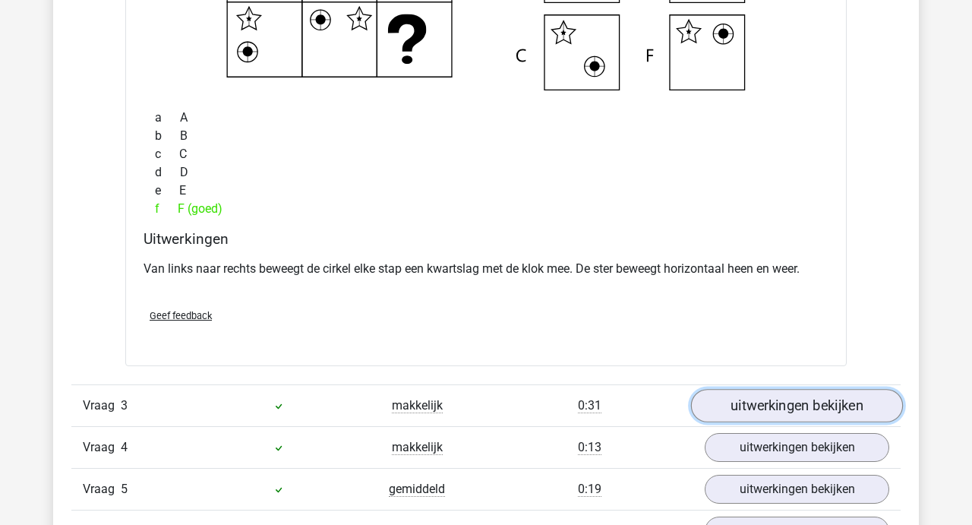
click at [794, 399] on link "uitwerkingen bekijken" at bounding box center [797, 405] width 212 height 33
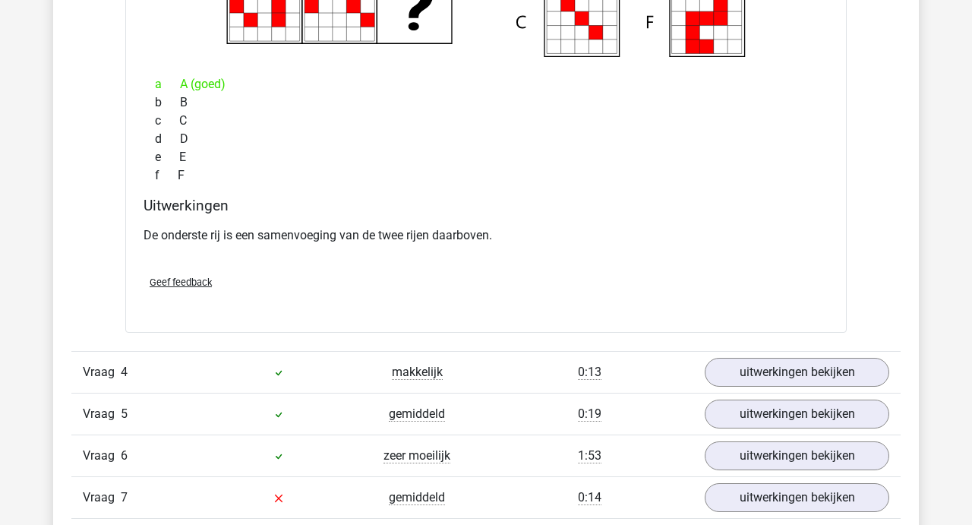
scroll to position [2670, 0]
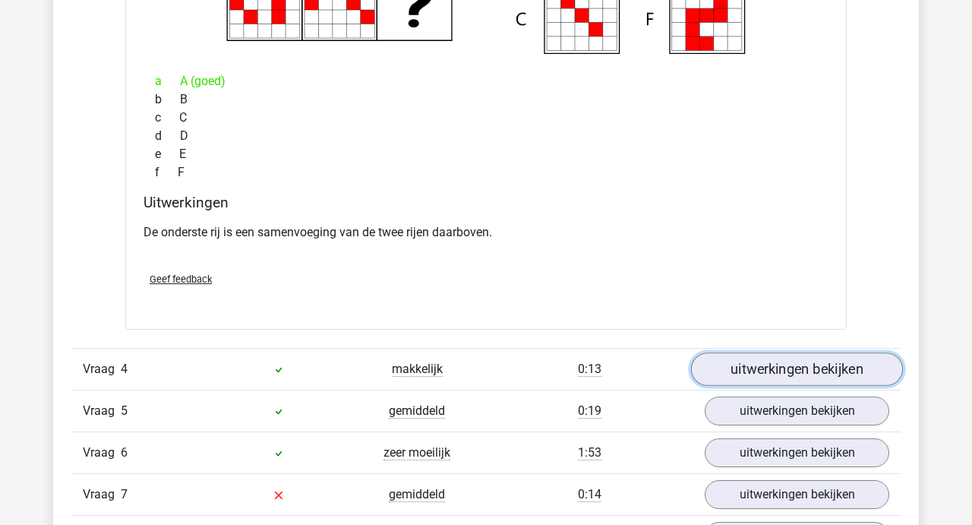
click at [794, 378] on link "uitwerkingen bekijken" at bounding box center [797, 368] width 212 height 33
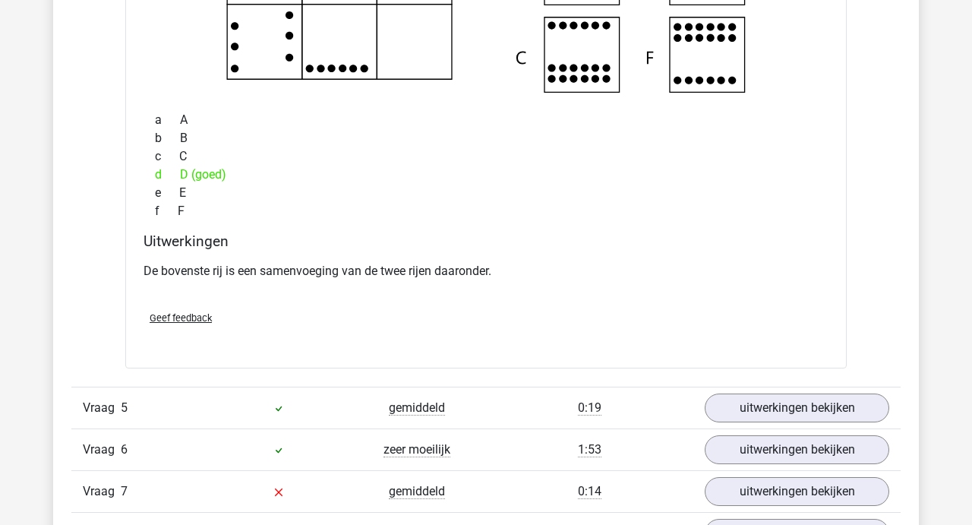
scroll to position [3284, 0]
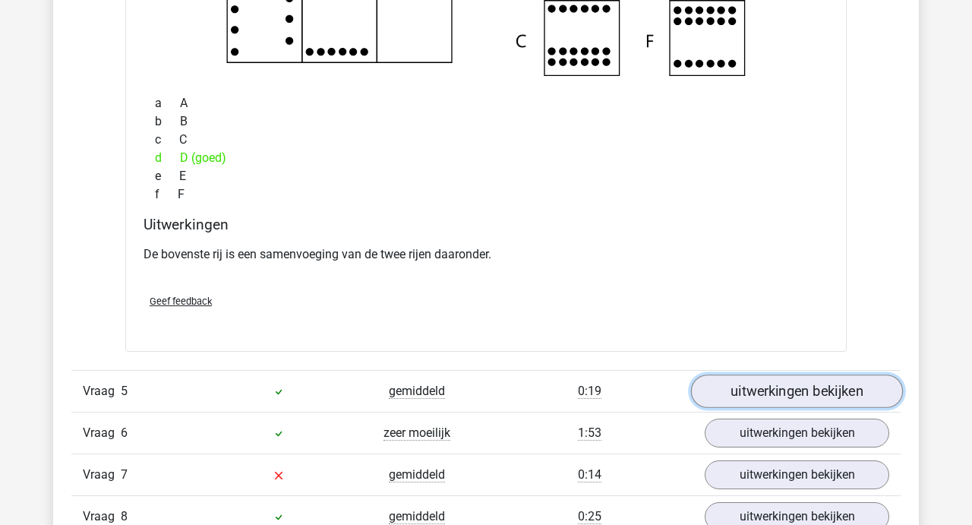
click at [792, 393] on link "uitwerkingen bekijken" at bounding box center [797, 391] width 212 height 33
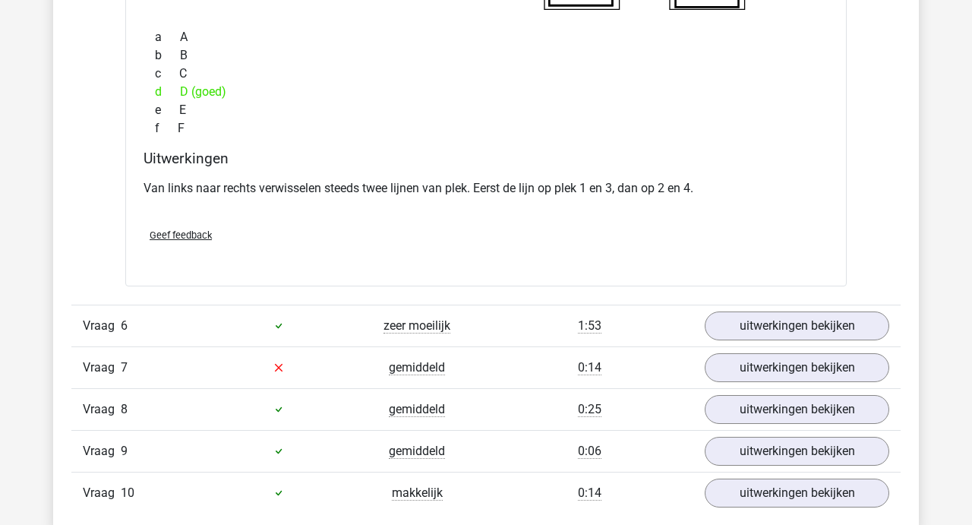
scroll to position [4000, 0]
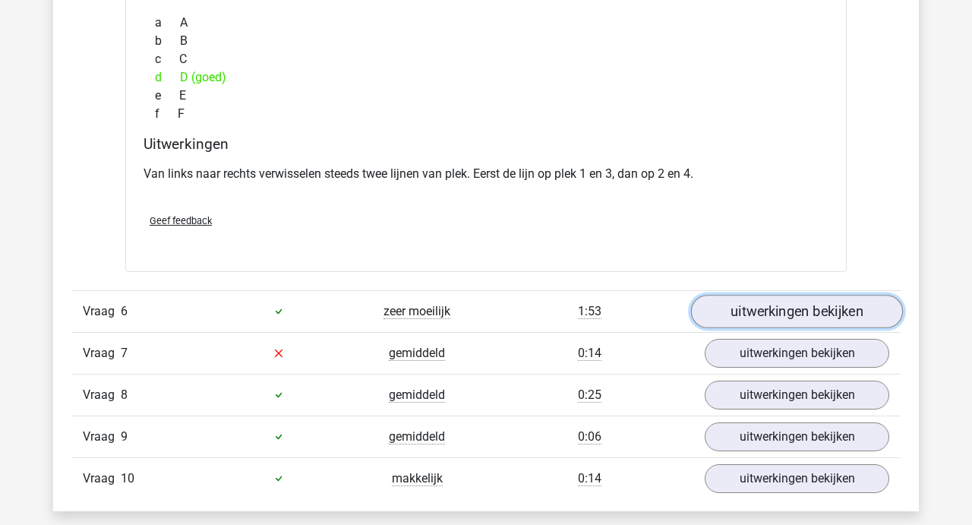
click at [787, 319] on link "uitwerkingen bekijken" at bounding box center [797, 311] width 212 height 33
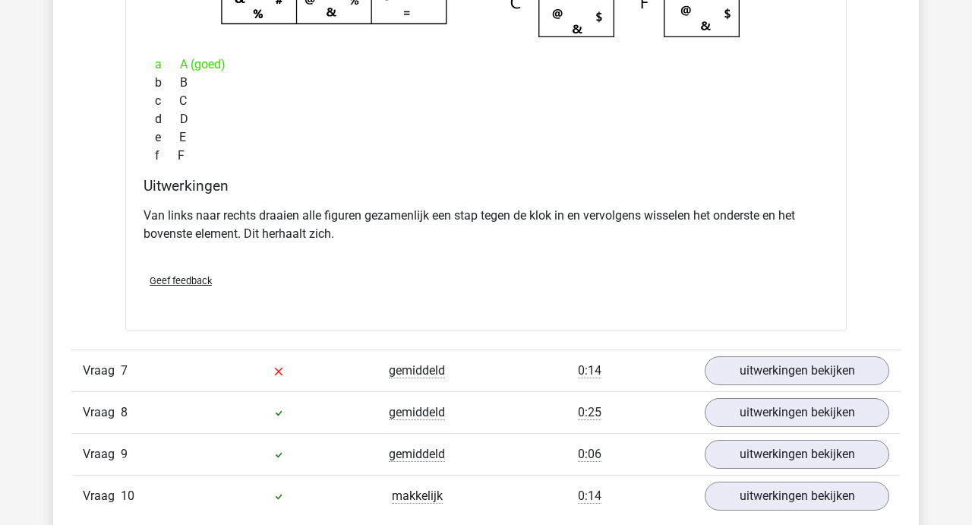
scroll to position [4625, 0]
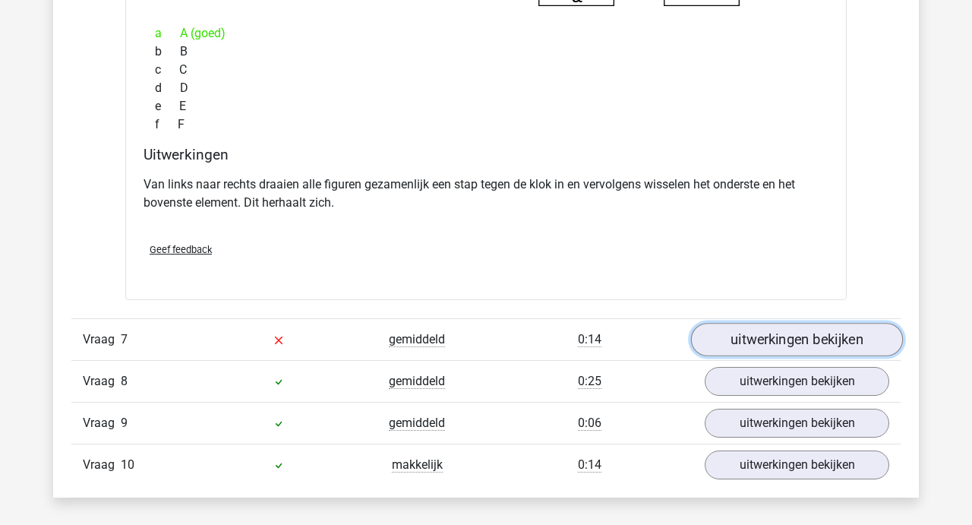
click at [785, 333] on link "uitwerkingen bekijken" at bounding box center [797, 339] width 212 height 33
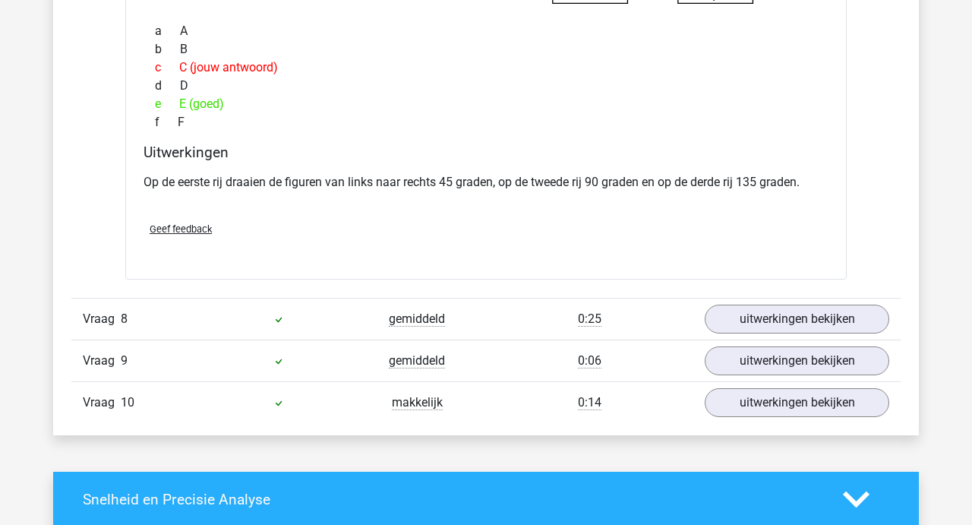
scroll to position [5283, 0]
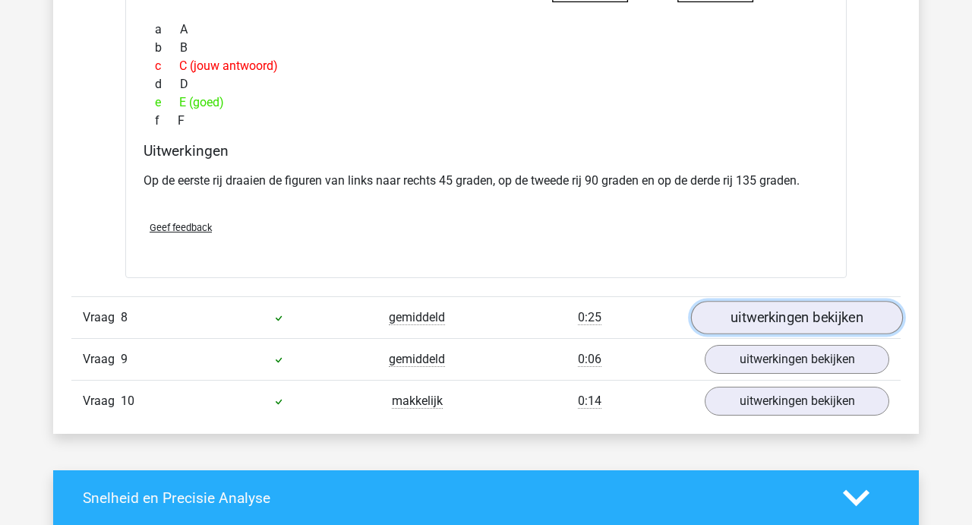
click at [785, 314] on link "uitwerkingen bekijken" at bounding box center [797, 317] width 212 height 33
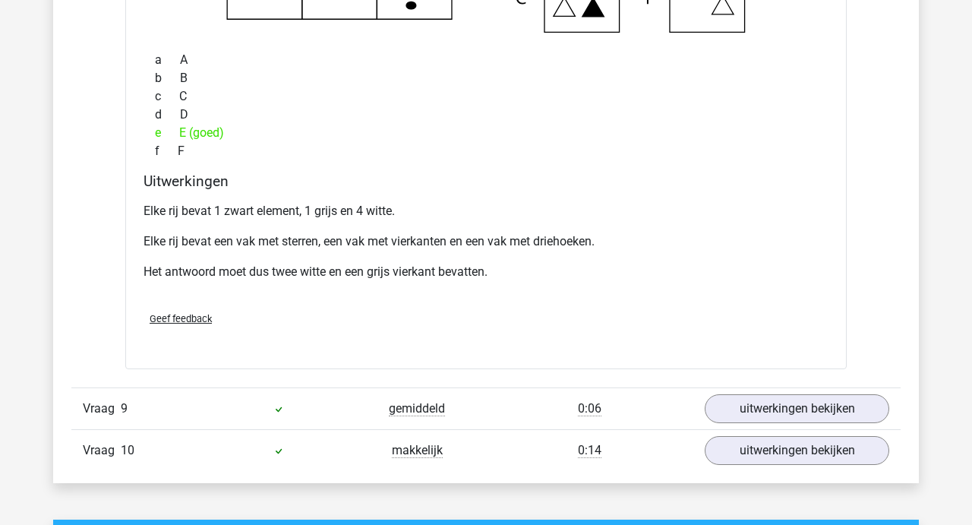
scroll to position [5889, 0]
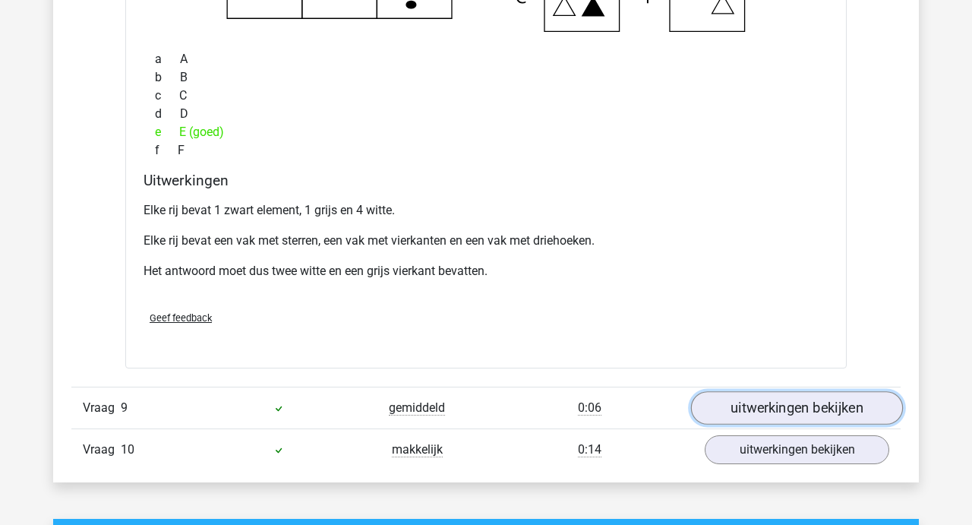
click at [784, 395] on link "uitwerkingen bekijken" at bounding box center [797, 407] width 212 height 33
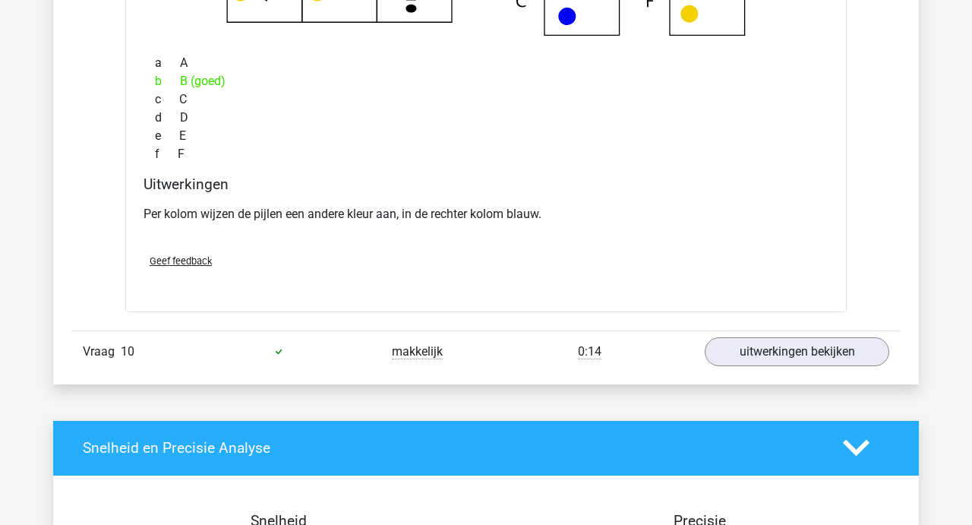
scroll to position [6600, 0]
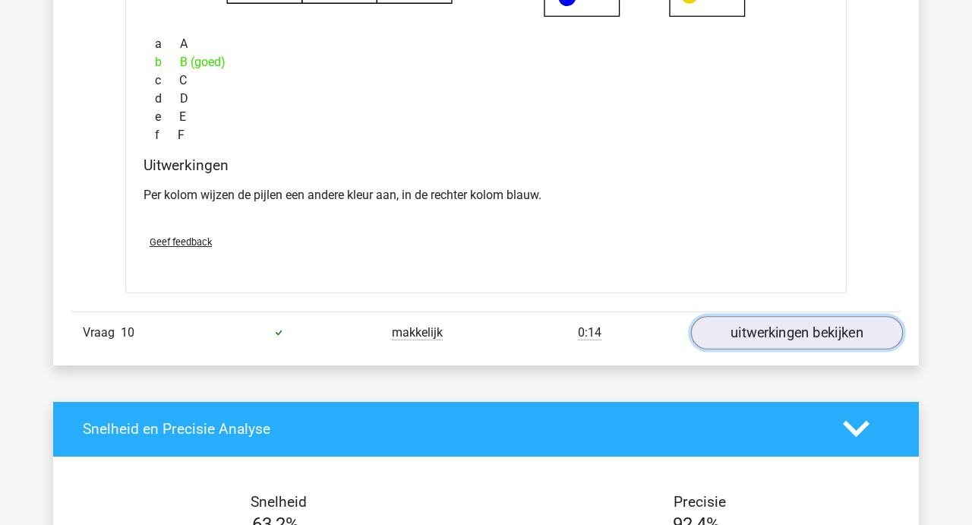
click at [790, 340] on link "uitwerkingen bekijken" at bounding box center [797, 332] width 212 height 33
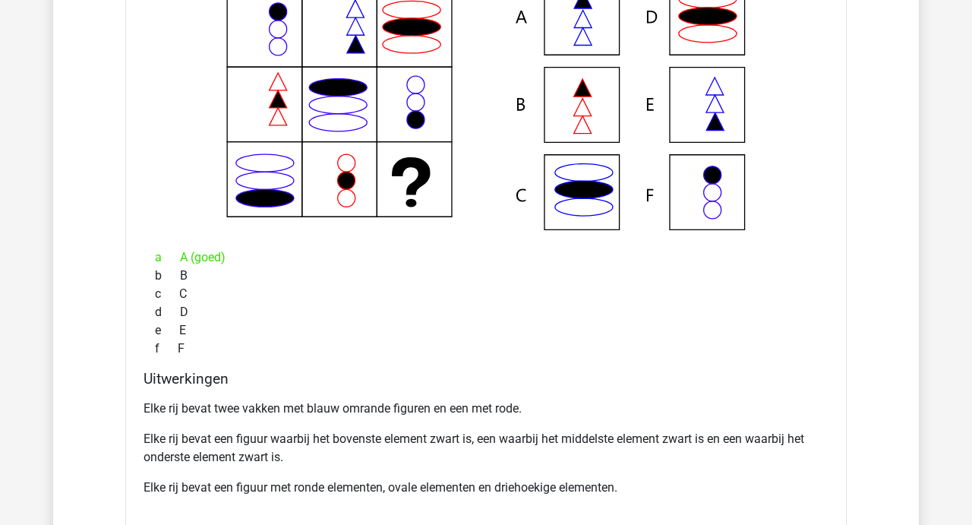
scroll to position [7042, 0]
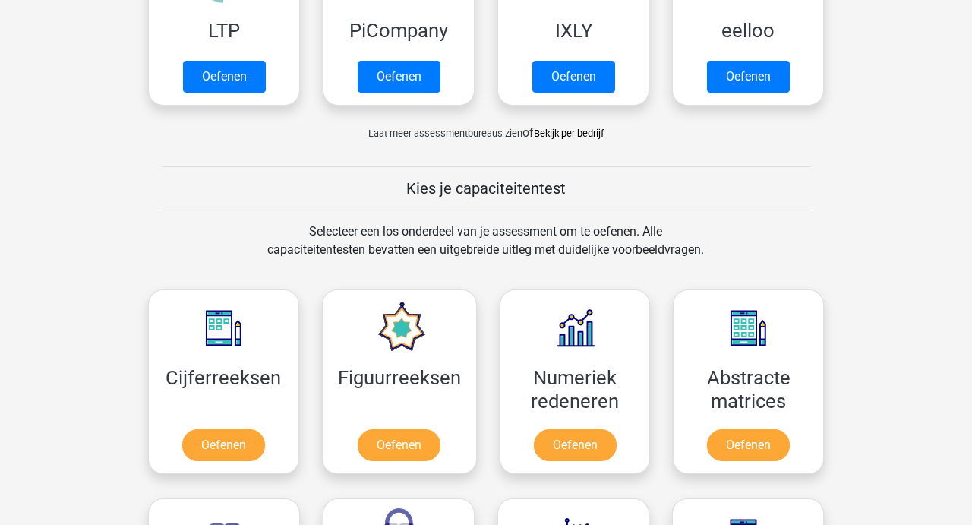
scroll to position [424, 0]
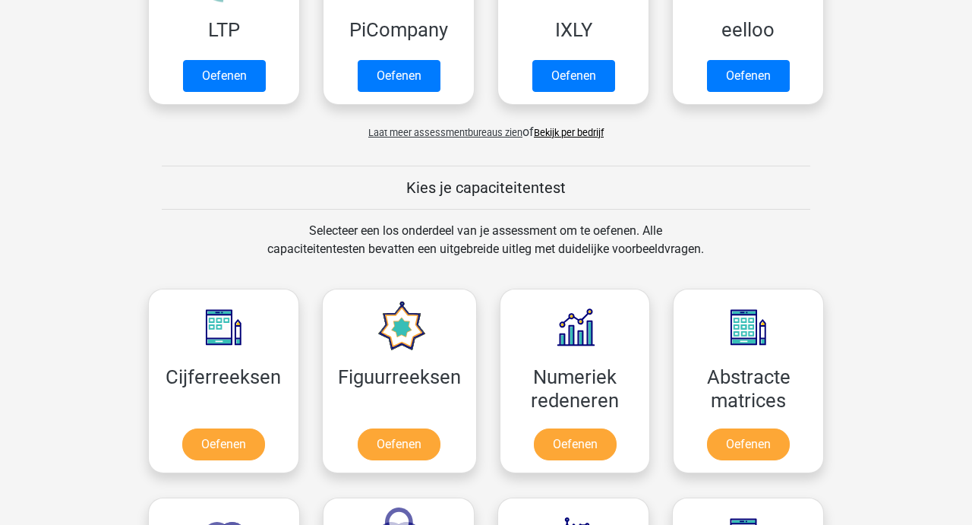
click at [582, 134] on link "Bekijk per bedrijf" at bounding box center [569, 132] width 70 height 11
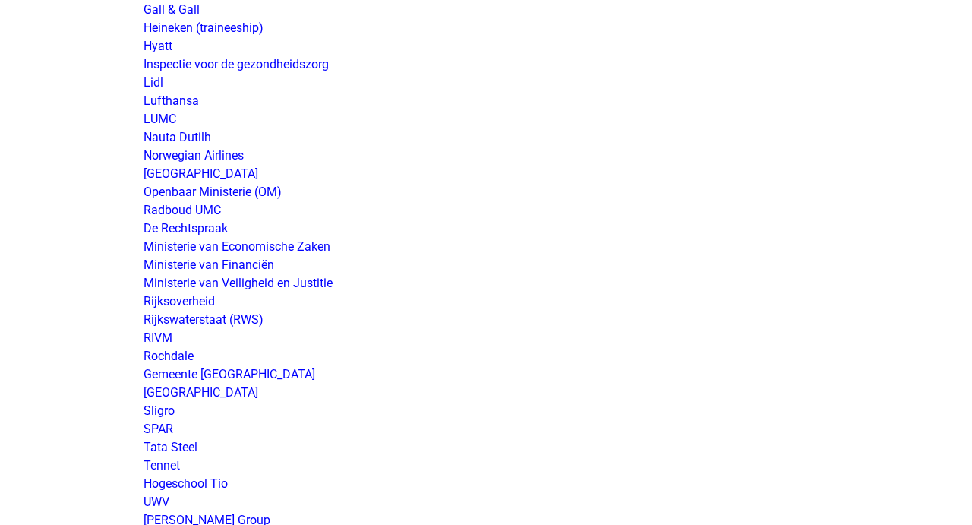
scroll to position [2725, 0]
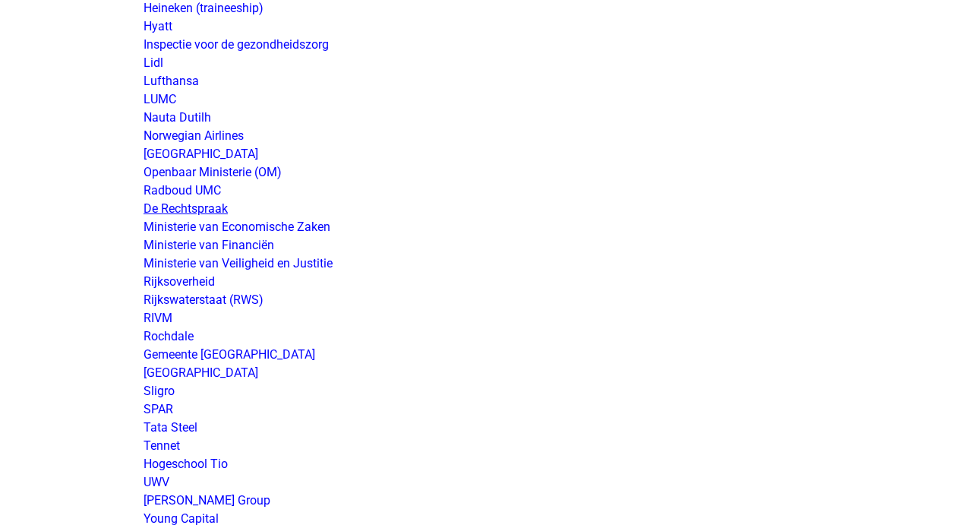
click at [194, 206] on link "De Rechtspraak" at bounding box center [185, 208] width 84 height 14
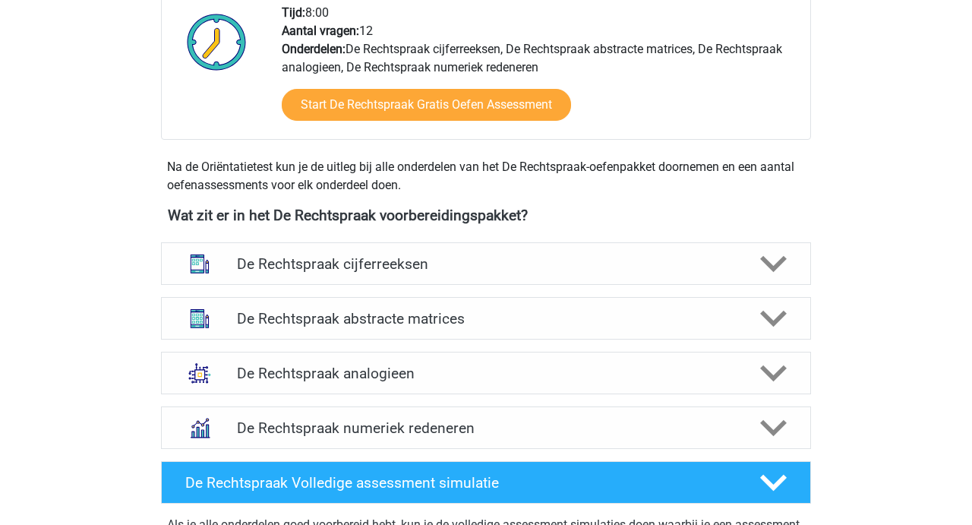
scroll to position [574, 0]
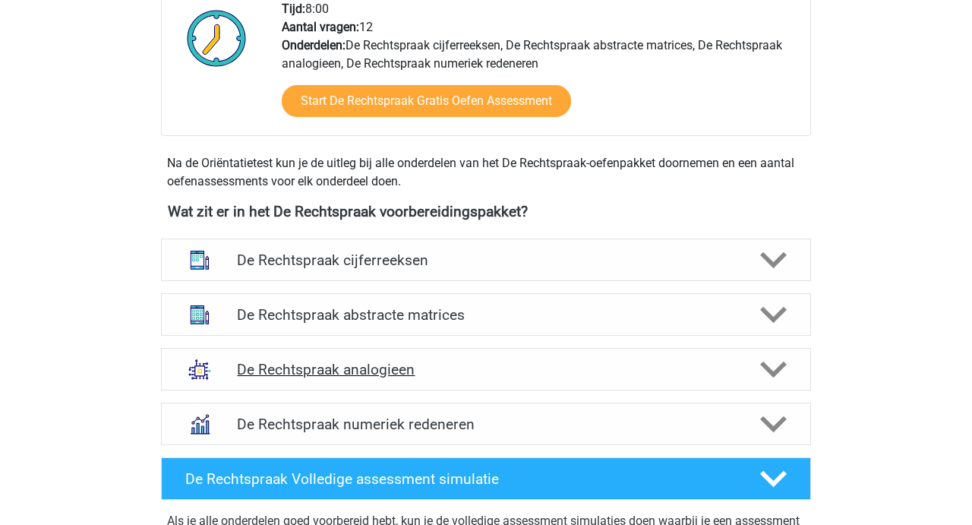
click at [389, 371] on h4 "De Rechtspraak analogieen" at bounding box center [485, 369] width 497 height 17
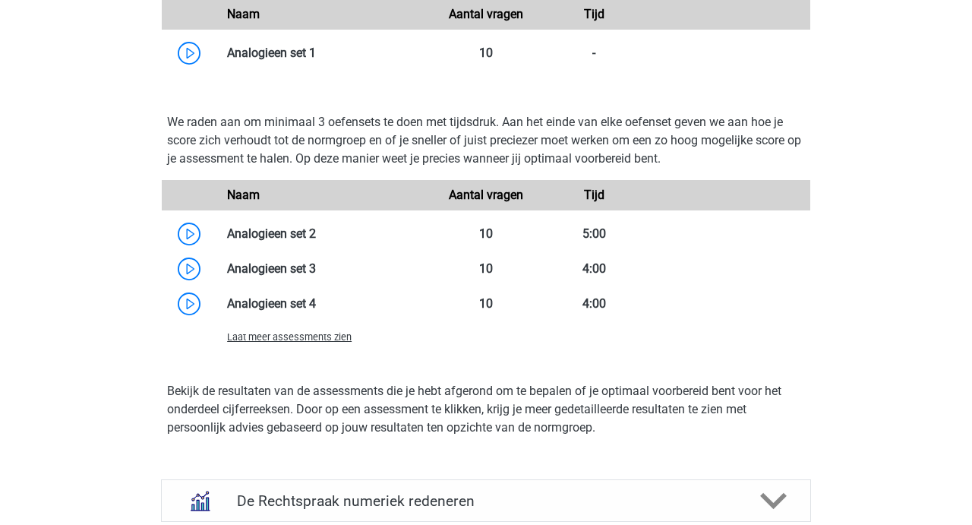
scroll to position [1484, 0]
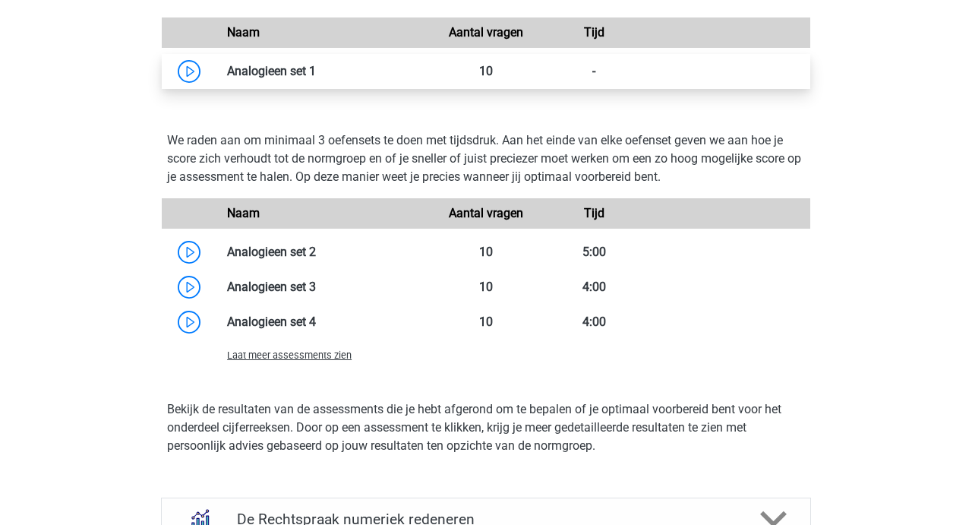
click at [316, 71] on link at bounding box center [316, 71] width 0 height 14
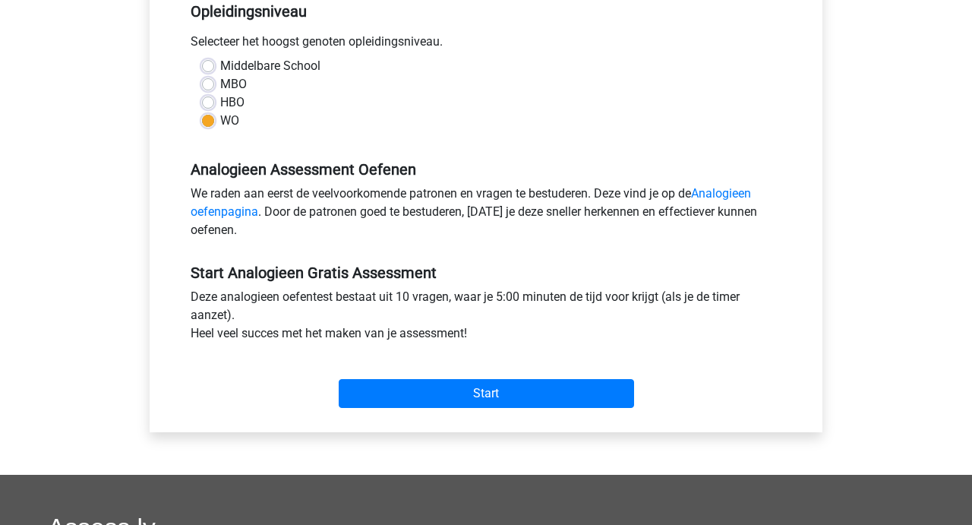
scroll to position [325, 0]
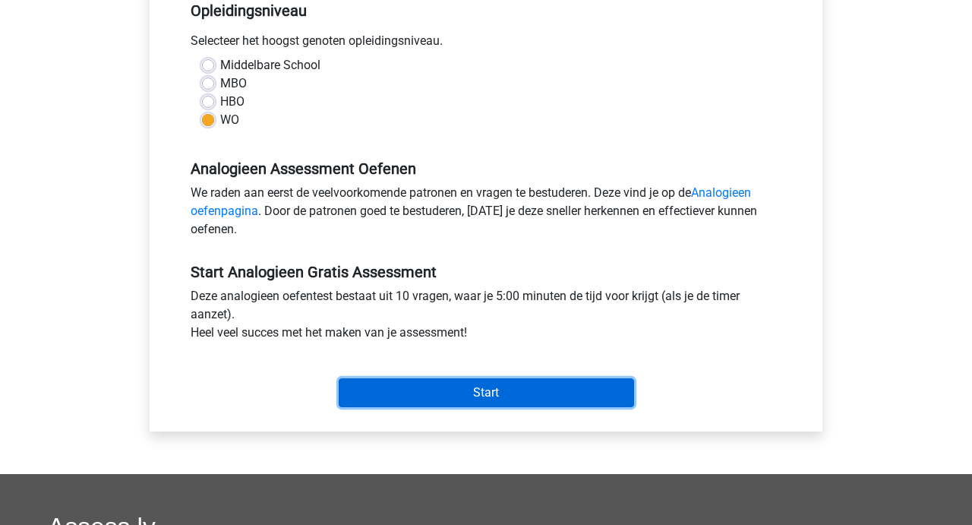
click at [469, 406] on input "Start" at bounding box center [486, 392] width 295 height 29
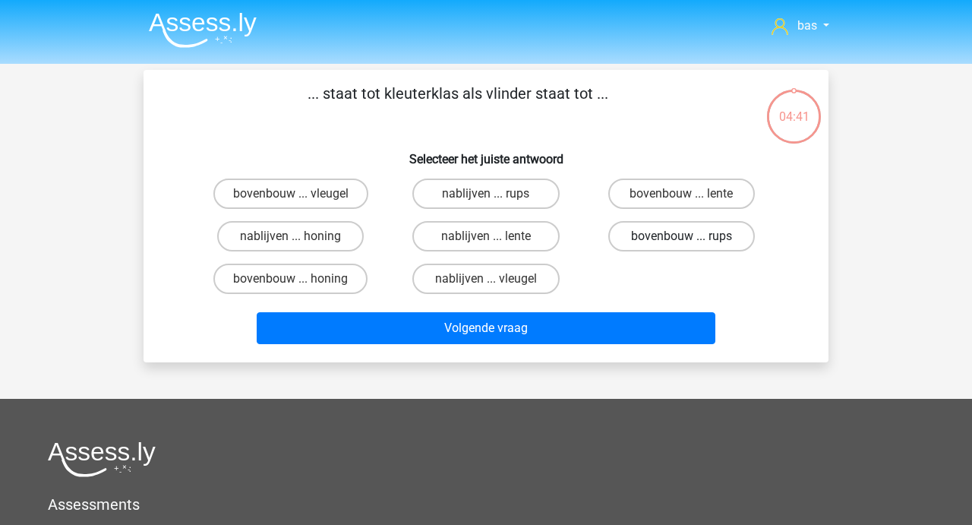
click at [659, 238] on label "bovenbouw ... rups" at bounding box center [681, 236] width 147 height 30
click at [681, 238] on input "bovenbouw ... rups" at bounding box center [686, 241] width 10 height 10
radio input "true"
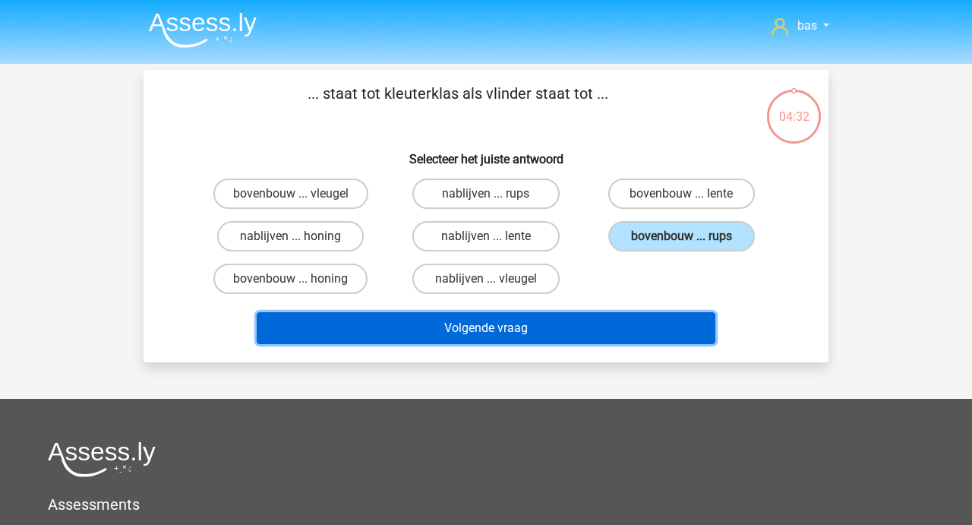
click at [451, 326] on button "Volgende vraag" at bounding box center [486, 328] width 459 height 32
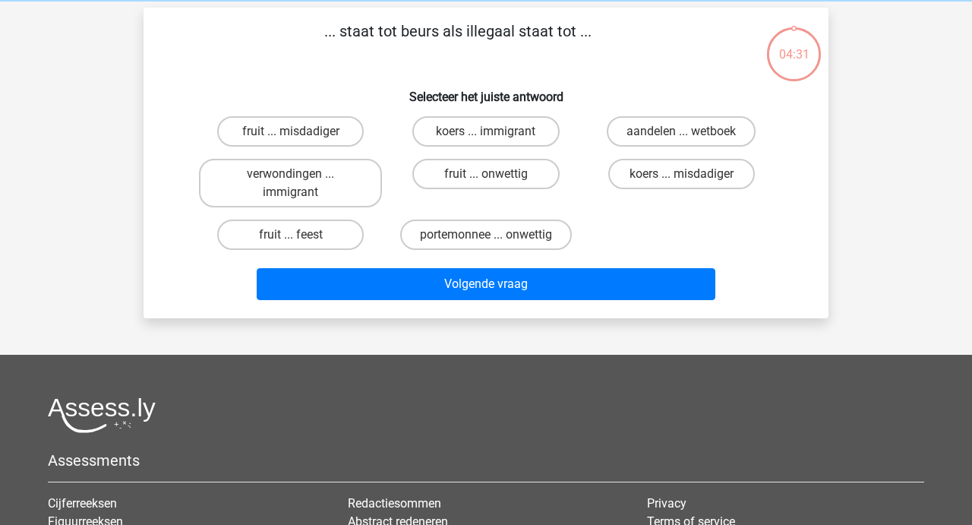
scroll to position [70, 0]
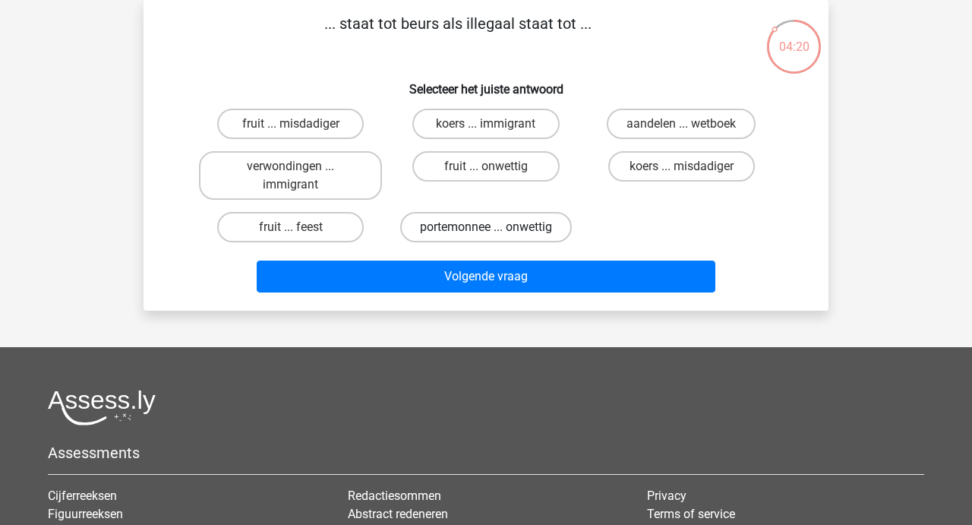
click at [502, 225] on label "portemonnee ... onwettig" at bounding box center [486, 227] width 172 height 30
click at [496, 227] on input "portemonnee ... onwettig" at bounding box center [491, 232] width 10 height 10
radio input "true"
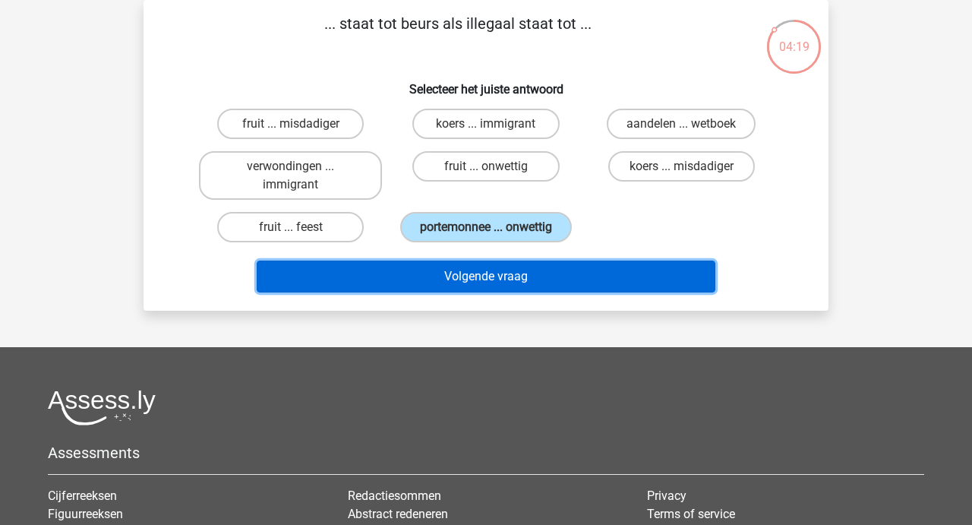
click at [491, 276] on button "Volgende vraag" at bounding box center [486, 276] width 459 height 32
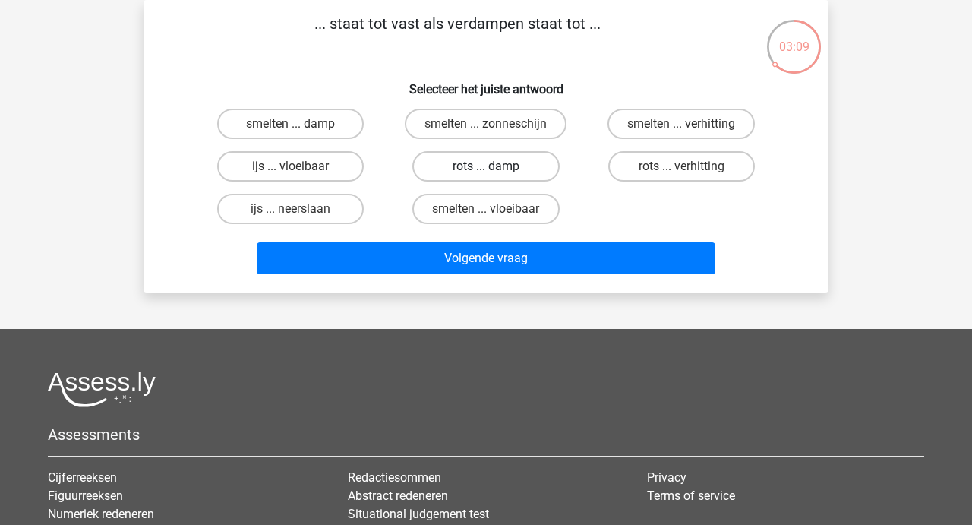
click at [470, 165] on label "rots ... damp" at bounding box center [485, 166] width 147 height 30
click at [486, 166] on input "rots ... damp" at bounding box center [491, 171] width 10 height 10
radio input "true"
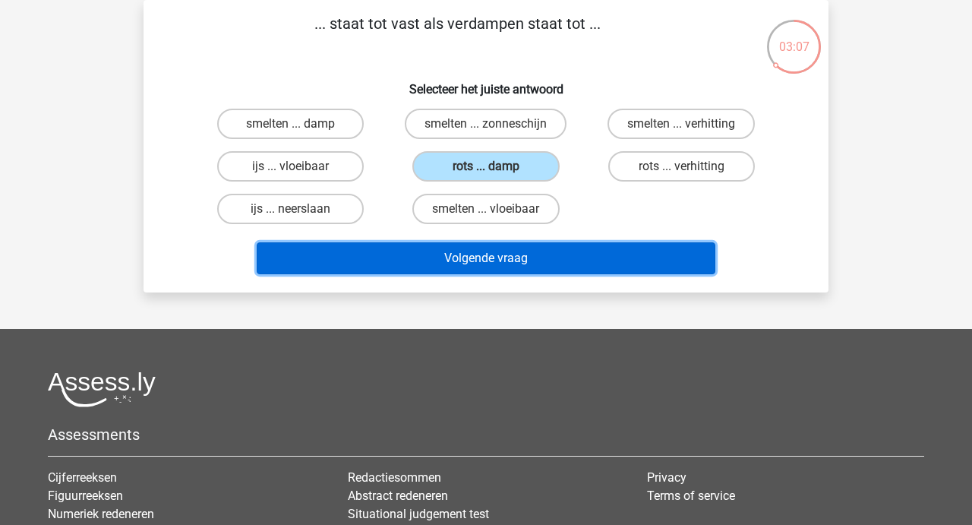
click at [456, 257] on button "Volgende vraag" at bounding box center [486, 258] width 459 height 32
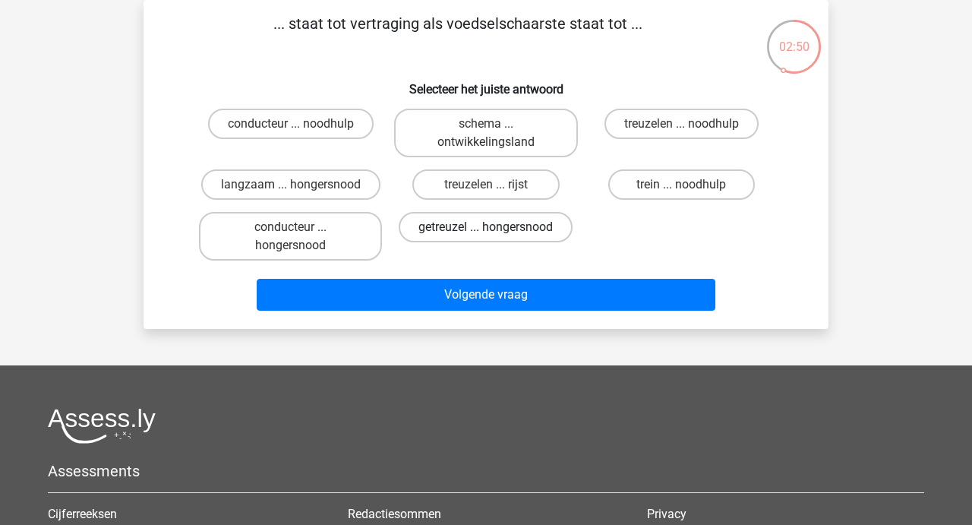
click at [468, 232] on label "getreuzel ... hongersnood" at bounding box center [486, 227] width 174 height 30
click at [486, 232] on input "getreuzel ... hongersnood" at bounding box center [491, 232] width 10 height 10
radio input "true"
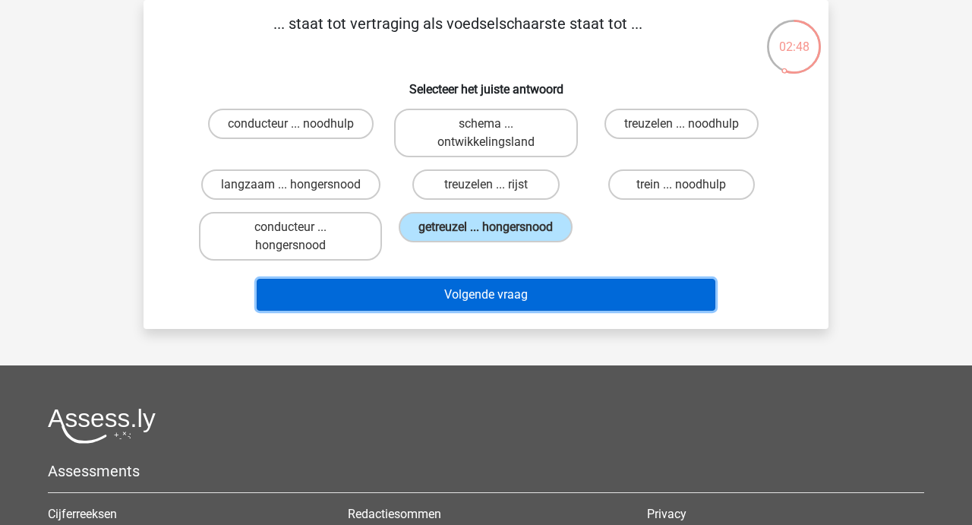
click at [468, 282] on button "Volgende vraag" at bounding box center [486, 295] width 459 height 32
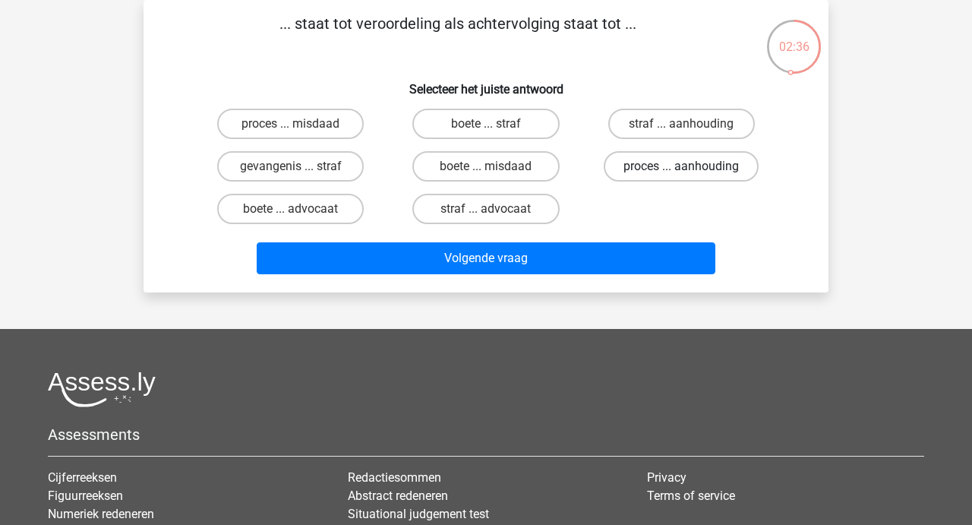
click at [645, 163] on label "proces ... aanhouding" at bounding box center [681, 166] width 155 height 30
click at [681, 166] on input "proces ... aanhouding" at bounding box center [686, 171] width 10 height 10
radio input "true"
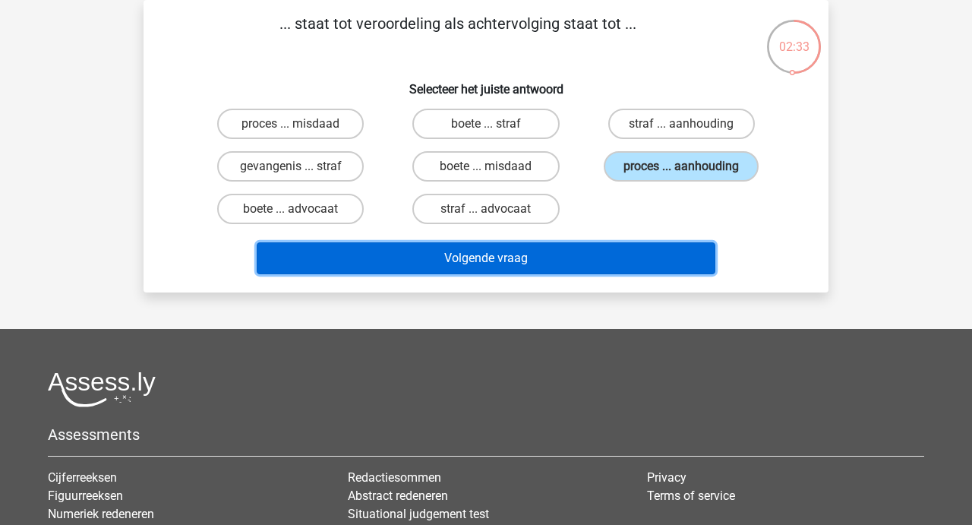
click at [485, 257] on button "Volgende vraag" at bounding box center [486, 258] width 459 height 32
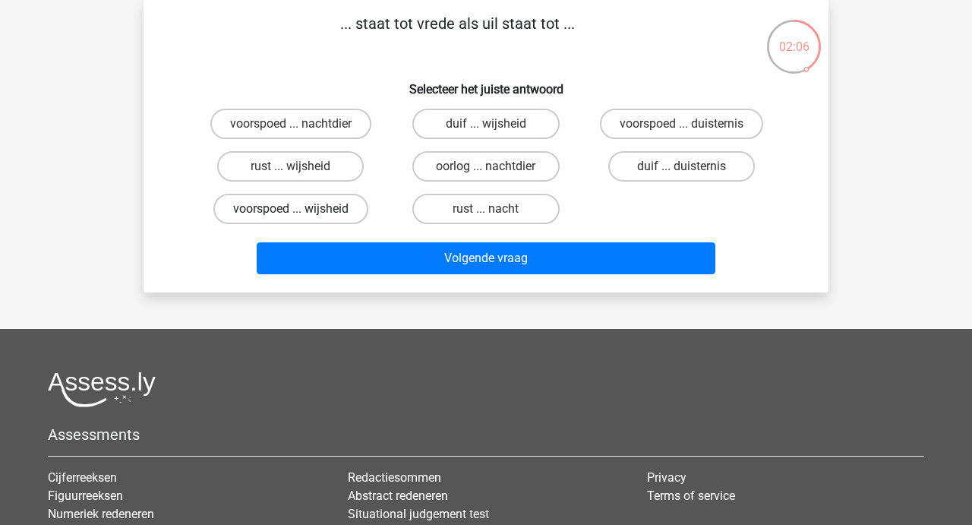
click at [328, 209] on label "voorspoed ... wijsheid" at bounding box center [290, 209] width 155 height 30
click at [301, 209] on input "voorspoed ... wijsheid" at bounding box center [296, 214] width 10 height 10
radio input "true"
click at [271, 172] on label "rust ... wijsheid" at bounding box center [290, 166] width 147 height 30
click at [291, 172] on input "rust ... wijsheid" at bounding box center [296, 171] width 10 height 10
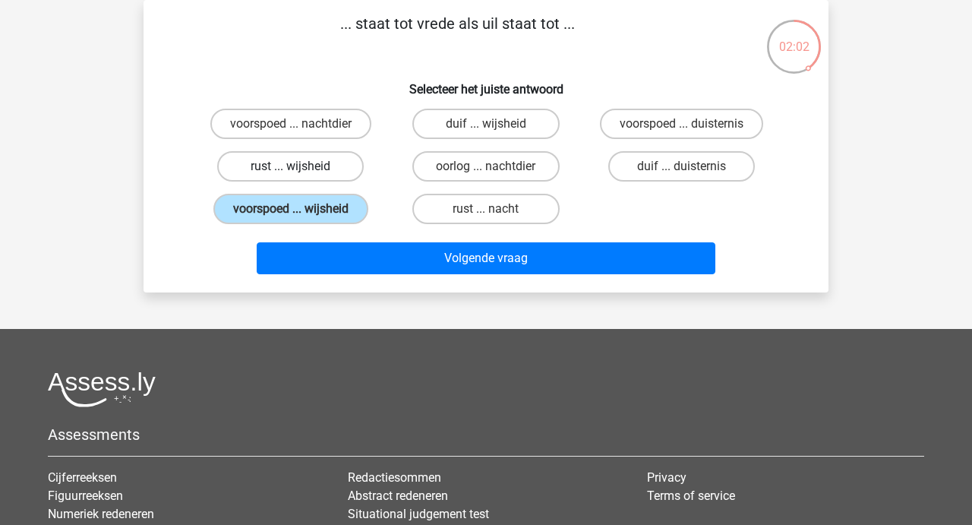
radio input "true"
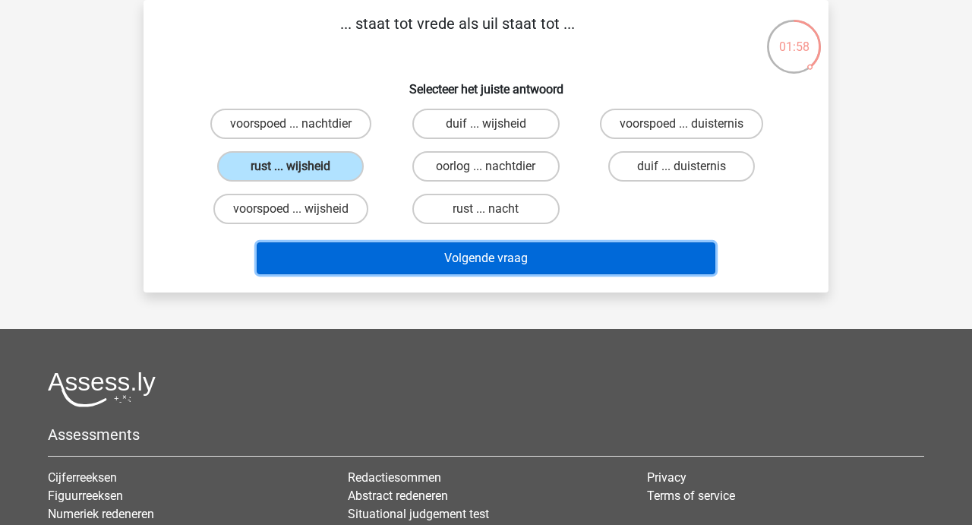
click at [478, 265] on button "Volgende vraag" at bounding box center [486, 258] width 459 height 32
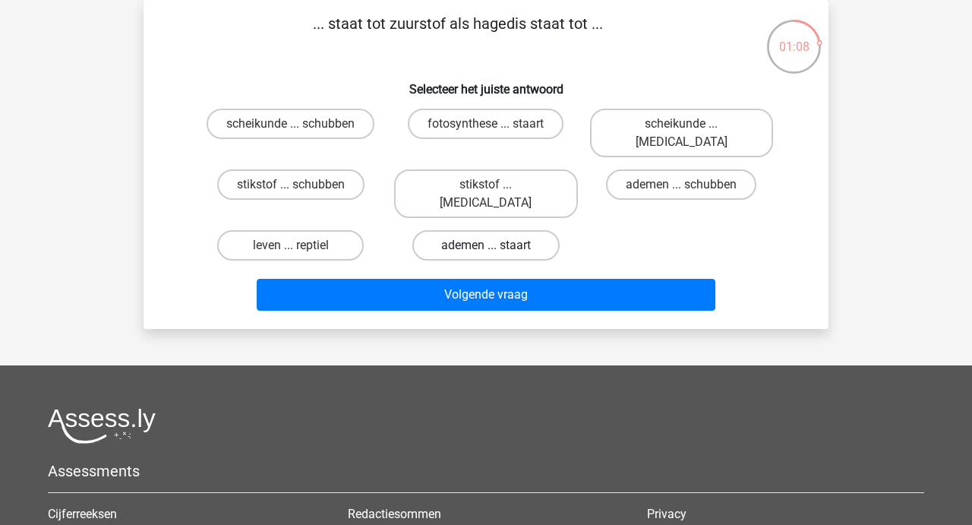
click at [501, 230] on label "ademen ... staart" at bounding box center [485, 245] width 147 height 30
click at [496, 245] on input "ademen ... staart" at bounding box center [491, 250] width 10 height 10
radio input "true"
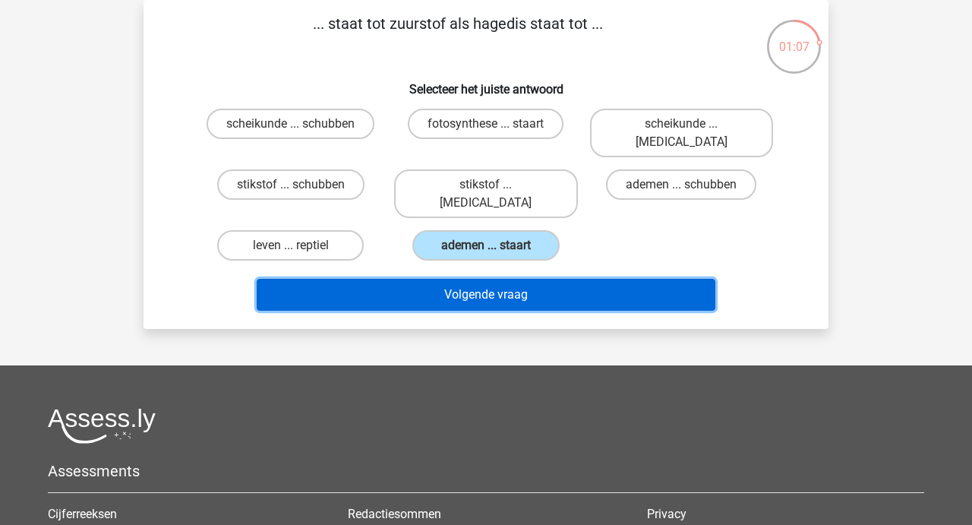
click at [482, 279] on button "Volgende vraag" at bounding box center [486, 295] width 459 height 32
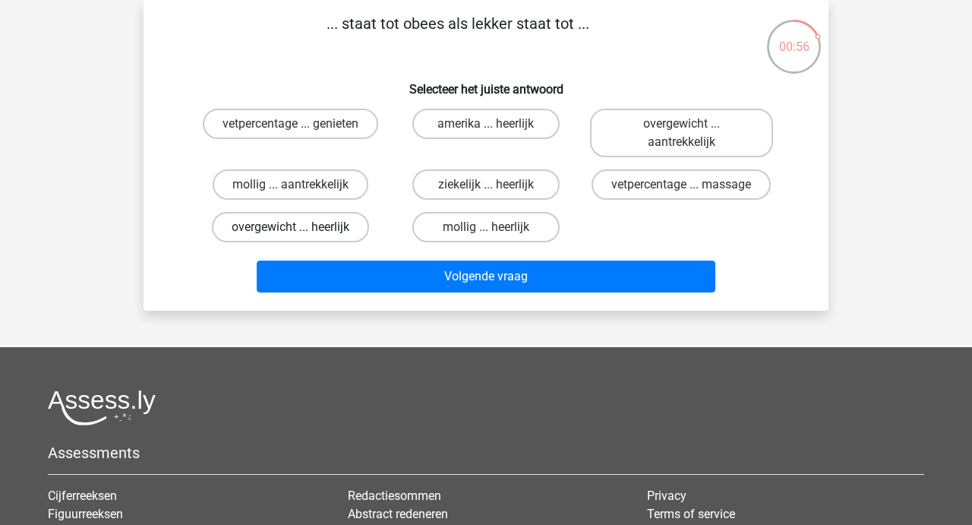
click at [278, 228] on label "overgewicht ... heerlijk" at bounding box center [290, 227] width 157 height 30
click at [291, 228] on input "overgewicht ... heerlijk" at bounding box center [296, 232] width 10 height 10
radio input "true"
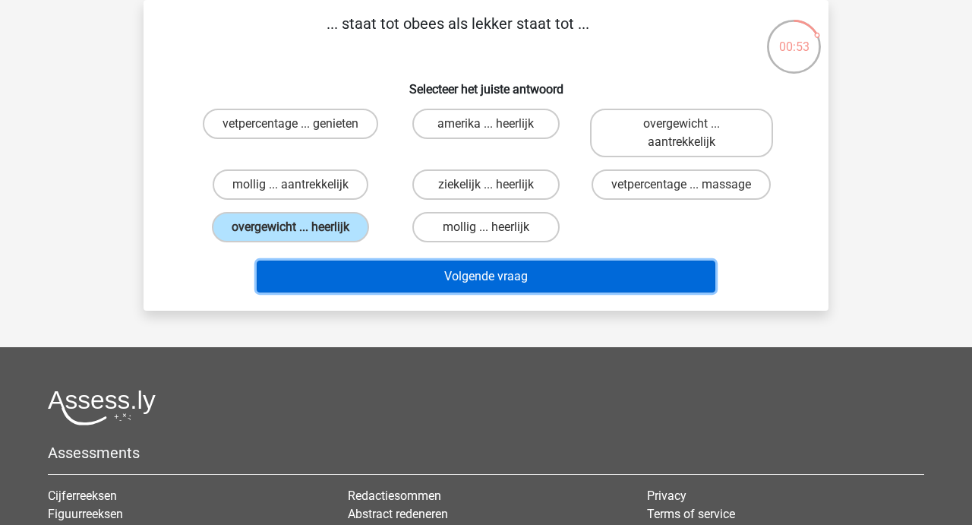
click at [475, 281] on button "Volgende vraag" at bounding box center [486, 276] width 459 height 32
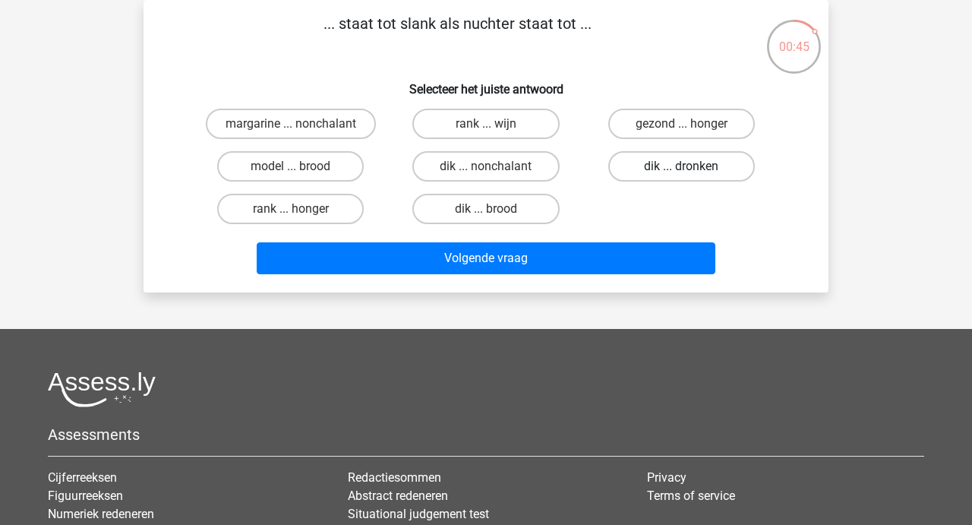
click at [673, 167] on label "dik ... dronken" at bounding box center [681, 166] width 147 height 30
click at [681, 167] on input "dik ... dronken" at bounding box center [686, 171] width 10 height 10
radio input "true"
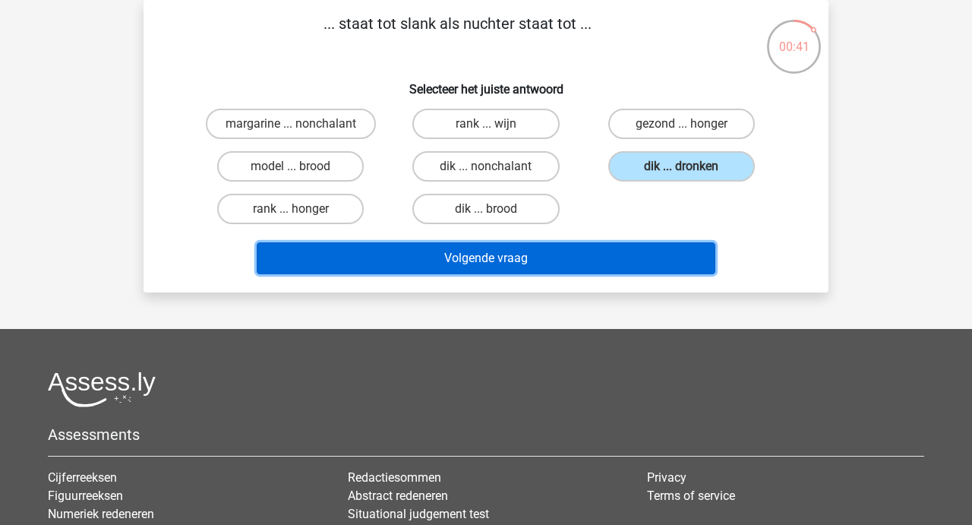
click at [496, 265] on button "Volgende vraag" at bounding box center [486, 258] width 459 height 32
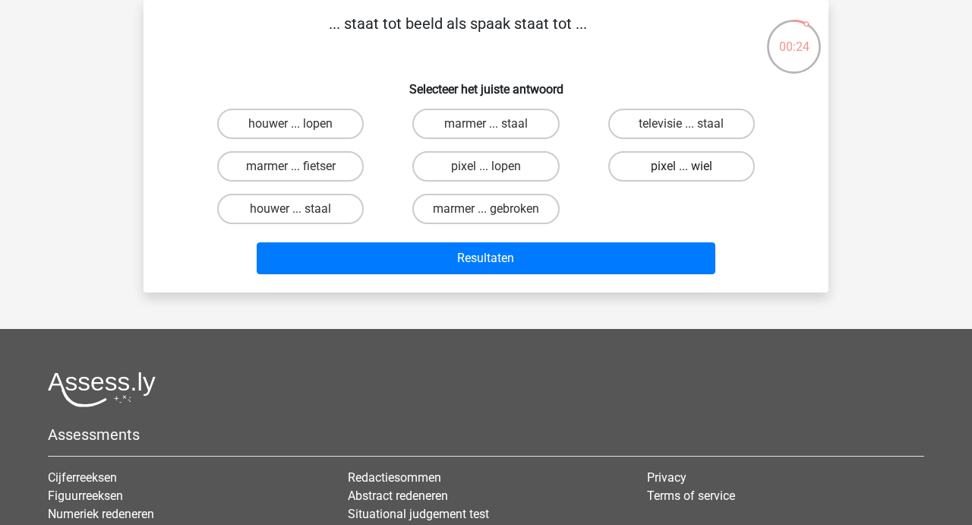
click at [667, 163] on label "pixel ... wiel" at bounding box center [681, 166] width 147 height 30
click at [681, 166] on input "pixel ... wiel" at bounding box center [686, 171] width 10 height 10
radio input "true"
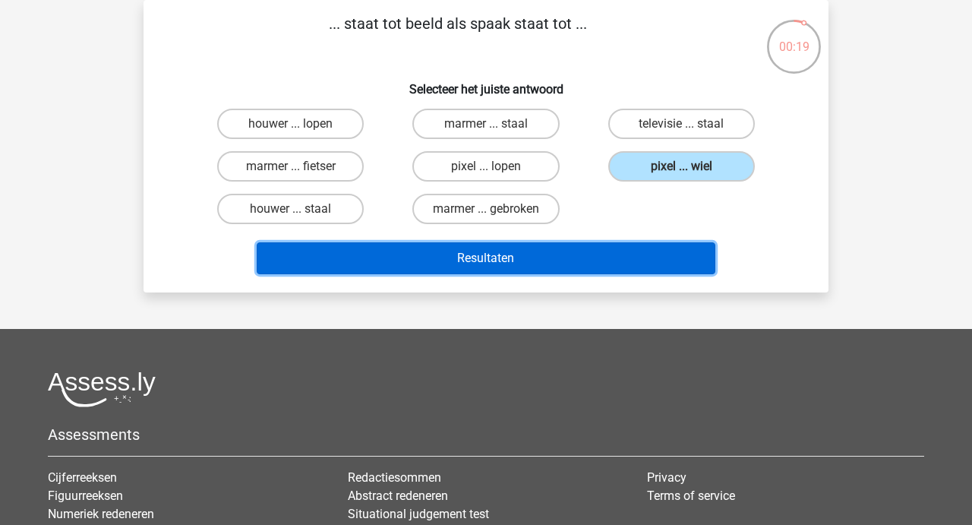
click at [470, 268] on button "Resultaten" at bounding box center [486, 258] width 459 height 32
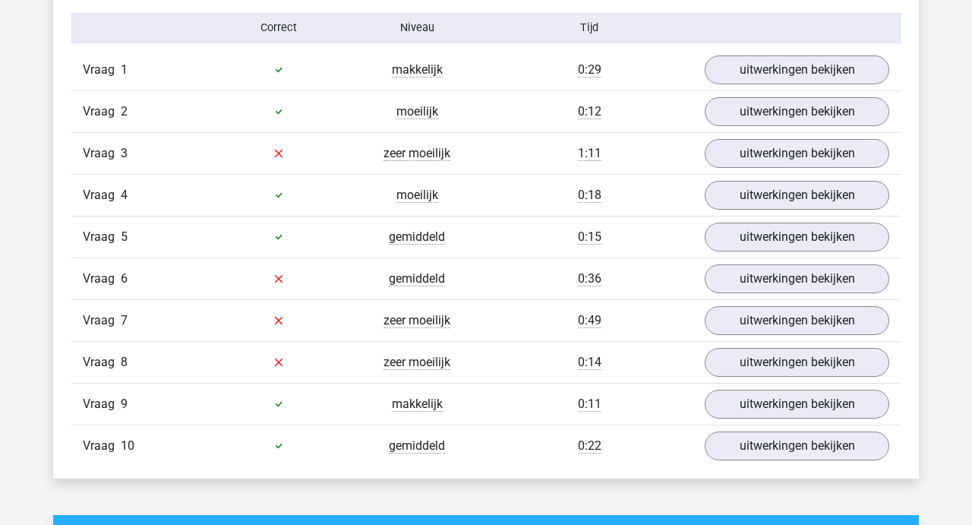
scroll to position [982, 0]
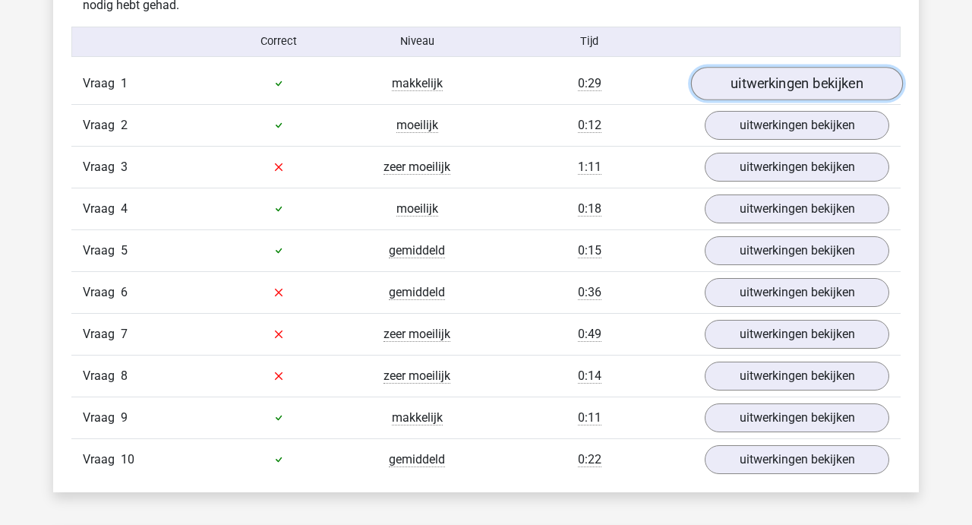
click at [788, 70] on link "uitwerkingen bekijken" at bounding box center [797, 83] width 212 height 33
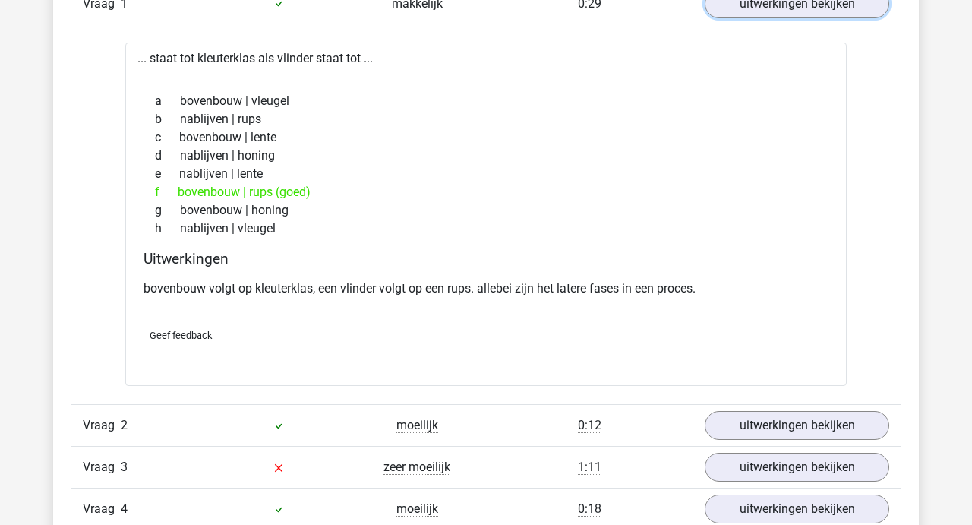
scroll to position [1077, 0]
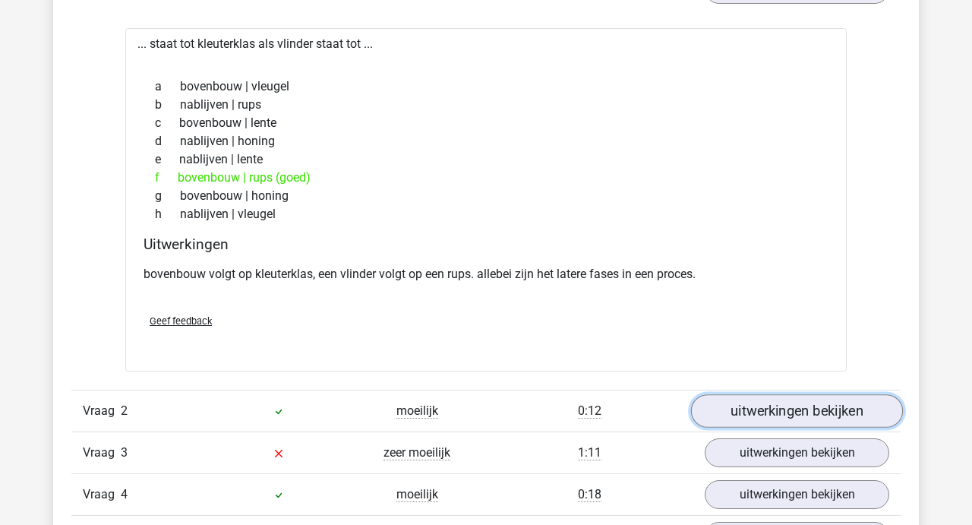
click at [757, 411] on link "uitwerkingen bekijken" at bounding box center [797, 410] width 212 height 33
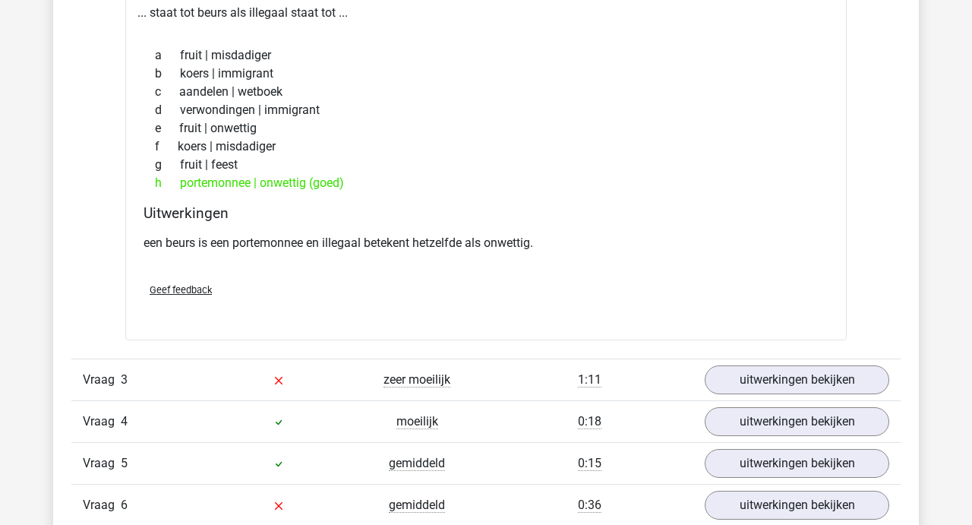
scroll to position [1569, 0]
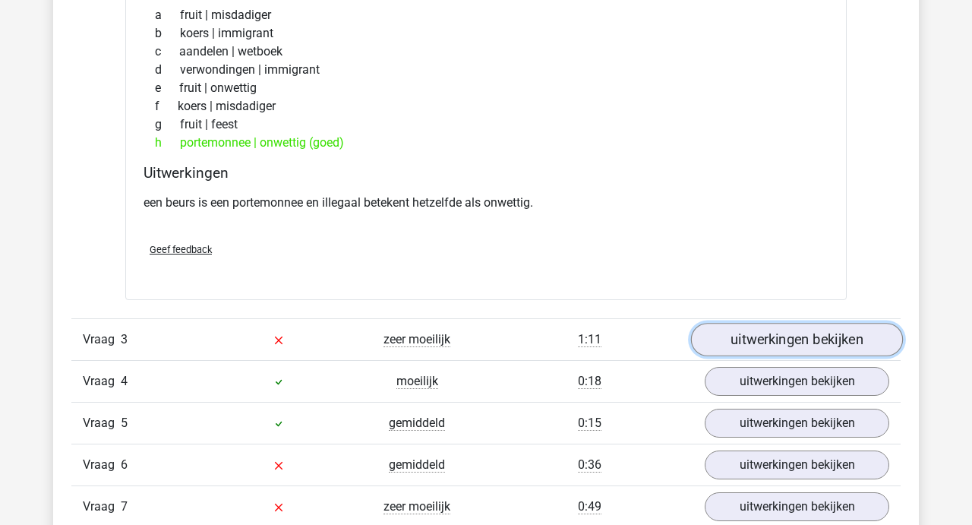
click at [790, 343] on link "uitwerkingen bekijken" at bounding box center [797, 339] width 212 height 33
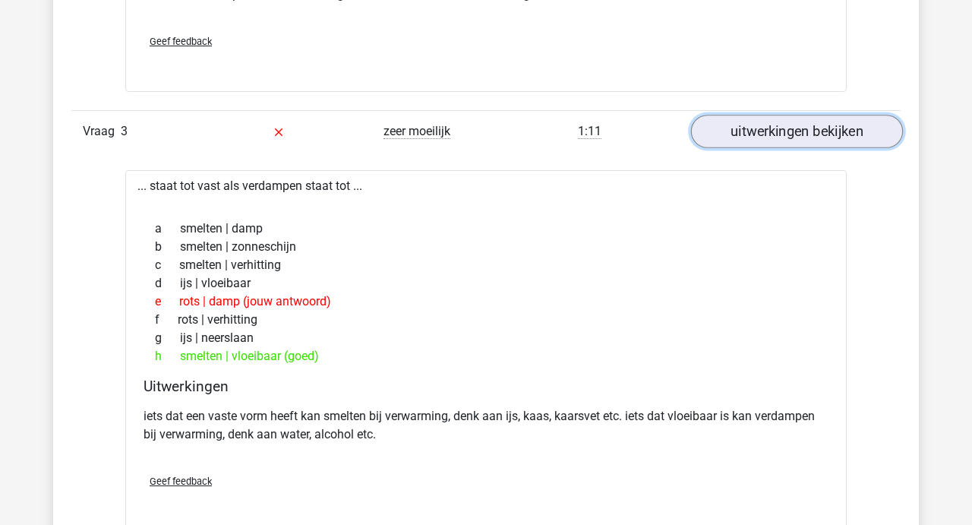
scroll to position [1781, 0]
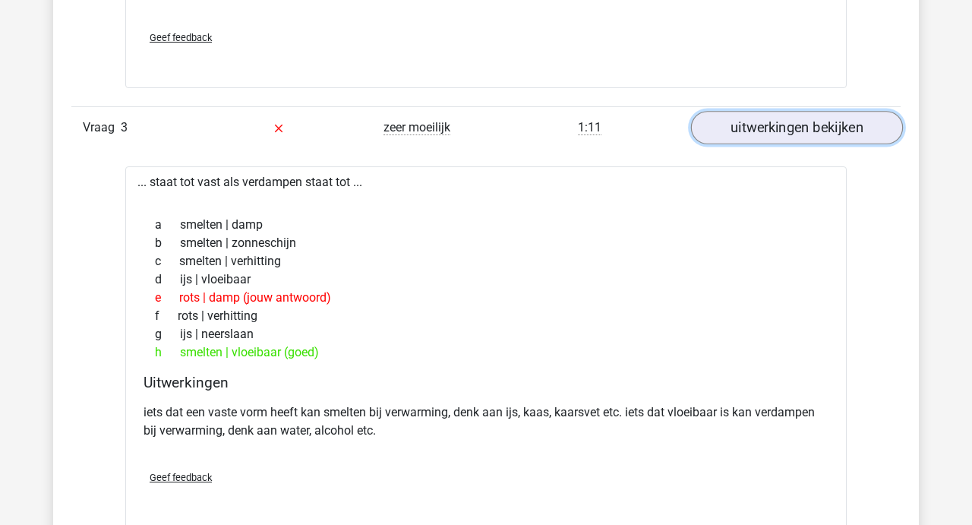
click at [790, 129] on link "uitwerkingen bekijken" at bounding box center [797, 127] width 212 height 33
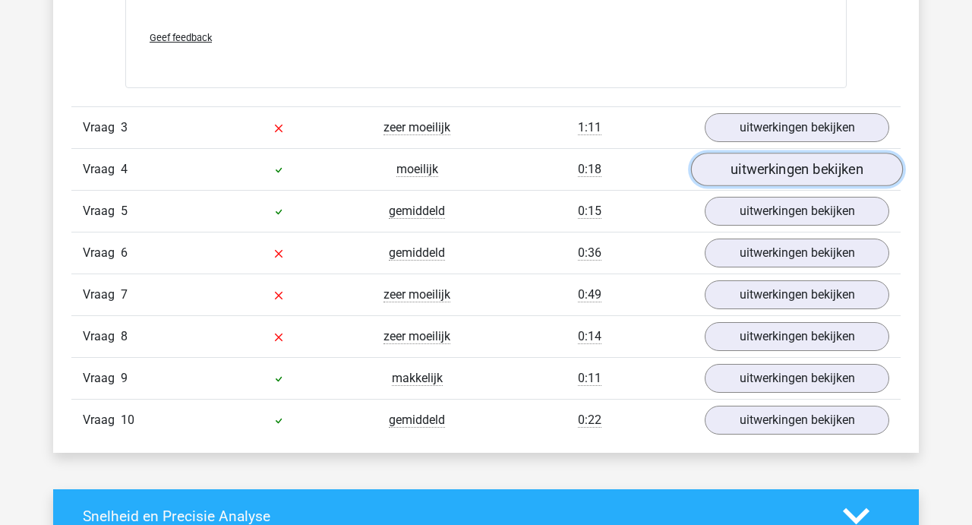
click at [778, 169] on link "uitwerkingen bekijken" at bounding box center [797, 169] width 212 height 33
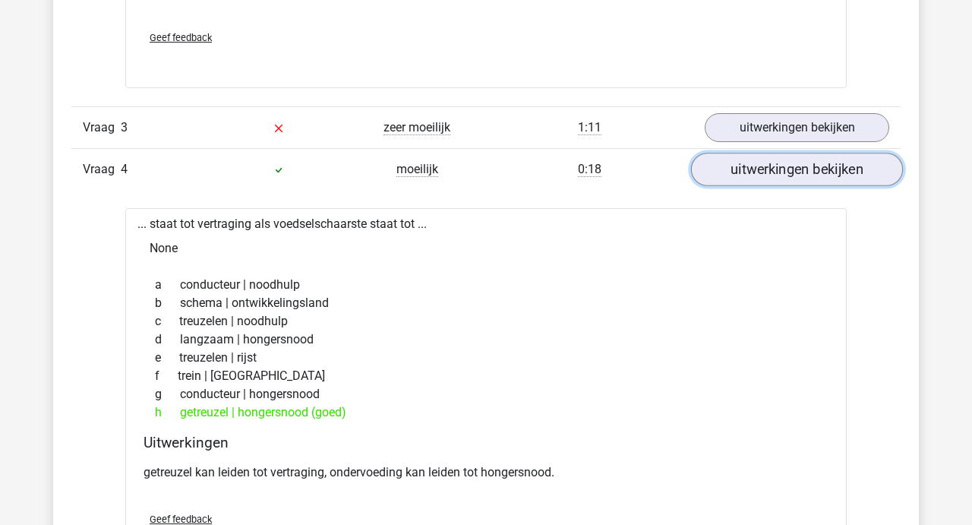
click at [778, 173] on link "uitwerkingen bekijken" at bounding box center [797, 169] width 212 height 33
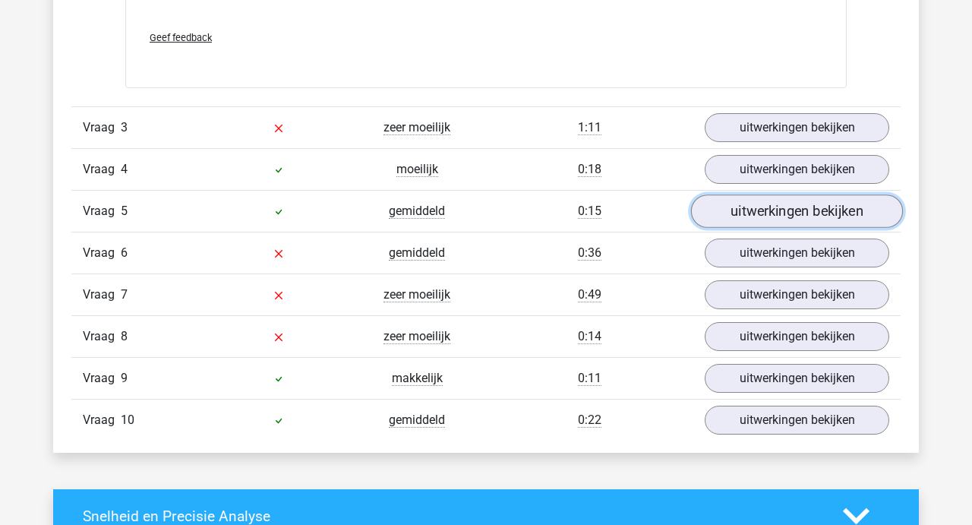
click at [778, 211] on link "uitwerkingen bekijken" at bounding box center [797, 210] width 212 height 33
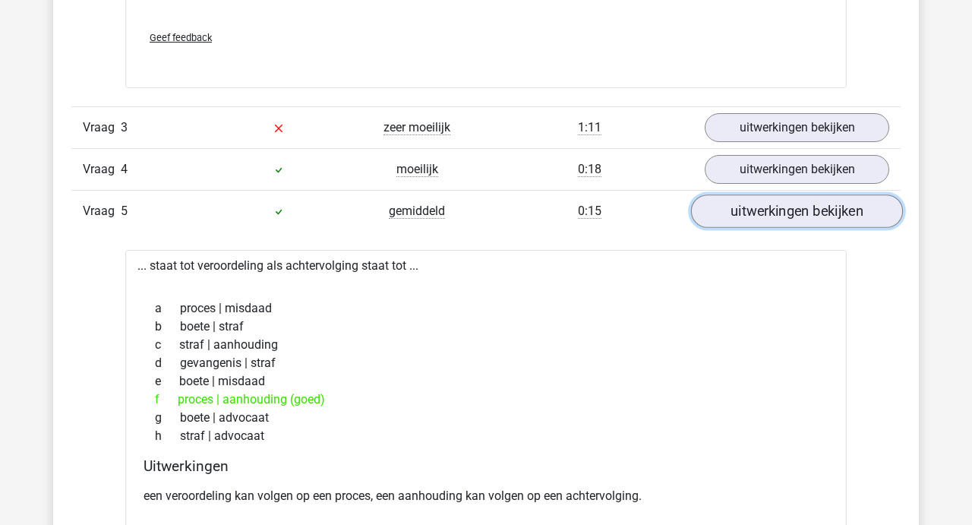
click at [778, 211] on link "uitwerkingen bekijken" at bounding box center [797, 210] width 212 height 33
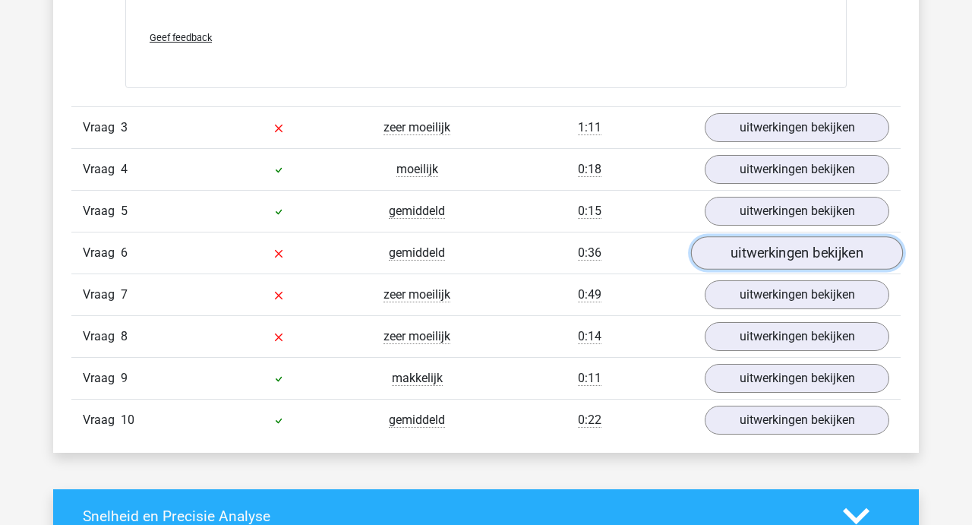
click at [784, 253] on link "uitwerkingen bekijken" at bounding box center [797, 252] width 212 height 33
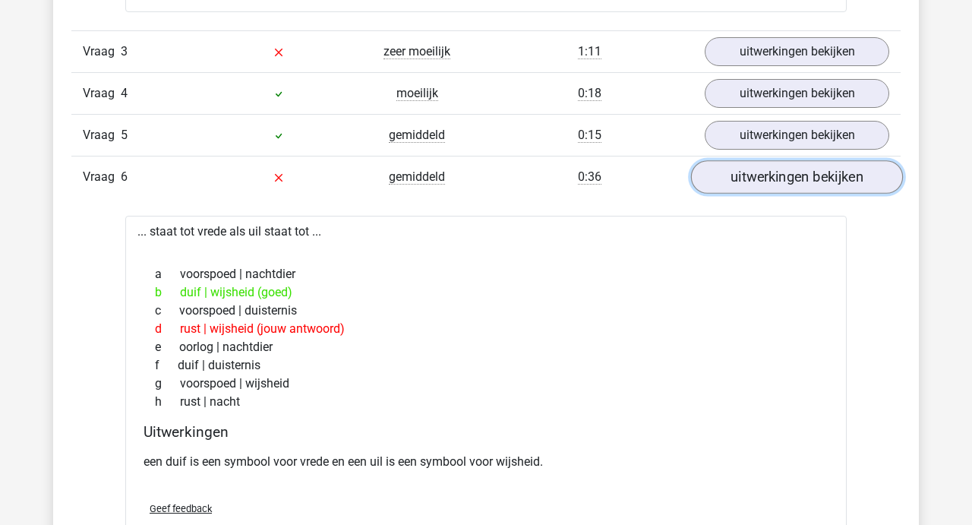
scroll to position [1859, 0]
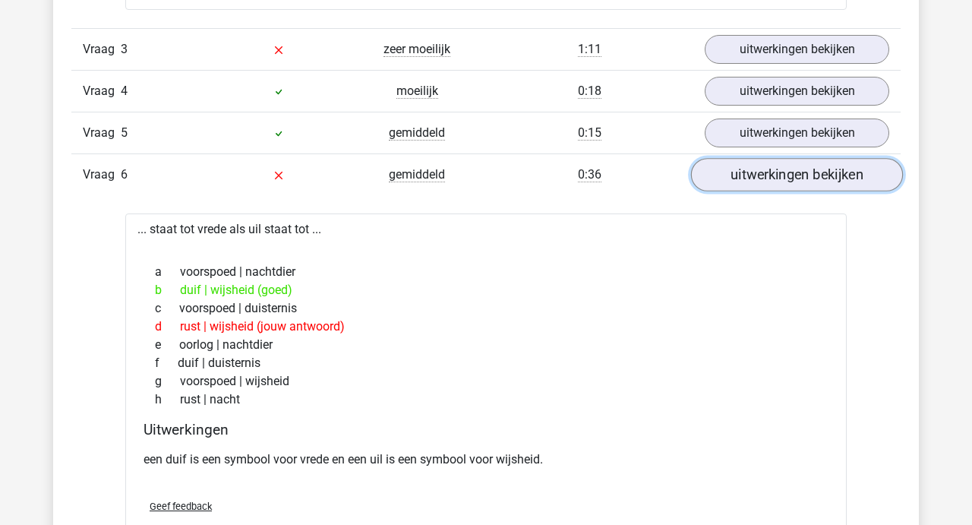
click at [785, 172] on link "uitwerkingen bekijken" at bounding box center [797, 174] width 212 height 33
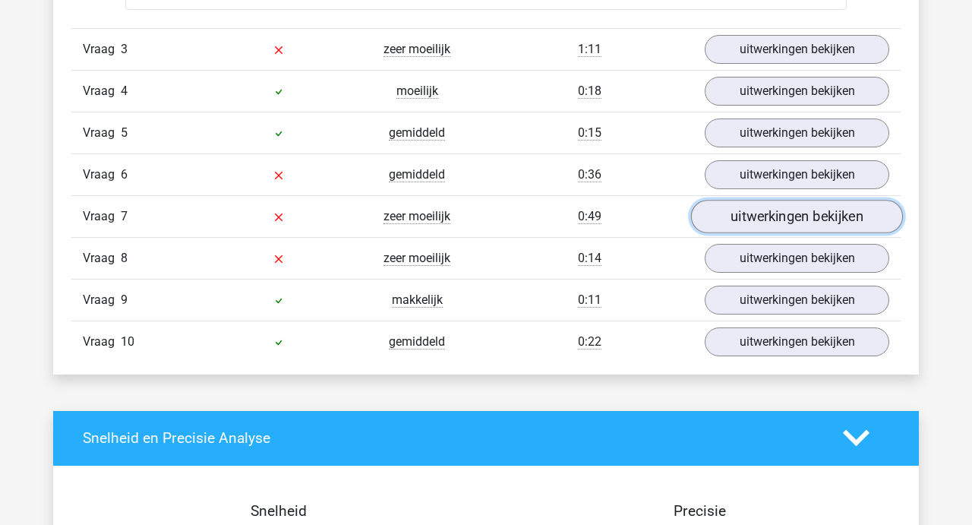
click at [779, 206] on link "uitwerkingen bekijken" at bounding box center [797, 216] width 212 height 33
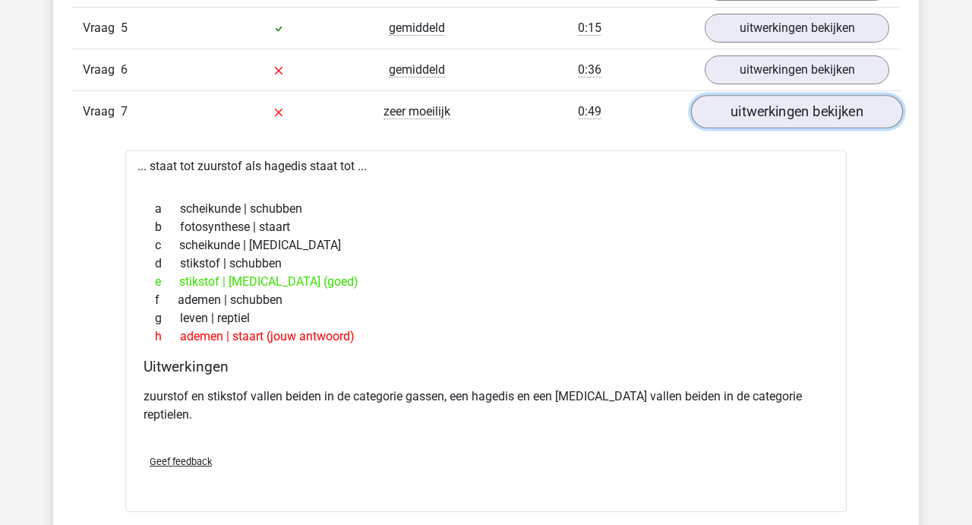
scroll to position [1971, 0]
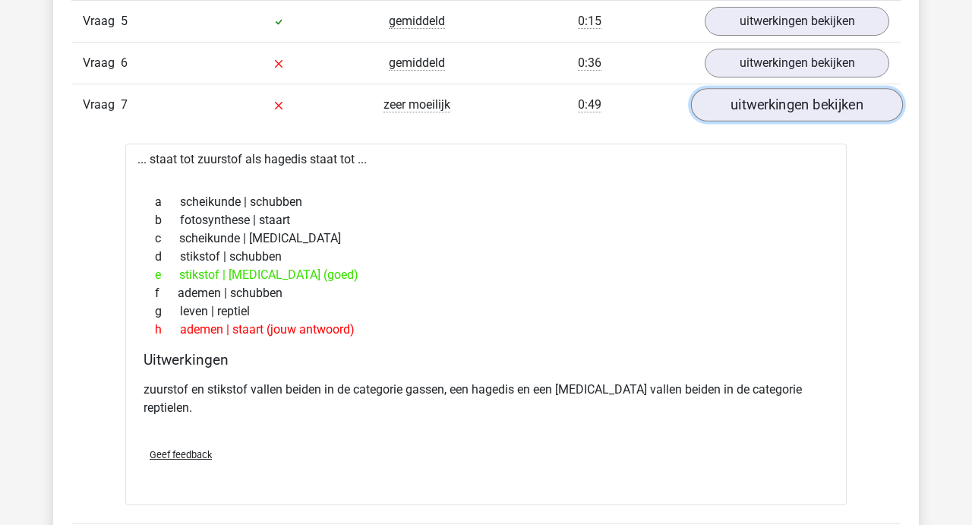
click at [784, 101] on link "uitwerkingen bekijken" at bounding box center [797, 104] width 212 height 33
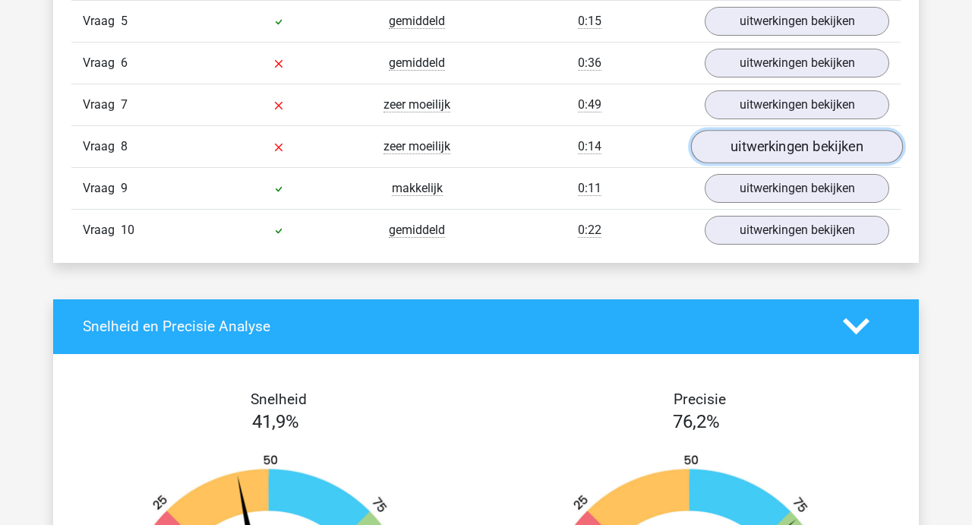
click at [774, 148] on link "uitwerkingen bekijken" at bounding box center [797, 146] width 212 height 33
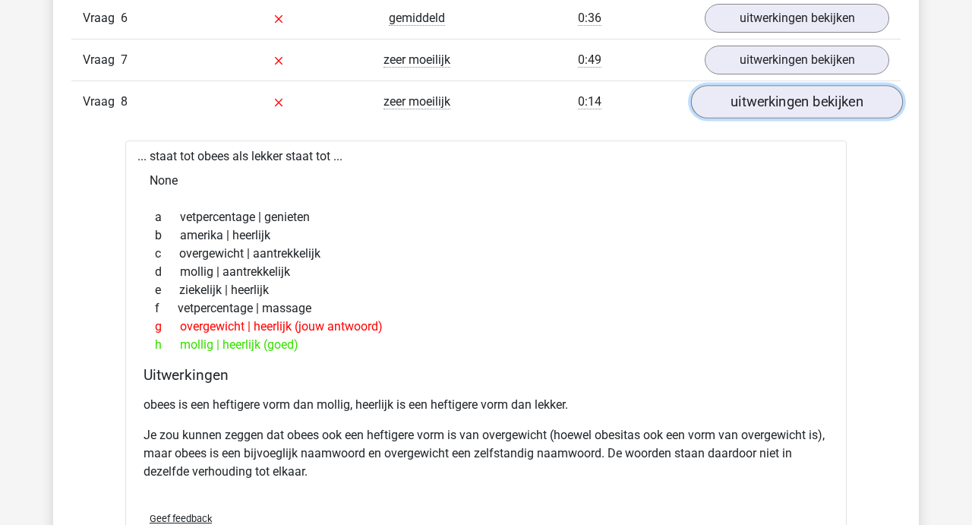
scroll to position [2016, 0]
click at [776, 106] on link "uitwerkingen bekijken" at bounding box center [797, 100] width 212 height 33
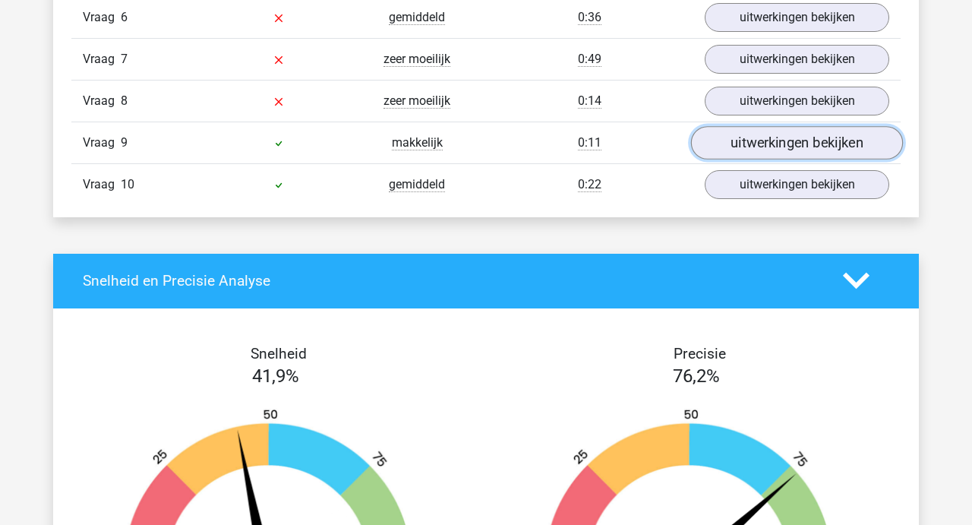
click at [771, 137] on link "uitwerkingen bekijken" at bounding box center [797, 142] width 212 height 33
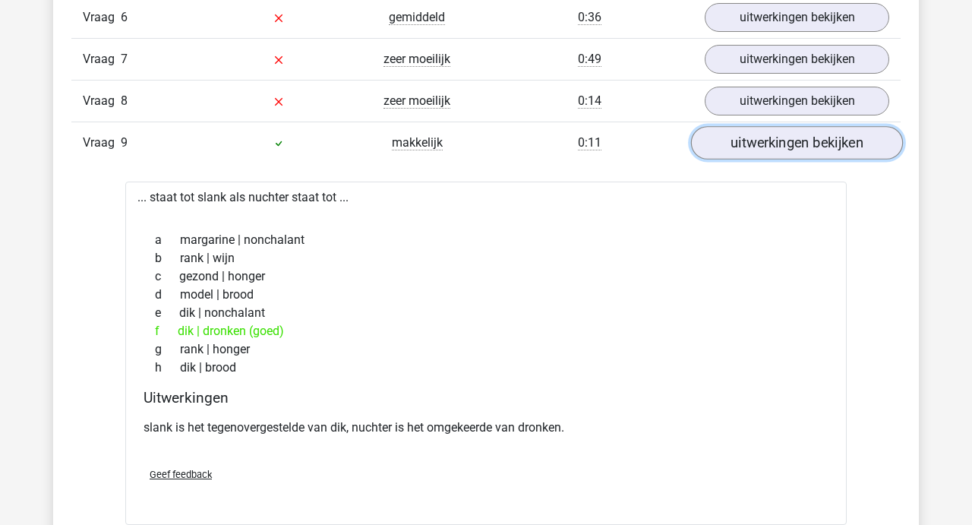
click at [771, 137] on link "uitwerkingen bekijken" at bounding box center [797, 142] width 212 height 33
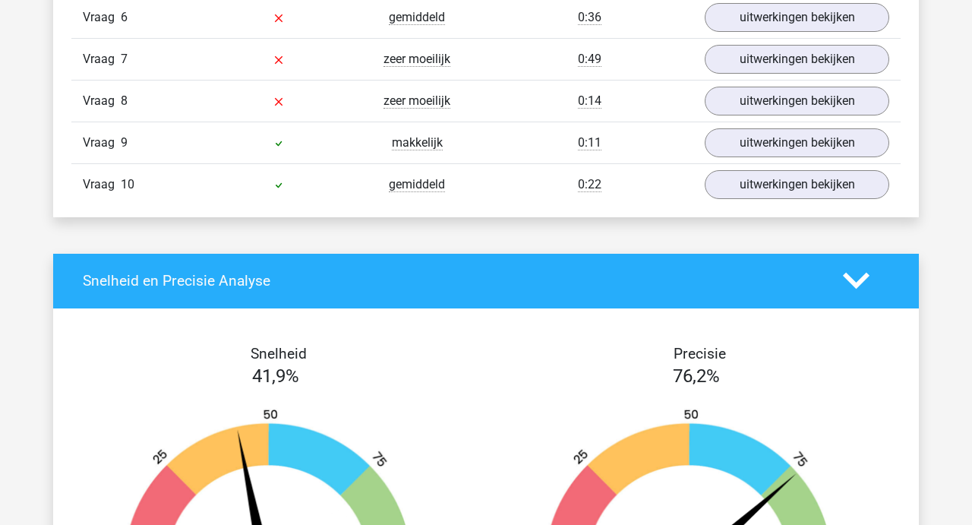
click at [843, 262] on div "Snelheid en Precisie Analyse" at bounding box center [486, 281] width 866 height 55
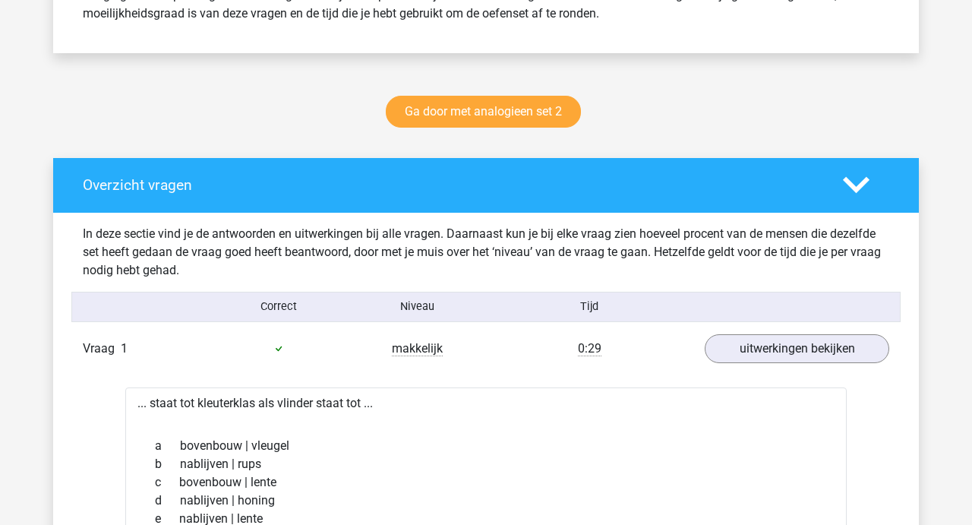
scroll to position [686, 0]
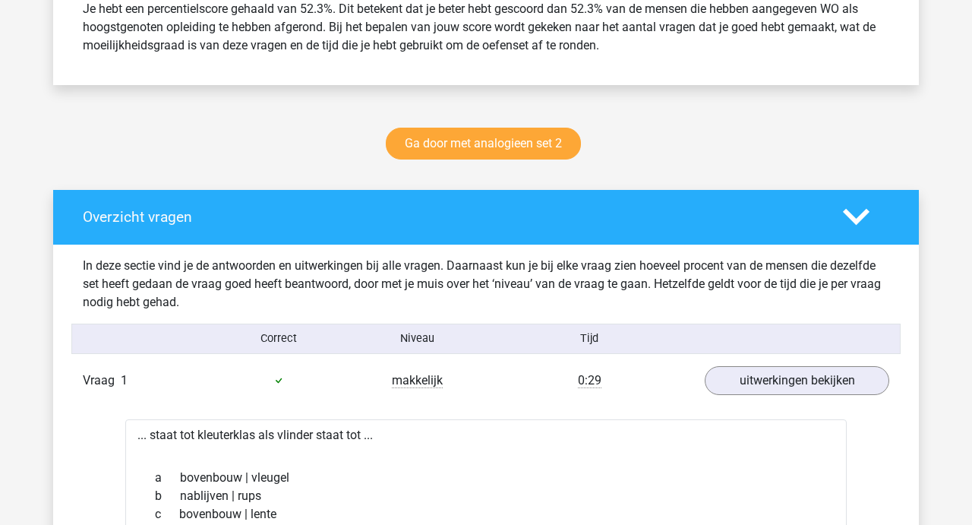
click at [862, 204] on icon at bounding box center [856, 216] width 27 height 27
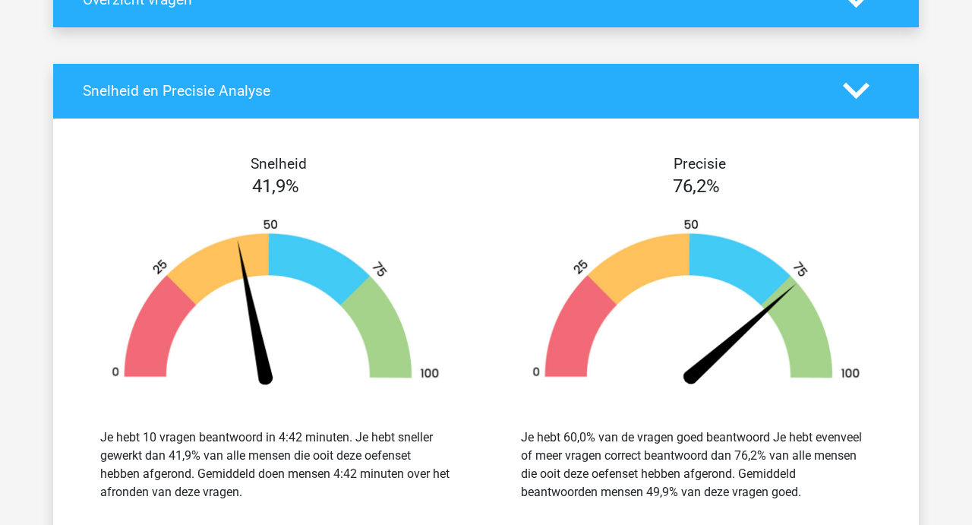
scroll to position [902, 0]
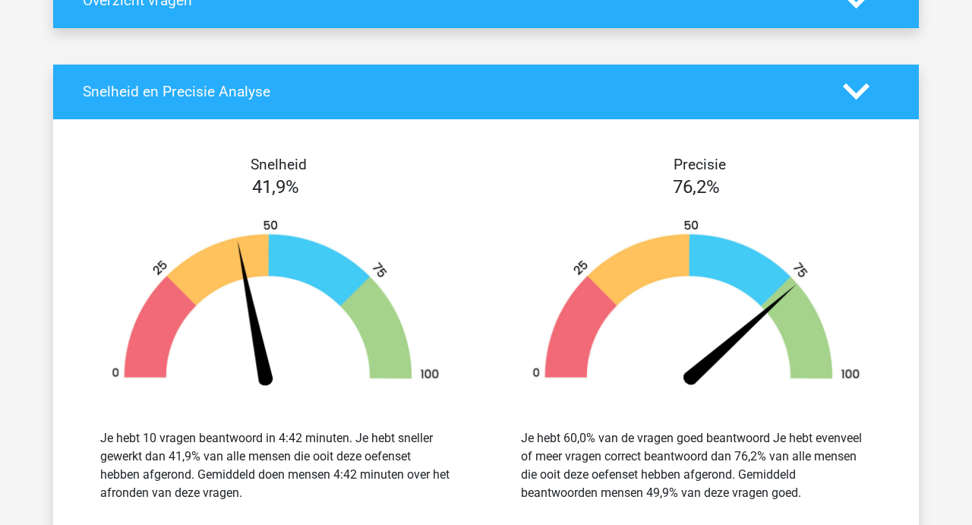
click at [853, 95] on polygon at bounding box center [856, 92] width 27 height 17
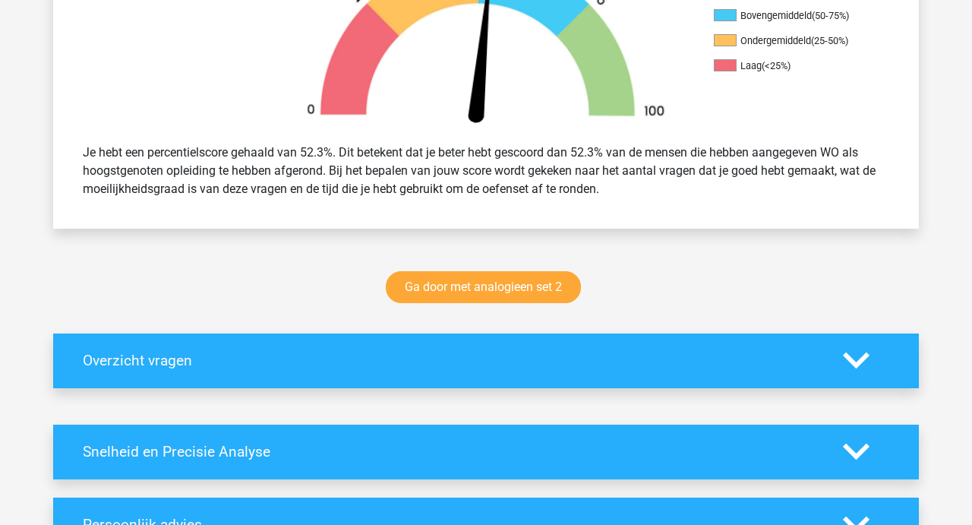
scroll to position [541, 0]
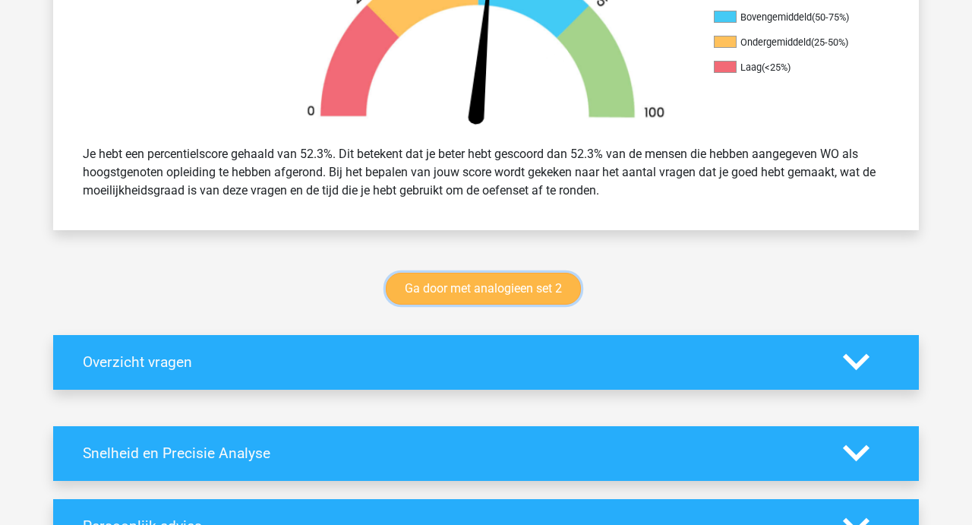
click at [497, 285] on link "Ga door met analogieen set 2" at bounding box center [483, 289] width 195 height 32
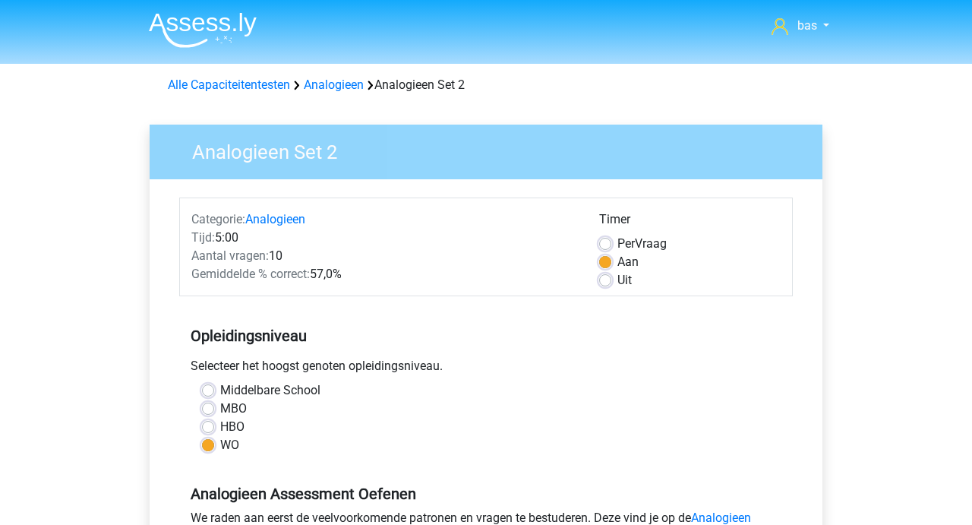
click at [617, 240] on label "Per Vraag" at bounding box center [641, 244] width 49 height 18
click at [607, 240] on input "Per Vraag" at bounding box center [605, 242] width 12 height 15
radio input "true"
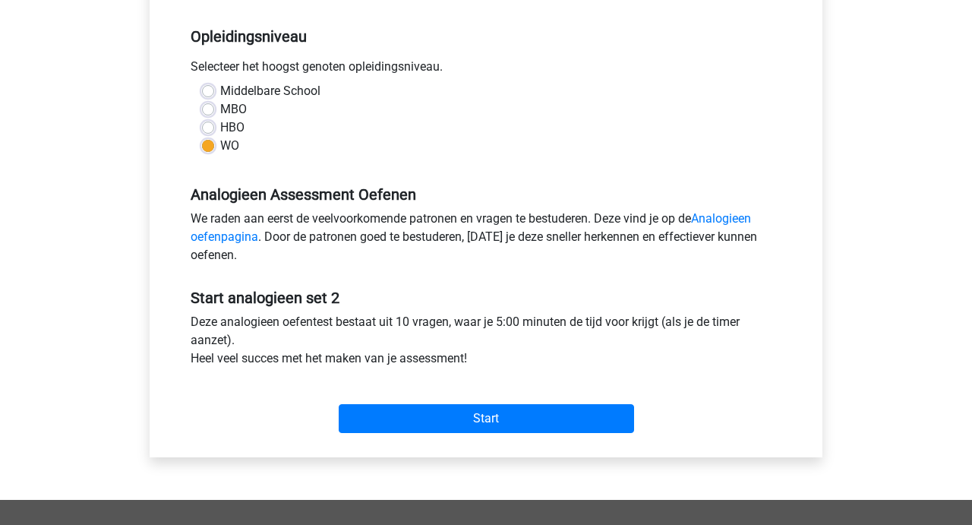
scroll to position [327, 0]
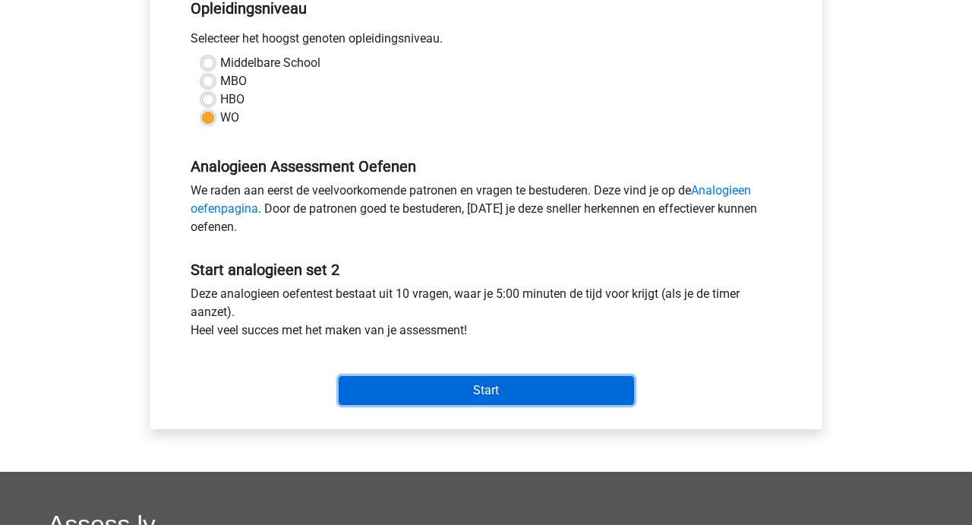
click at [493, 391] on input "Start" at bounding box center [486, 390] width 295 height 29
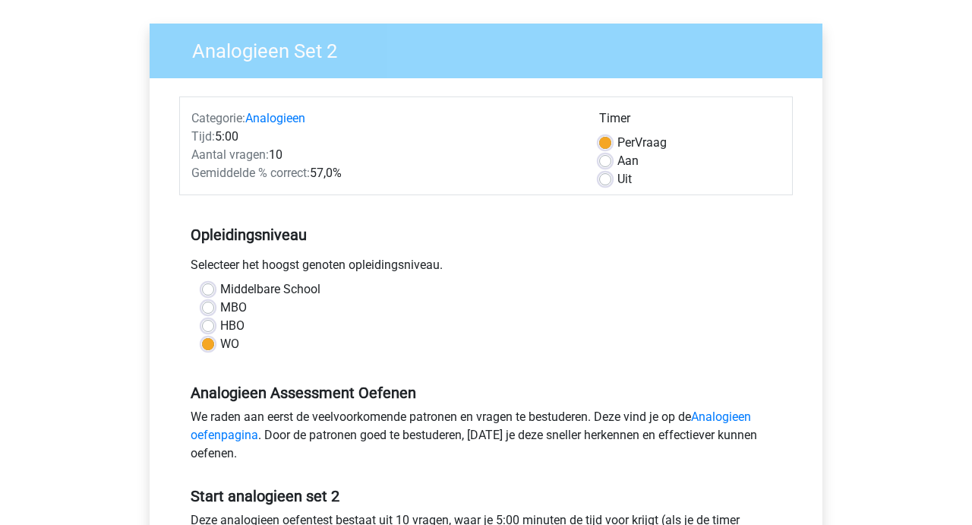
scroll to position [96, 0]
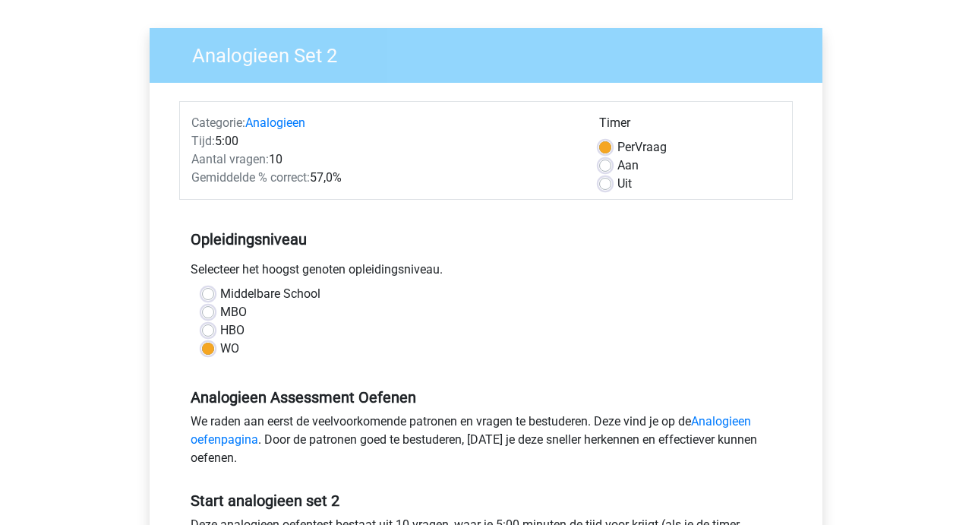
click at [617, 166] on label "Aan" at bounding box center [627, 165] width 21 height 18
click at [609, 166] on input "Aan" at bounding box center [605, 163] width 12 height 15
radio input "true"
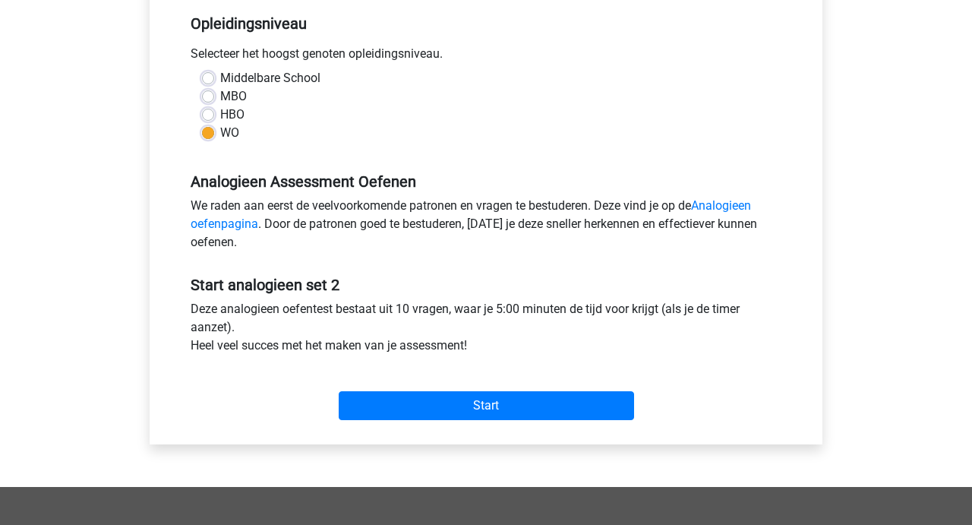
scroll to position [315, 0]
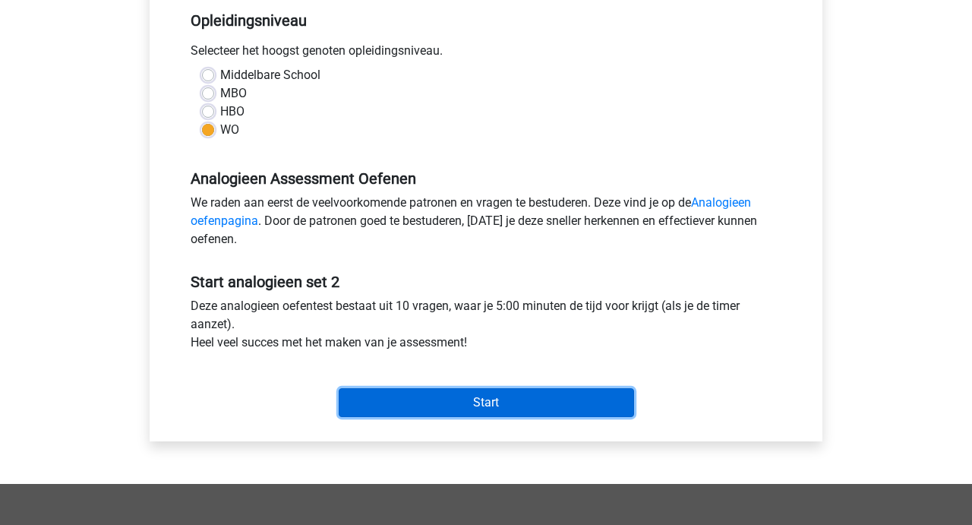
click at [484, 407] on input "Start" at bounding box center [486, 402] width 295 height 29
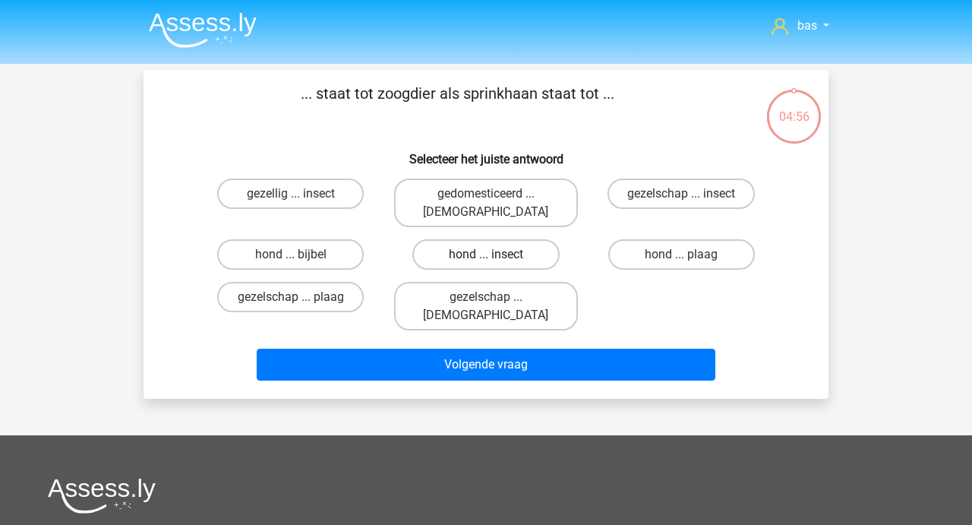
click at [502, 239] on label "hond ... insect" at bounding box center [485, 254] width 147 height 30
click at [496, 254] on input "hond ... insect" at bounding box center [491, 259] width 10 height 10
radio input "true"
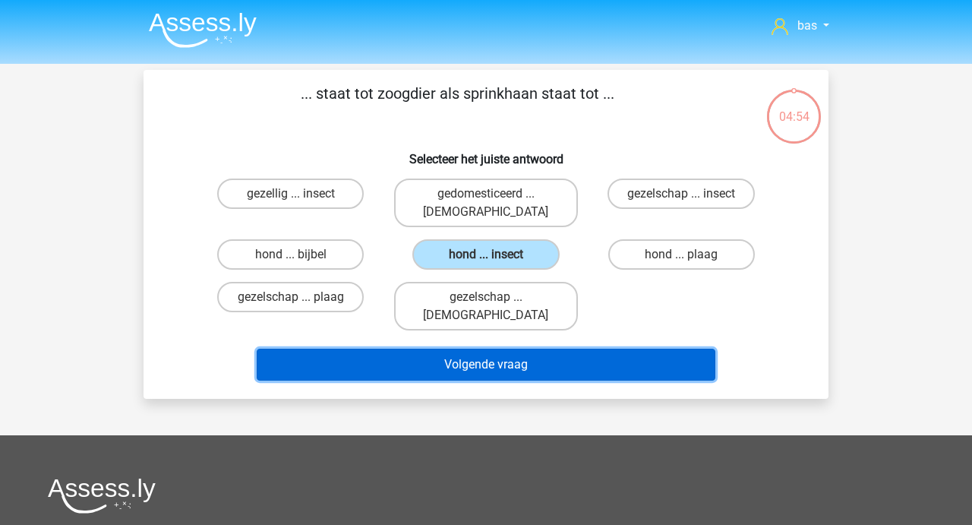
click at [495, 348] on button "Volgende vraag" at bounding box center [486, 364] width 459 height 32
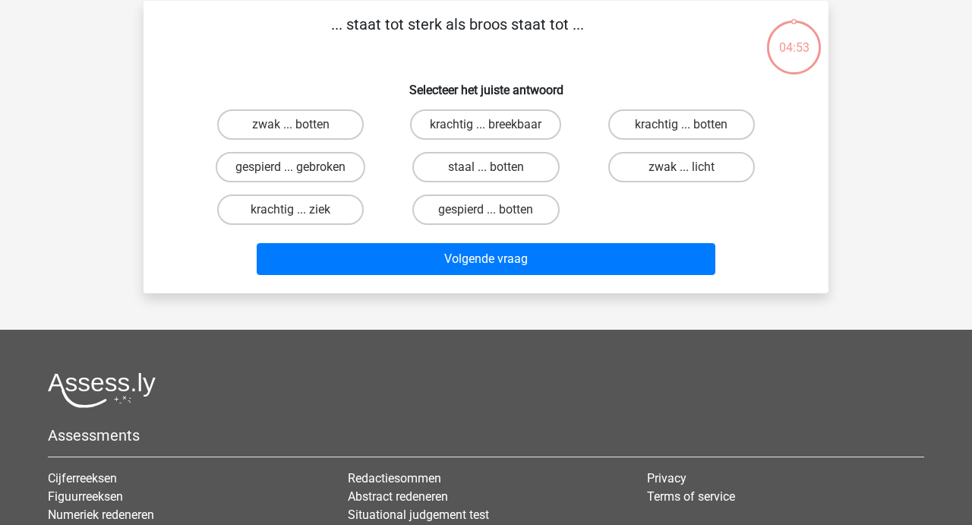
scroll to position [70, 0]
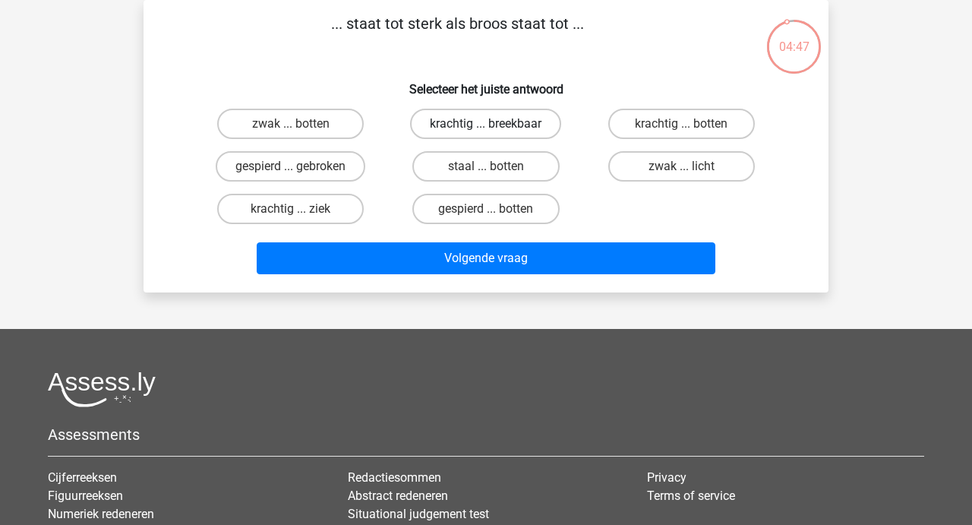
click at [478, 120] on label "krachtig ... breekbaar" at bounding box center [485, 124] width 151 height 30
click at [486, 124] on input "krachtig ... breekbaar" at bounding box center [491, 129] width 10 height 10
radio input "true"
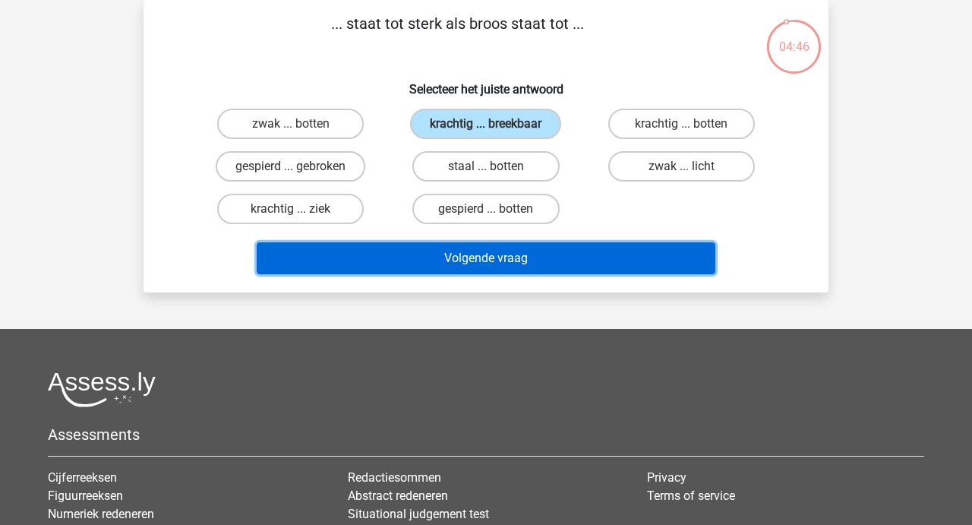
click at [477, 257] on button "Volgende vraag" at bounding box center [486, 258] width 459 height 32
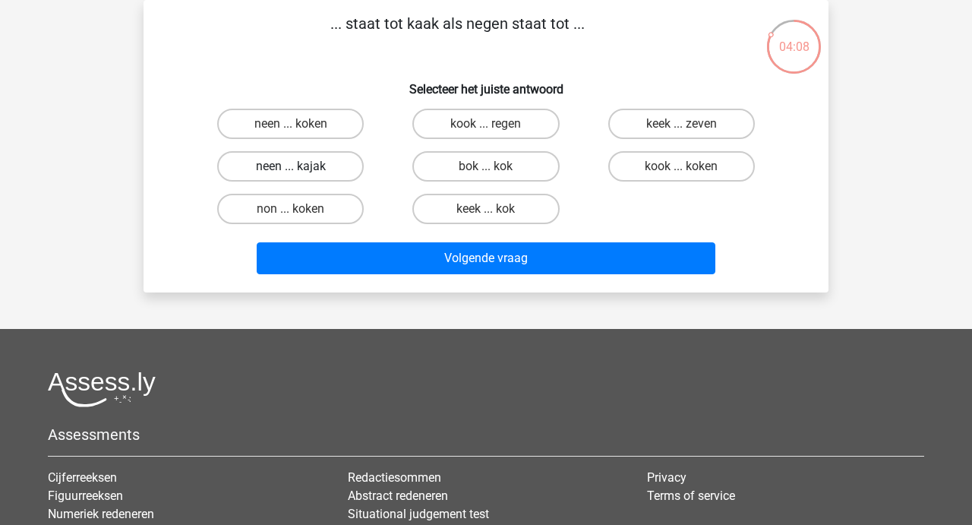
click at [309, 172] on label "neen ... kajak" at bounding box center [290, 166] width 147 height 30
click at [301, 172] on input "neen ... kajak" at bounding box center [296, 171] width 10 height 10
radio input "true"
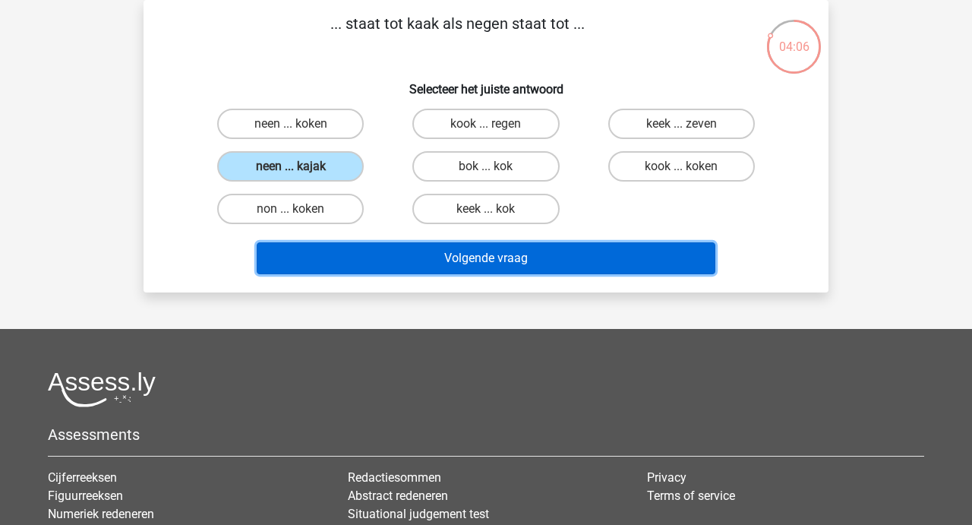
click at [460, 254] on button "Volgende vraag" at bounding box center [486, 258] width 459 height 32
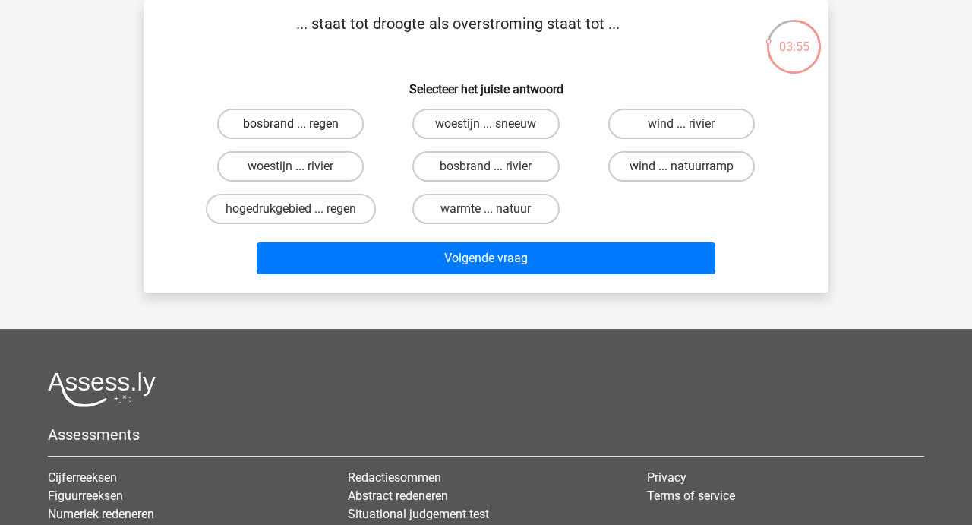
click at [314, 119] on label "bosbrand ... regen" at bounding box center [290, 124] width 147 height 30
click at [301, 124] on input "bosbrand ... regen" at bounding box center [296, 129] width 10 height 10
radio input "true"
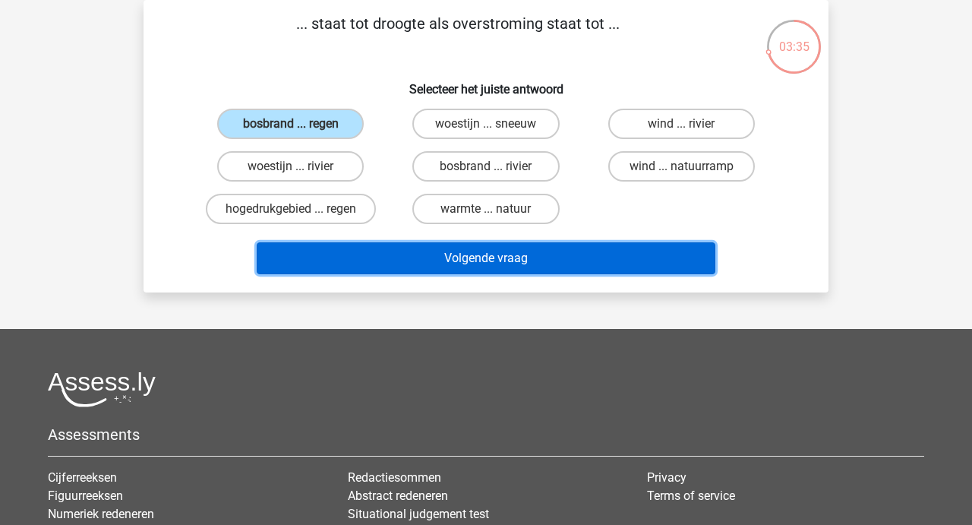
click at [468, 260] on button "Volgende vraag" at bounding box center [486, 258] width 459 height 32
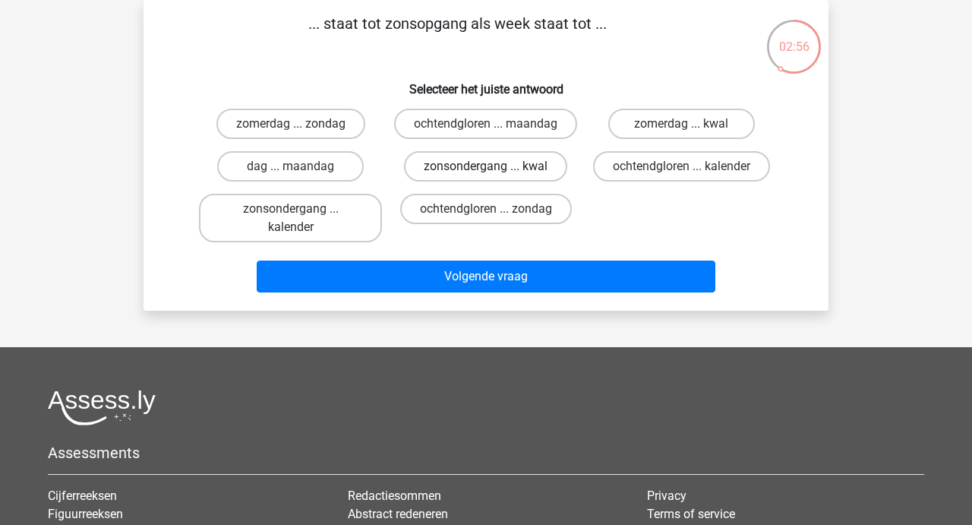
click at [474, 181] on label "zonsondergang ... kwal" at bounding box center [485, 166] width 163 height 30
click at [486, 176] on input "zonsondergang ... kwal" at bounding box center [491, 171] width 10 height 10
radio input "true"
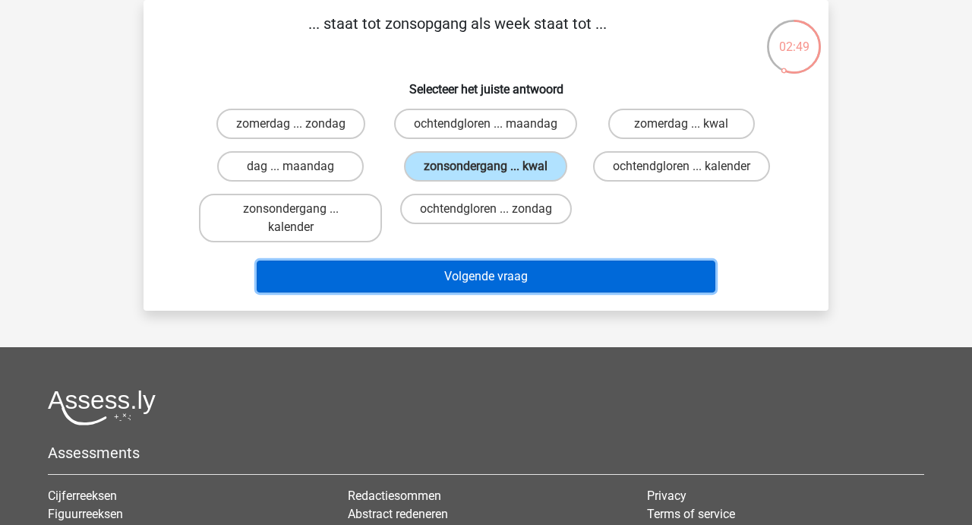
click at [450, 292] on button "Volgende vraag" at bounding box center [486, 276] width 459 height 32
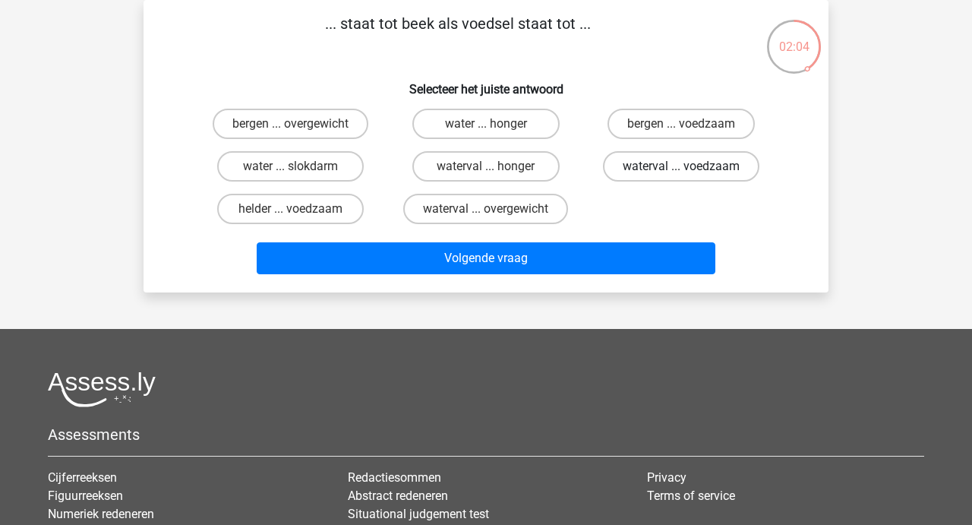
click at [651, 159] on label "waterval ... voedzaam" at bounding box center [681, 166] width 156 height 30
click at [681, 166] on input "waterval ... voedzaam" at bounding box center [686, 171] width 10 height 10
radio input "true"
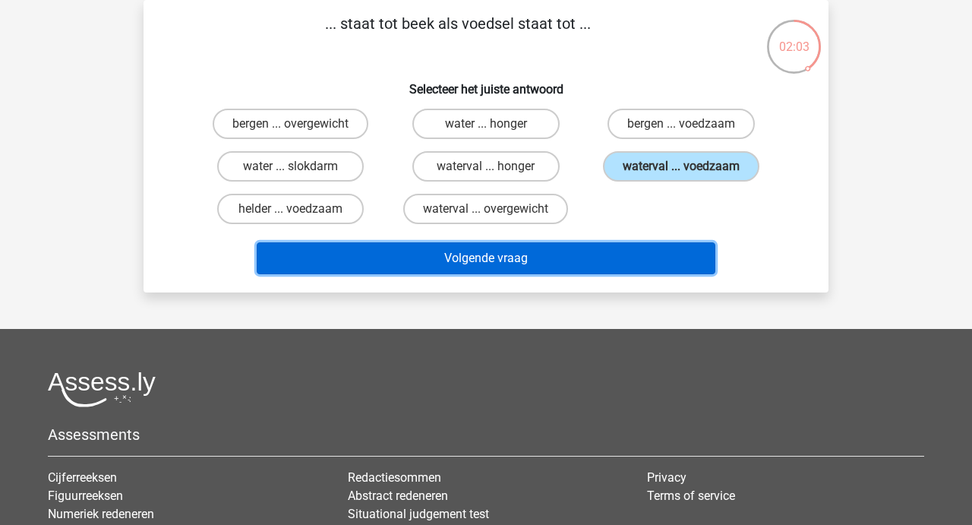
click at [471, 256] on button "Volgende vraag" at bounding box center [486, 258] width 459 height 32
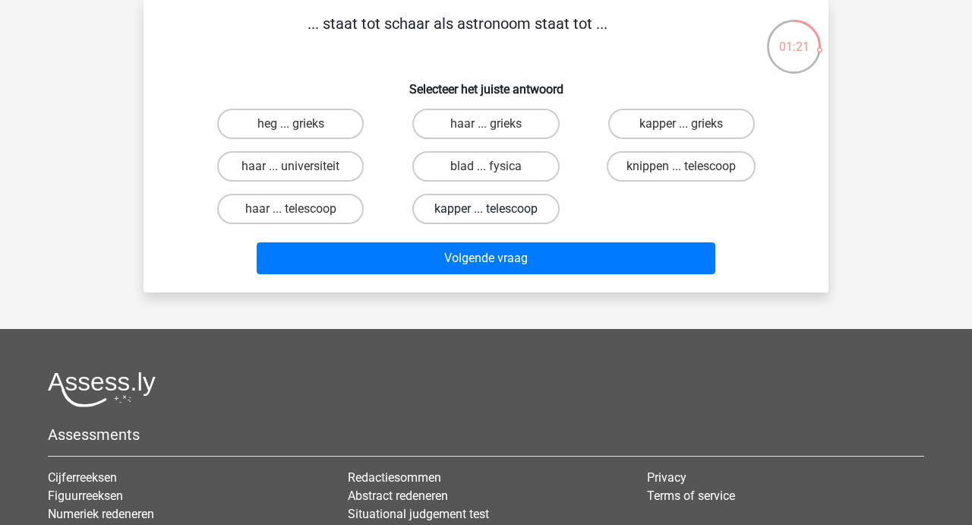
click at [481, 207] on label "kapper ... telescoop" at bounding box center [485, 209] width 147 height 30
click at [486, 209] on input "kapper ... telescoop" at bounding box center [491, 214] width 10 height 10
radio input "true"
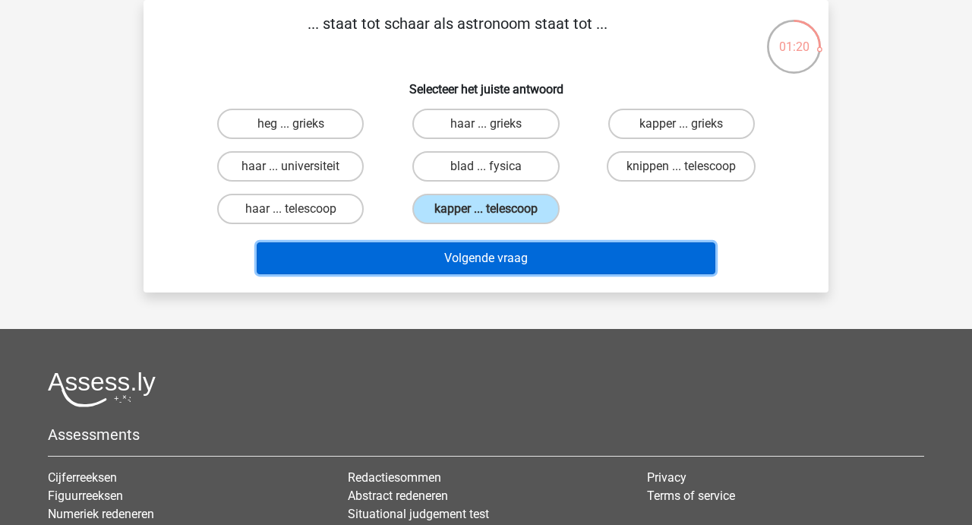
click at [479, 252] on button "Volgende vraag" at bounding box center [486, 258] width 459 height 32
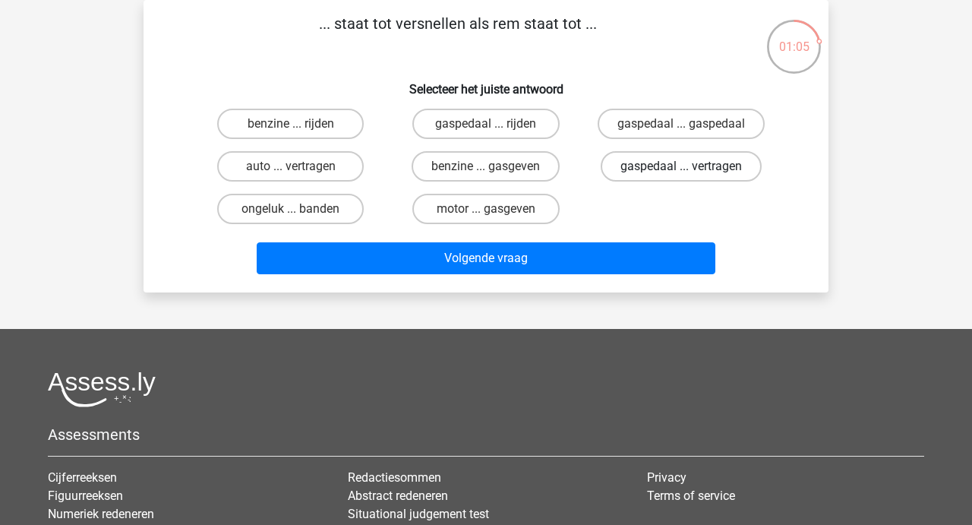
click at [653, 163] on label "gaspedaal ... vertragen" at bounding box center [681, 166] width 161 height 30
click at [681, 166] on input "gaspedaal ... vertragen" at bounding box center [686, 171] width 10 height 10
radio input "true"
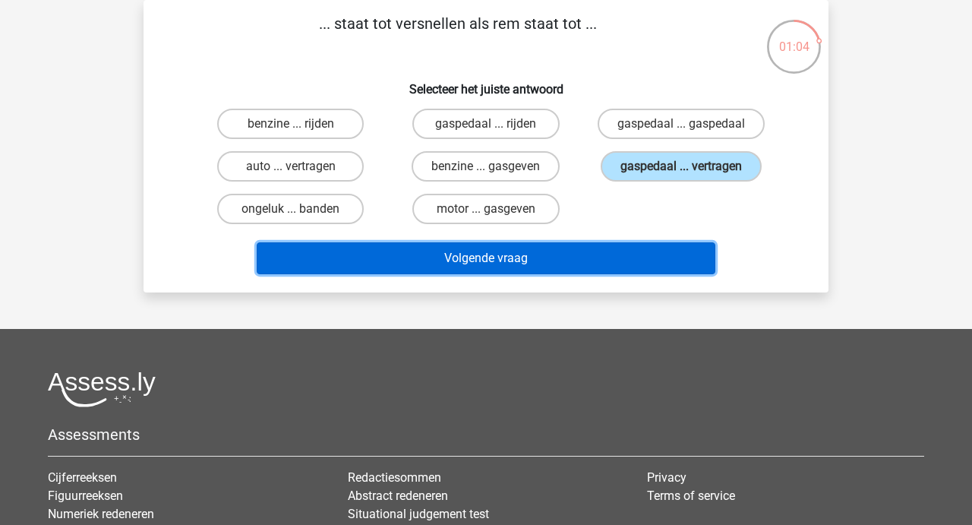
click at [468, 263] on button "Volgende vraag" at bounding box center [486, 258] width 459 height 32
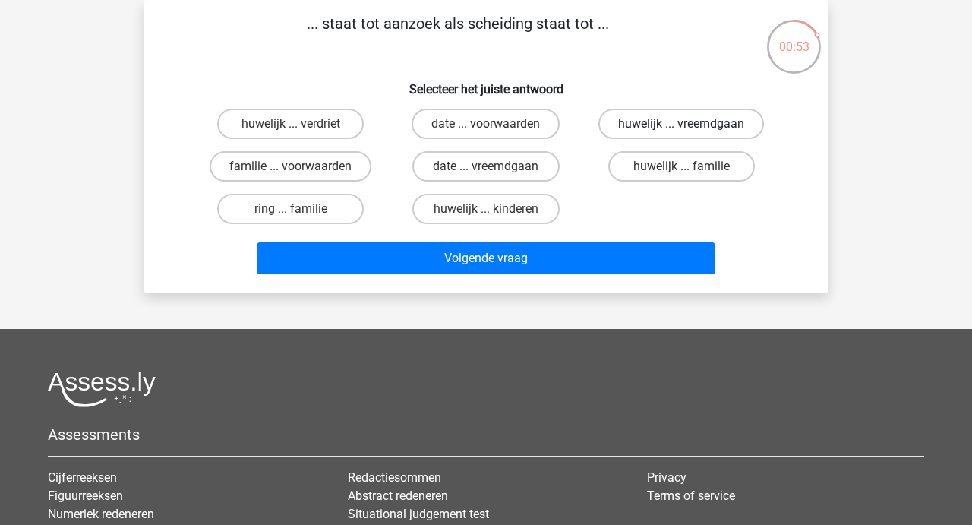
click at [654, 134] on label "huwelijk ... vreemdgaan" at bounding box center [681, 124] width 166 height 30
click at [681, 134] on input "huwelijk ... vreemdgaan" at bounding box center [686, 129] width 10 height 10
radio input "true"
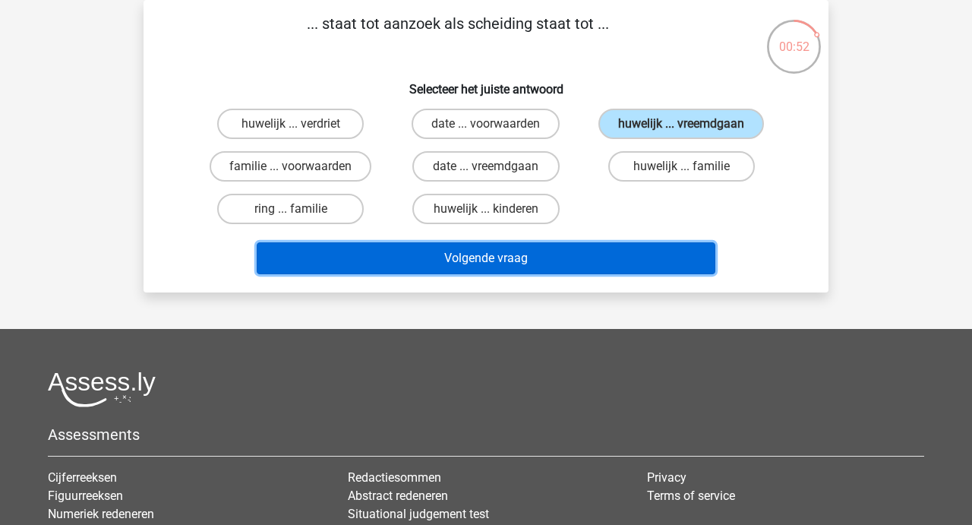
click at [501, 257] on button "Volgende vraag" at bounding box center [486, 258] width 459 height 32
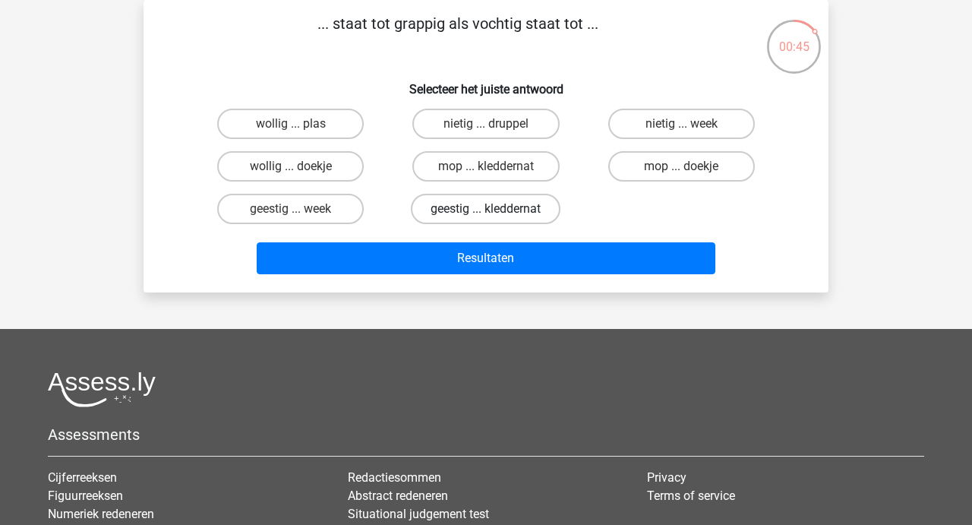
click at [464, 207] on label "geestig ... kleddernat" at bounding box center [486, 209] width 150 height 30
click at [486, 209] on input "geestig ... kleddernat" at bounding box center [491, 214] width 10 height 10
radio input "true"
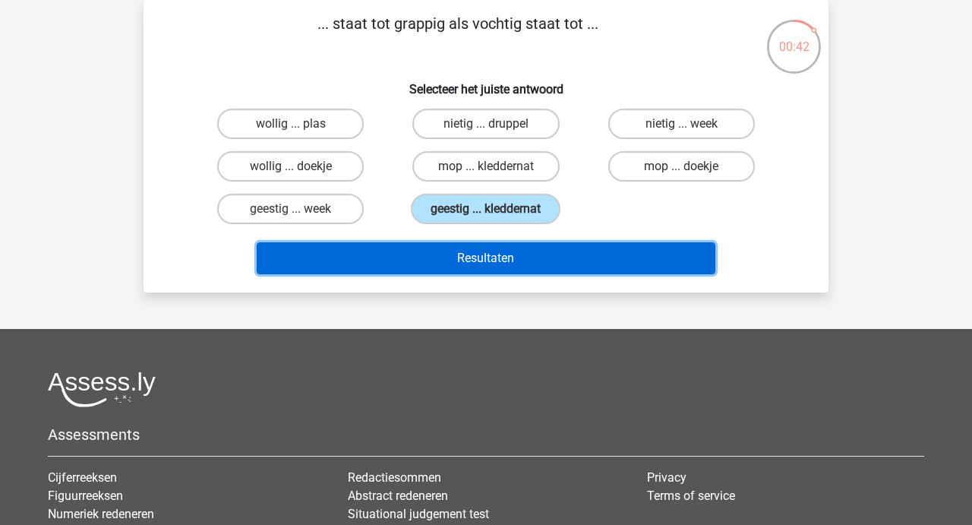
click at [461, 265] on button "Resultaten" at bounding box center [486, 258] width 459 height 32
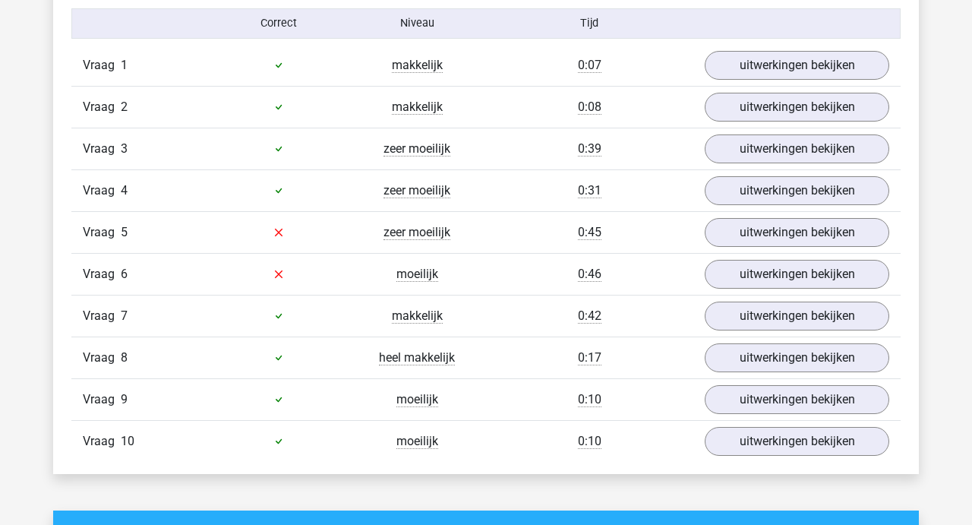
scroll to position [977, 0]
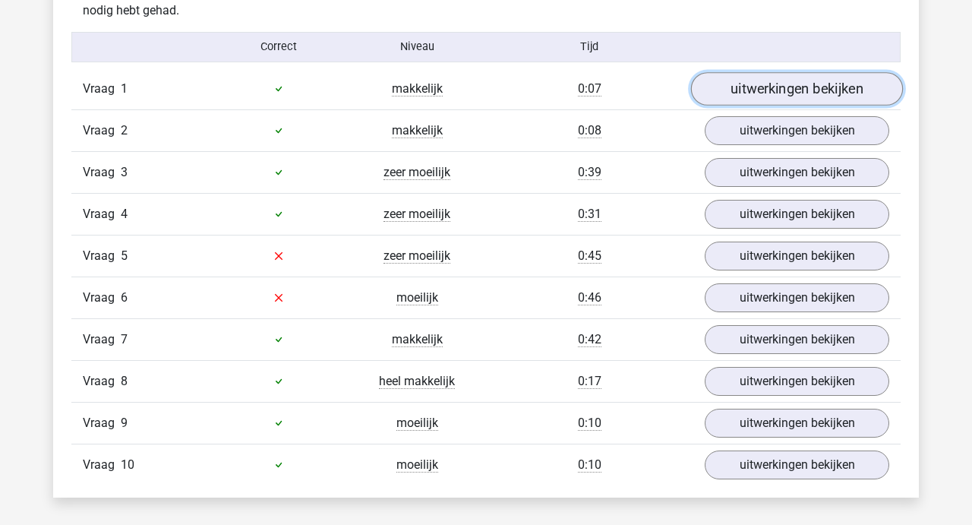
click at [783, 91] on link "uitwerkingen bekijken" at bounding box center [797, 88] width 212 height 33
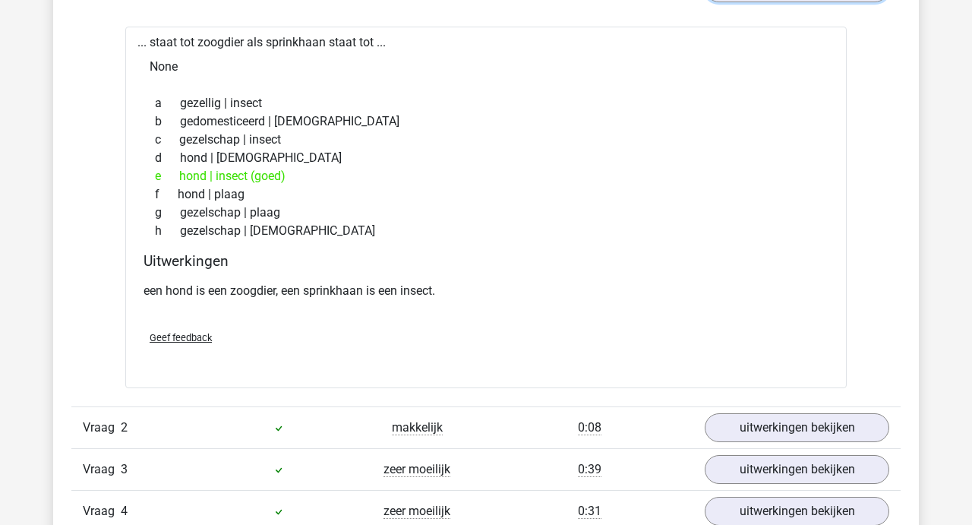
scroll to position [992, 0]
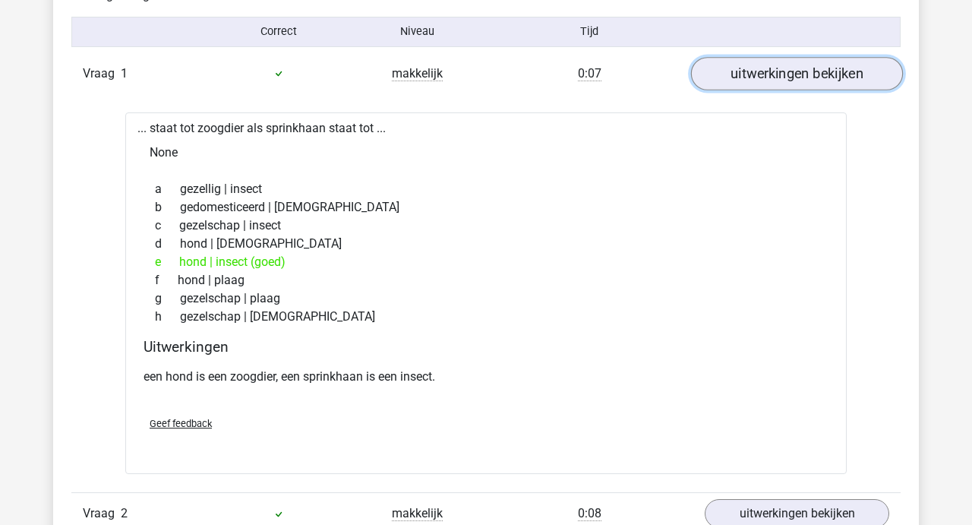
click at [775, 72] on link "uitwerkingen bekijken" at bounding box center [797, 73] width 212 height 33
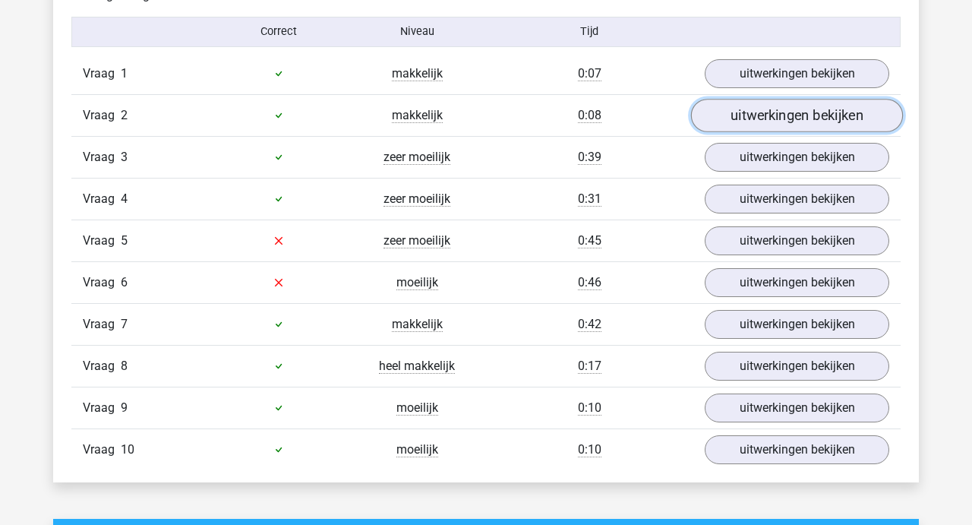
click at [769, 118] on link "uitwerkingen bekijken" at bounding box center [797, 115] width 212 height 33
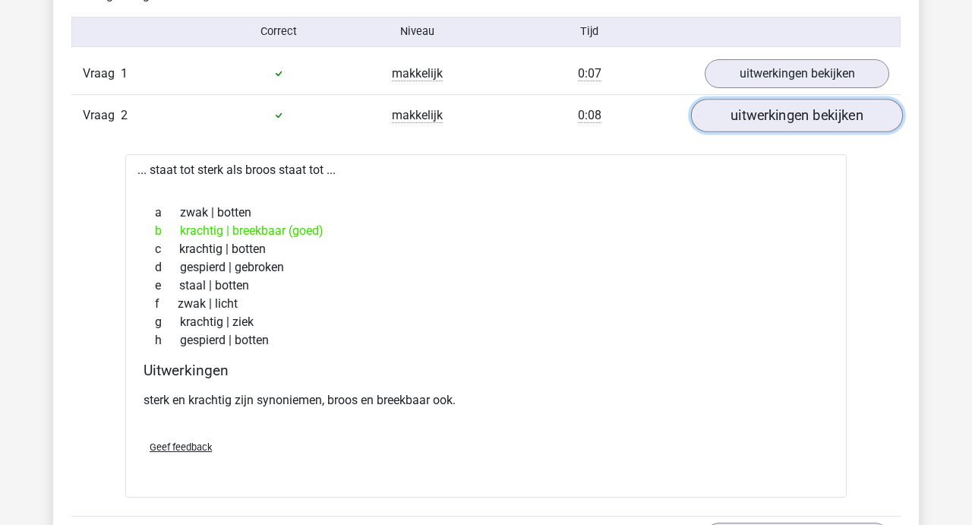
click at [769, 118] on link "uitwerkingen bekijken" at bounding box center [797, 115] width 212 height 33
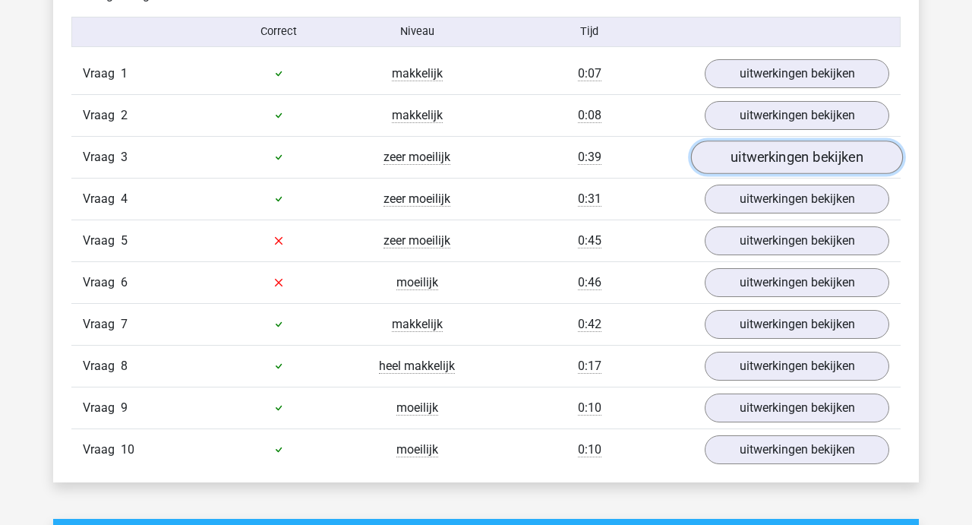
click at [768, 153] on link "uitwerkingen bekijken" at bounding box center [797, 156] width 212 height 33
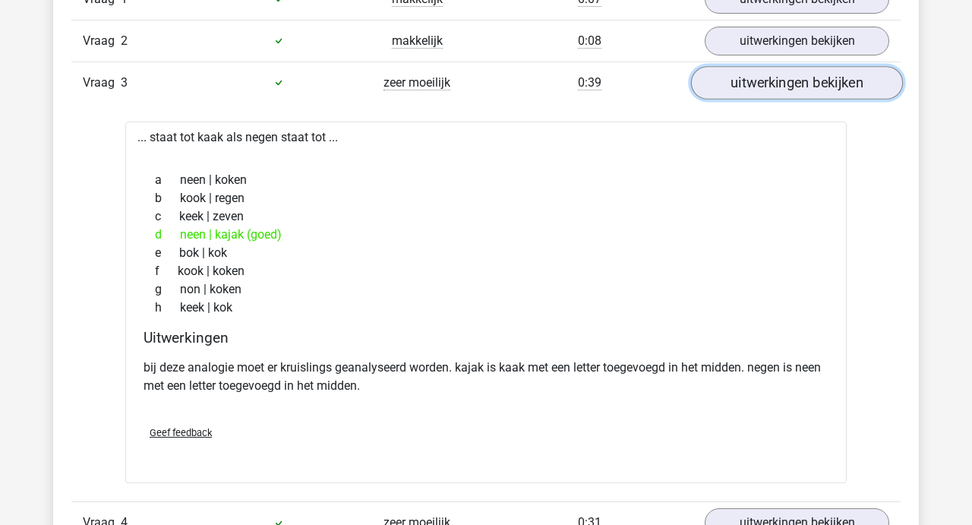
scroll to position [1071, 0]
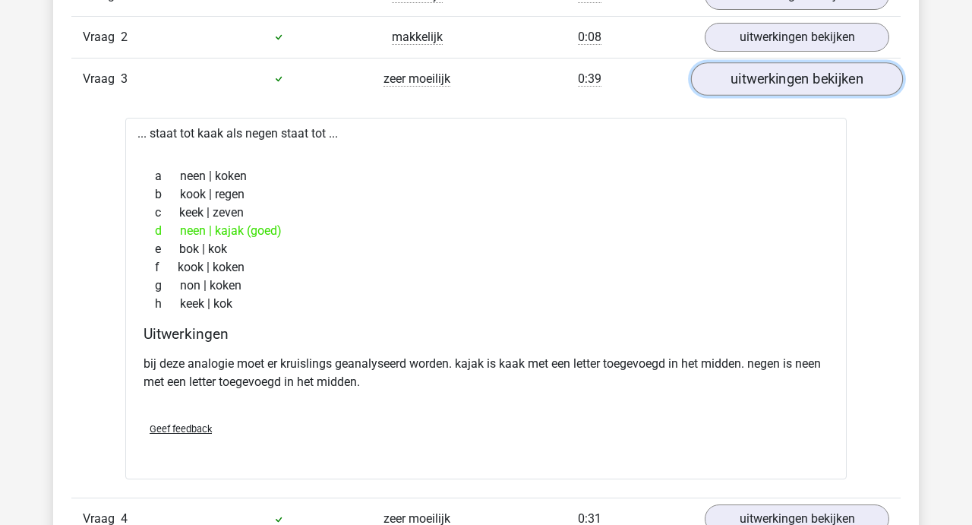
click at [774, 84] on link "uitwerkingen bekijken" at bounding box center [797, 78] width 212 height 33
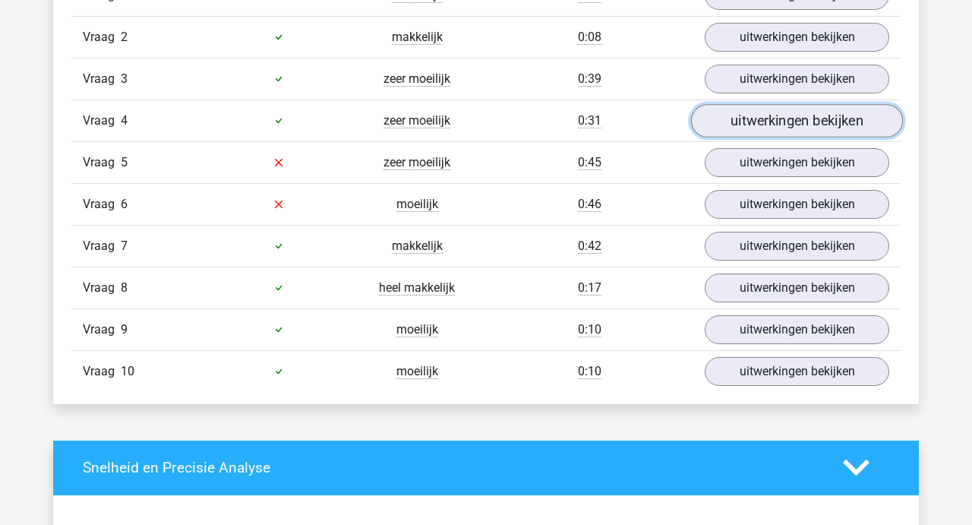
click at [772, 128] on link "uitwerkingen bekijken" at bounding box center [797, 120] width 212 height 33
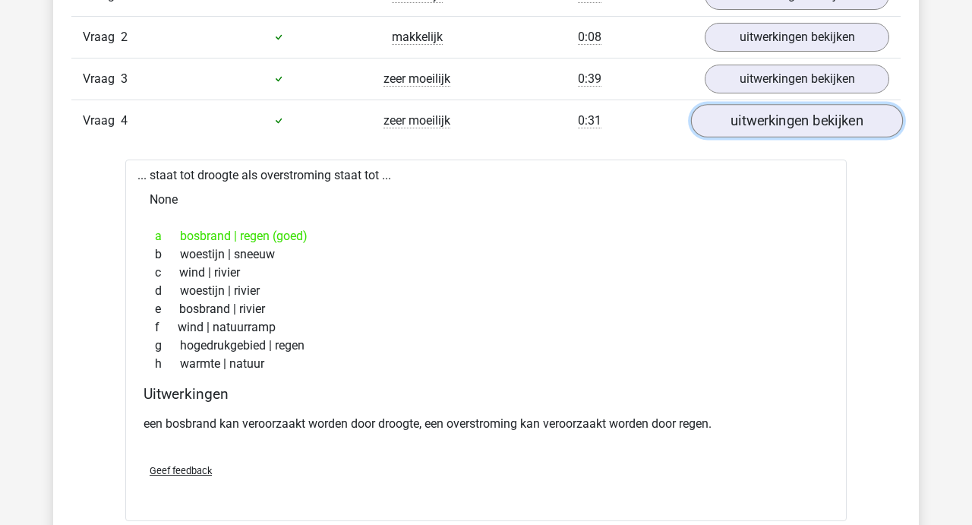
click at [772, 128] on link "uitwerkingen bekijken" at bounding box center [797, 120] width 212 height 33
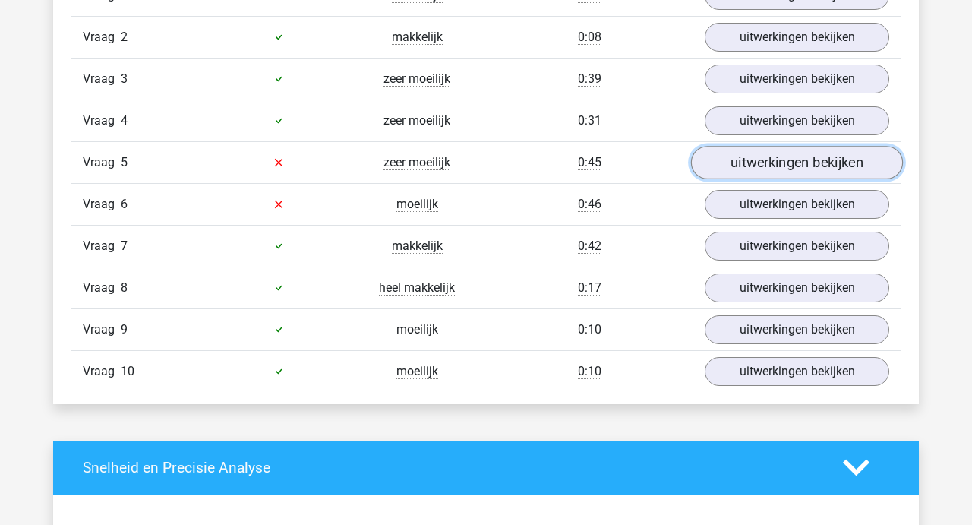
click at [770, 168] on link "uitwerkingen bekijken" at bounding box center [797, 162] width 212 height 33
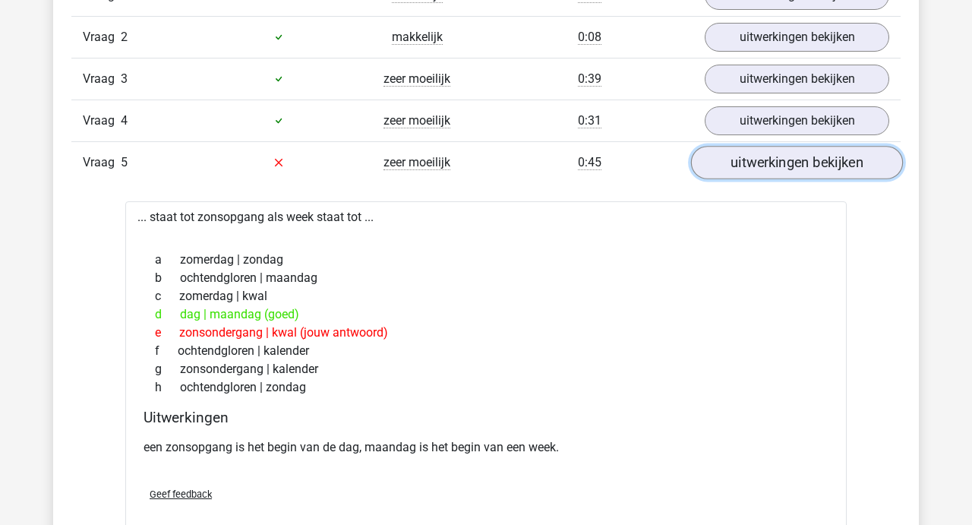
click at [770, 168] on link "uitwerkingen bekijken" at bounding box center [797, 162] width 212 height 33
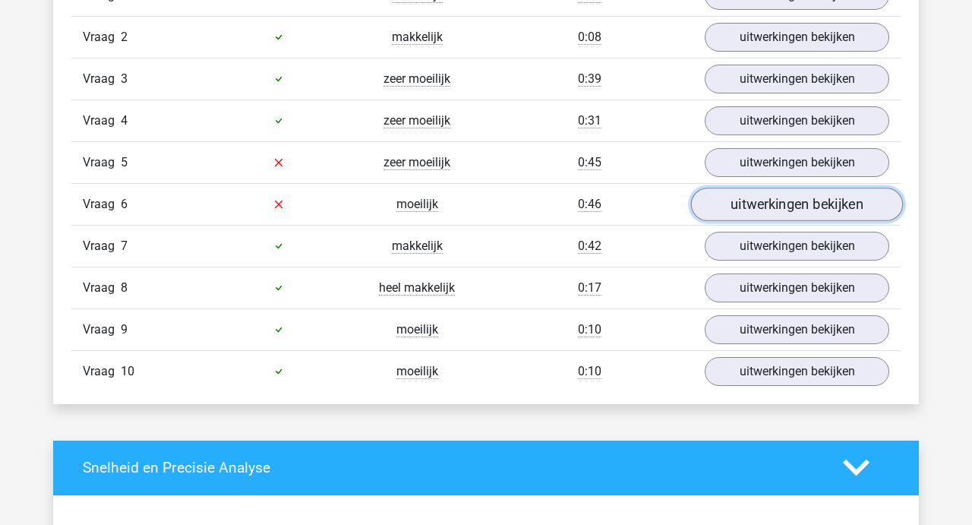
click at [771, 191] on link "uitwerkingen bekijken" at bounding box center [797, 204] width 212 height 33
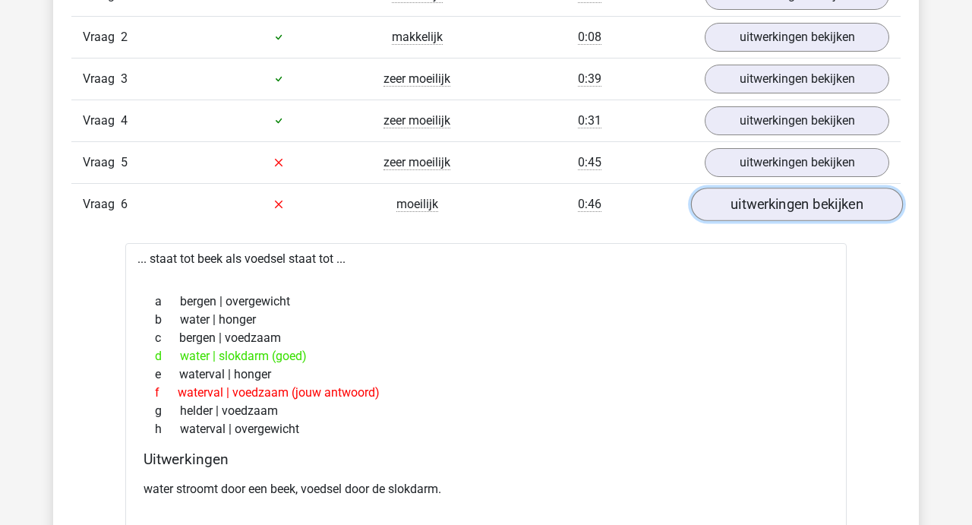
click at [771, 191] on link "uitwerkingen bekijken" at bounding box center [797, 204] width 212 height 33
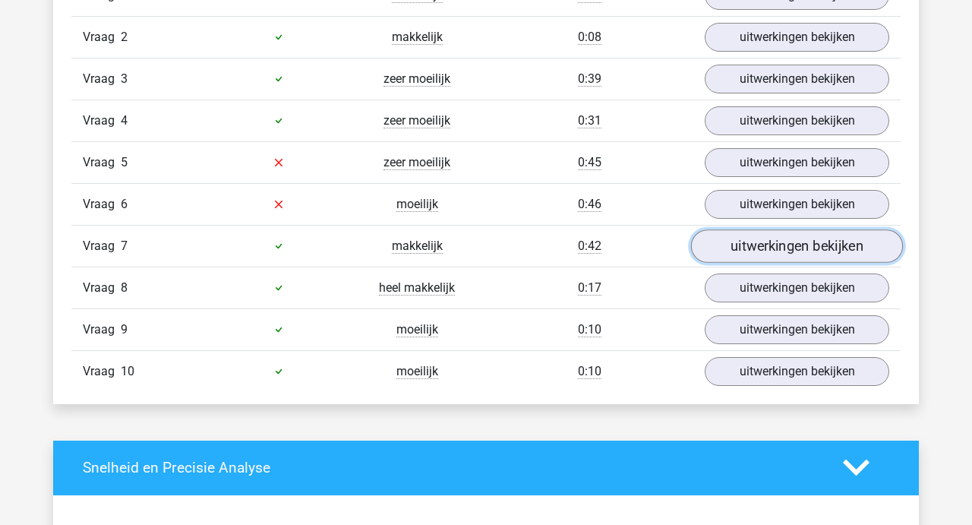
click at [772, 240] on link "uitwerkingen bekijken" at bounding box center [797, 245] width 212 height 33
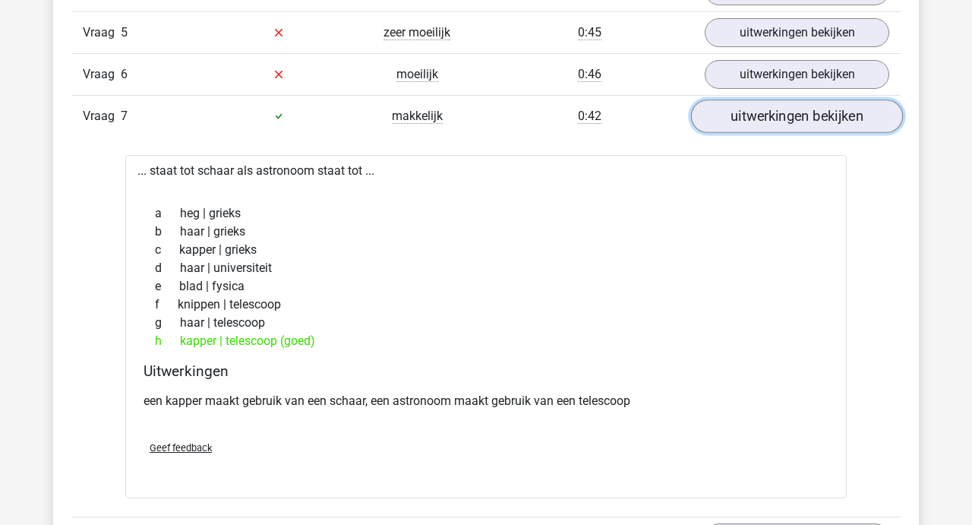
scroll to position [1205, 0]
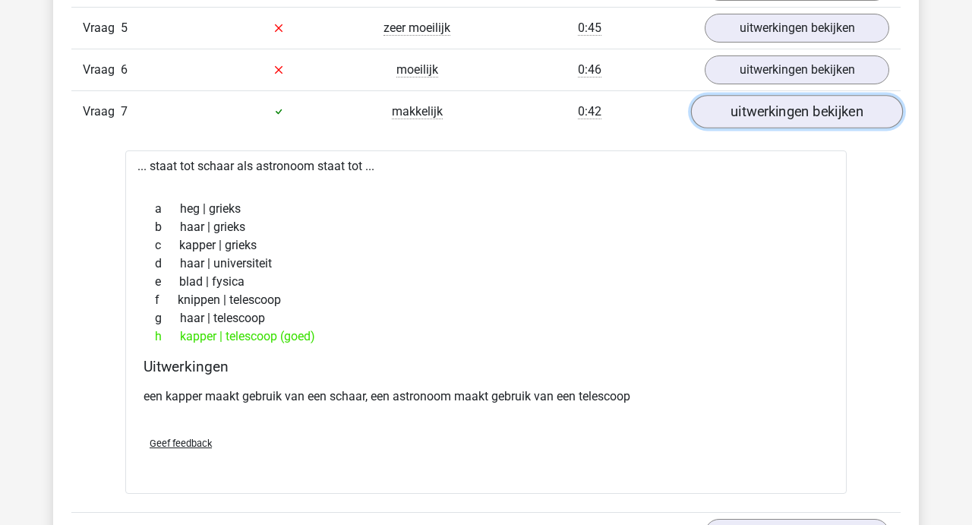
click at [795, 112] on link "uitwerkingen bekijken" at bounding box center [797, 111] width 212 height 33
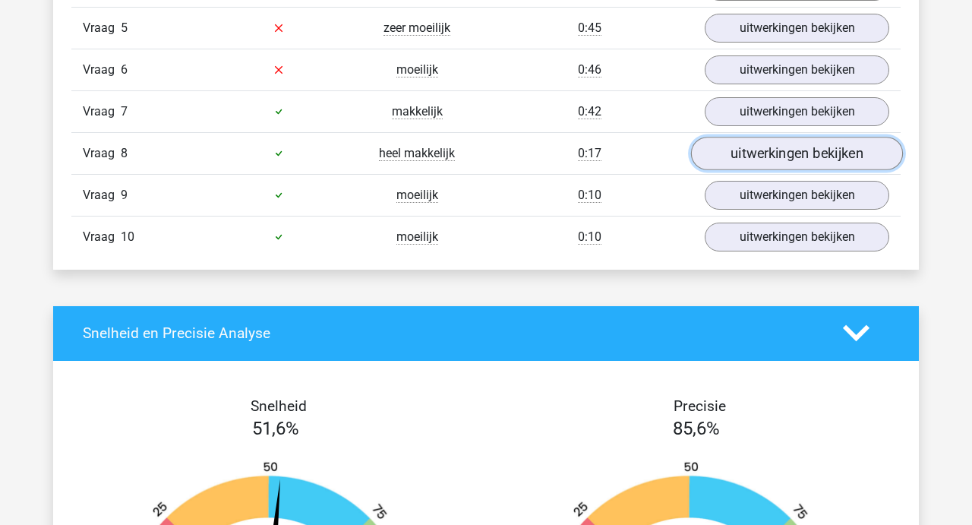
click at [788, 148] on link "uitwerkingen bekijken" at bounding box center [797, 153] width 212 height 33
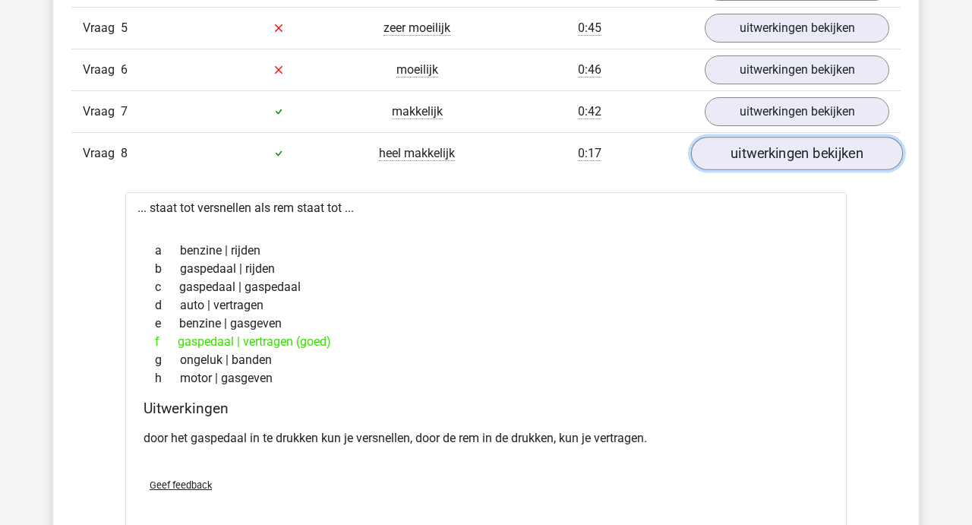
click at [788, 148] on link "uitwerkingen bekijken" at bounding box center [797, 153] width 212 height 33
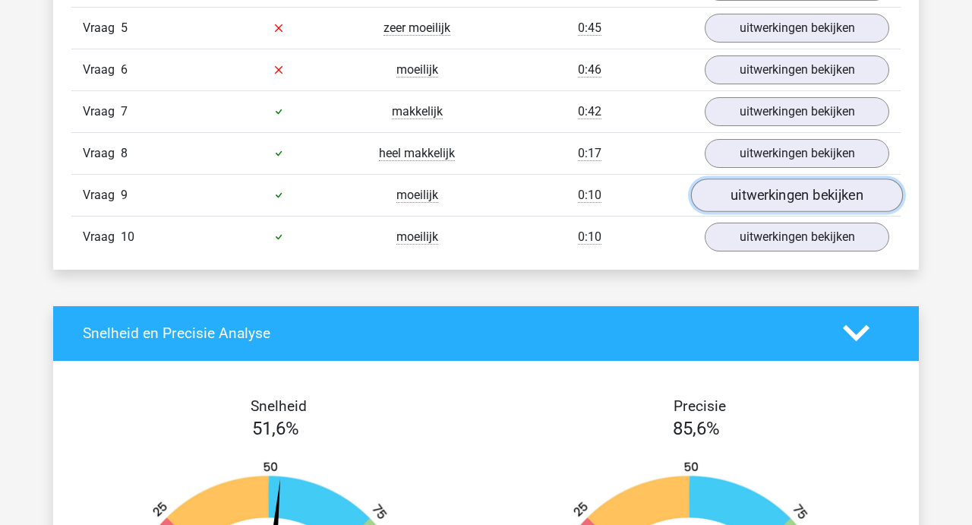
click at [785, 191] on link "uitwerkingen bekijken" at bounding box center [797, 194] width 212 height 33
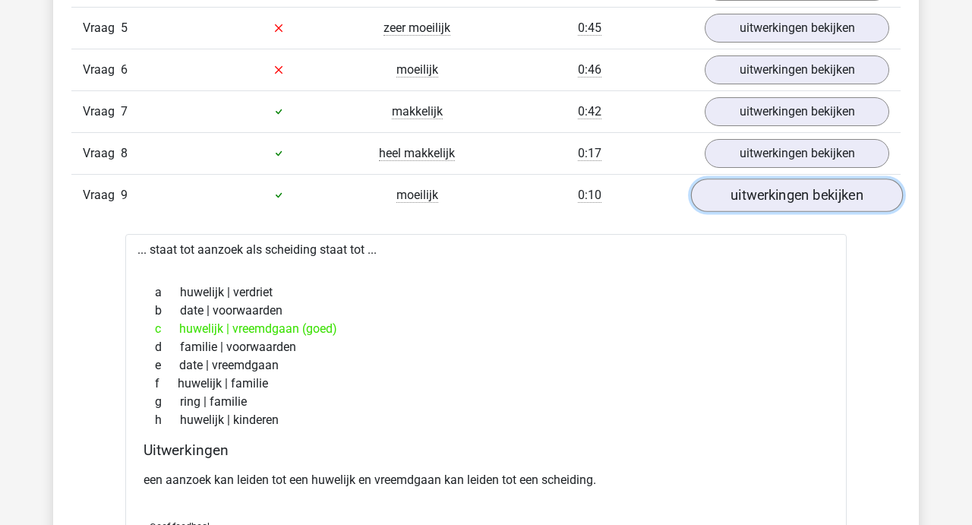
click at [785, 191] on link "uitwerkingen bekijken" at bounding box center [797, 194] width 212 height 33
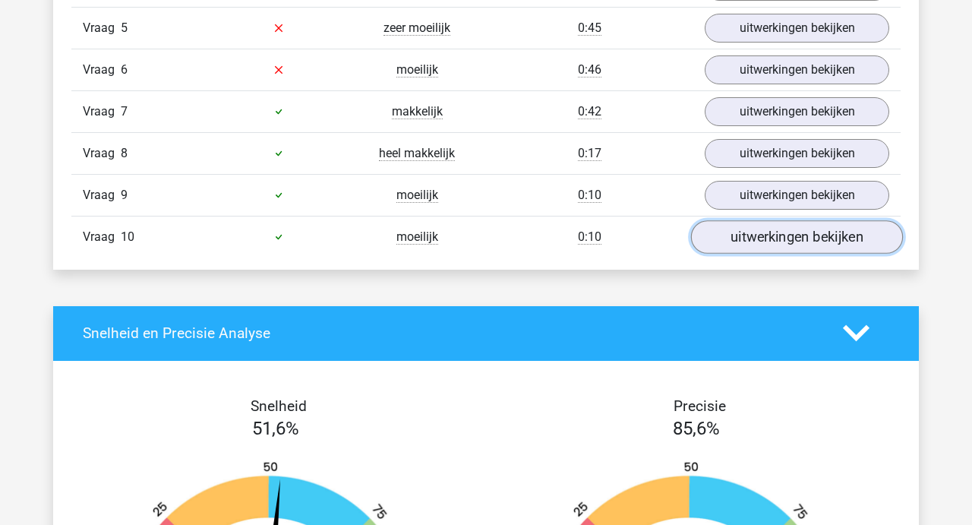
click at [780, 235] on link "uitwerkingen bekijken" at bounding box center [797, 236] width 212 height 33
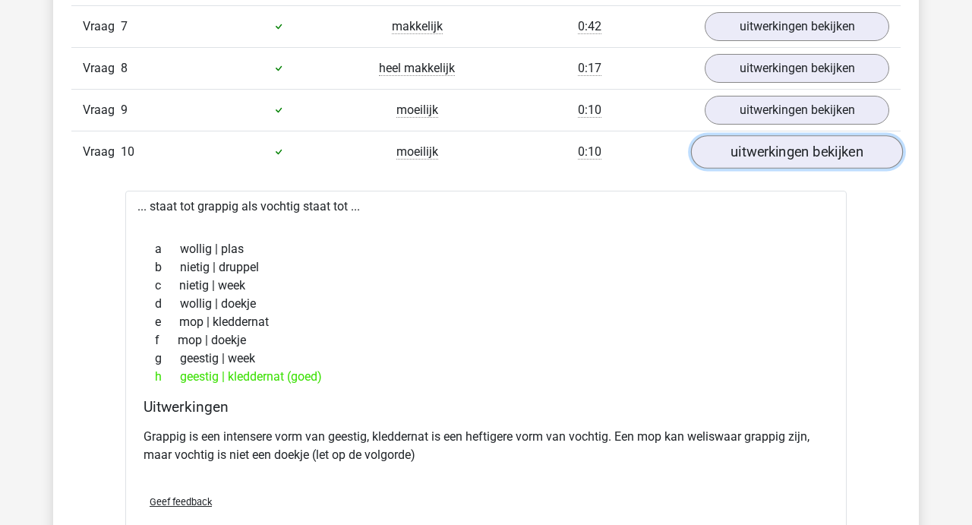
scroll to position [1292, 0]
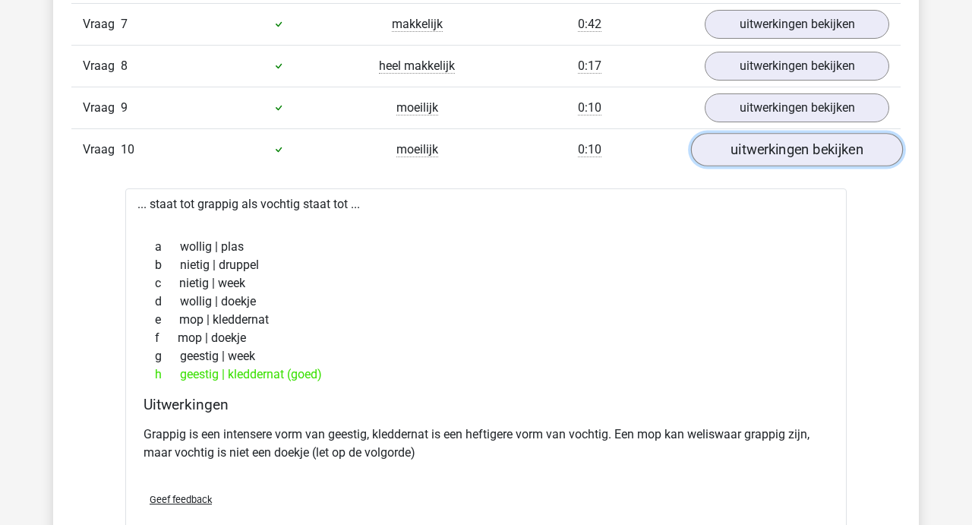
click at [792, 153] on link "uitwerkingen bekijken" at bounding box center [797, 149] width 212 height 33
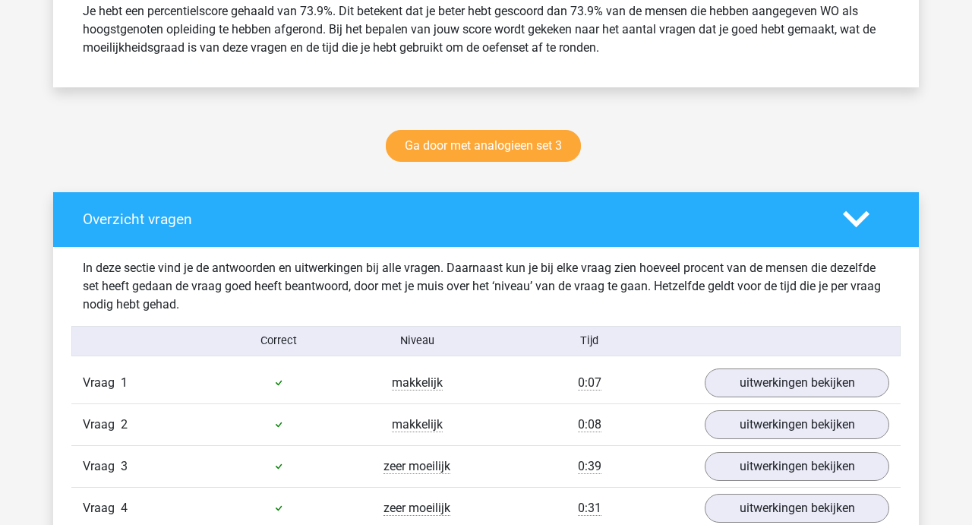
scroll to position [684, 0]
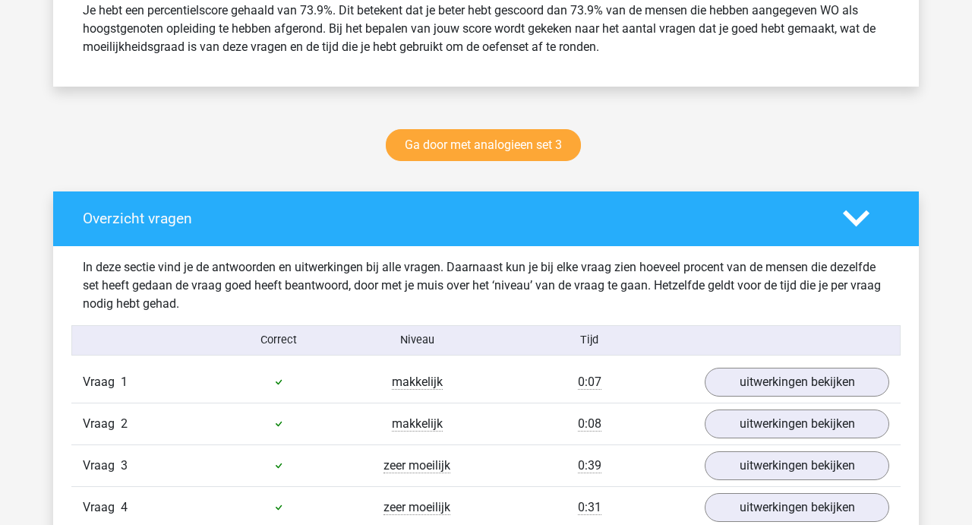
click at [859, 211] on icon at bounding box center [856, 218] width 27 height 27
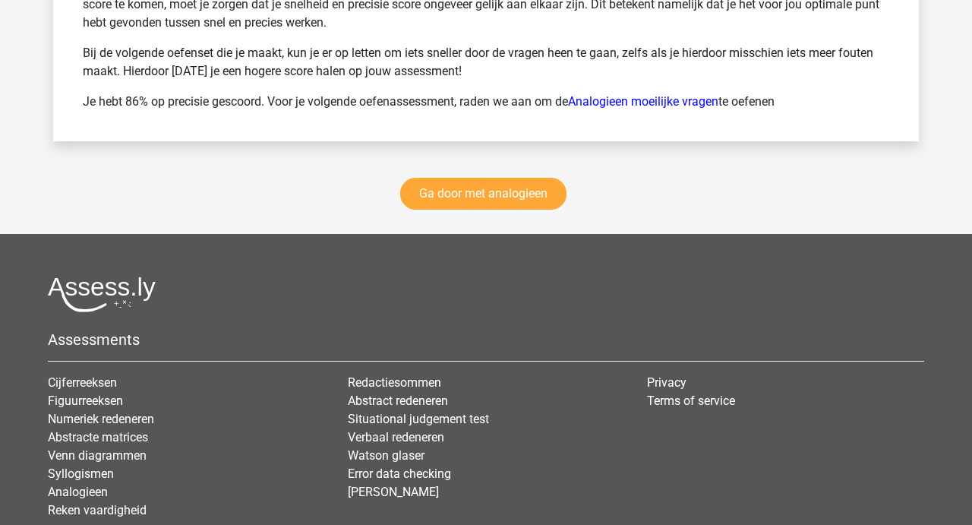
scroll to position [1689, 0]
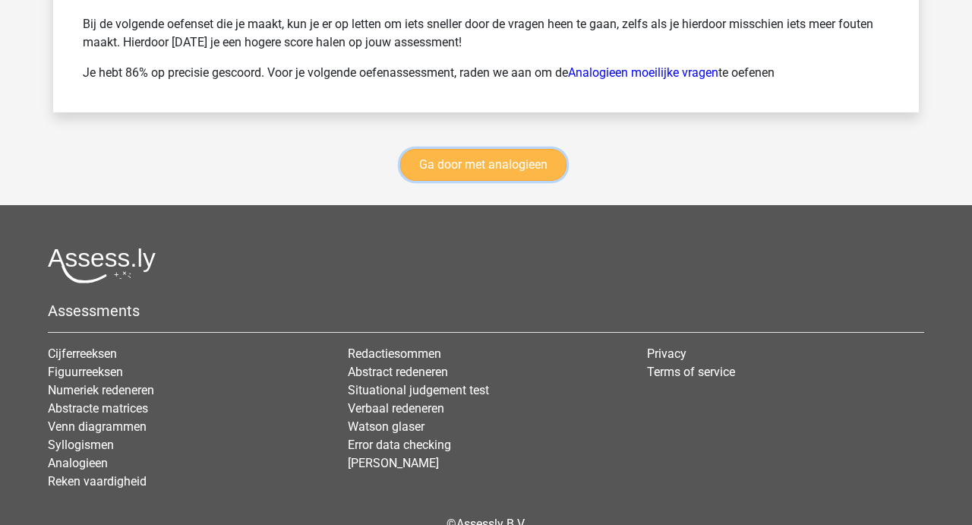
click at [494, 154] on link "Ga door met analogieen" at bounding box center [483, 165] width 166 height 32
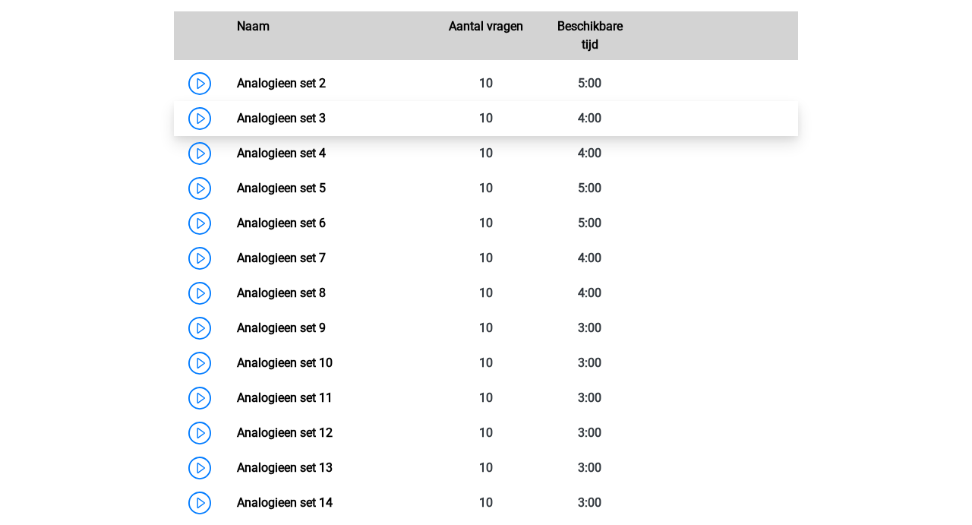
scroll to position [739, 0]
click at [297, 117] on link "Analogieen set 3" at bounding box center [281, 119] width 89 height 14
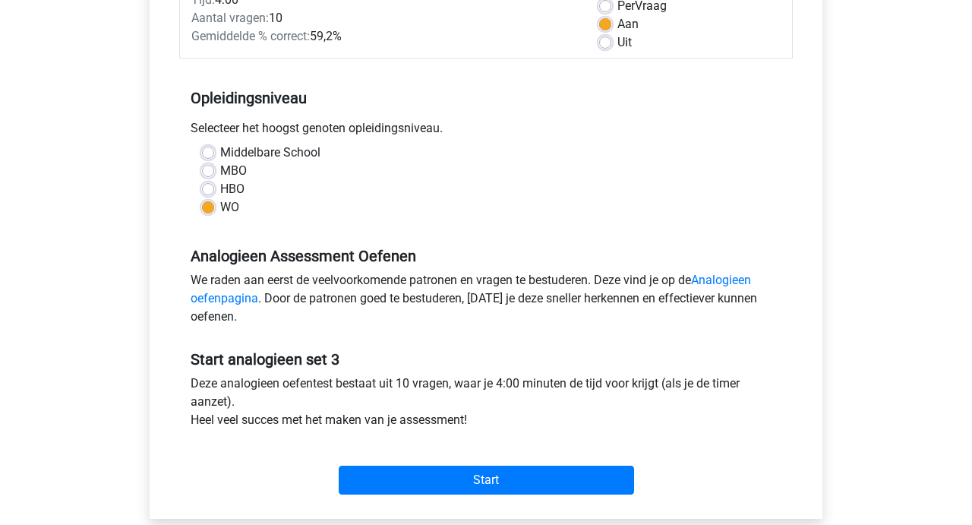
scroll to position [252, 0]
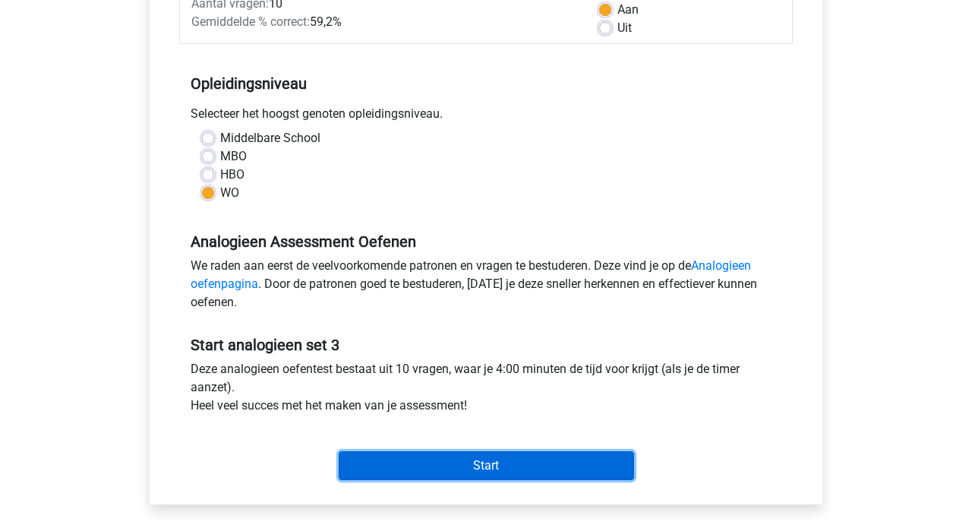
click at [484, 470] on input "Start" at bounding box center [486, 465] width 295 height 29
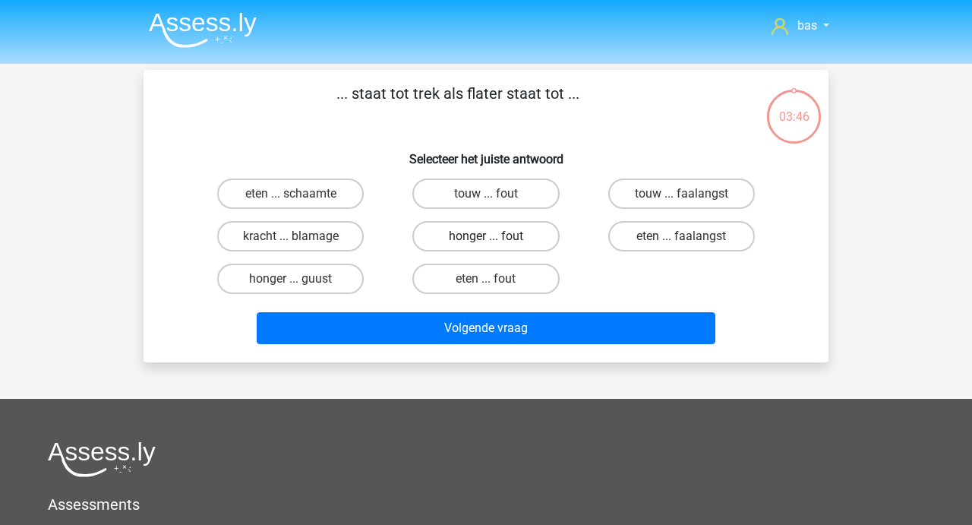
click at [477, 238] on label "honger ... fout" at bounding box center [485, 236] width 147 height 30
click at [486, 238] on input "honger ... fout" at bounding box center [491, 241] width 10 height 10
radio input "true"
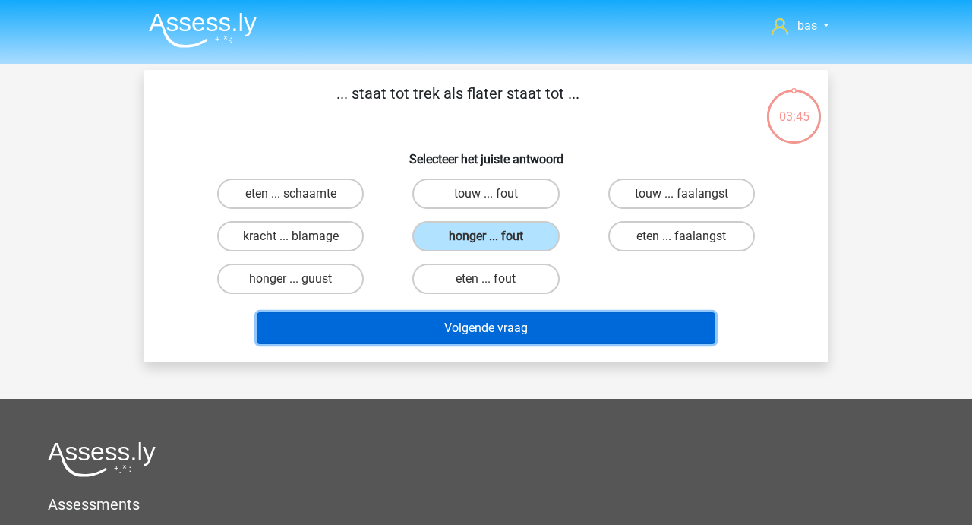
click at [477, 317] on button "Volgende vraag" at bounding box center [486, 328] width 459 height 32
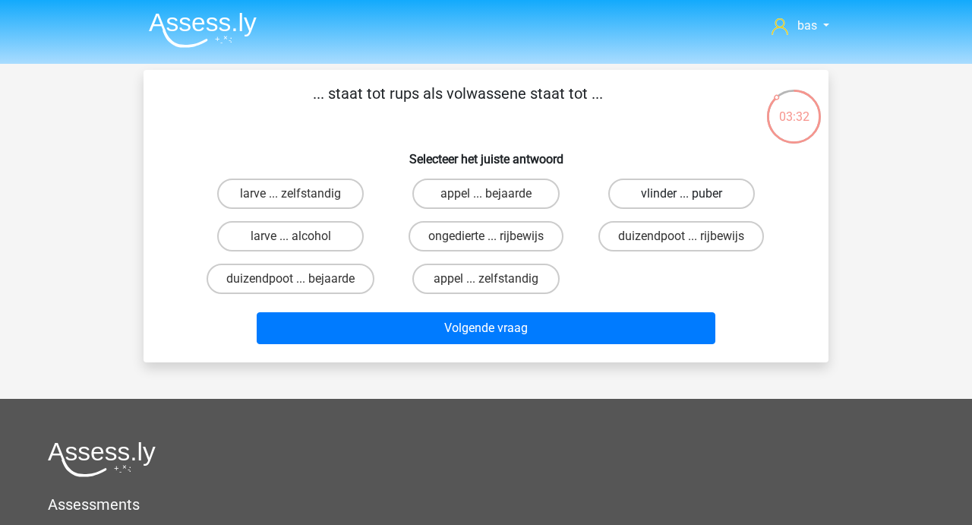
click at [666, 190] on label "vlinder ... puber" at bounding box center [681, 193] width 147 height 30
click at [681, 194] on input "vlinder ... puber" at bounding box center [686, 199] width 10 height 10
radio input "true"
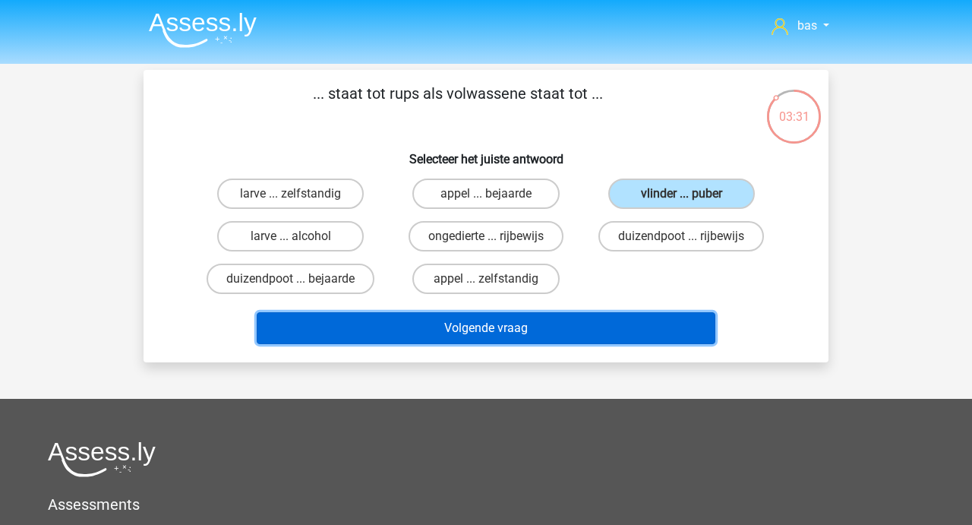
click at [480, 338] on button "Volgende vraag" at bounding box center [486, 328] width 459 height 32
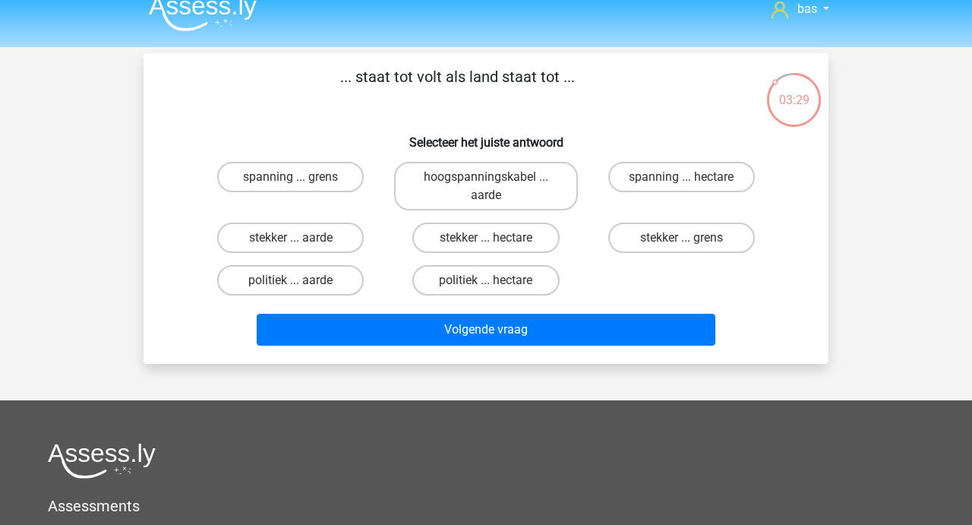
scroll to position [9, 0]
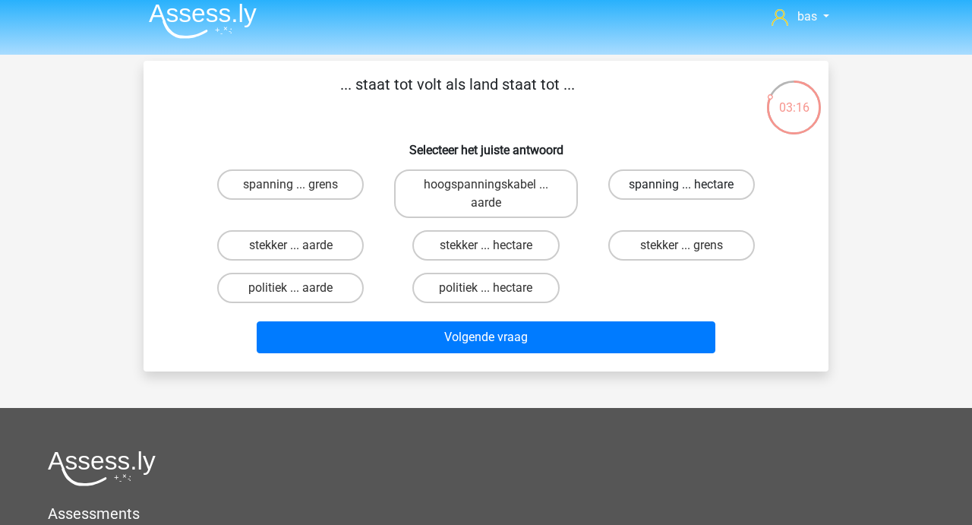
click at [648, 186] on label "spanning ... hectare" at bounding box center [681, 184] width 147 height 30
click at [681, 186] on input "spanning ... hectare" at bounding box center [686, 189] width 10 height 10
radio input "true"
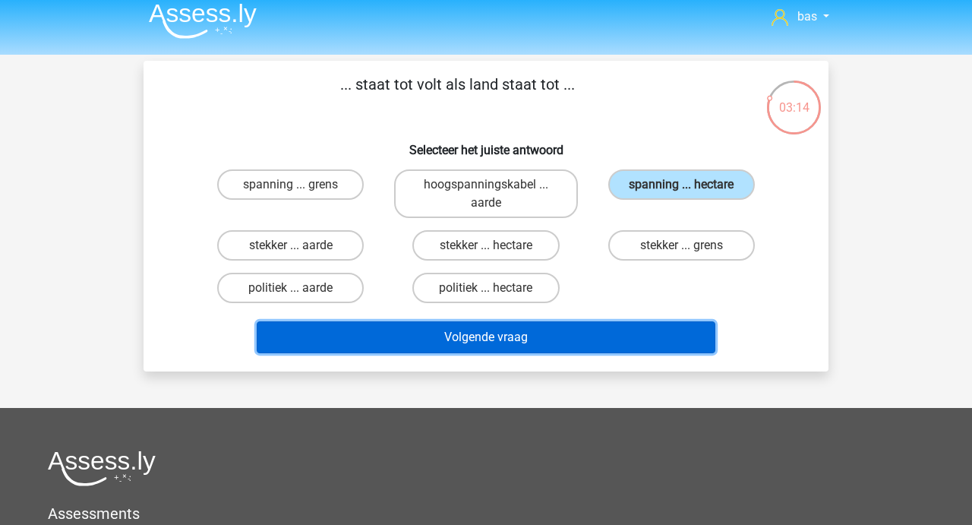
click at [492, 328] on button "Volgende vraag" at bounding box center [486, 337] width 459 height 32
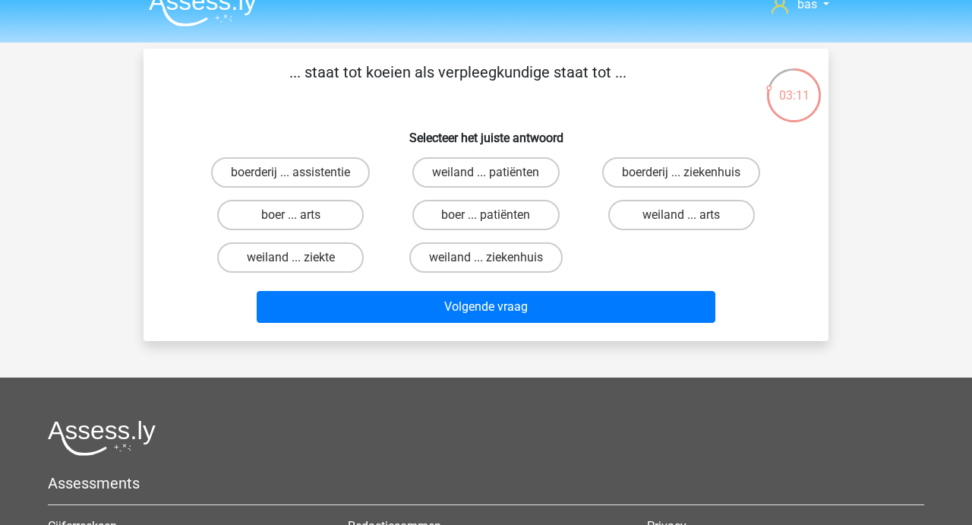
scroll to position [17, 0]
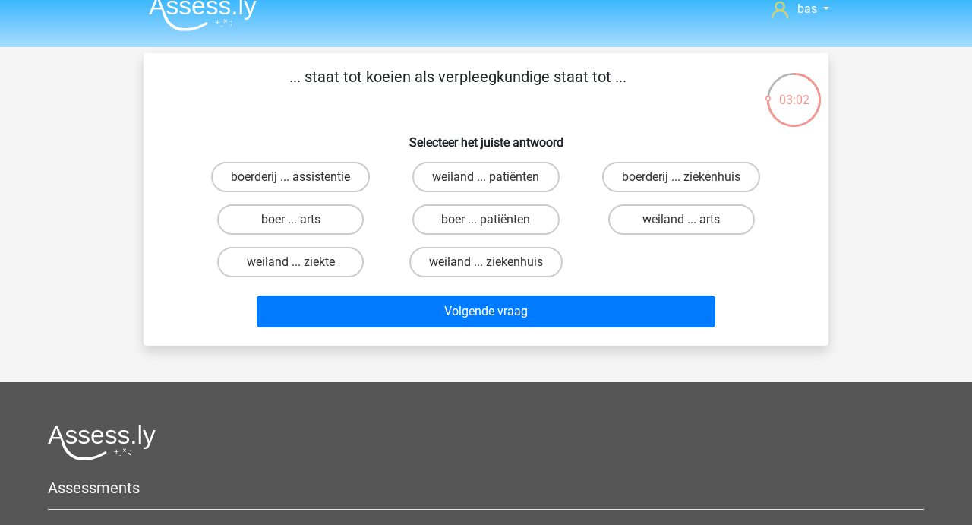
click at [487, 222] on input "boer ... patiënten" at bounding box center [491, 224] width 10 height 10
radio input "true"
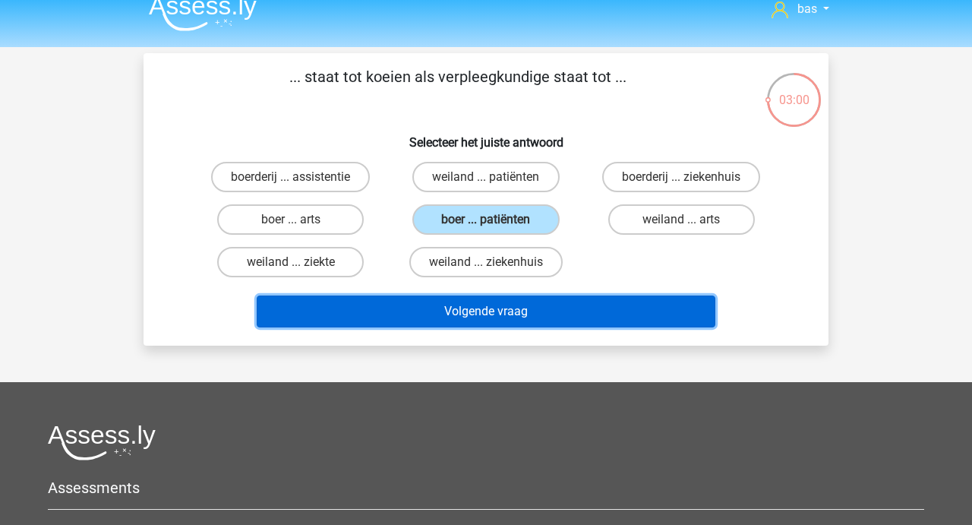
click at [488, 305] on button "Volgende vraag" at bounding box center [486, 311] width 459 height 32
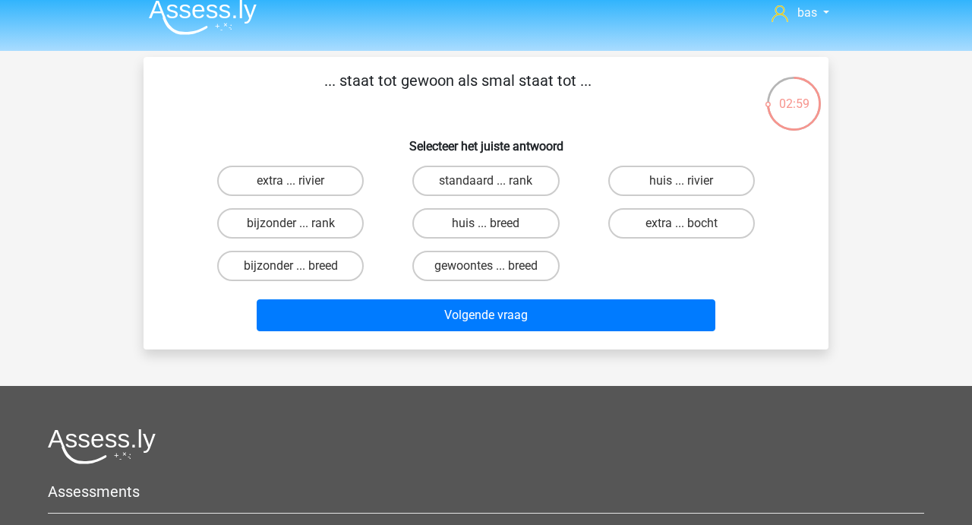
scroll to position [6, 0]
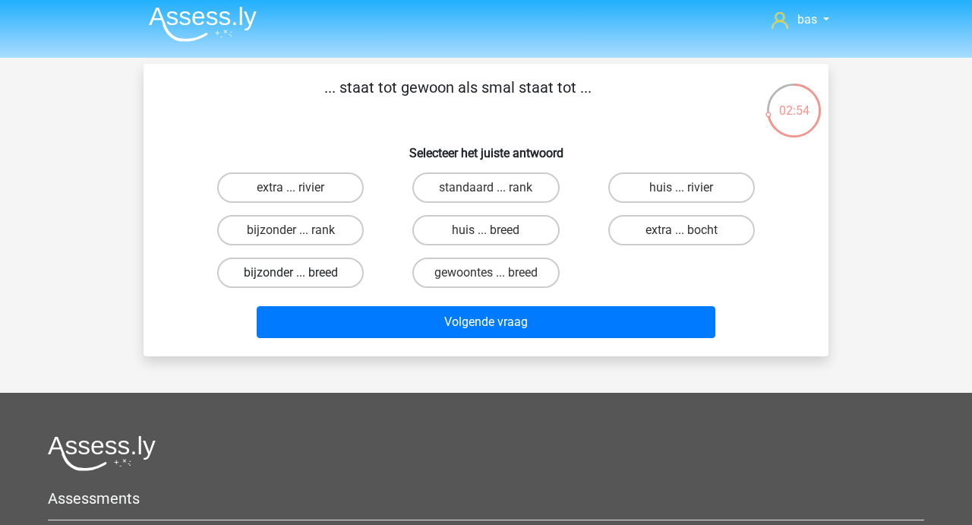
click at [289, 263] on label "bijzonder ... breed" at bounding box center [290, 272] width 147 height 30
click at [291, 273] on input "bijzonder ... breed" at bounding box center [296, 278] width 10 height 10
radio input "true"
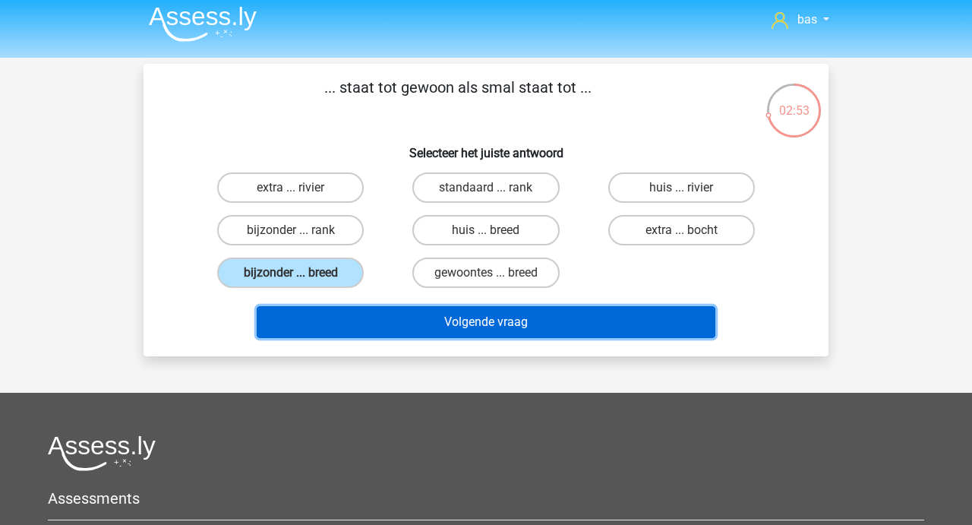
click at [456, 321] on button "Volgende vraag" at bounding box center [486, 322] width 459 height 32
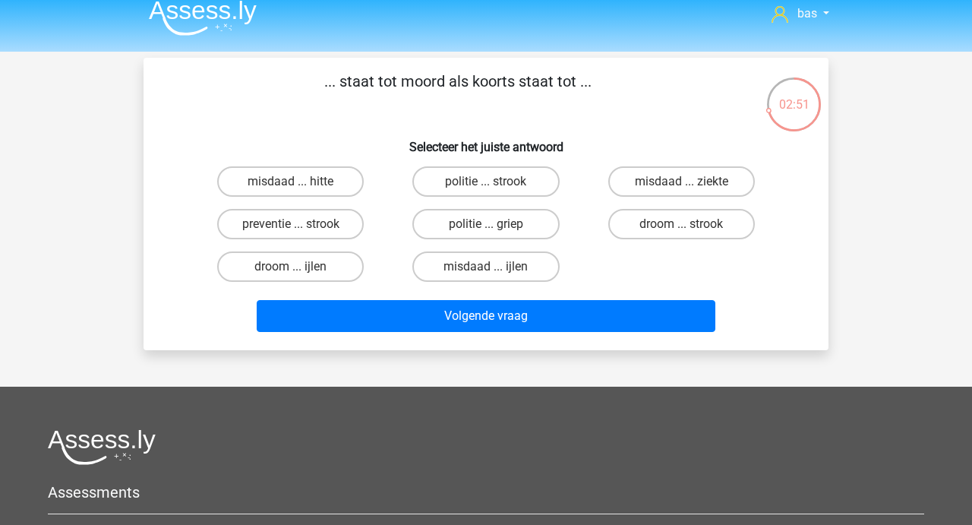
scroll to position [8, 0]
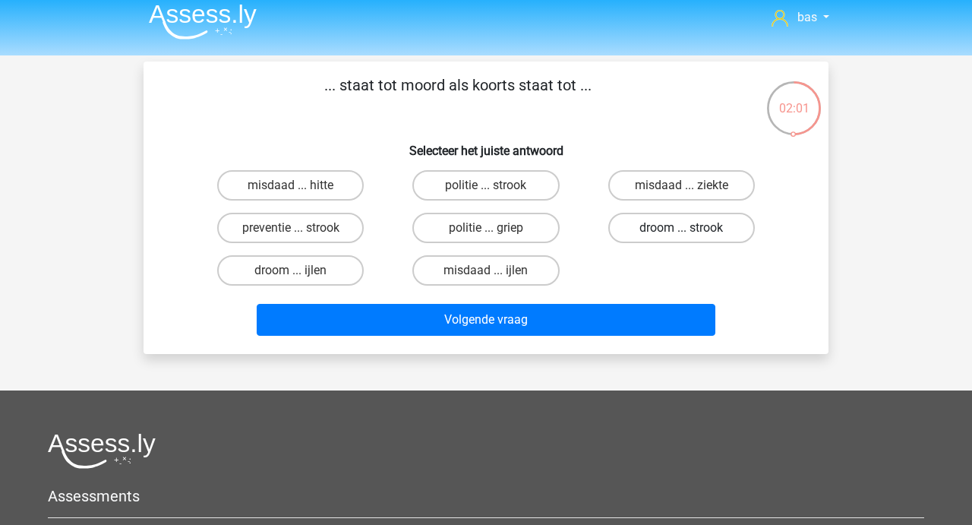
click at [677, 226] on label "droom ... strook" at bounding box center [681, 228] width 147 height 30
click at [681, 228] on input "droom ... strook" at bounding box center [686, 233] width 10 height 10
radio input "true"
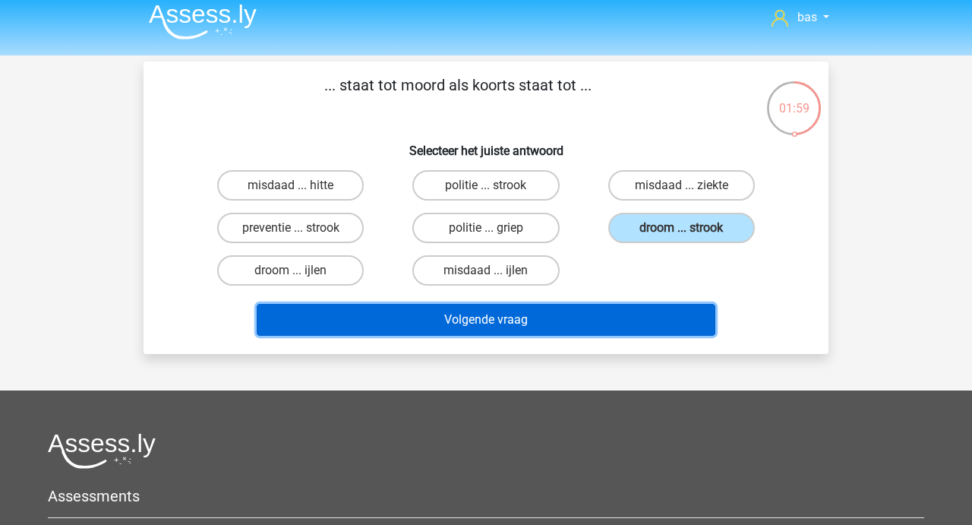
click at [494, 317] on button "Volgende vraag" at bounding box center [486, 320] width 459 height 32
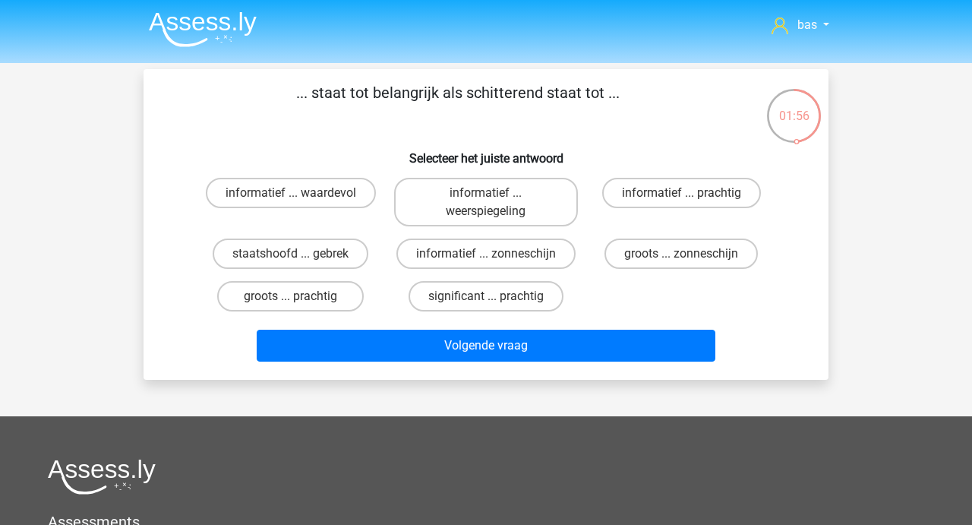
scroll to position [0, 0]
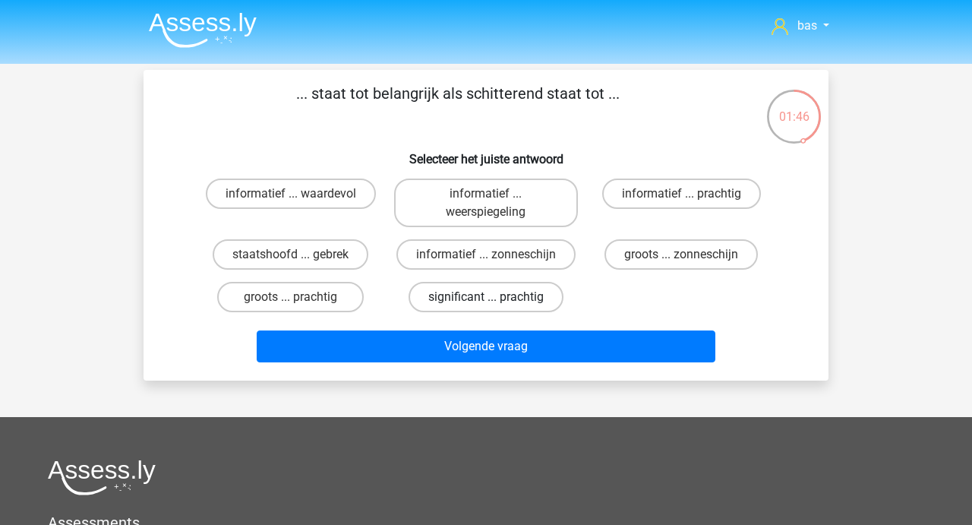
click at [482, 302] on label "significant ... prachtig" at bounding box center [485, 297] width 155 height 30
click at [486, 302] on input "significant ... prachtig" at bounding box center [491, 302] width 10 height 10
radio input "true"
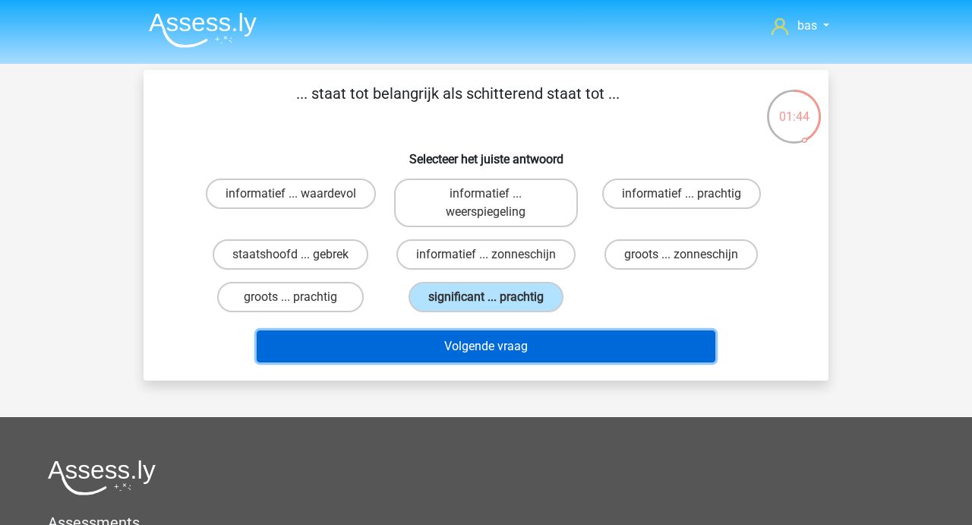
click at [478, 351] on button "Volgende vraag" at bounding box center [486, 346] width 459 height 32
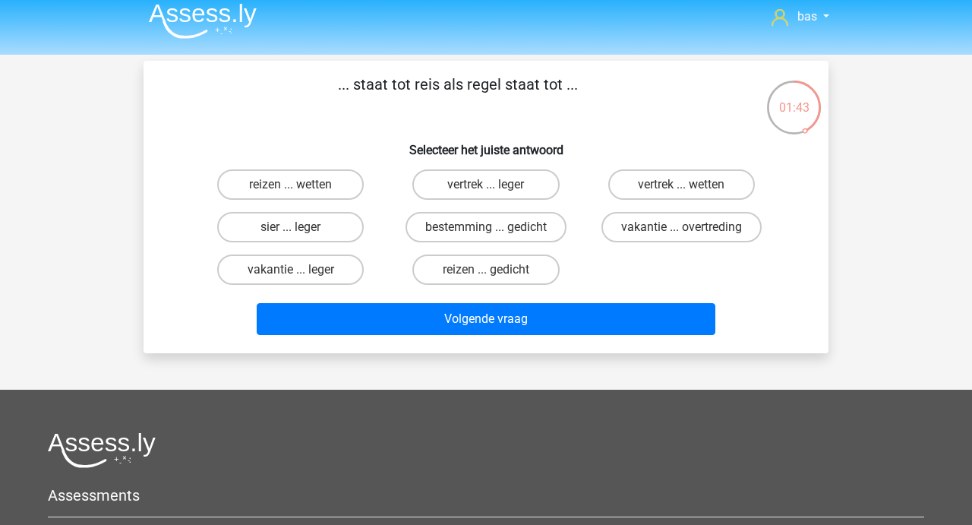
scroll to position [8, 0]
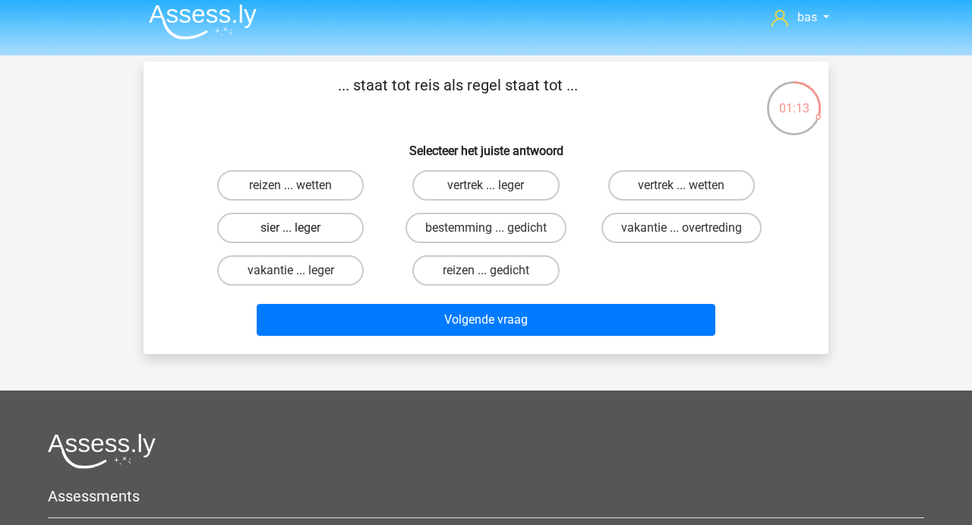
click at [309, 225] on label "sier ... leger" at bounding box center [290, 228] width 147 height 30
click at [301, 228] on input "sier ... leger" at bounding box center [296, 233] width 10 height 10
radio input "true"
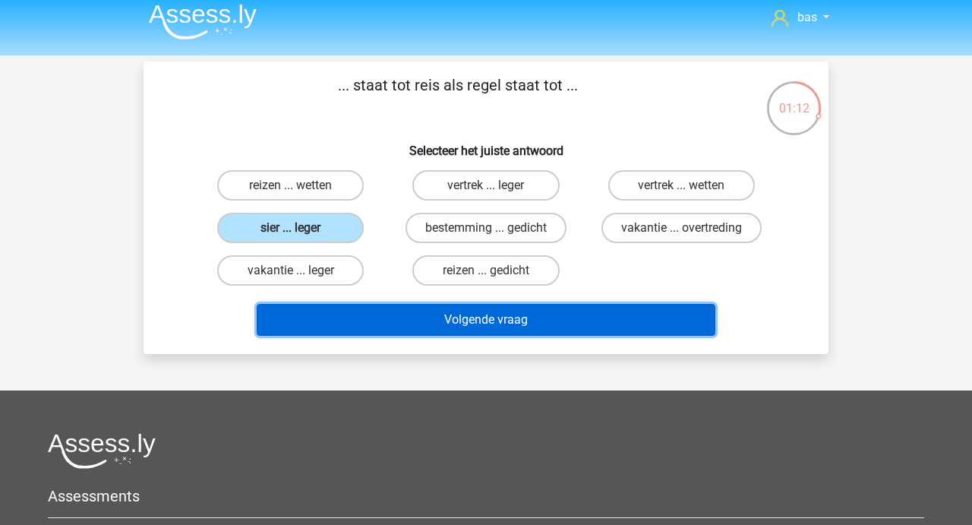
click at [443, 311] on button "Volgende vraag" at bounding box center [486, 320] width 459 height 32
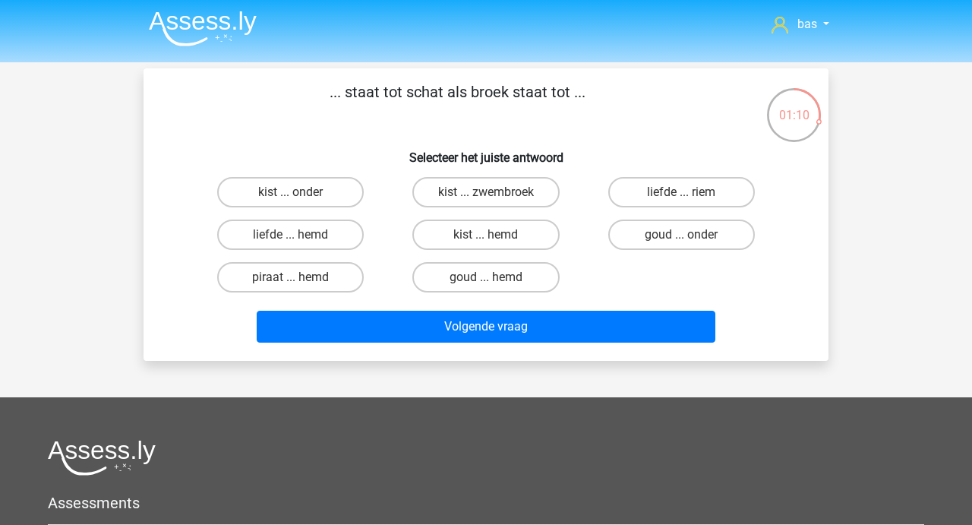
scroll to position [0, 0]
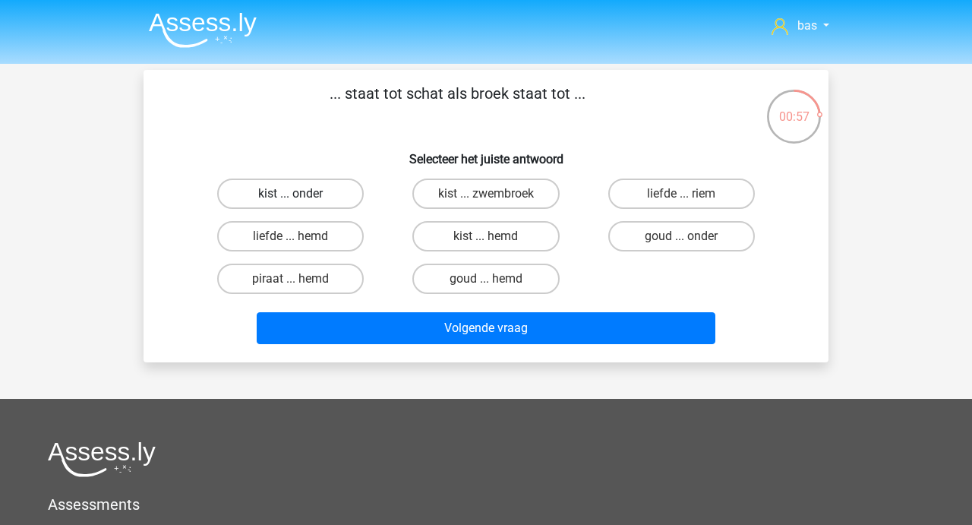
click at [311, 191] on label "kist ... onder" at bounding box center [290, 193] width 147 height 30
click at [301, 194] on input "kist ... onder" at bounding box center [296, 199] width 10 height 10
radio input "true"
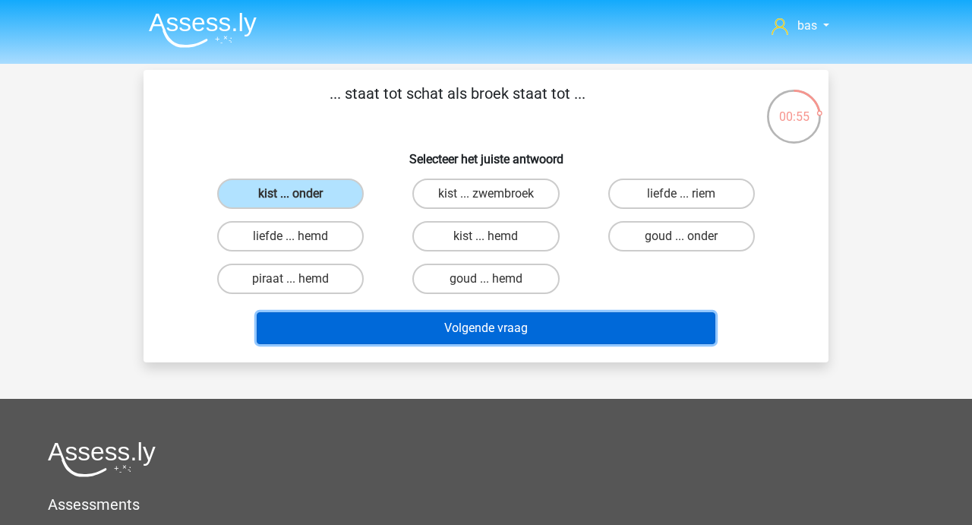
click at [459, 326] on button "Volgende vraag" at bounding box center [486, 328] width 459 height 32
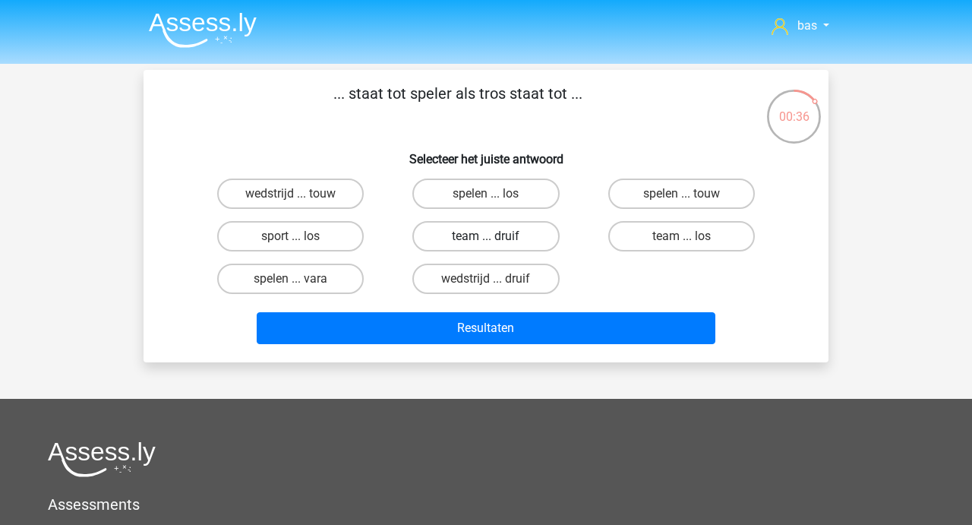
click at [516, 229] on label "team ... druif" at bounding box center [485, 236] width 147 height 30
click at [496, 236] on input "team ... druif" at bounding box center [491, 241] width 10 height 10
radio input "true"
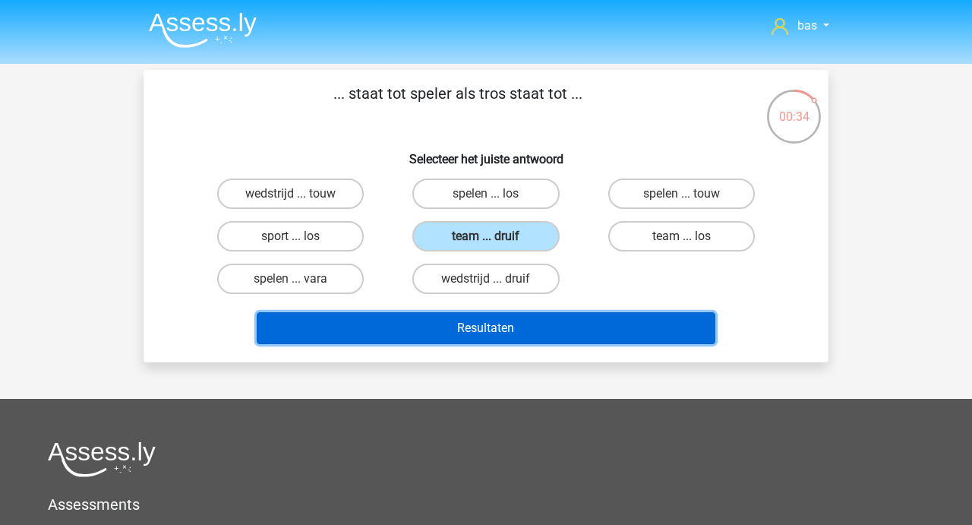
click at [498, 326] on button "Resultaten" at bounding box center [486, 328] width 459 height 32
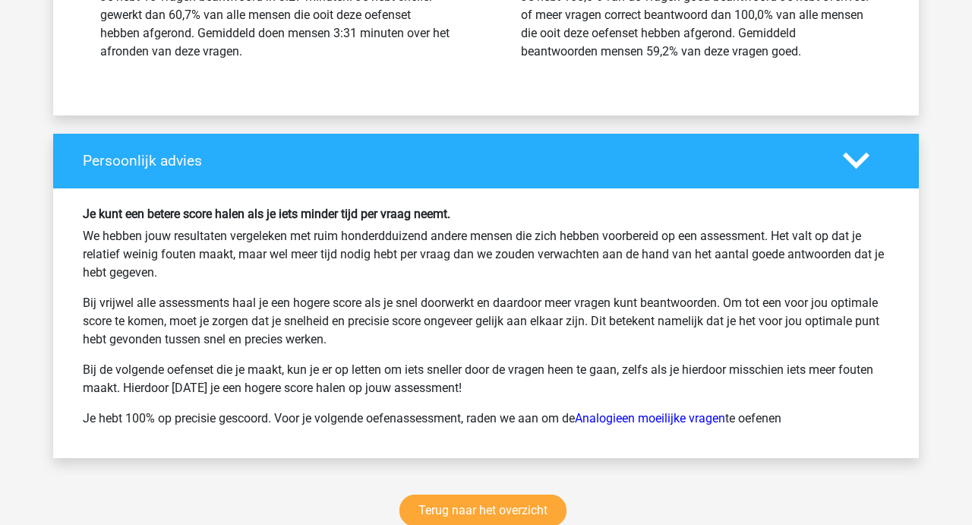
scroll to position [1850, 0]
